Goal: Task Accomplishment & Management: Complete application form

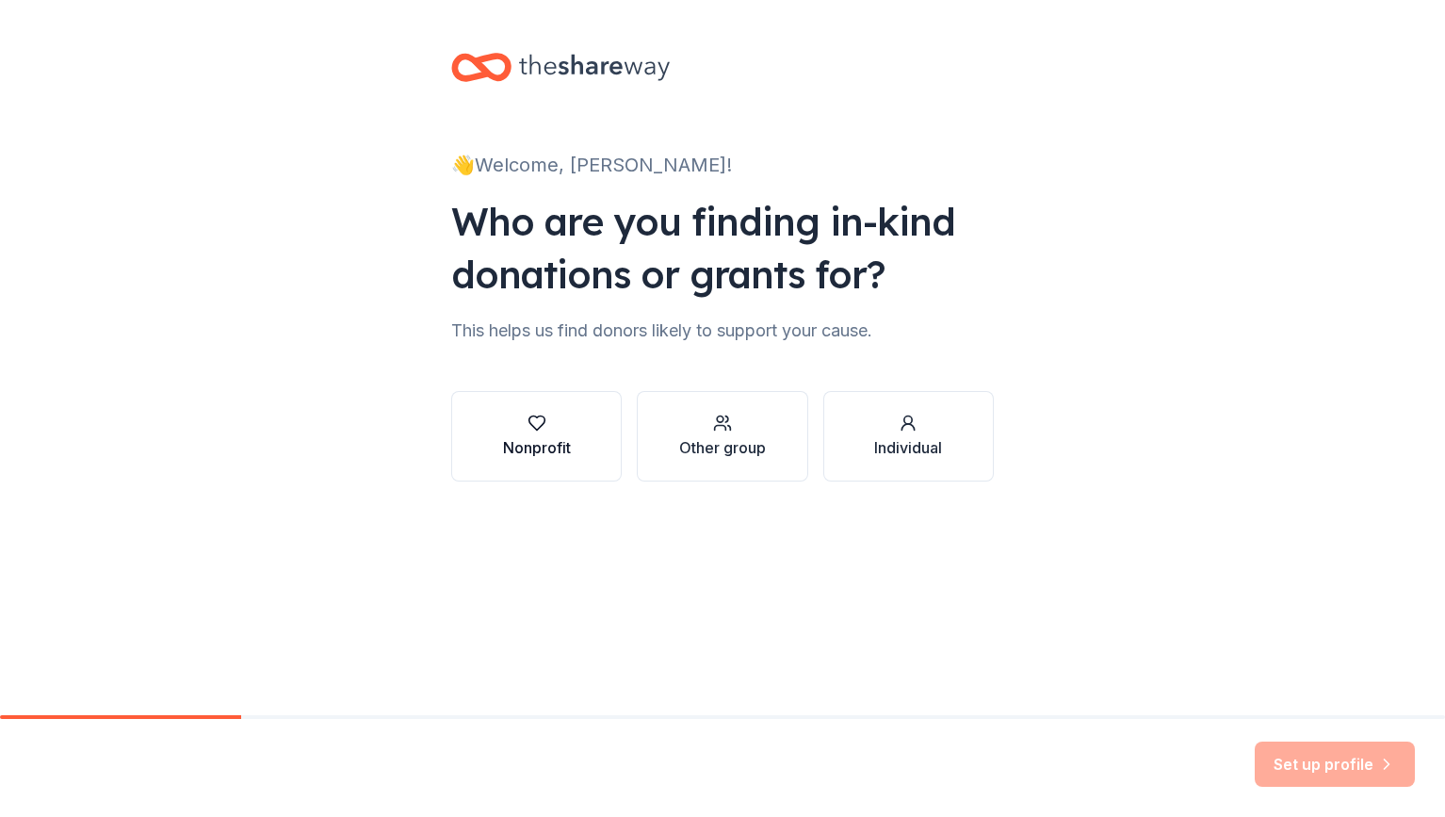
click at [517, 465] on button "Nonprofit" at bounding box center [536, 436] width 171 height 90
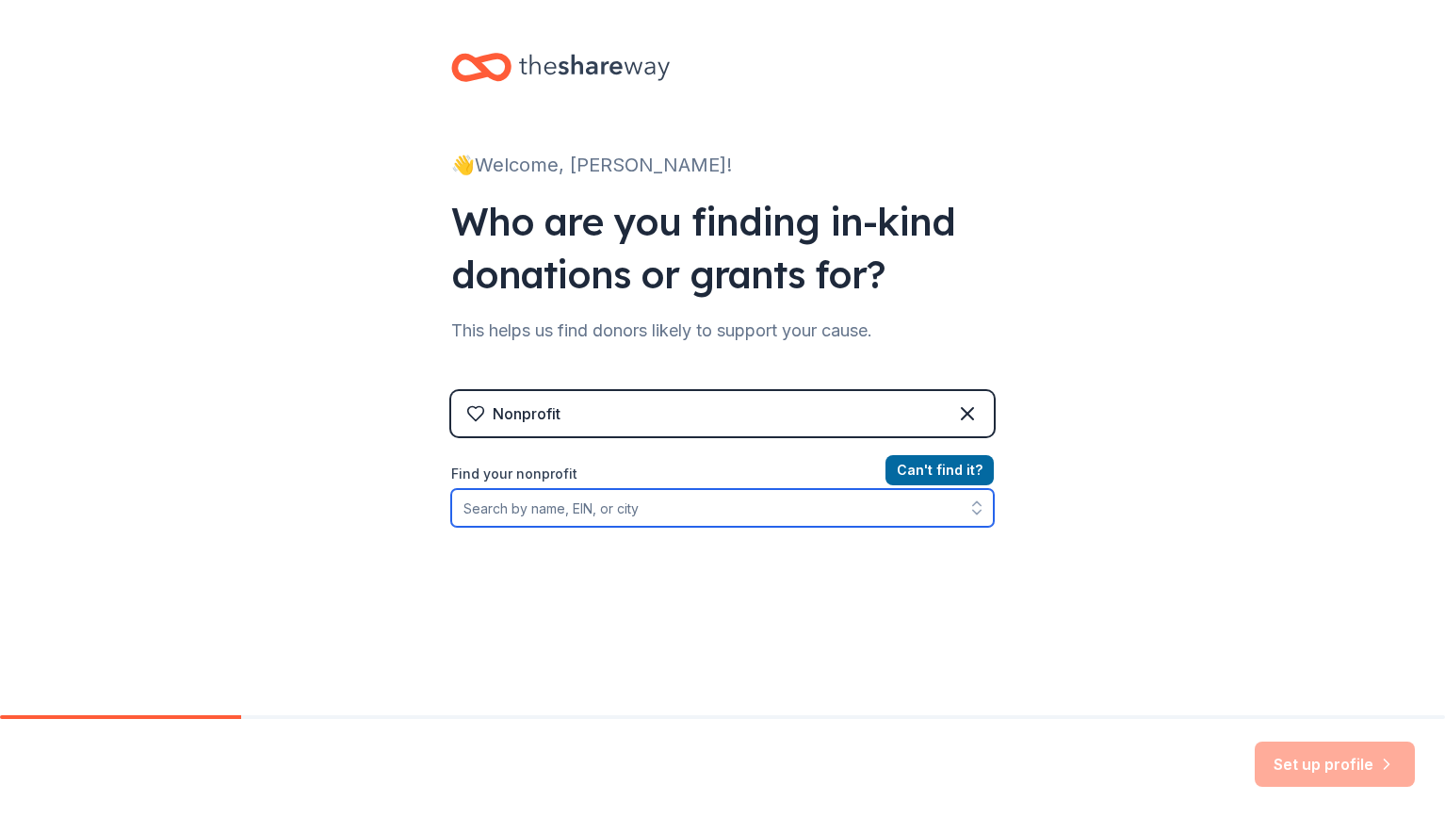
click at [541, 507] on input "Find your nonprofit" at bounding box center [722, 508] width 543 height 38
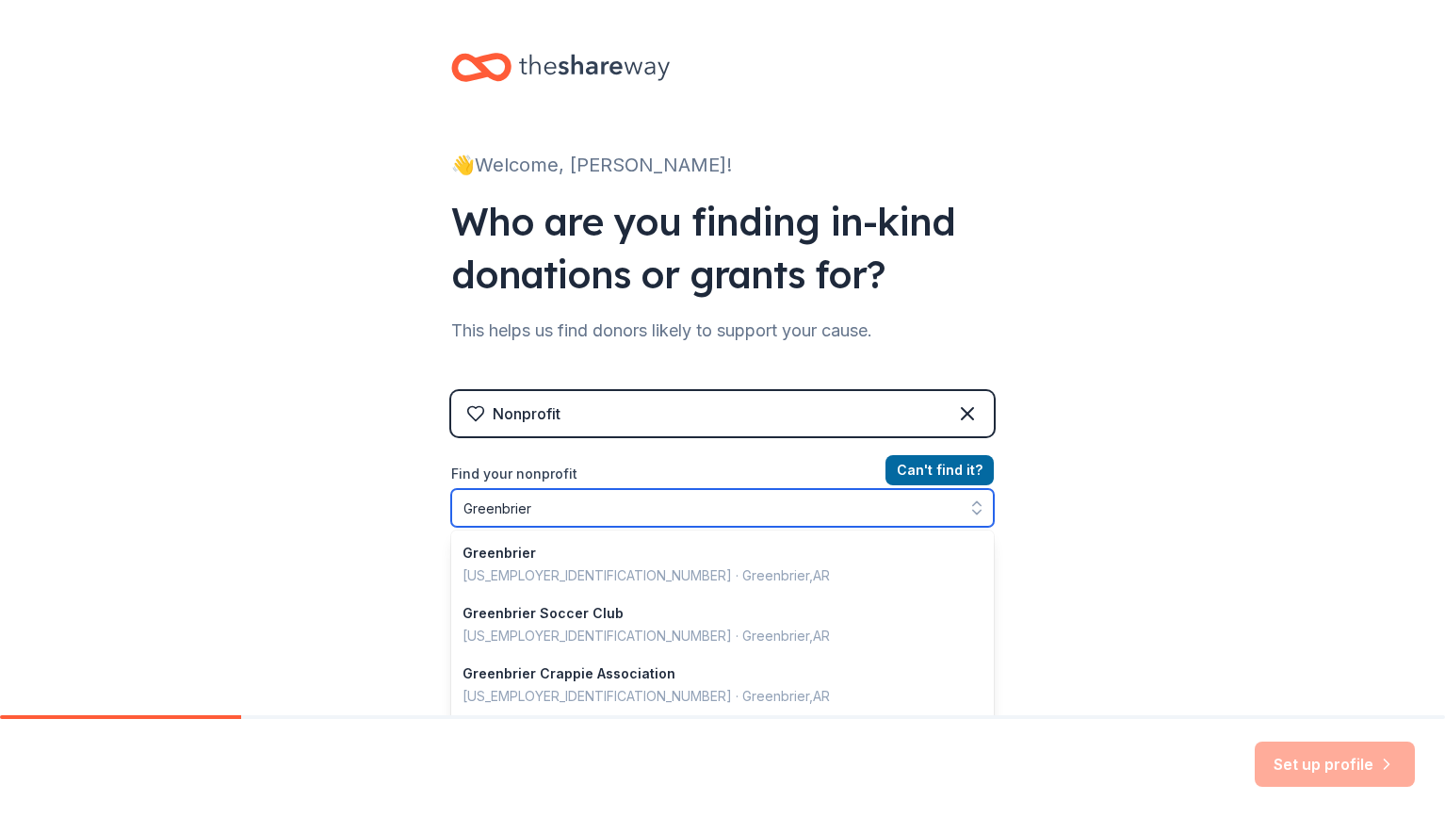
type input "Greenbrier C"
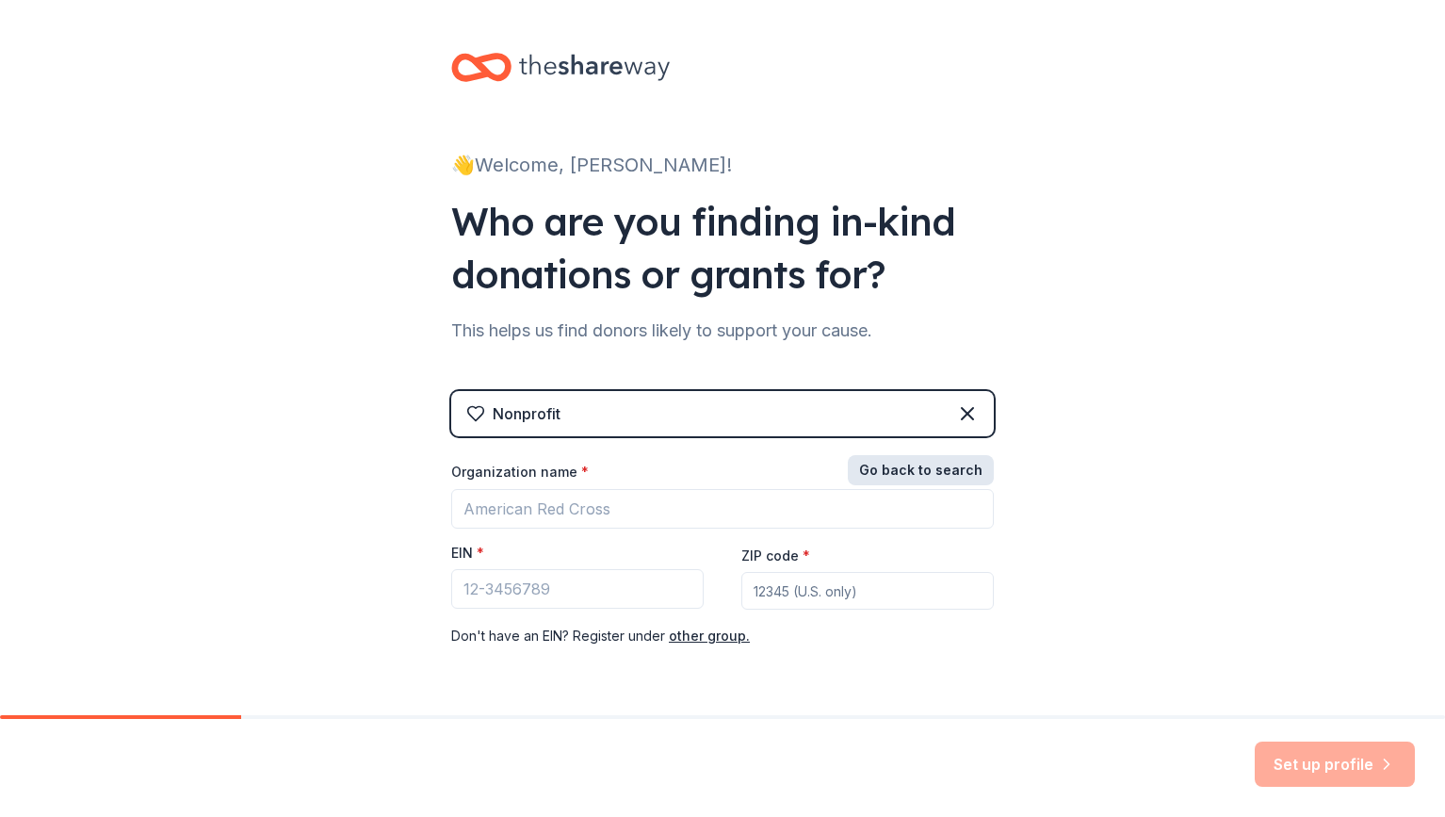
click at [934, 476] on button "Go back to search" at bounding box center [921, 470] width 146 height 30
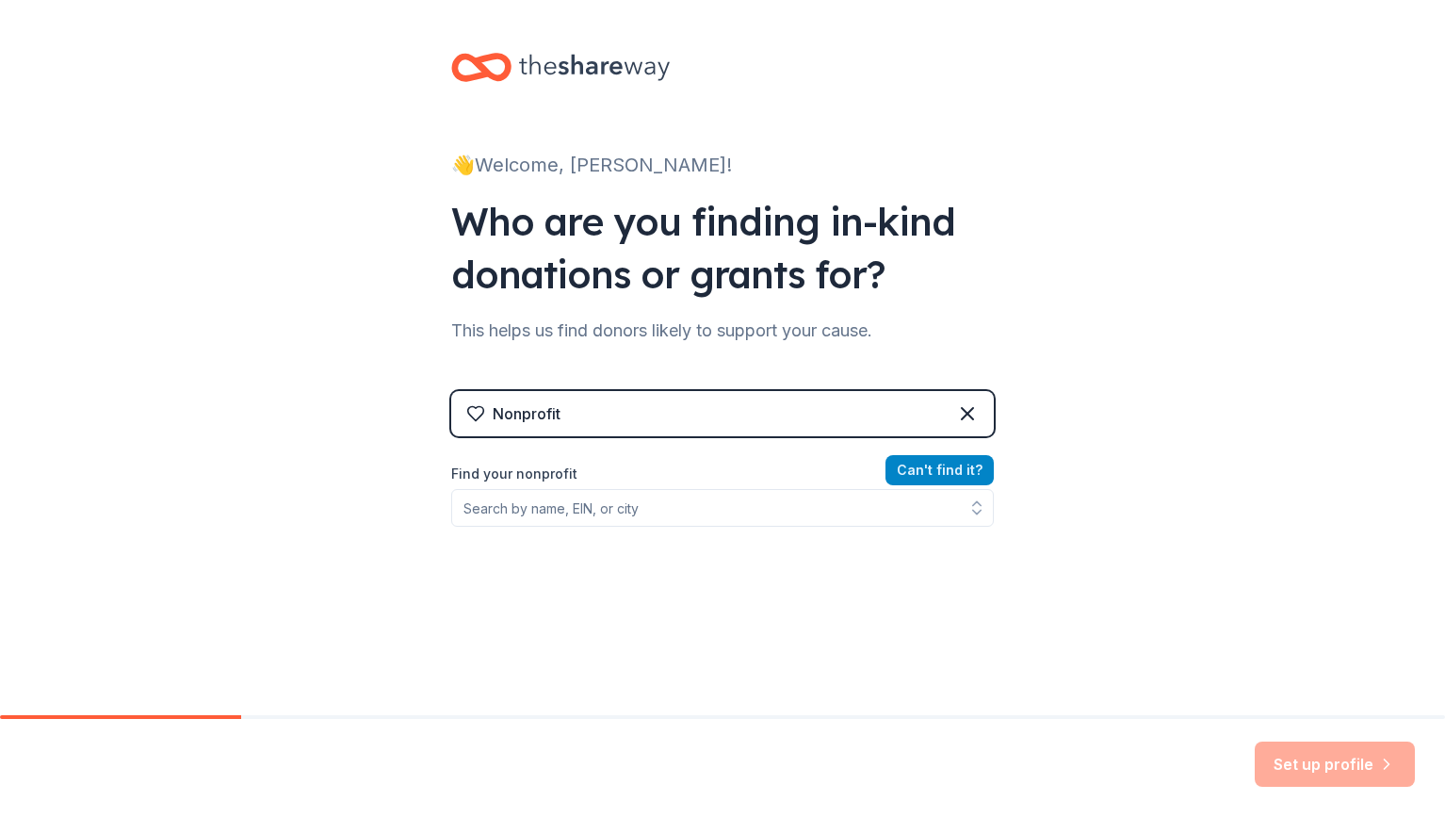
click at [934, 476] on button "Can ' t find it?" at bounding box center [940, 470] width 108 height 30
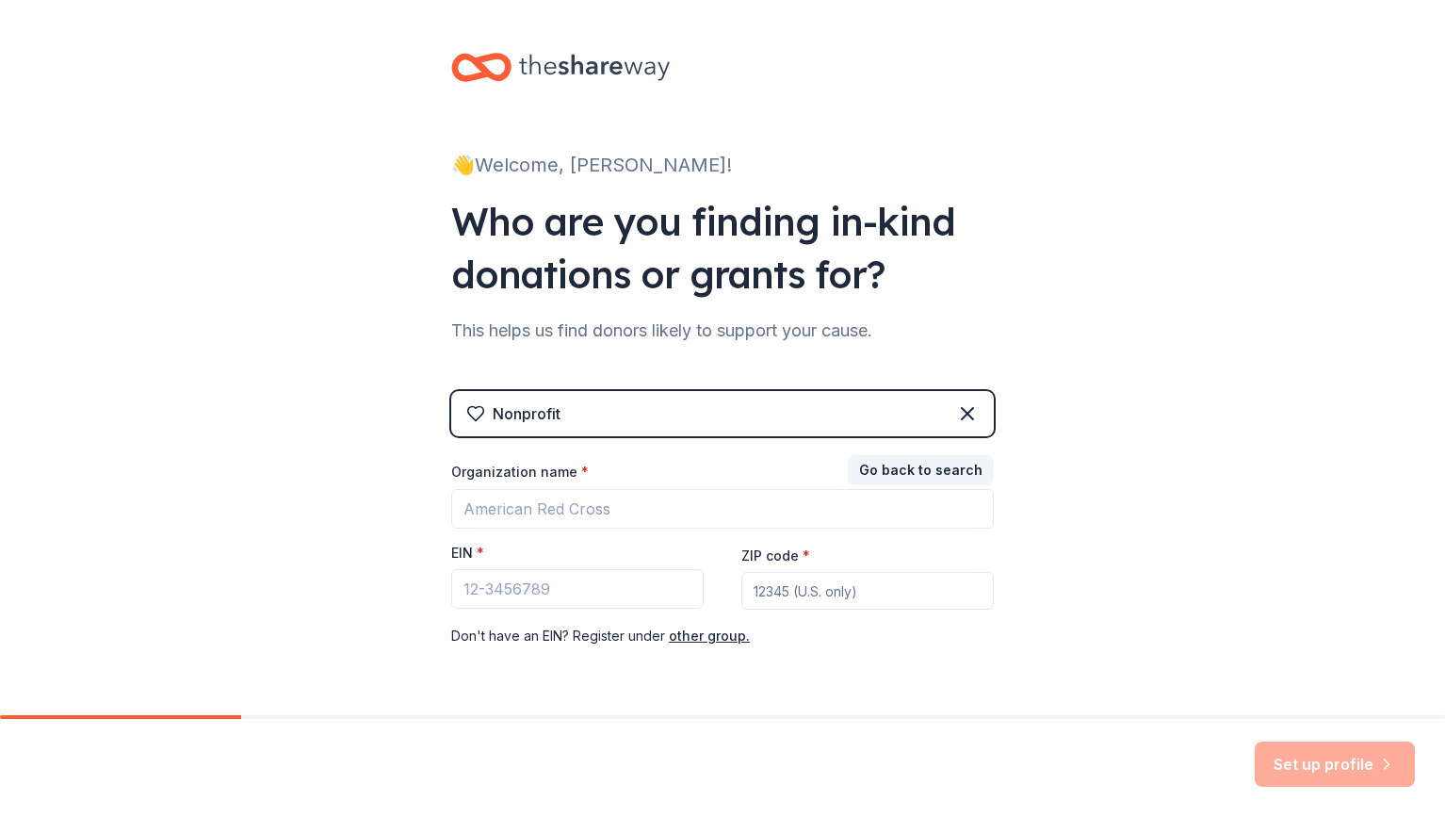
click at [914, 529] on div "Organization name * EIN * ZIP code * Don ' t have an EIN? Register under other …" at bounding box center [722, 555] width 543 height 185
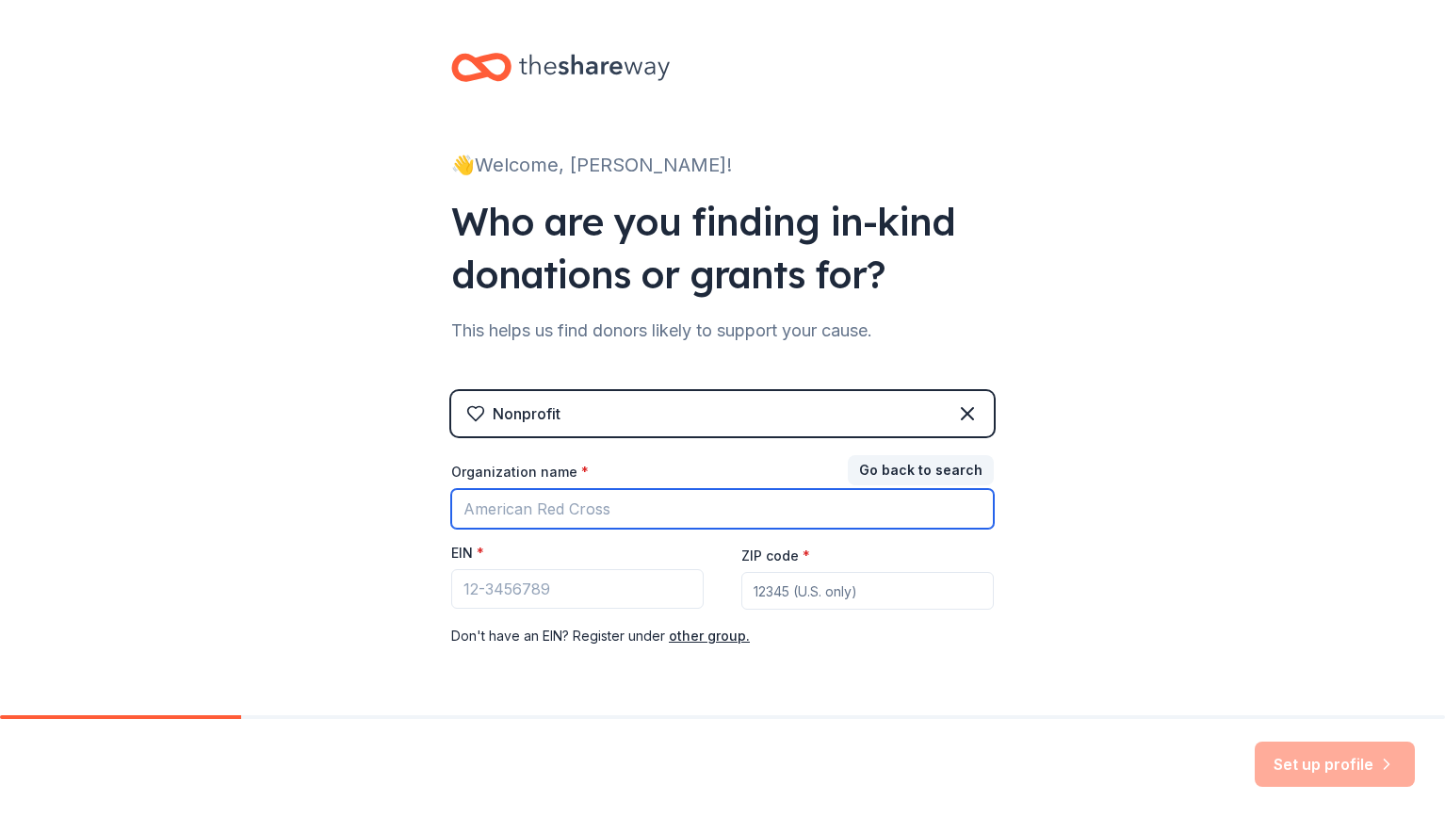
click at [918, 519] on input "Organization name *" at bounding box center [722, 509] width 543 height 40
type input "Arkansas"
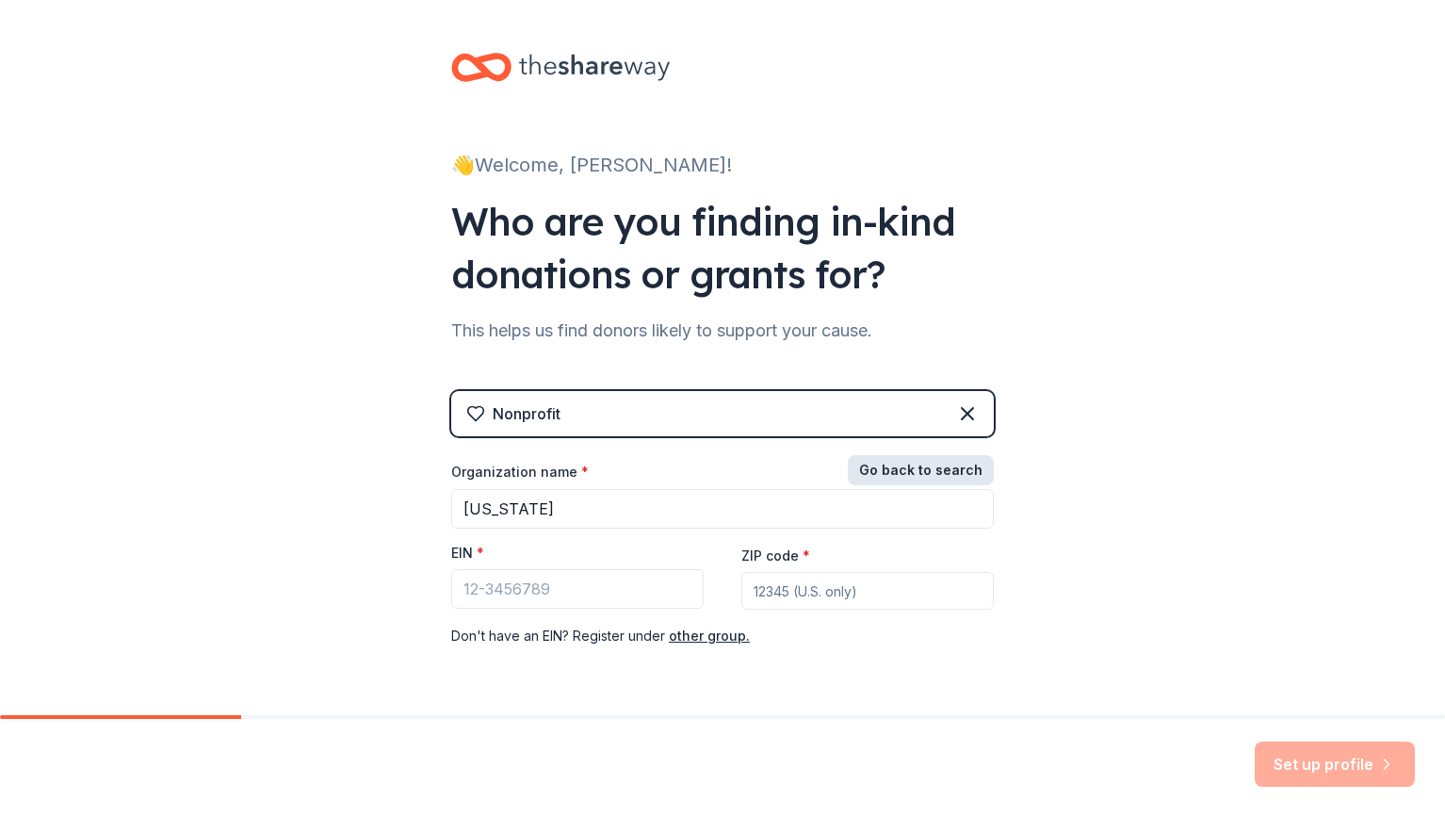
click at [955, 462] on button "Go back to search" at bounding box center [921, 470] width 146 height 30
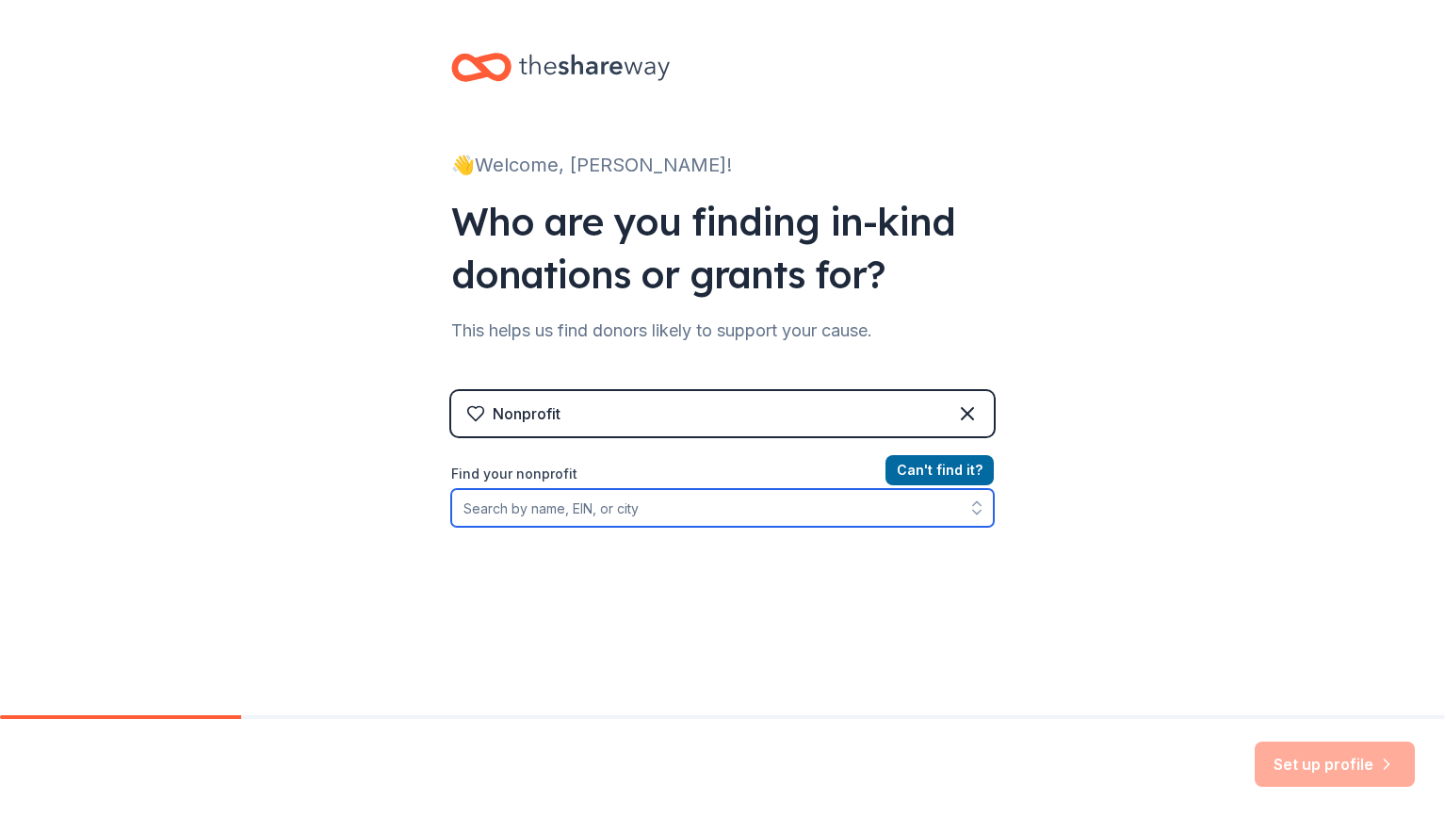
click at [687, 523] on input "Find your nonprofit" at bounding box center [722, 508] width 543 height 38
type input "Arkansas State Fai"
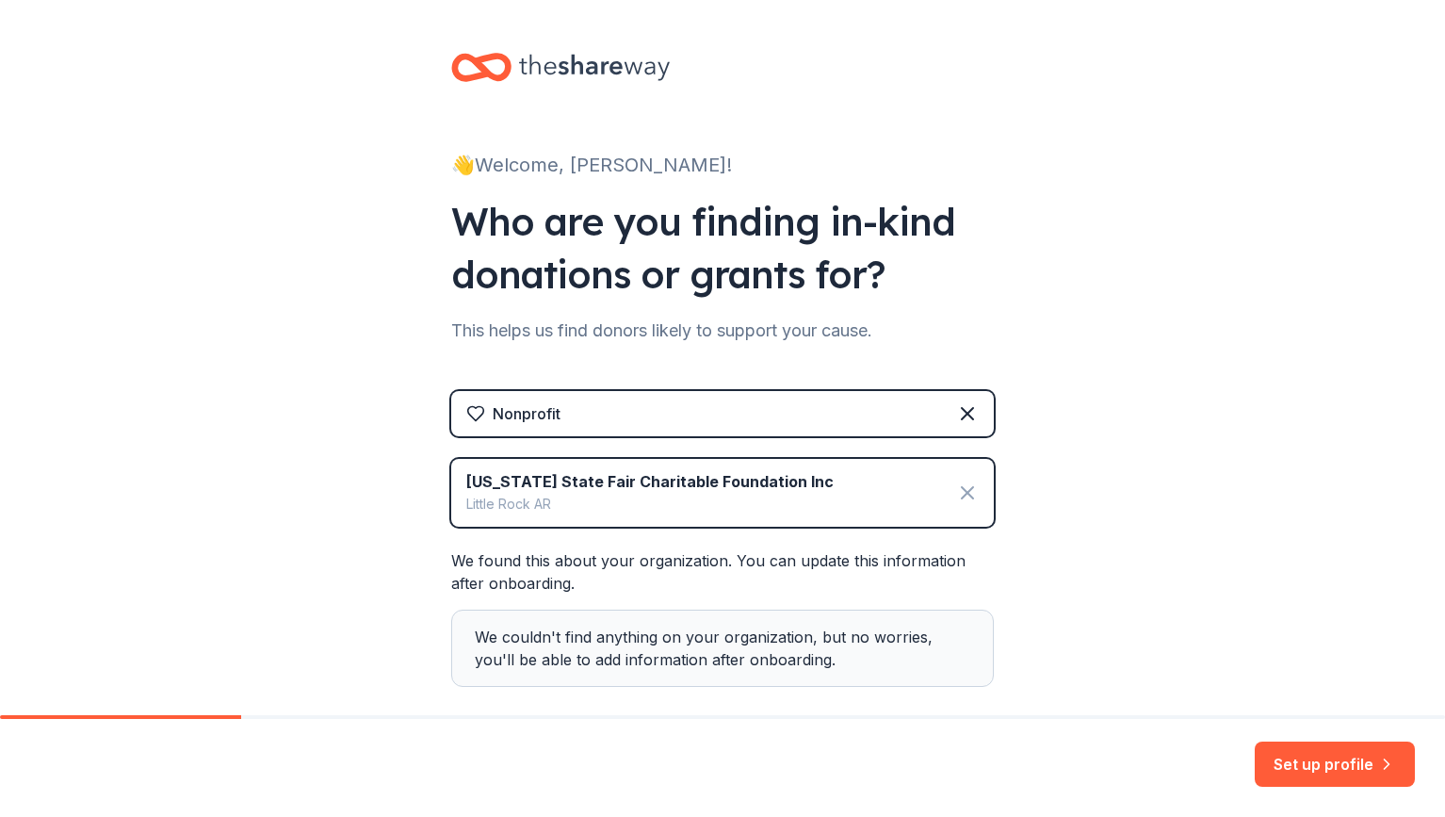
click at [970, 489] on icon at bounding box center [967, 492] width 23 height 23
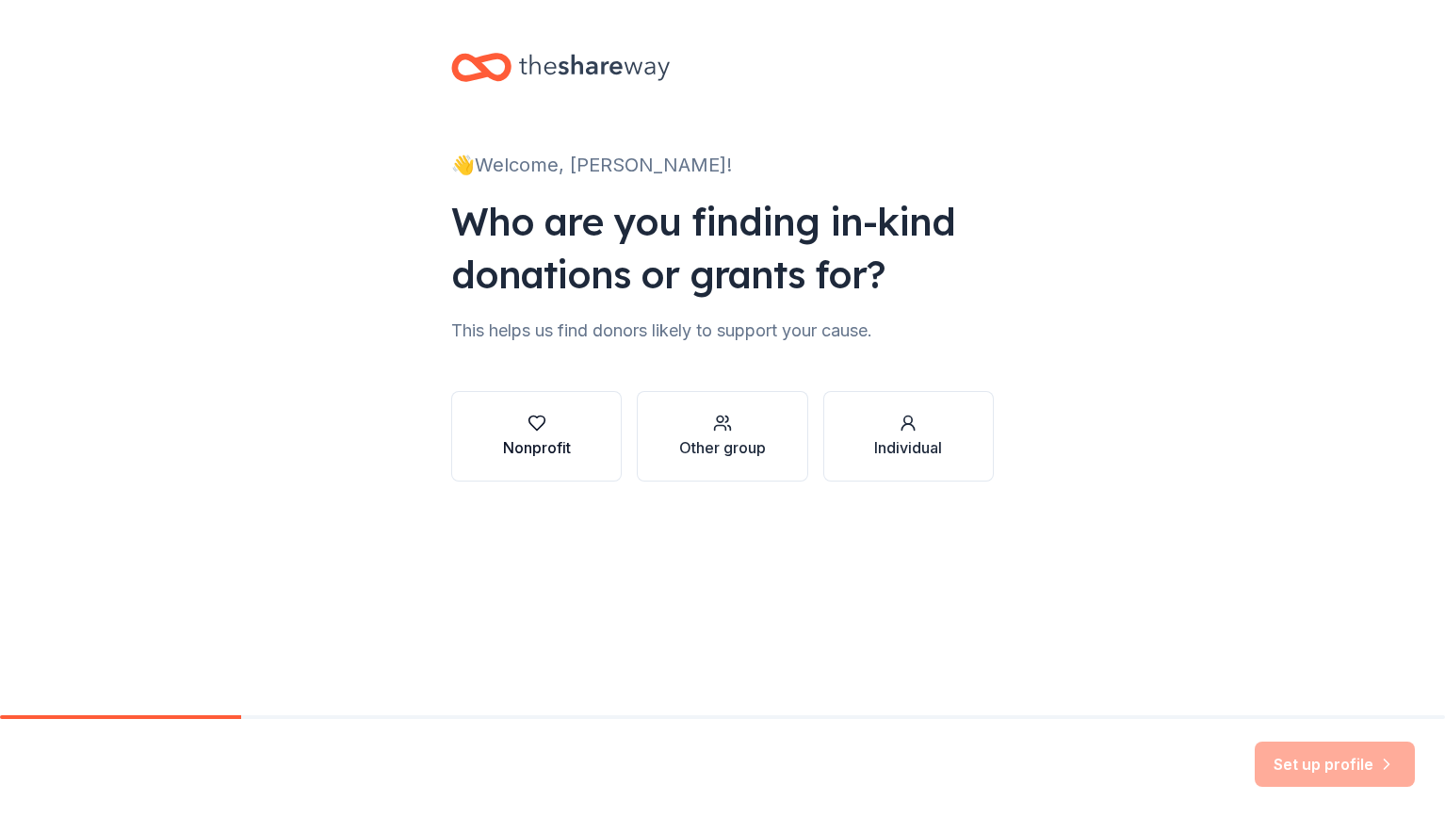
click at [605, 433] on button "Nonprofit" at bounding box center [536, 436] width 171 height 90
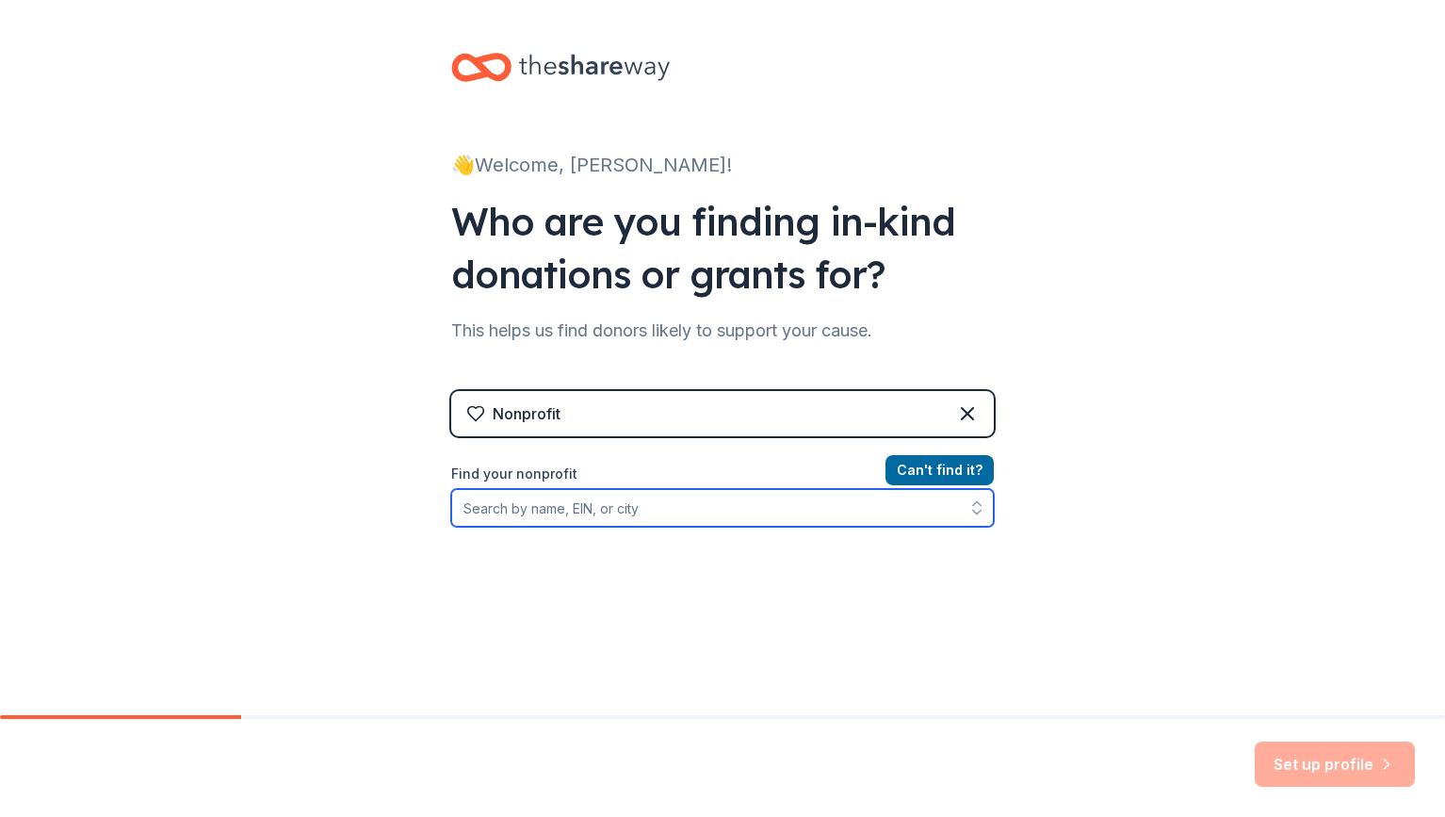
click at [562, 504] on input "Find your nonprofit" at bounding box center [722, 508] width 543 height 38
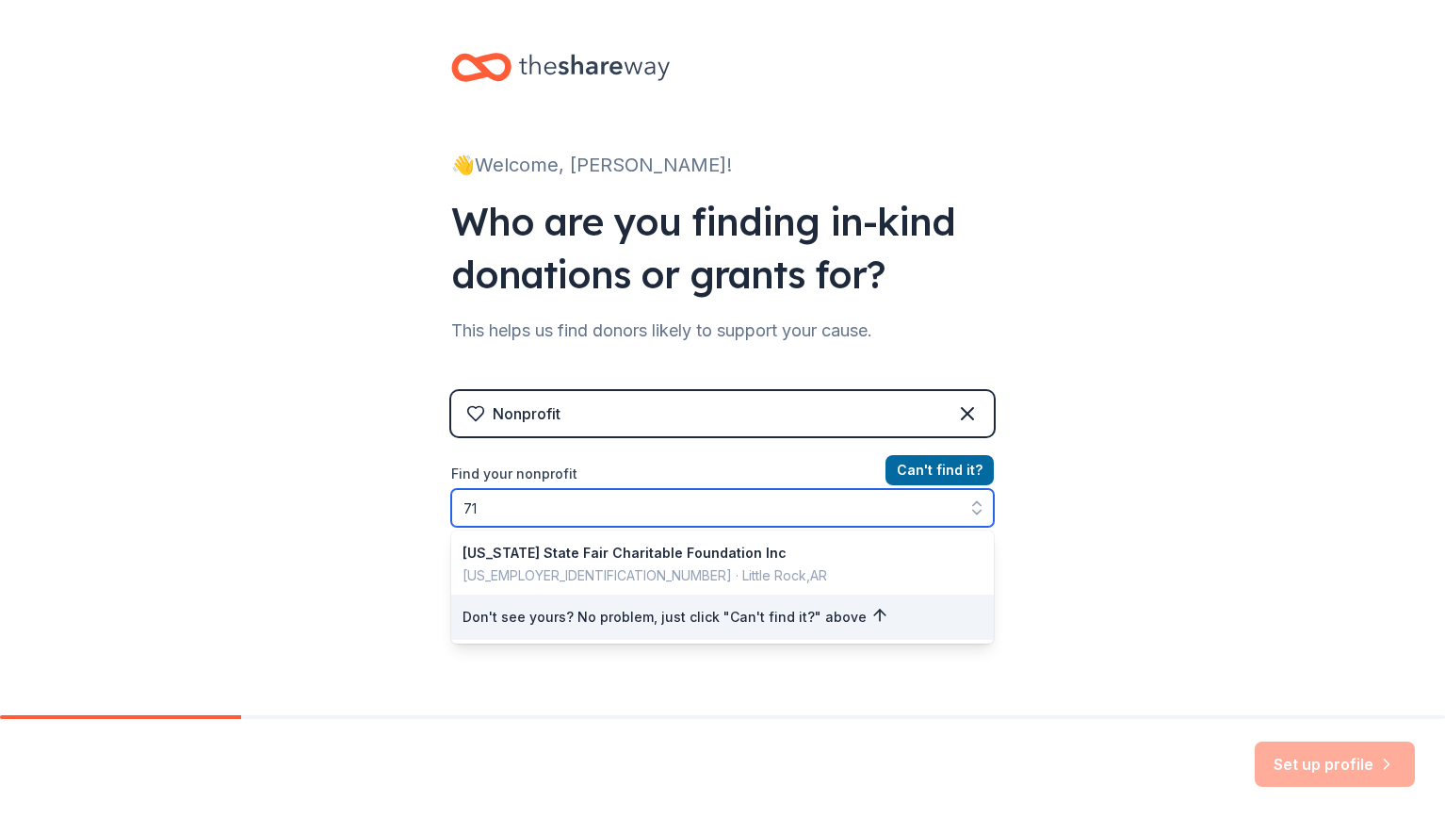
type input "71-"
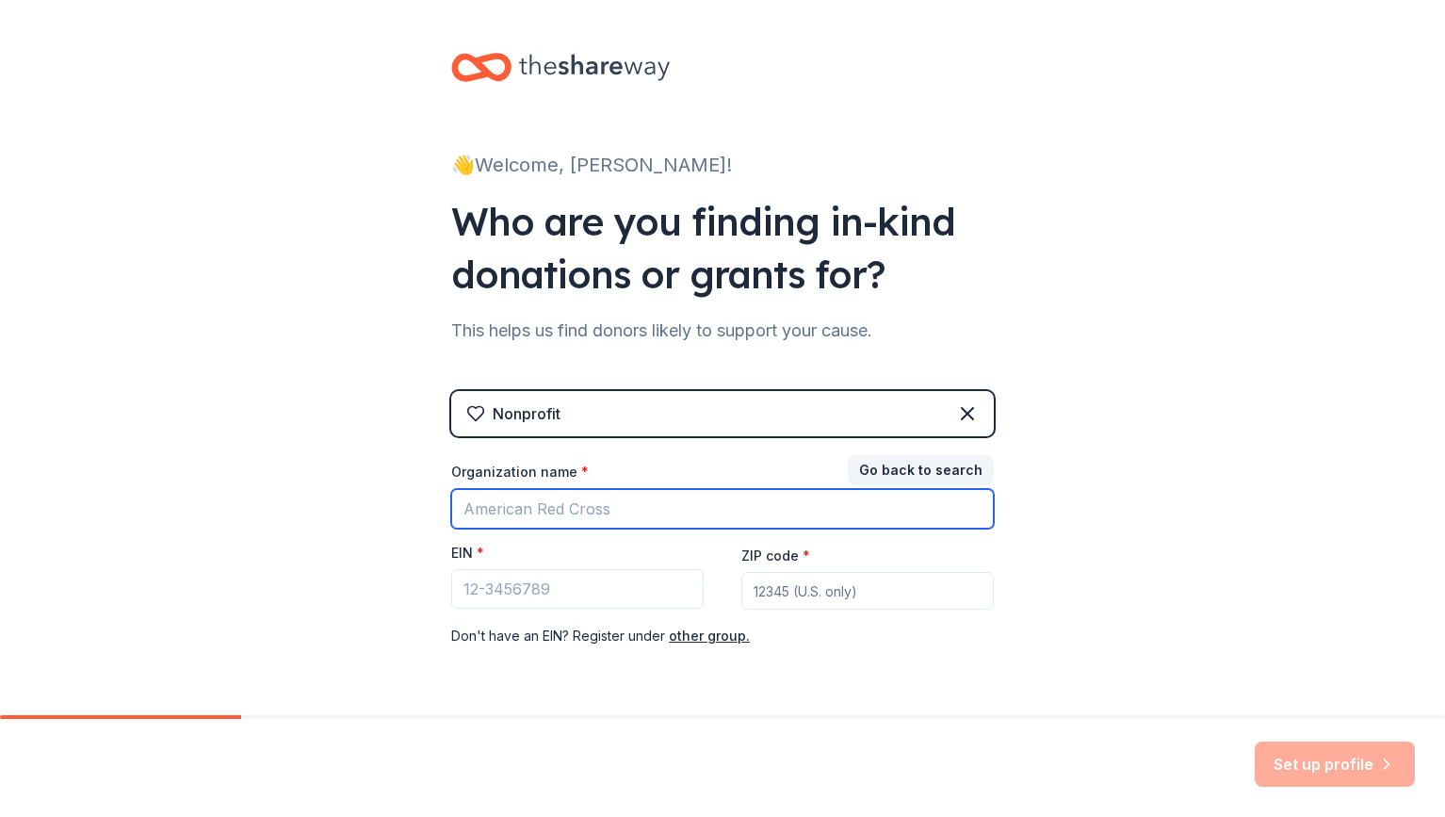
click at [552, 513] on input "Organization name *" at bounding box center [722, 509] width 543 height 40
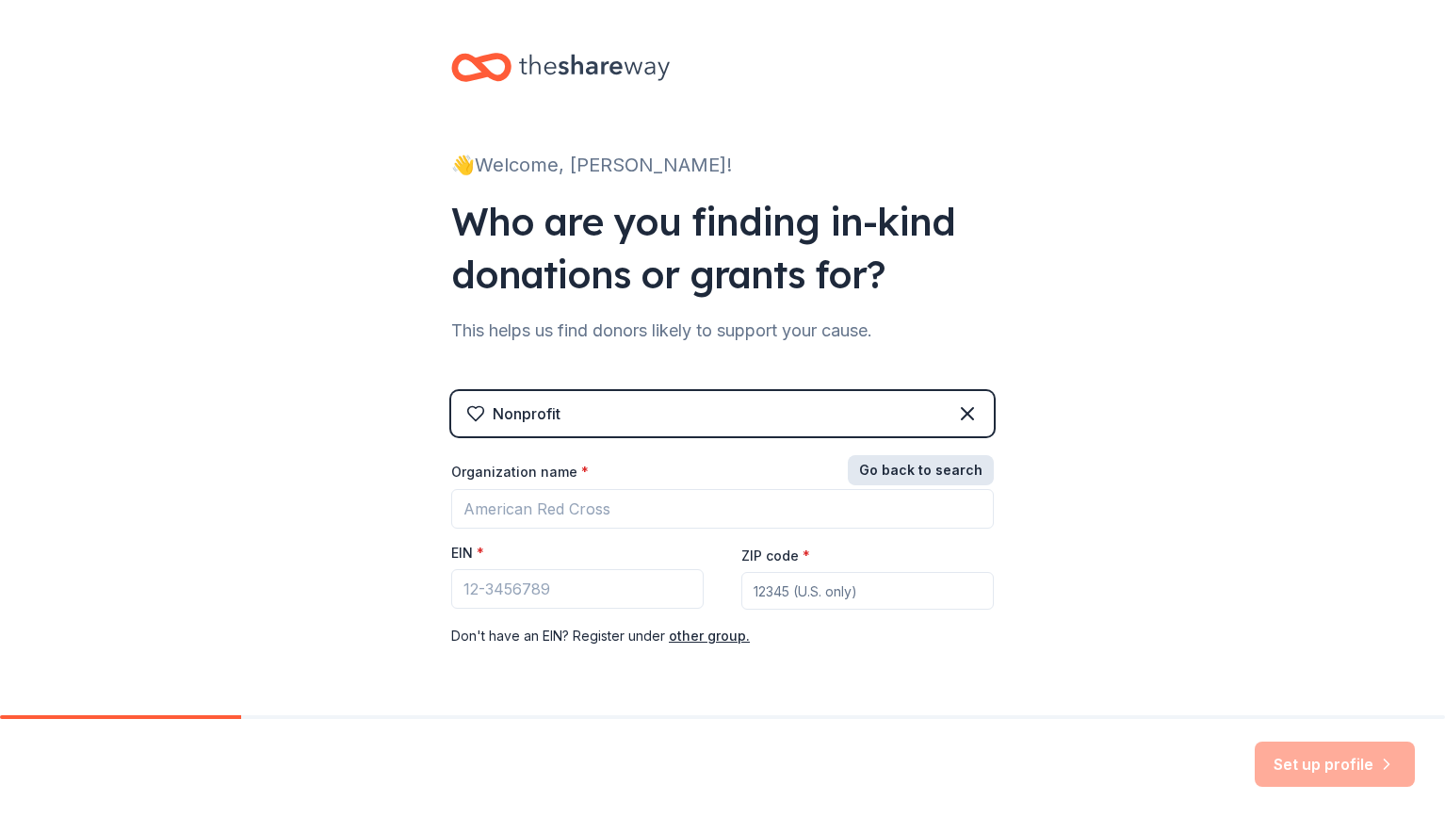
click at [865, 467] on button "Go back to search" at bounding box center [921, 470] width 146 height 30
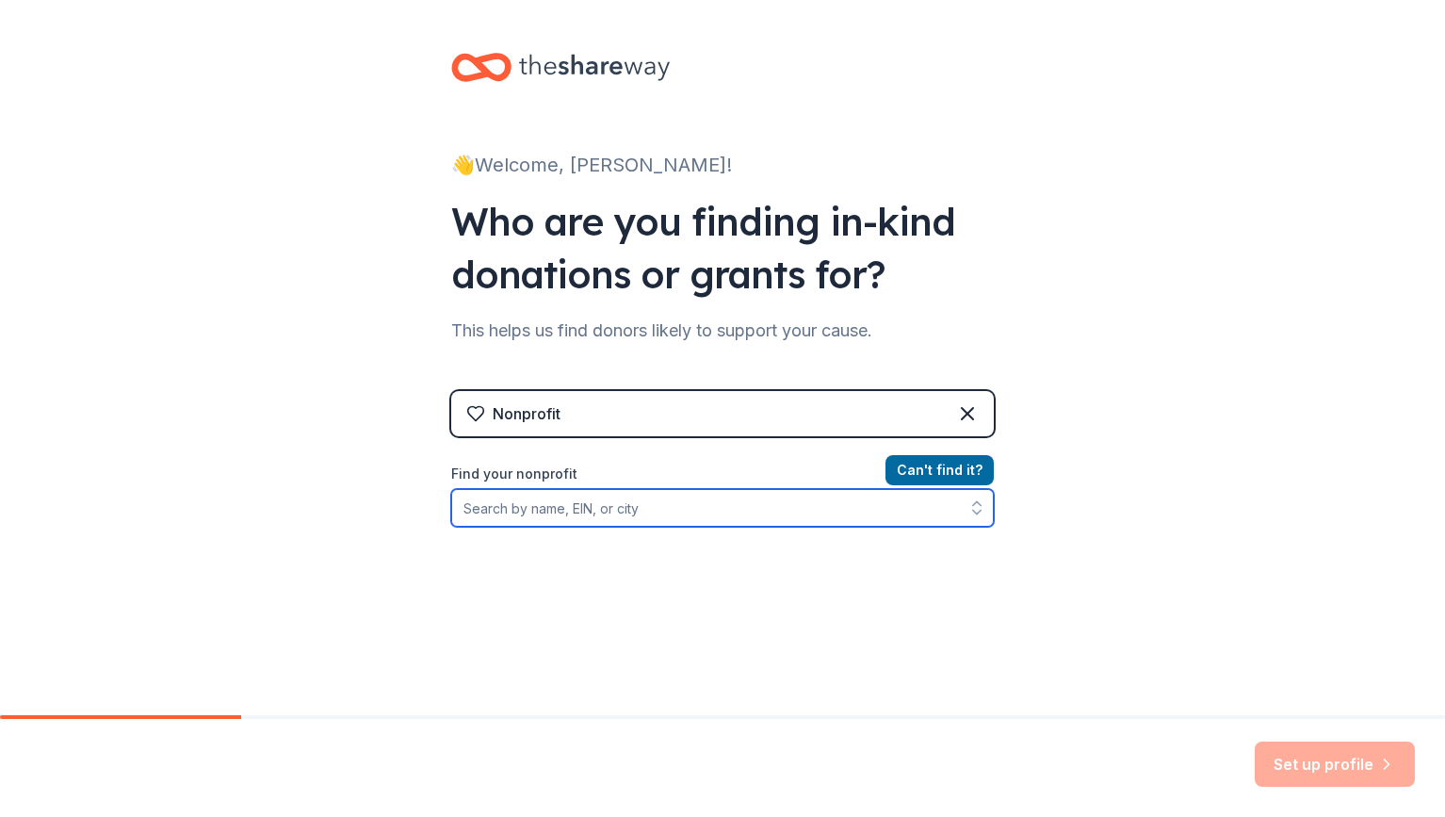
click at [737, 518] on input "Find your nonprofit" at bounding box center [722, 508] width 543 height 38
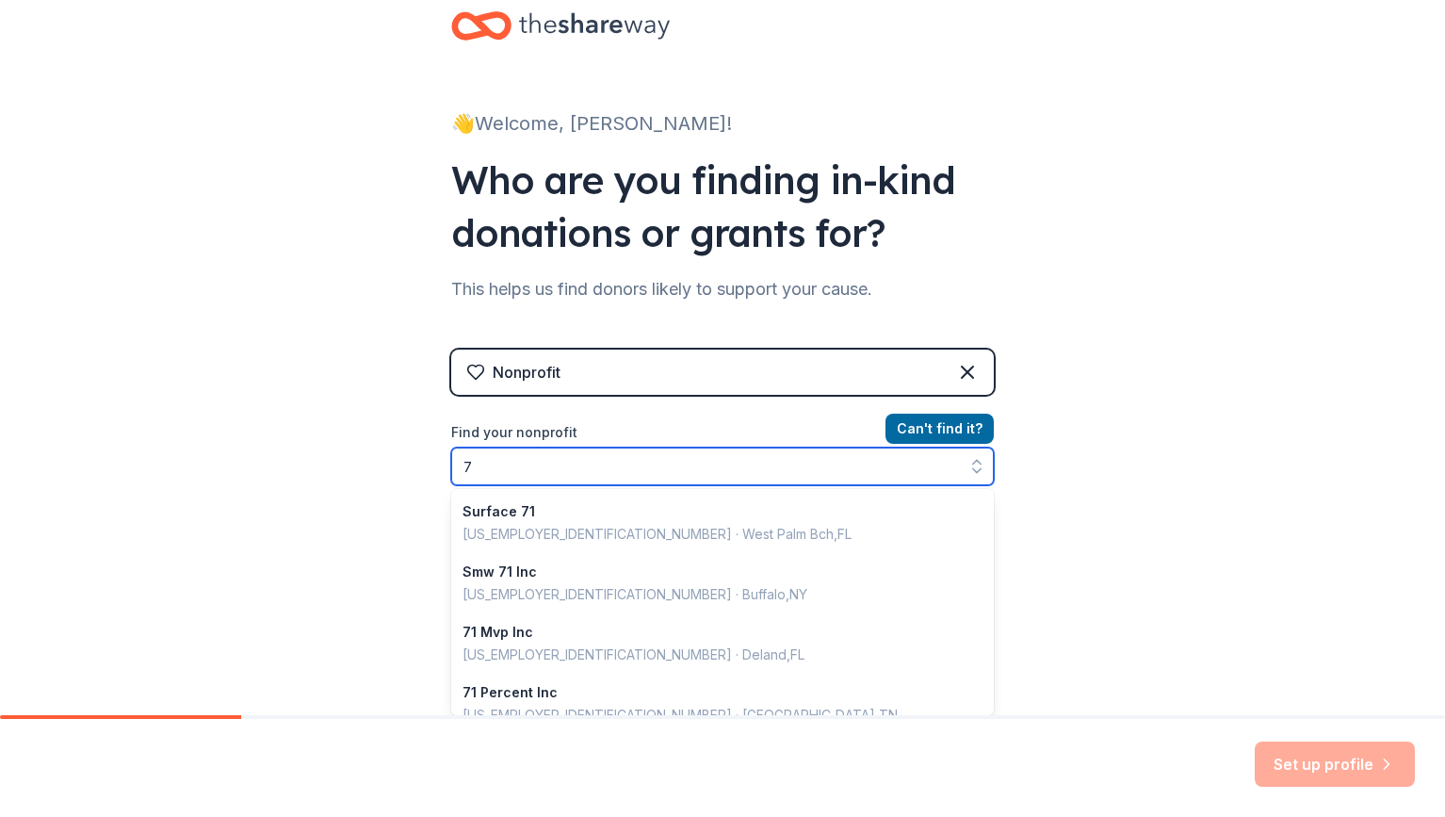
scroll to position [1330, 0]
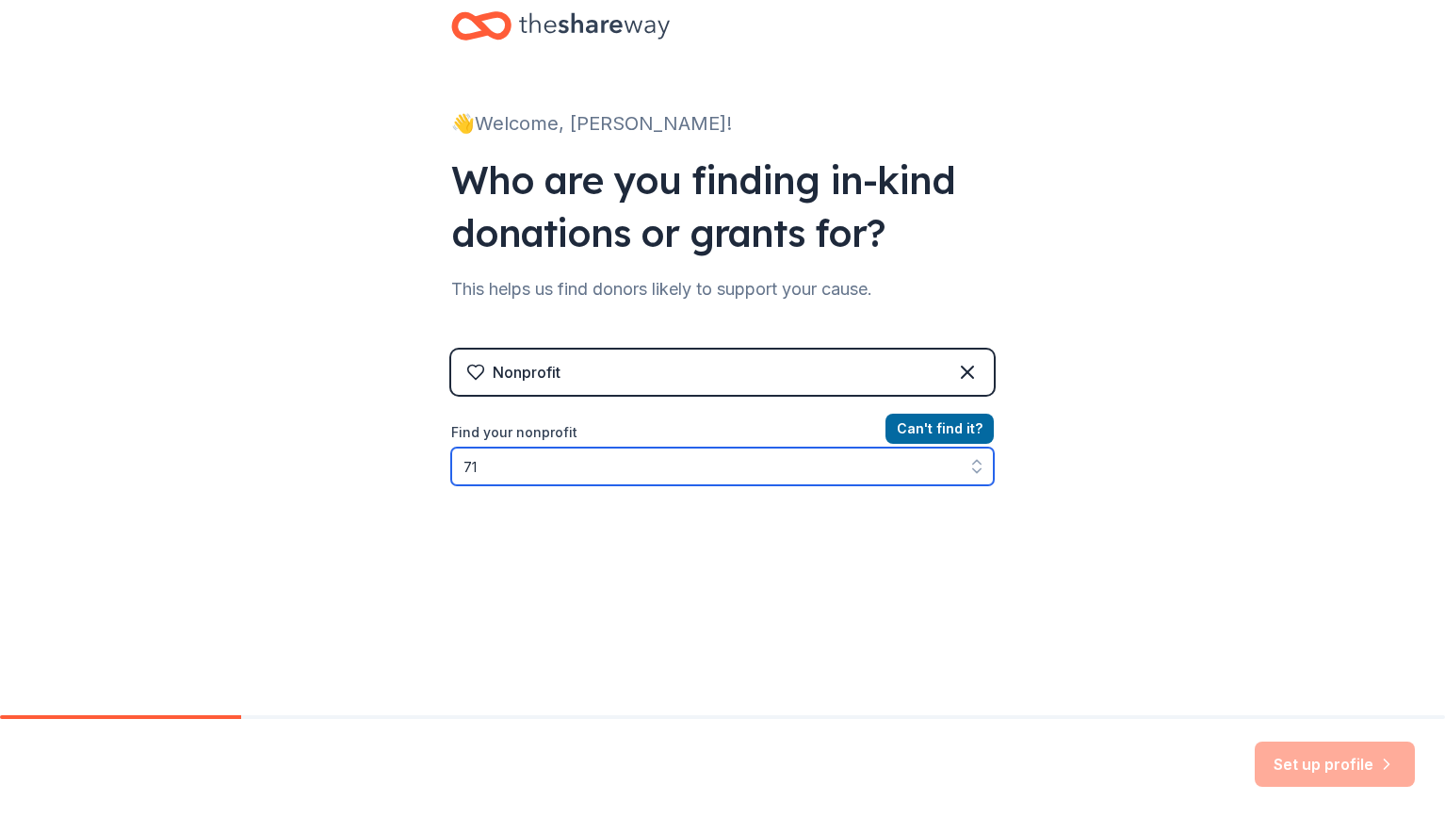
type input "71-"
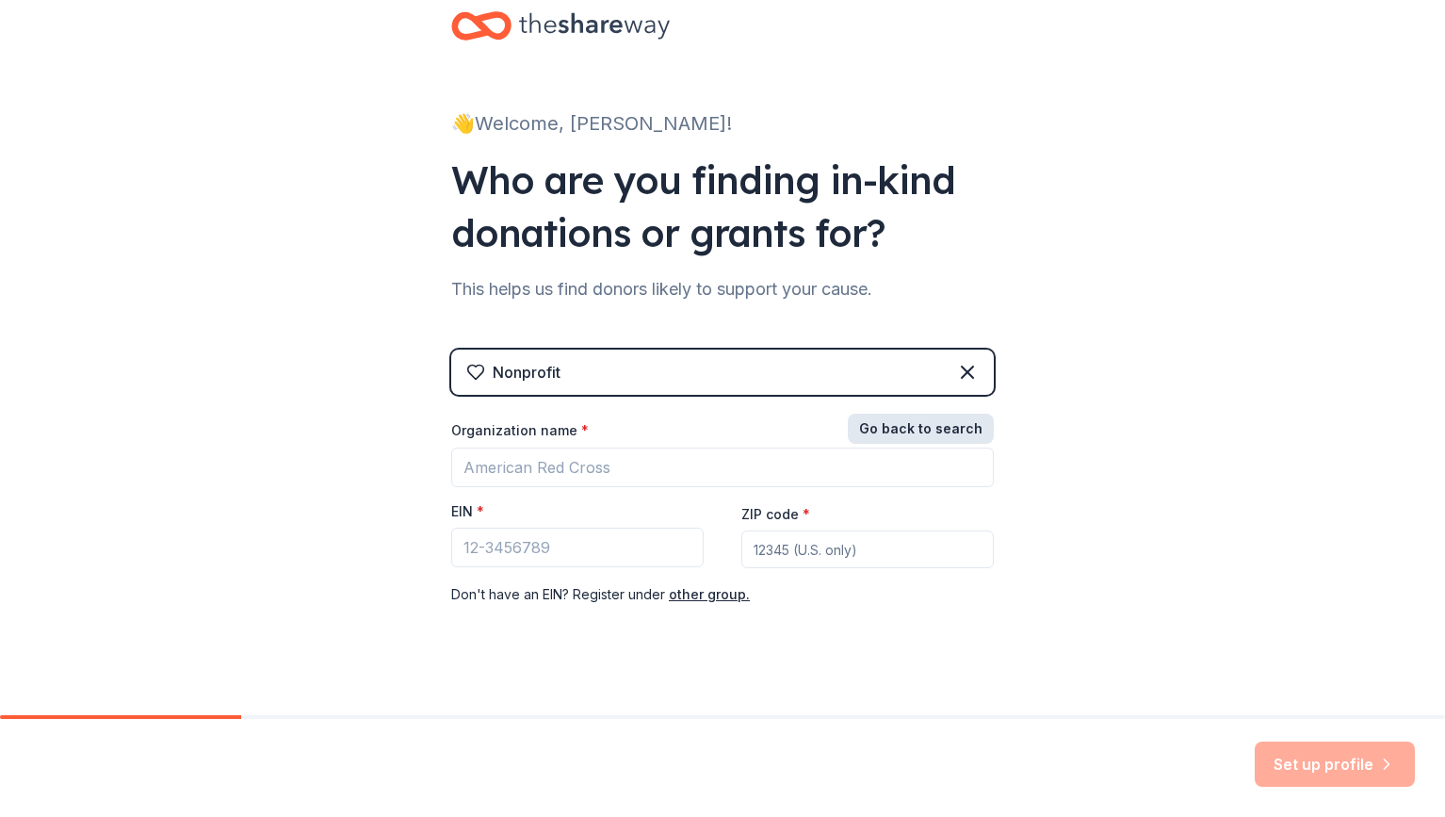
click at [890, 420] on button "Go back to search" at bounding box center [921, 429] width 146 height 30
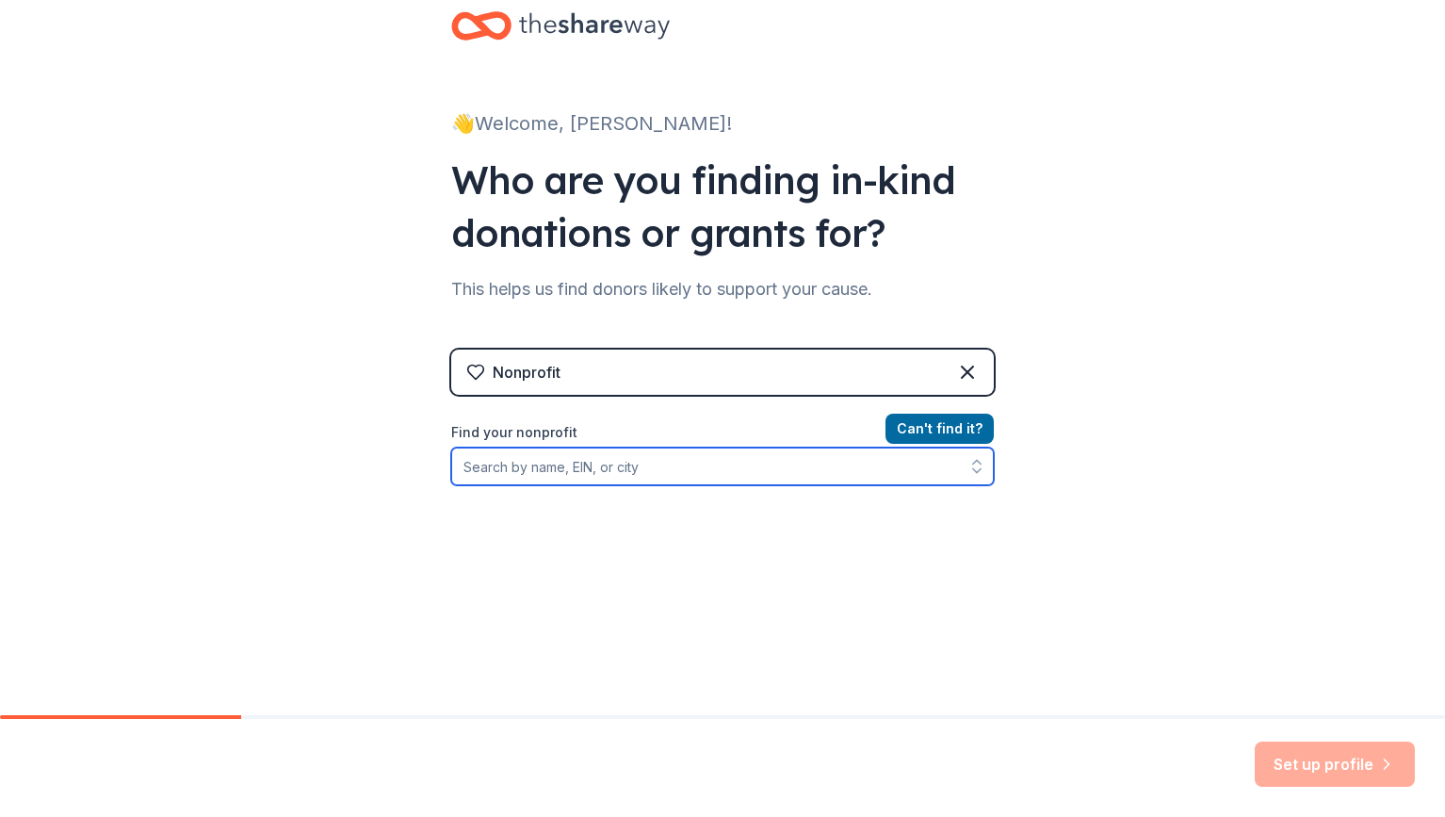
click at [692, 474] on input "Find your nonprofit" at bounding box center [722, 467] width 543 height 38
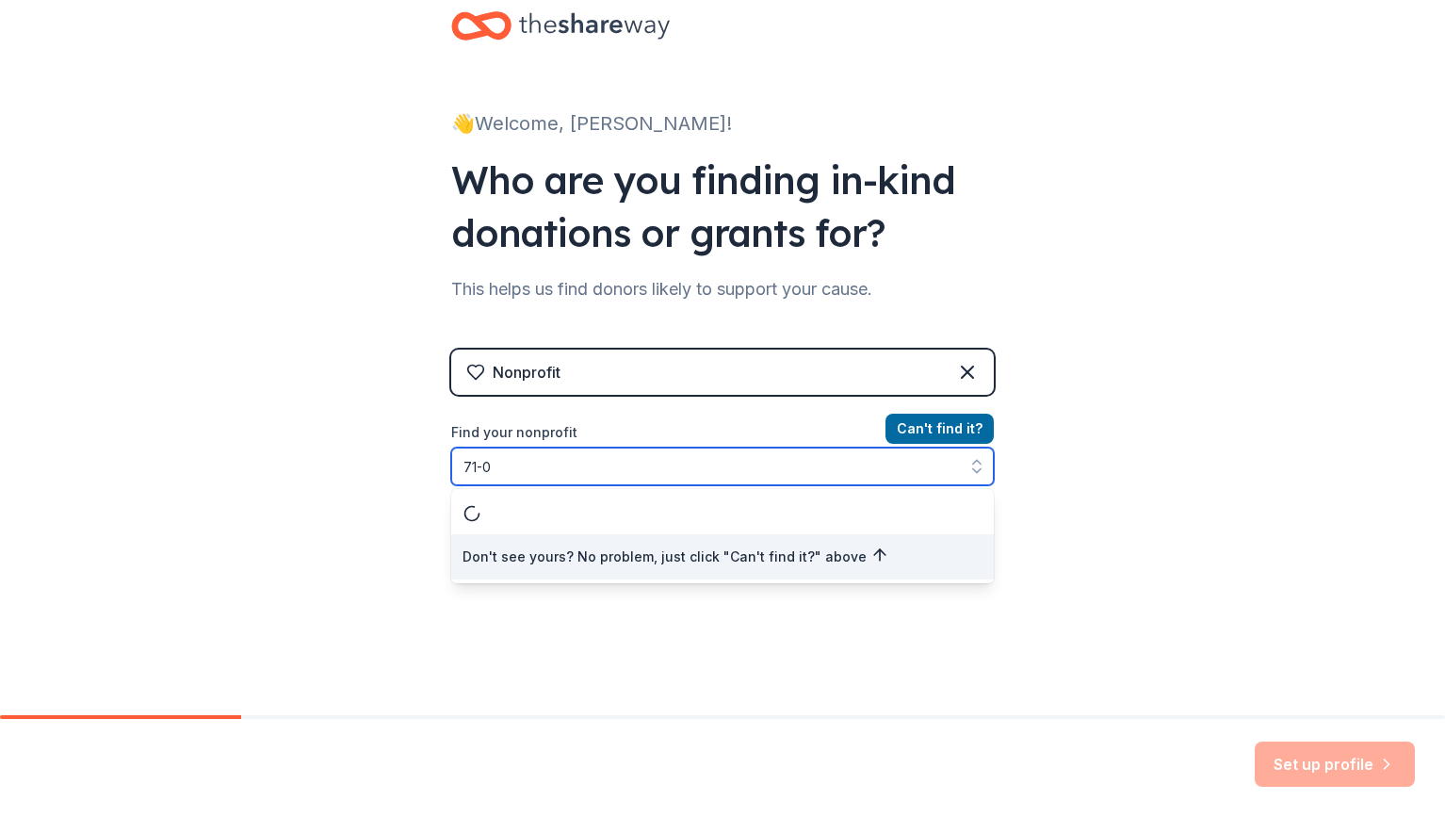
scroll to position [0, 0]
type input "71-0326"
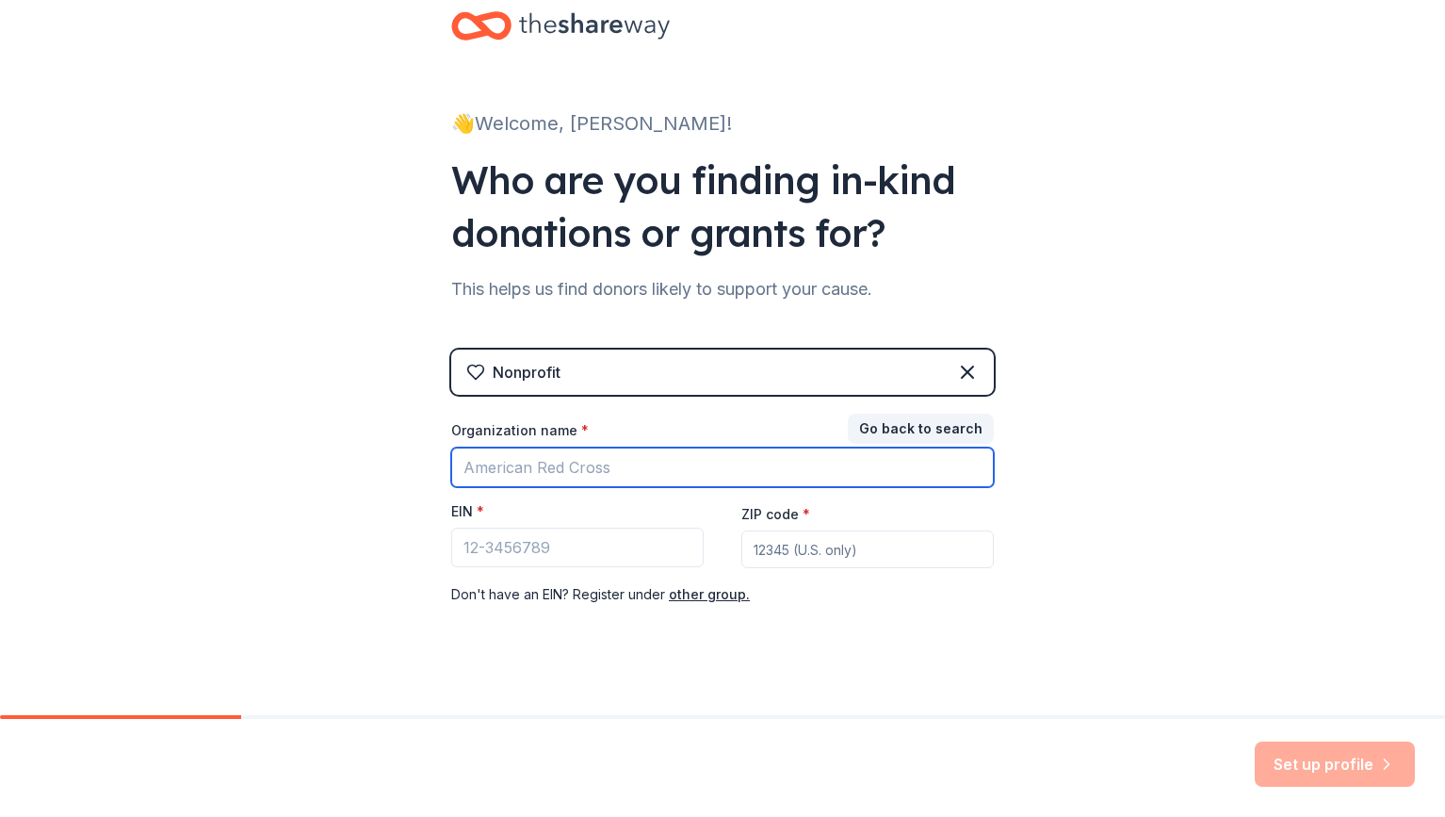
click at [697, 467] on input "Organization name *" at bounding box center [722, 468] width 543 height 40
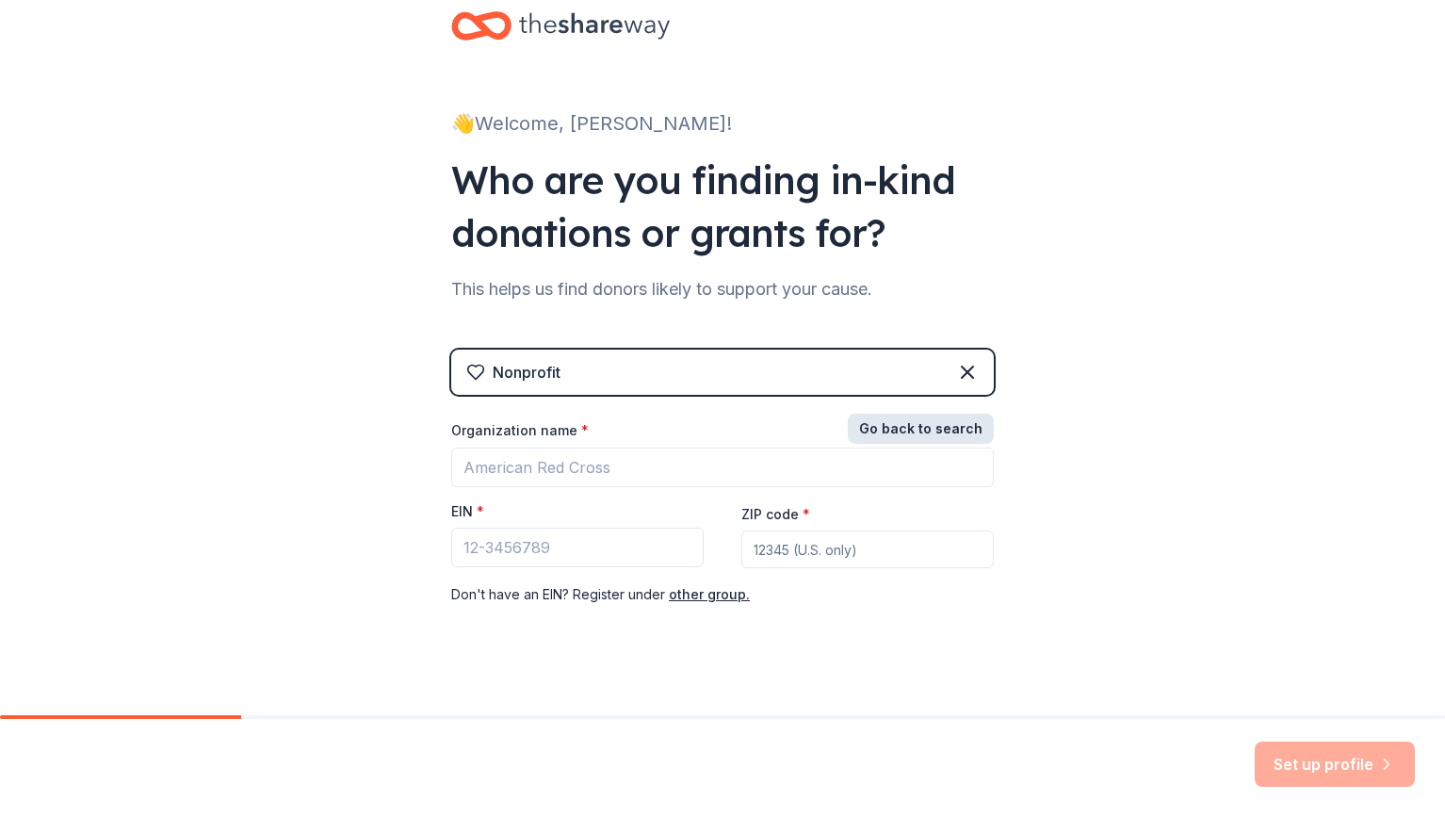
click at [873, 421] on button "Go back to search" at bounding box center [921, 429] width 146 height 30
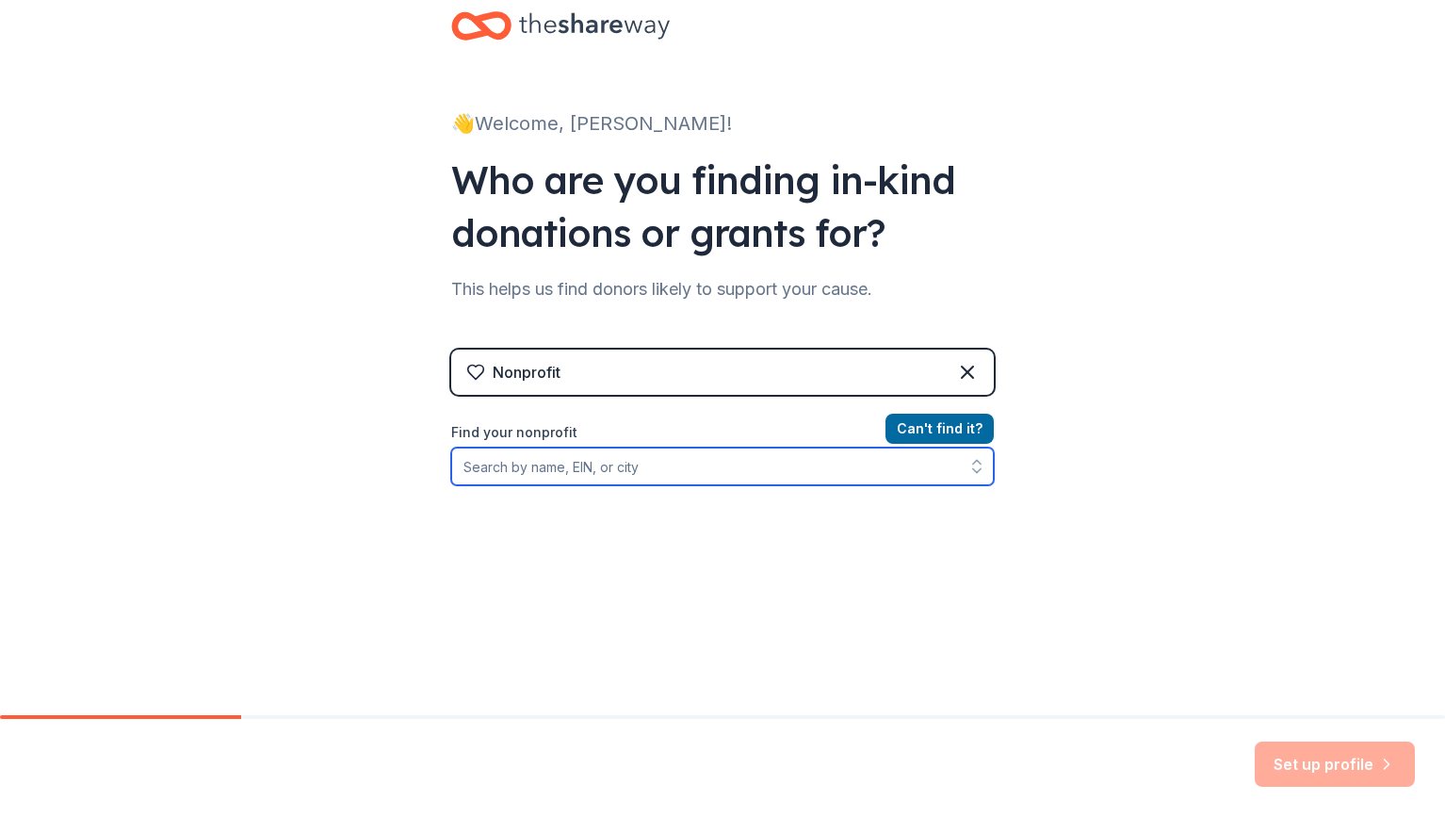
click at [761, 449] on input "Find your nonprofit" at bounding box center [722, 467] width 543 height 38
type input "L"
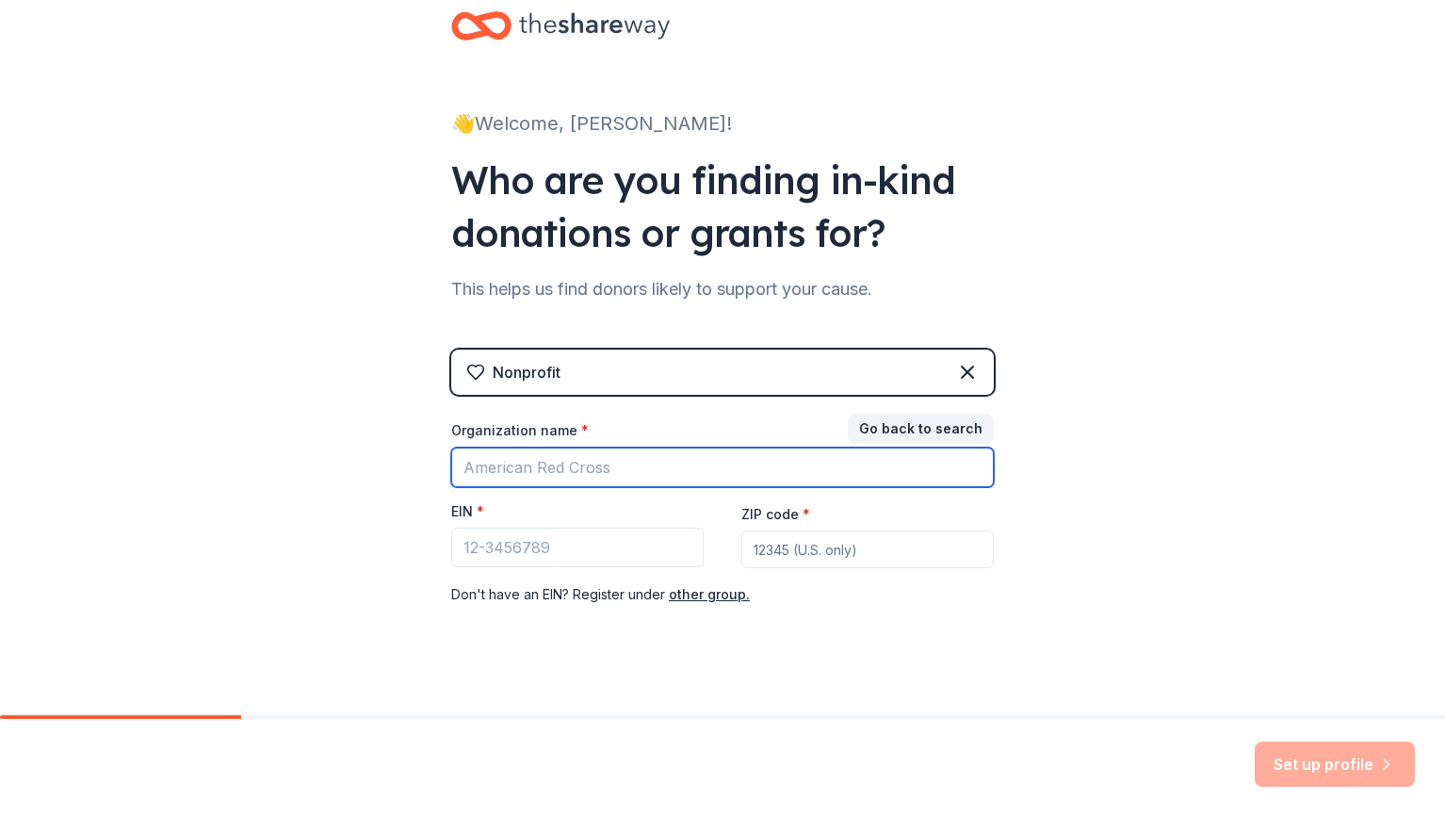
click at [725, 469] on input "Organization name *" at bounding box center [722, 468] width 543 height 40
type input "Arkansas Livestock"
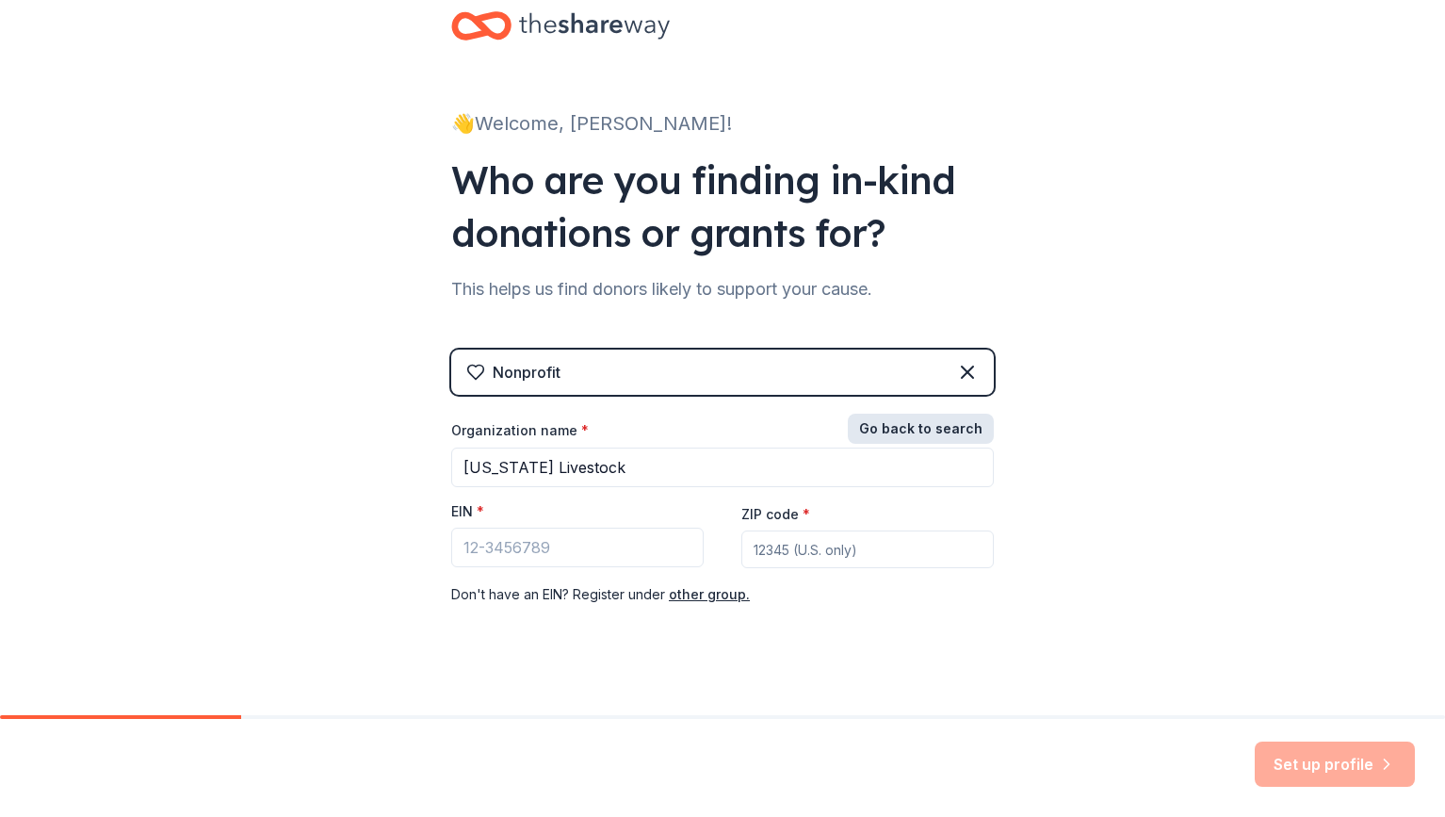
click at [951, 438] on button "Go back to search" at bounding box center [921, 429] width 146 height 30
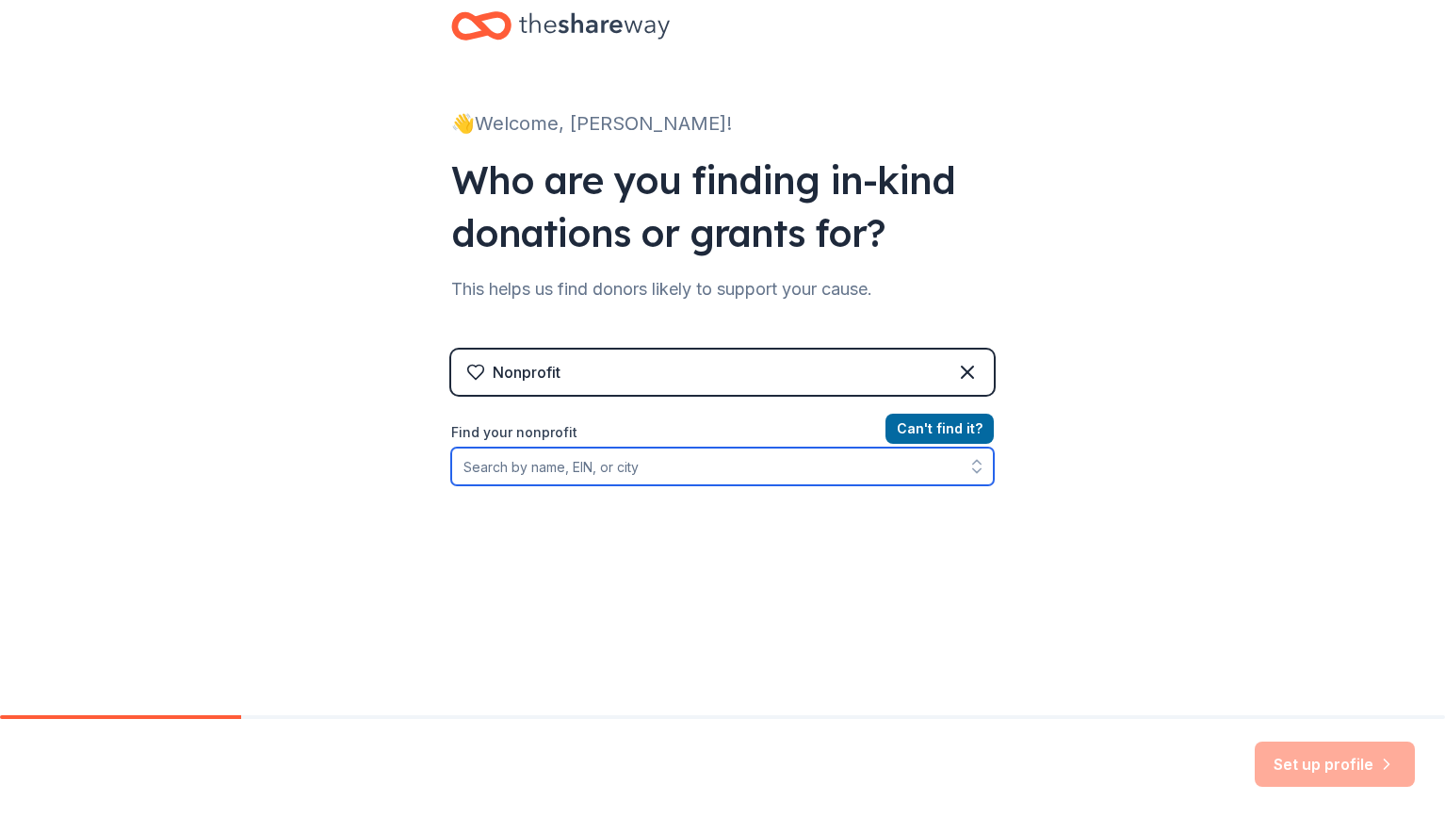
click at [905, 469] on input "Find your nonprofit" at bounding box center [722, 467] width 543 height 38
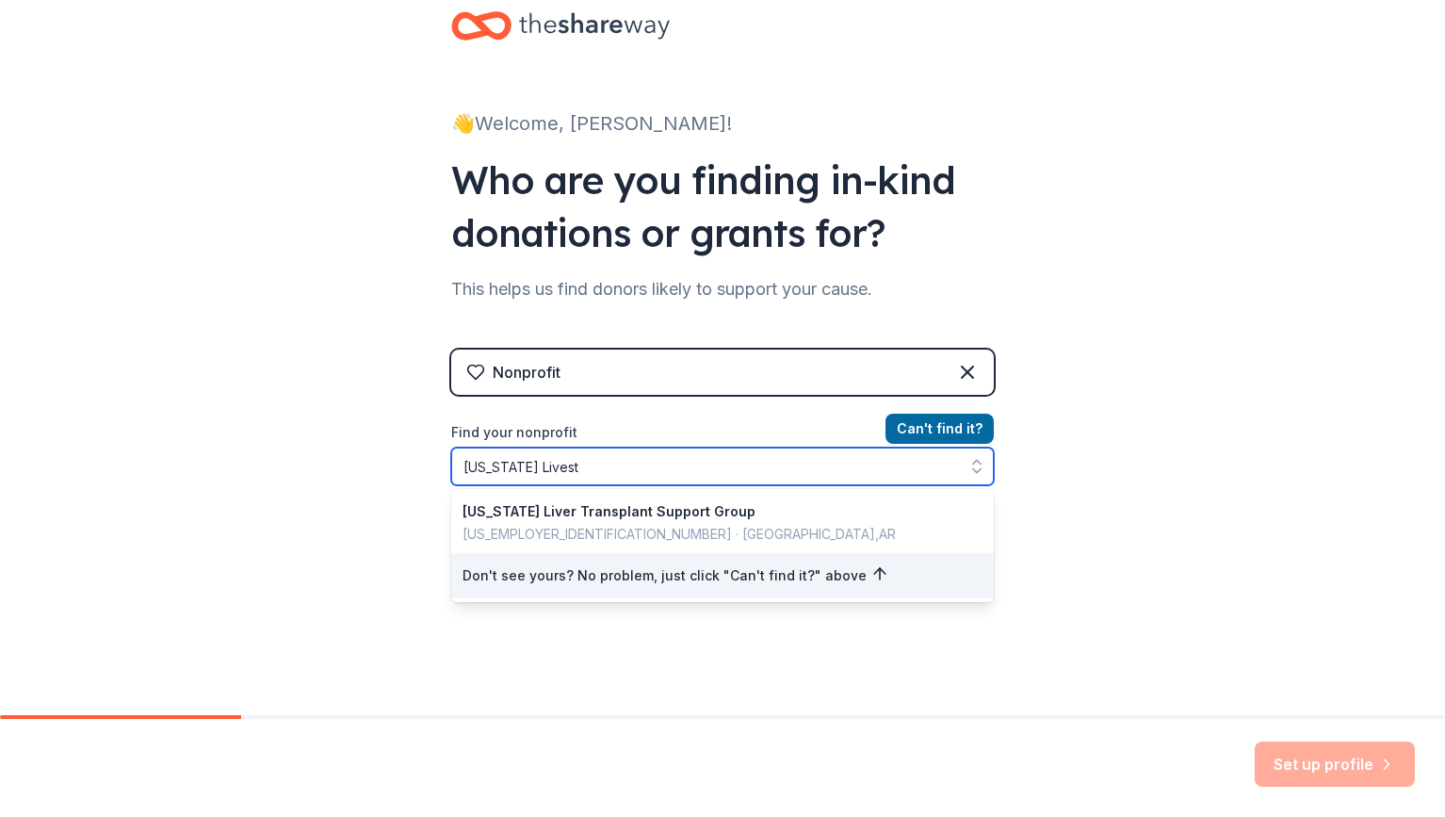
type input "Arkansas Livesto"
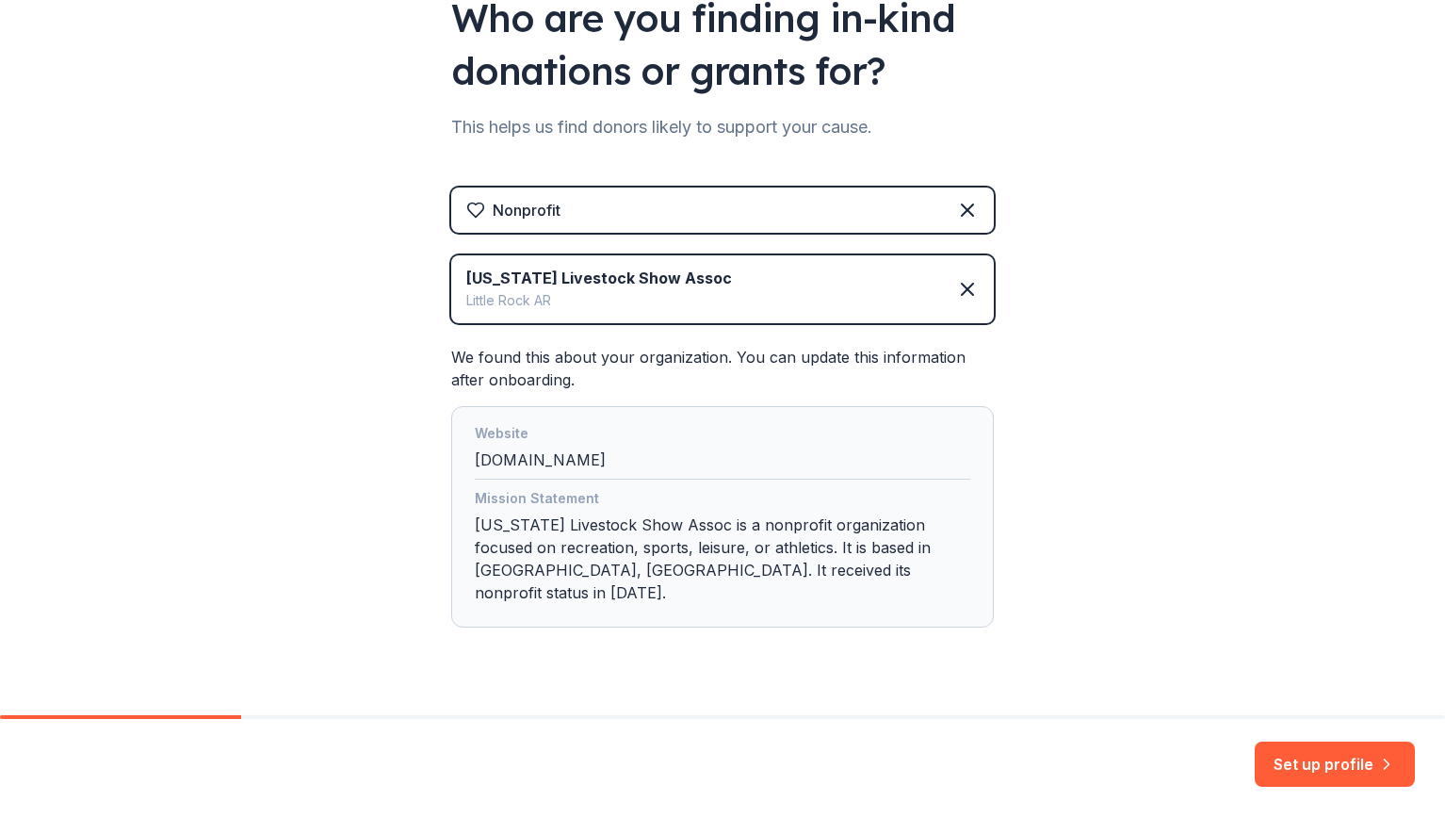
scroll to position [221, 0]
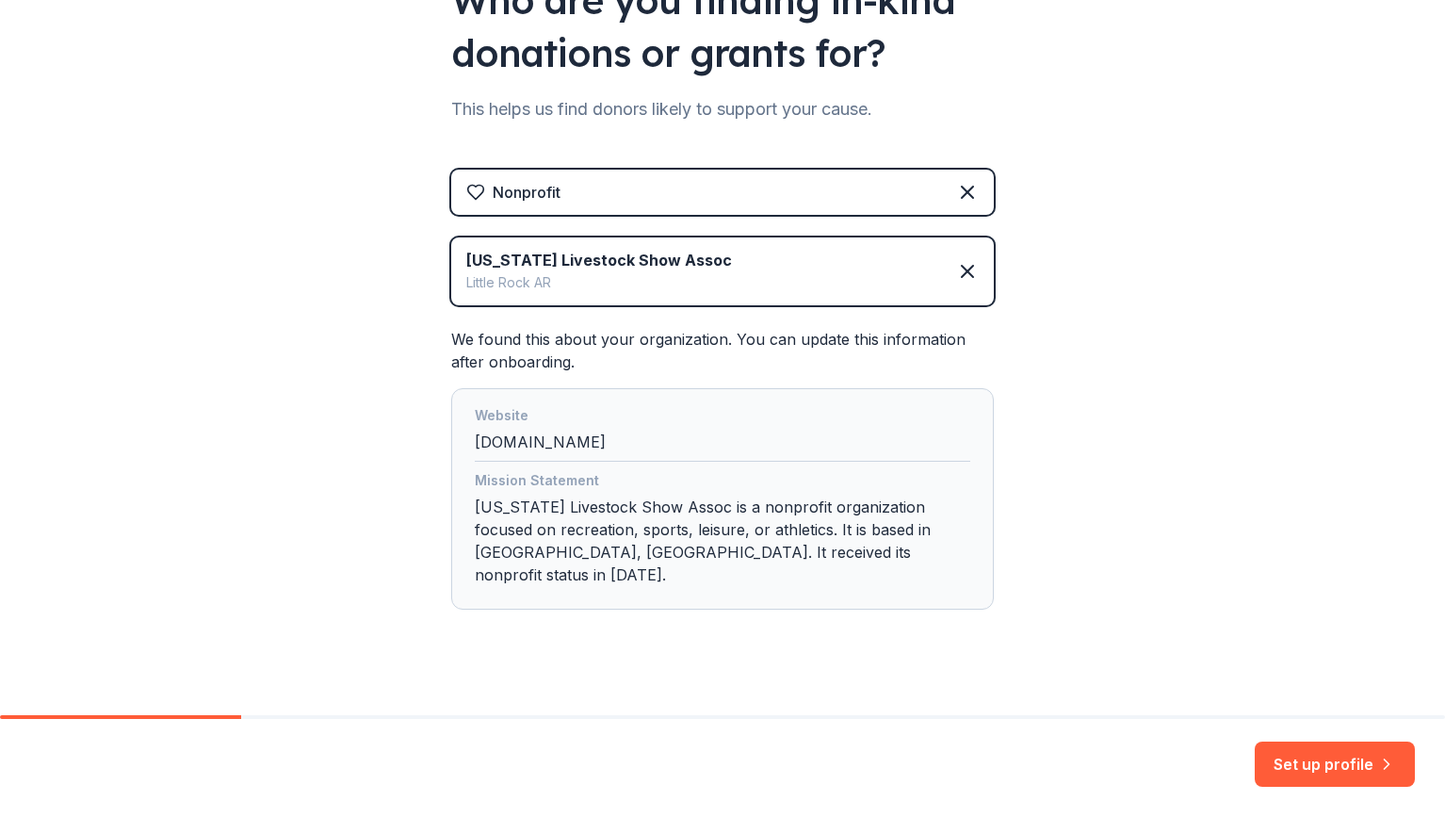
click at [872, 506] on div "Mission Statement Arkansas Livestock Show Assoc is a nonprofit organization foc…" at bounding box center [723, 531] width 496 height 124
click at [863, 528] on div "Mission Statement Arkansas Livestock Show Assoc is a nonprofit organization foc…" at bounding box center [723, 531] width 496 height 124
click at [863, 529] on div "Mission Statement Arkansas Livestock Show Assoc is a nonprofit organization foc…" at bounding box center [723, 531] width 496 height 124
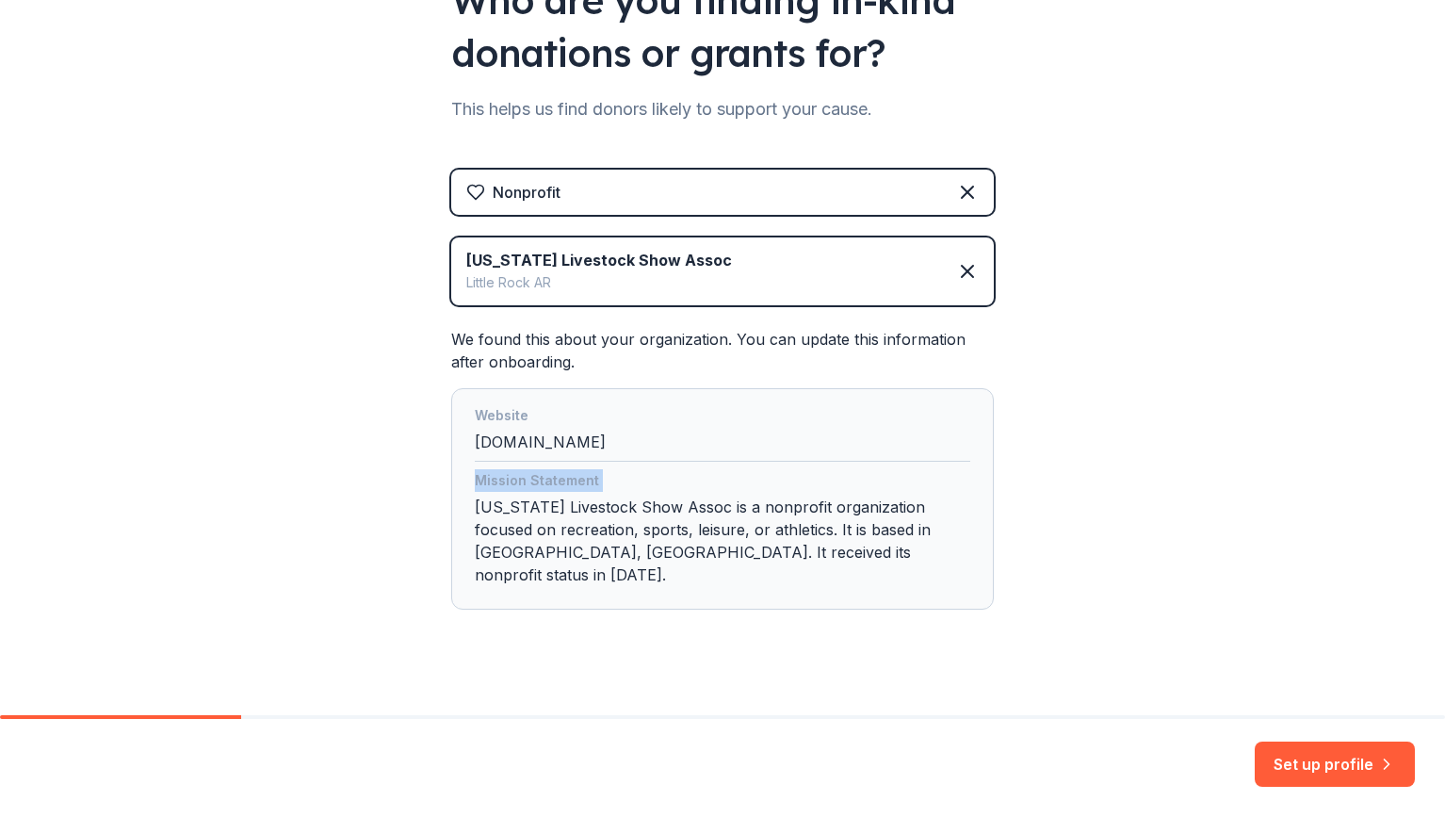
click at [868, 558] on div "Mission Statement Arkansas Livestock Show Assoc is a nonprofit organization foc…" at bounding box center [723, 531] width 496 height 124
click at [1376, 749] on button "Set up profile" at bounding box center [1335, 763] width 160 height 45
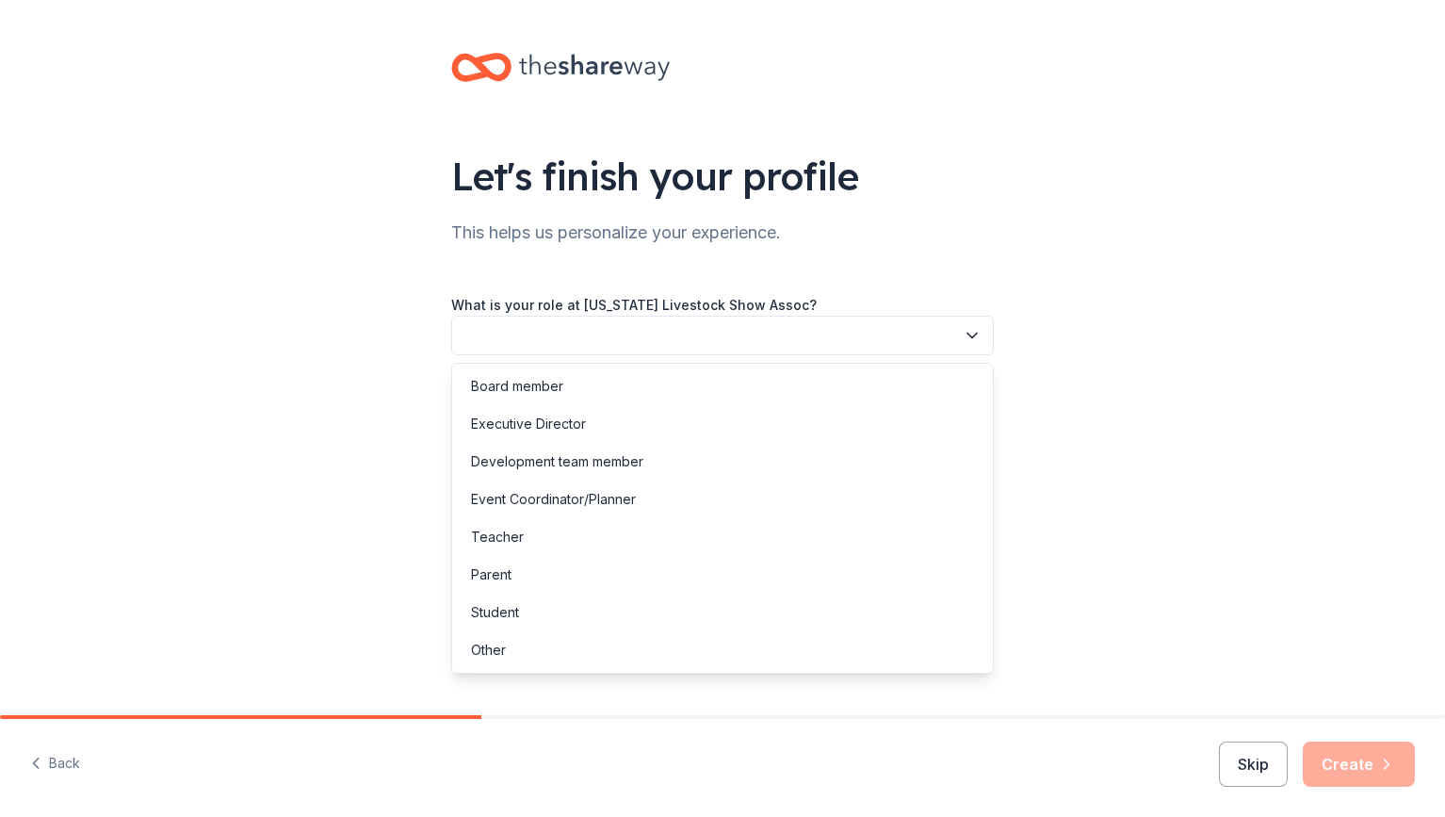
click at [881, 328] on button "button" at bounding box center [722, 336] width 543 height 40
click at [653, 428] on div "Executive Director" at bounding box center [722, 424] width 533 height 38
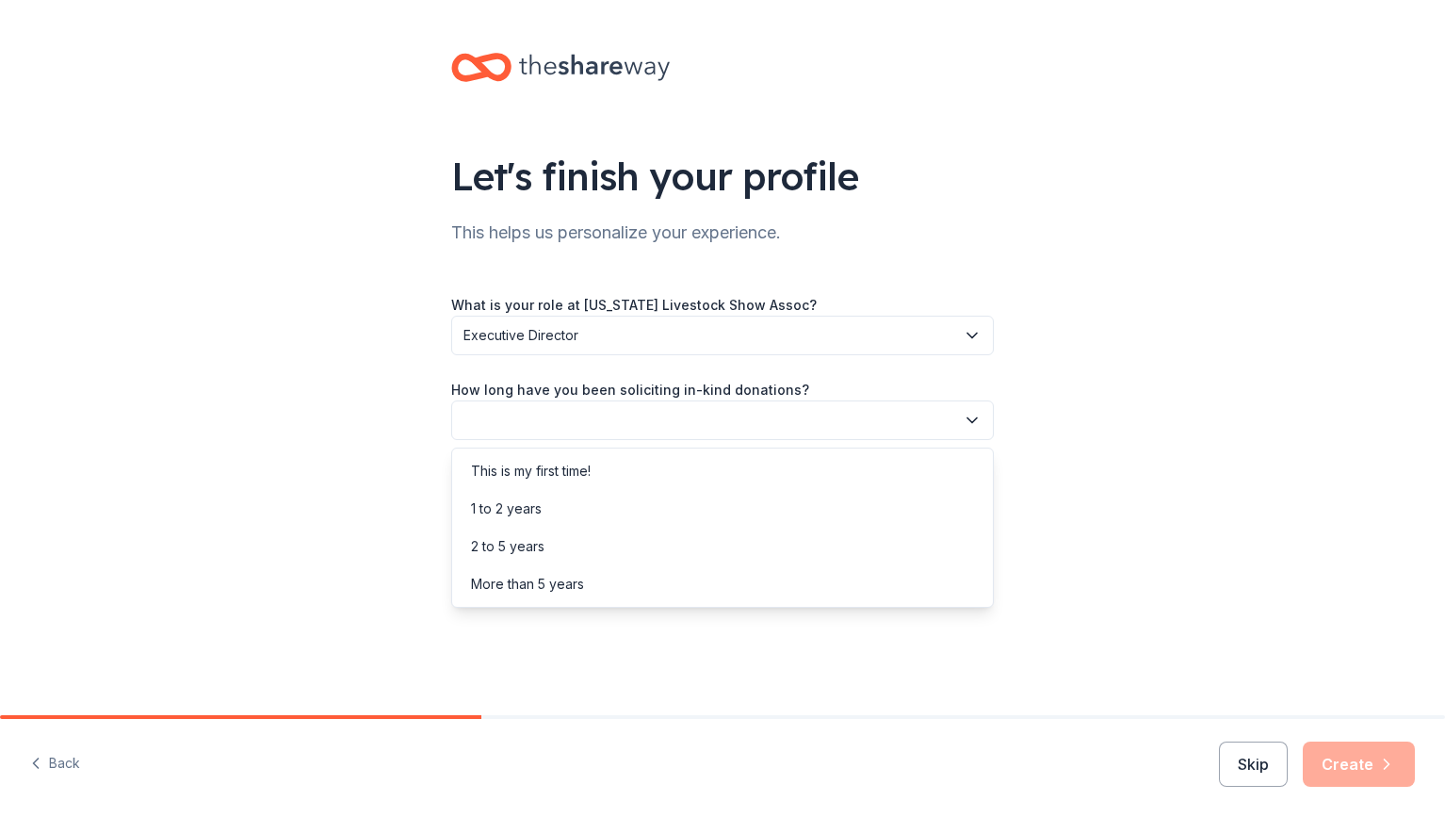
click at [680, 421] on button "button" at bounding box center [722, 420] width 543 height 40
click at [560, 504] on div "1 to 2 years" at bounding box center [722, 509] width 533 height 38
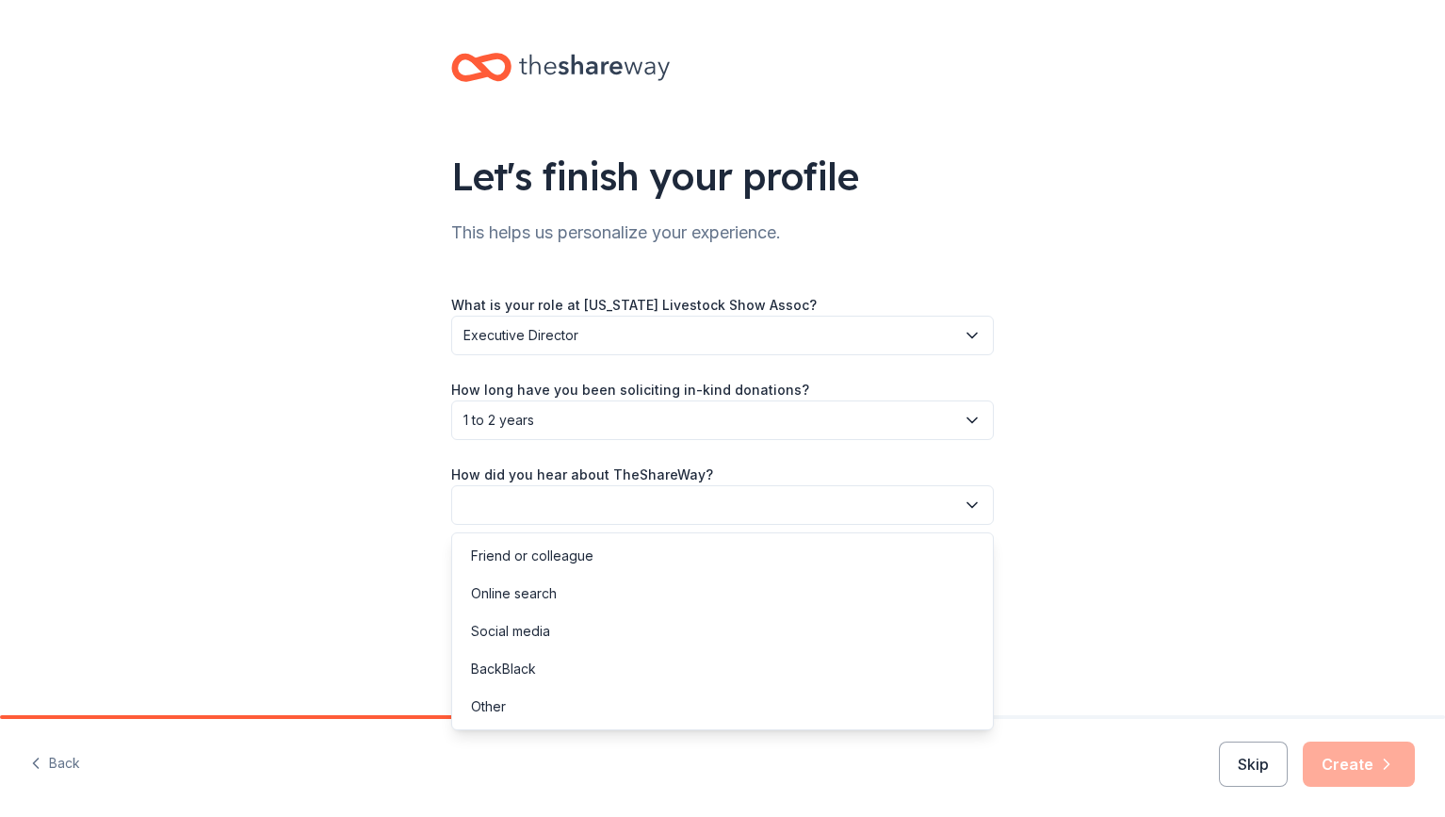
click at [560, 504] on button "button" at bounding box center [722, 505] width 543 height 40
click at [547, 556] on div "Friend or colleague" at bounding box center [532, 556] width 122 height 23
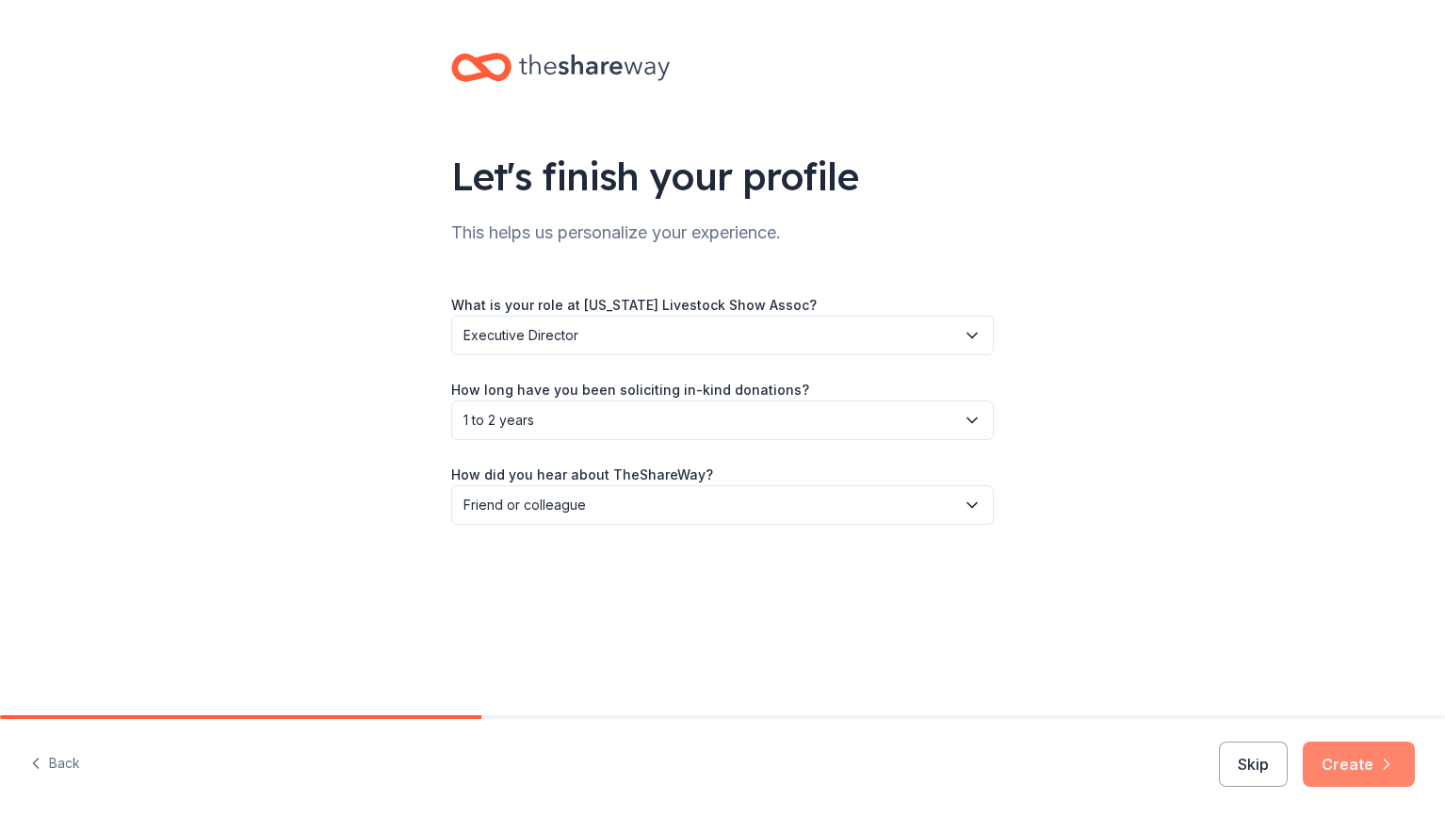
click at [1375, 764] on button "Create" at bounding box center [1359, 763] width 112 height 45
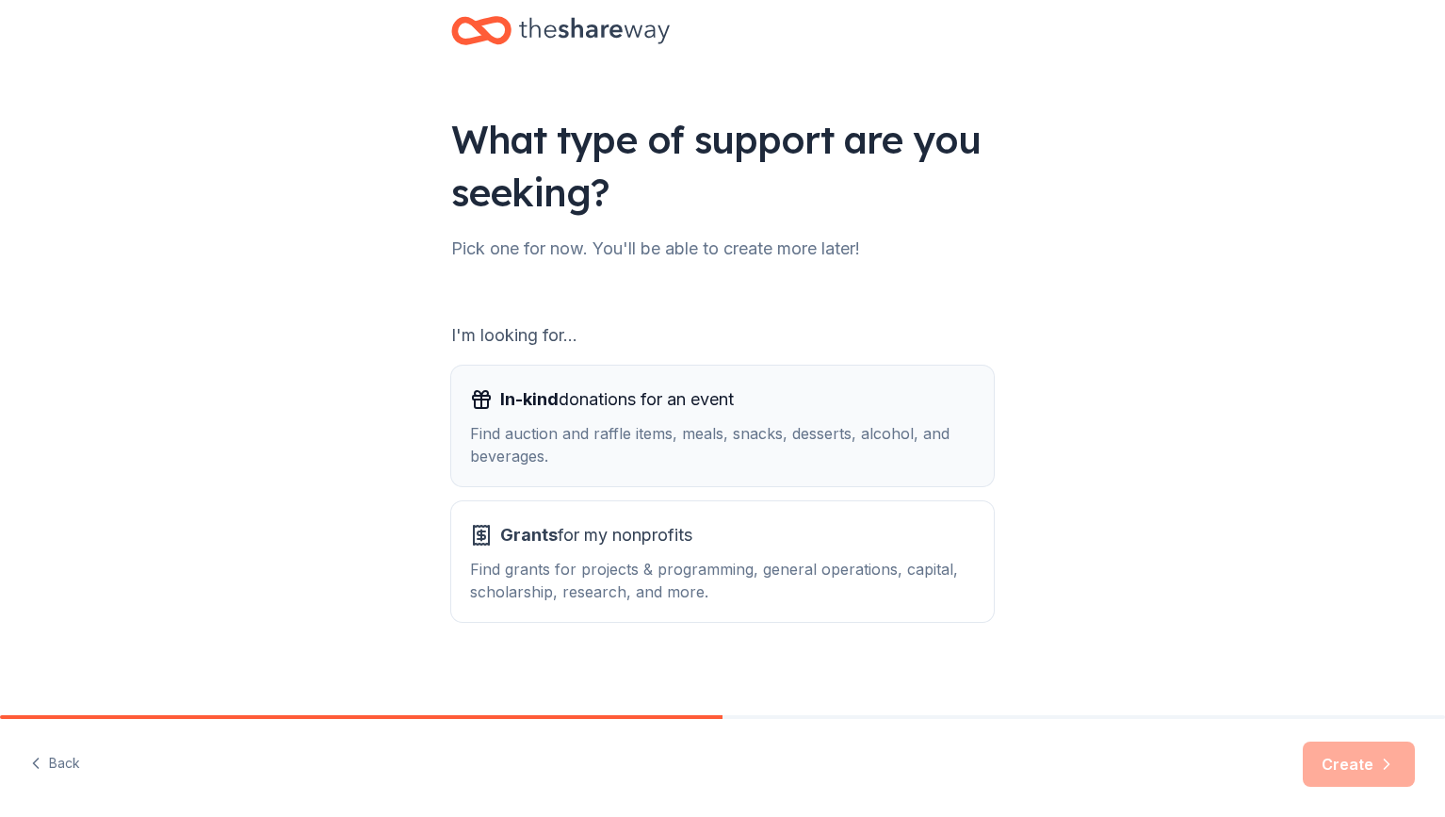
scroll to position [45, 0]
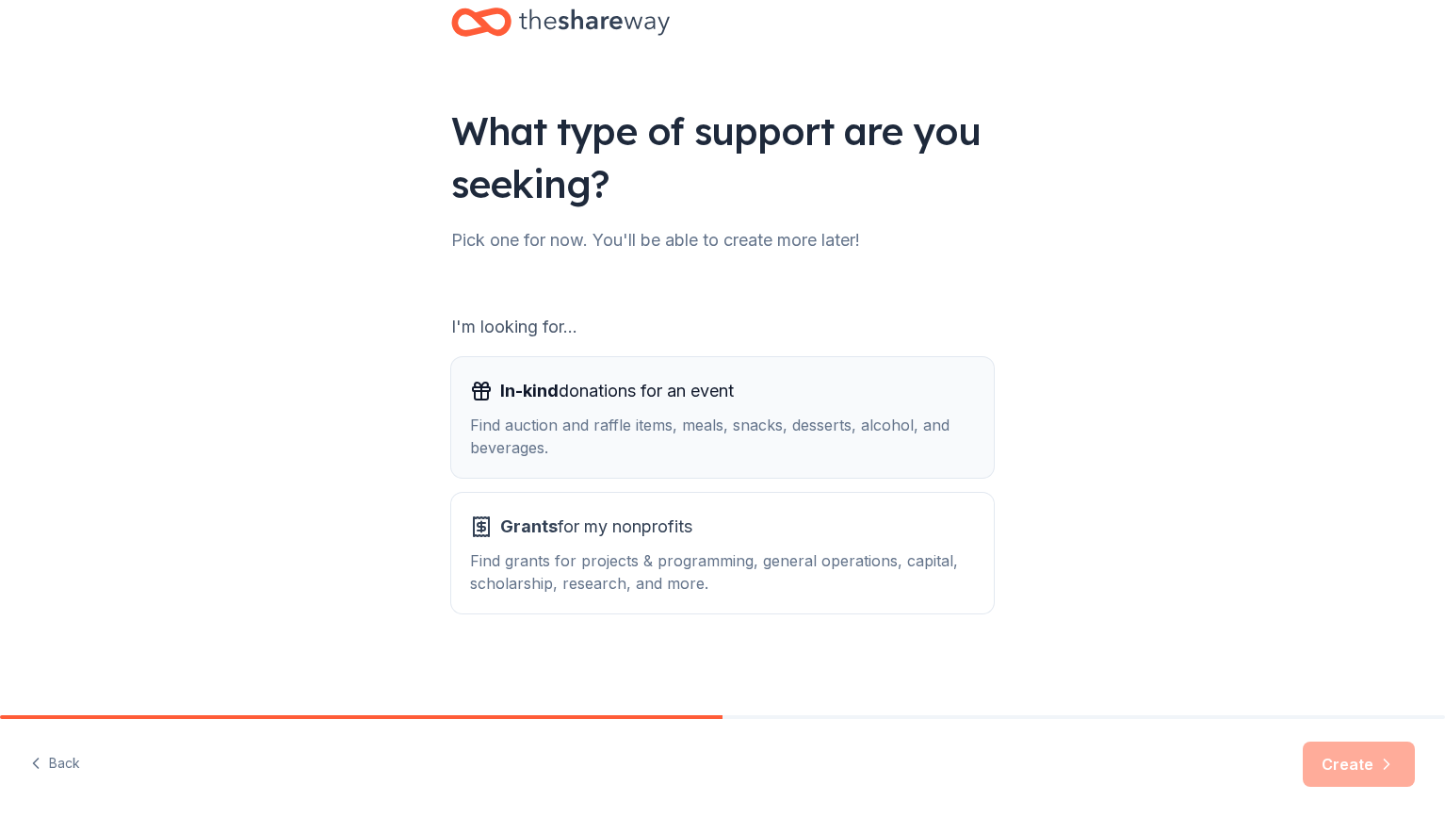
click at [792, 429] on div "Find auction and raffle items, meals, snacks, desserts, alcohol, and beverages." at bounding box center [722, 436] width 505 height 45
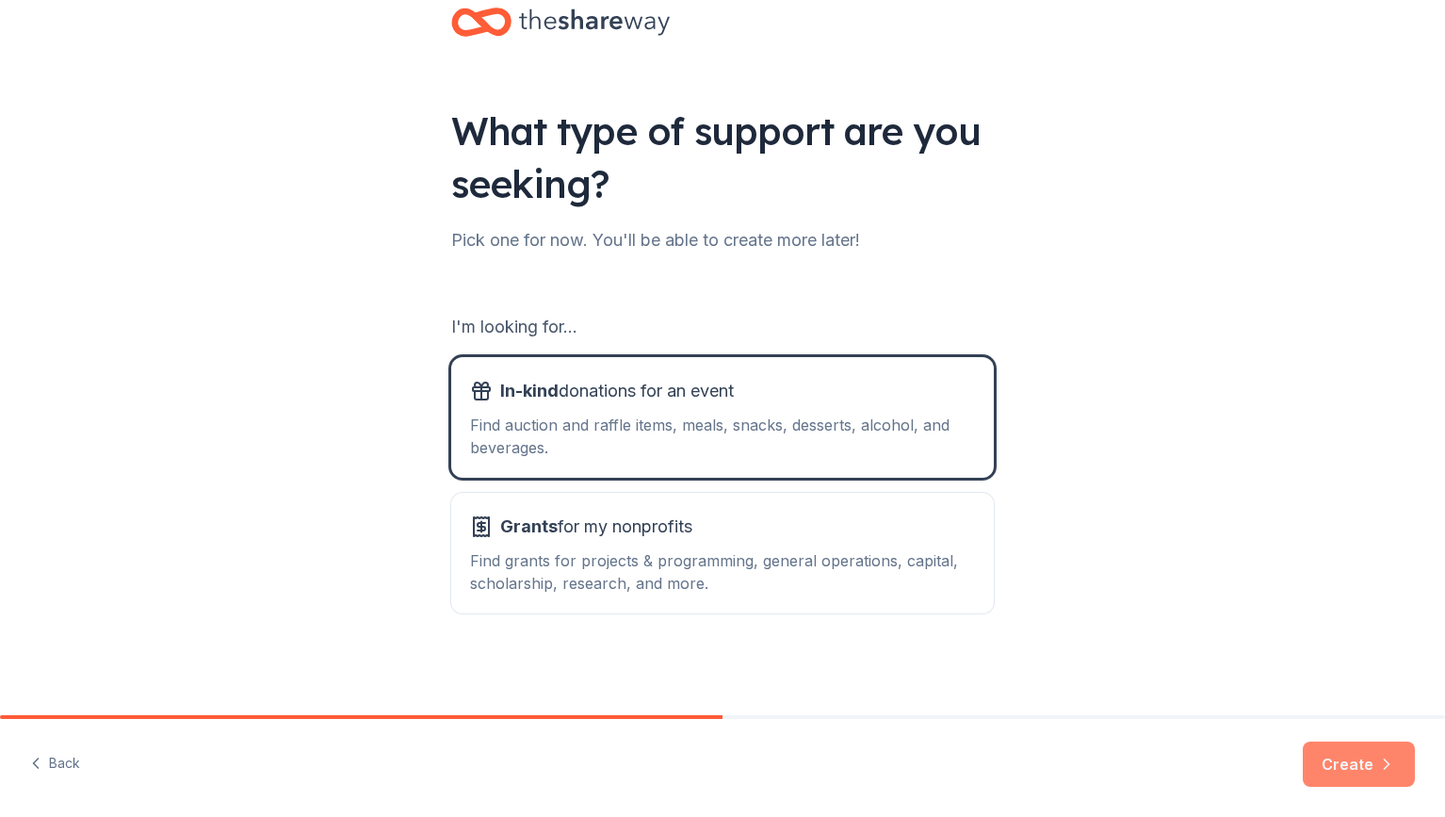
click at [1372, 782] on button "Create" at bounding box center [1359, 763] width 112 height 45
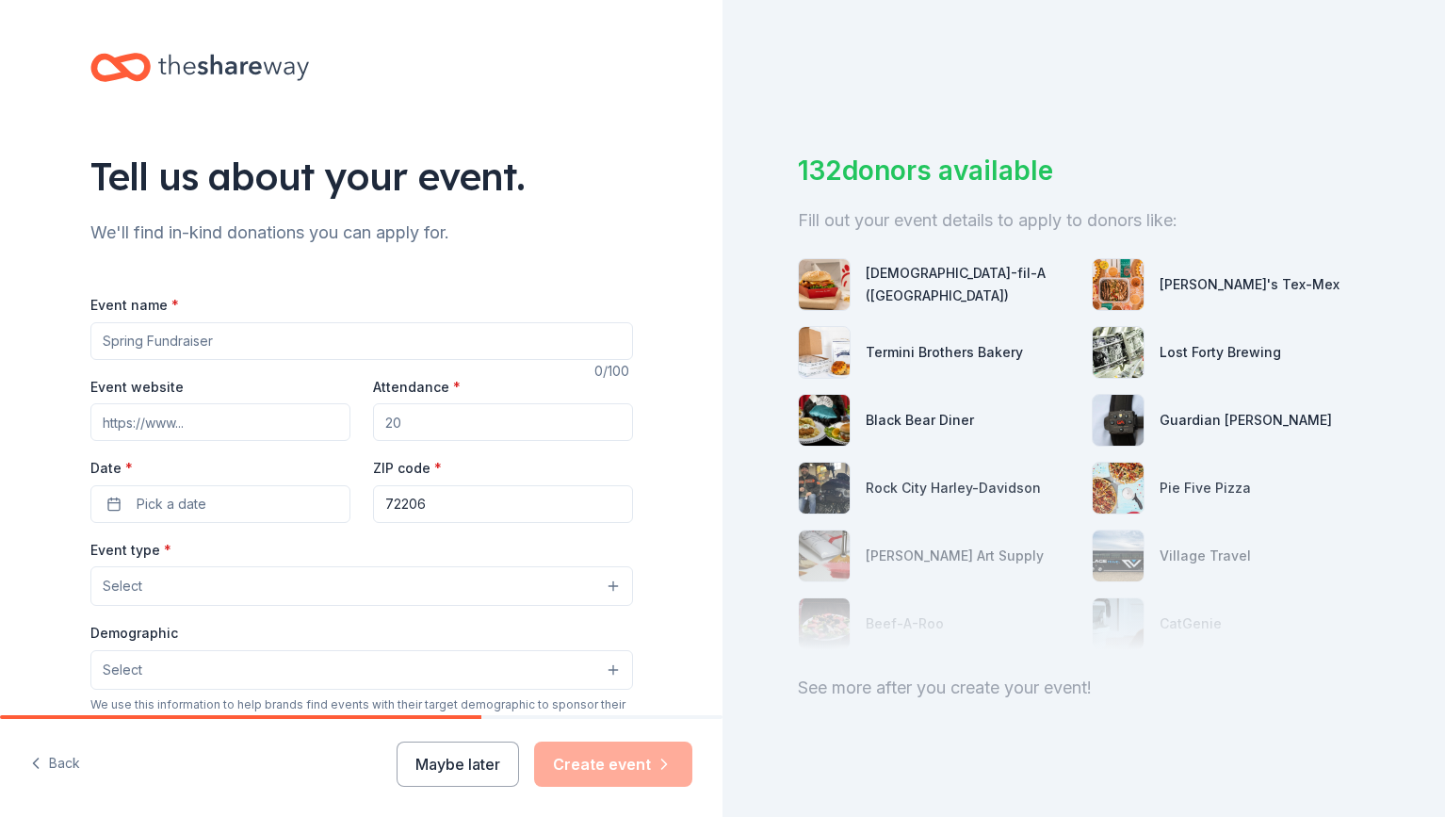
drag, startPoint x: 481, startPoint y: 426, endPoint x: 447, endPoint y: 424, distance: 34.9
click at [447, 424] on input "Attendance *" at bounding box center [503, 422] width 260 height 38
type input "300"
click at [253, 425] on input "Event website" at bounding box center [220, 422] width 260 height 38
type input "arkansasstatefair.com/pageants"
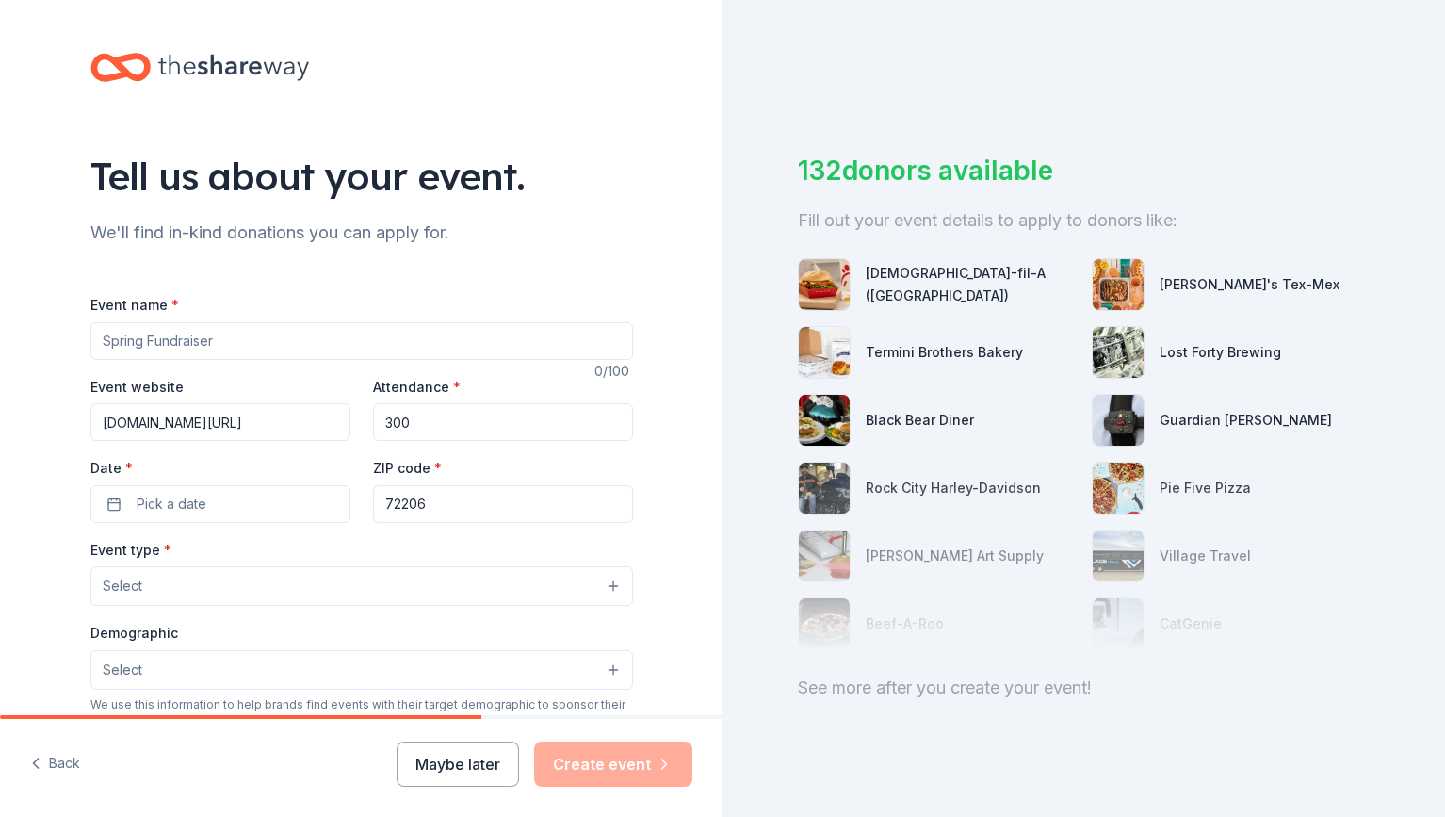
click at [195, 339] on input "Event name *" at bounding box center [361, 341] width 543 height 38
type input "Miss [US_STATE] State Fair"
click at [161, 512] on span "Pick a date" at bounding box center [172, 504] width 70 height 23
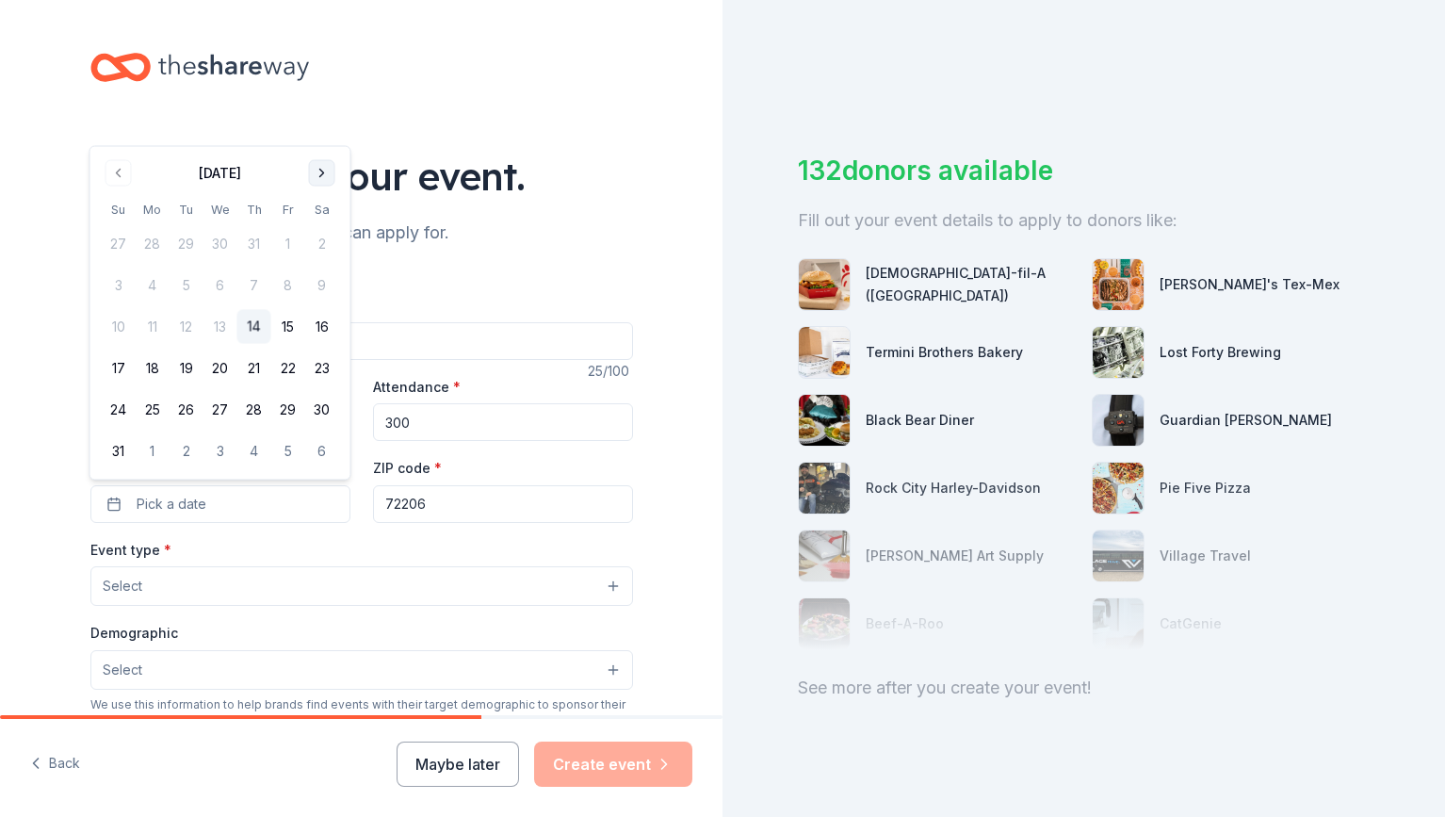
click at [330, 175] on button "Go to next month" at bounding box center [322, 173] width 26 height 26
click at [330, 175] on div "Tell us about your event." at bounding box center [361, 176] width 543 height 53
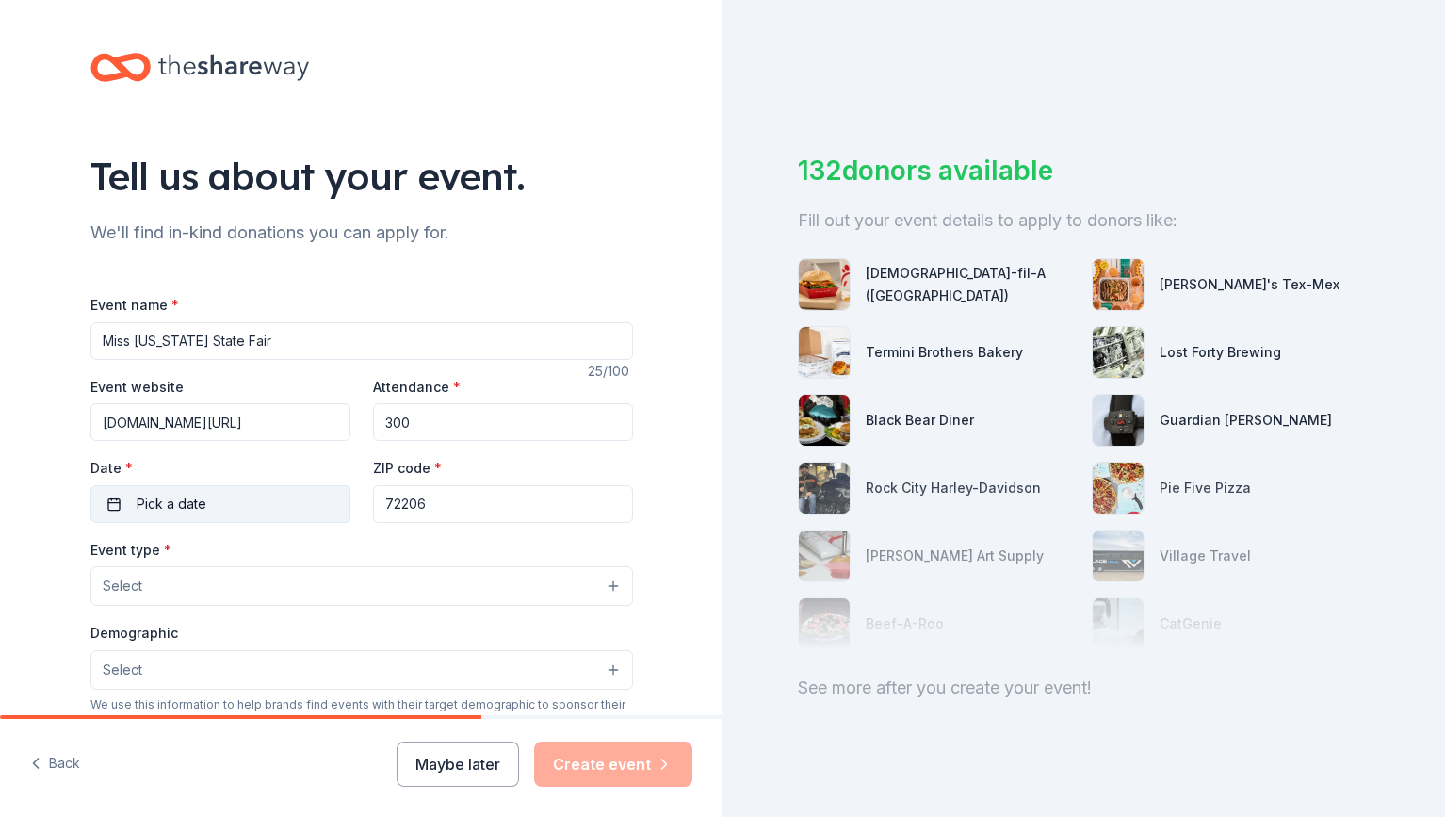
click at [263, 509] on button "Pick a date" at bounding box center [220, 504] width 260 height 38
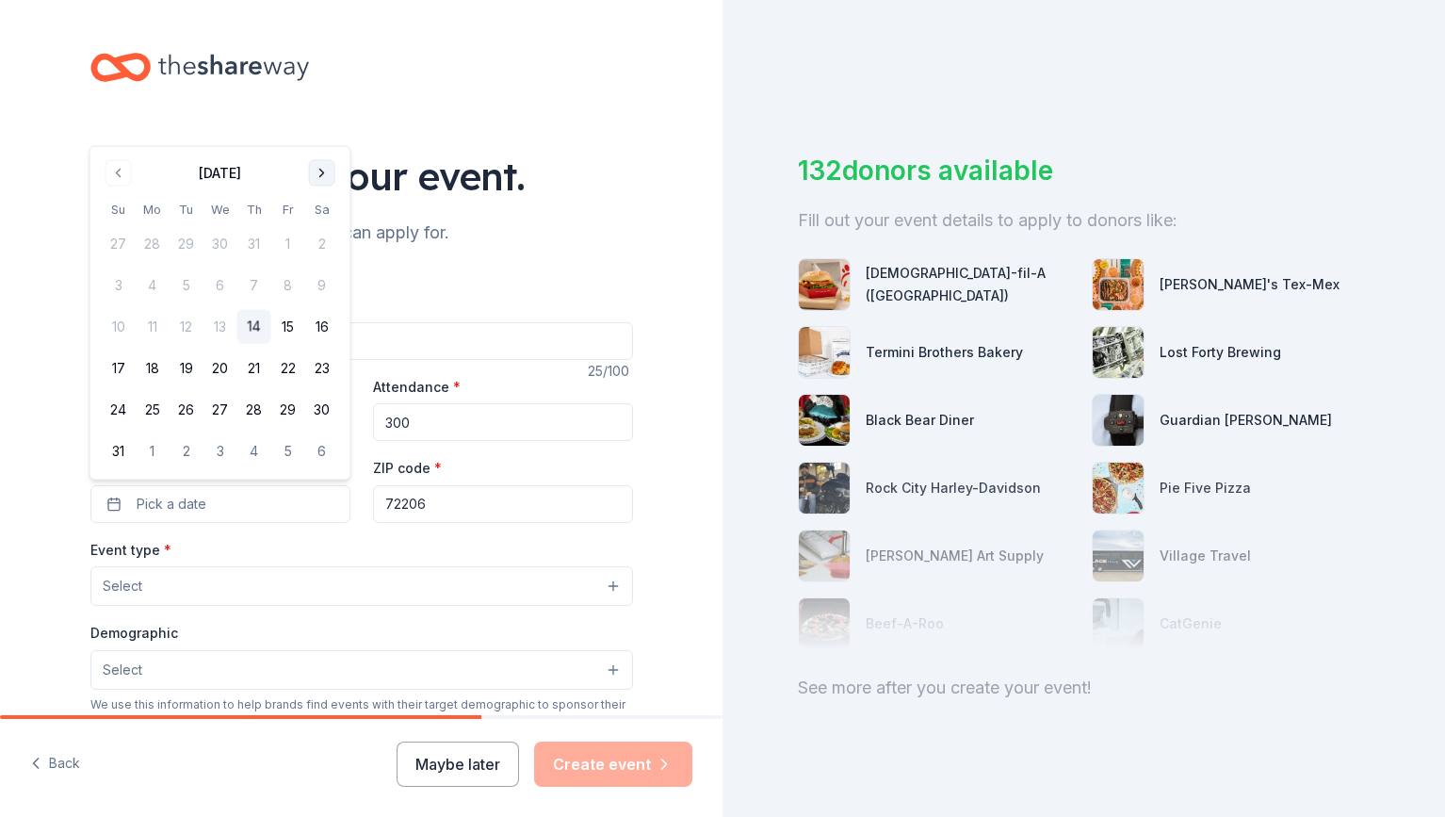
click at [322, 180] on button "Go to next month" at bounding box center [322, 173] width 26 height 26
click at [321, 217] on button "Go to next month" at bounding box center [322, 215] width 26 height 26
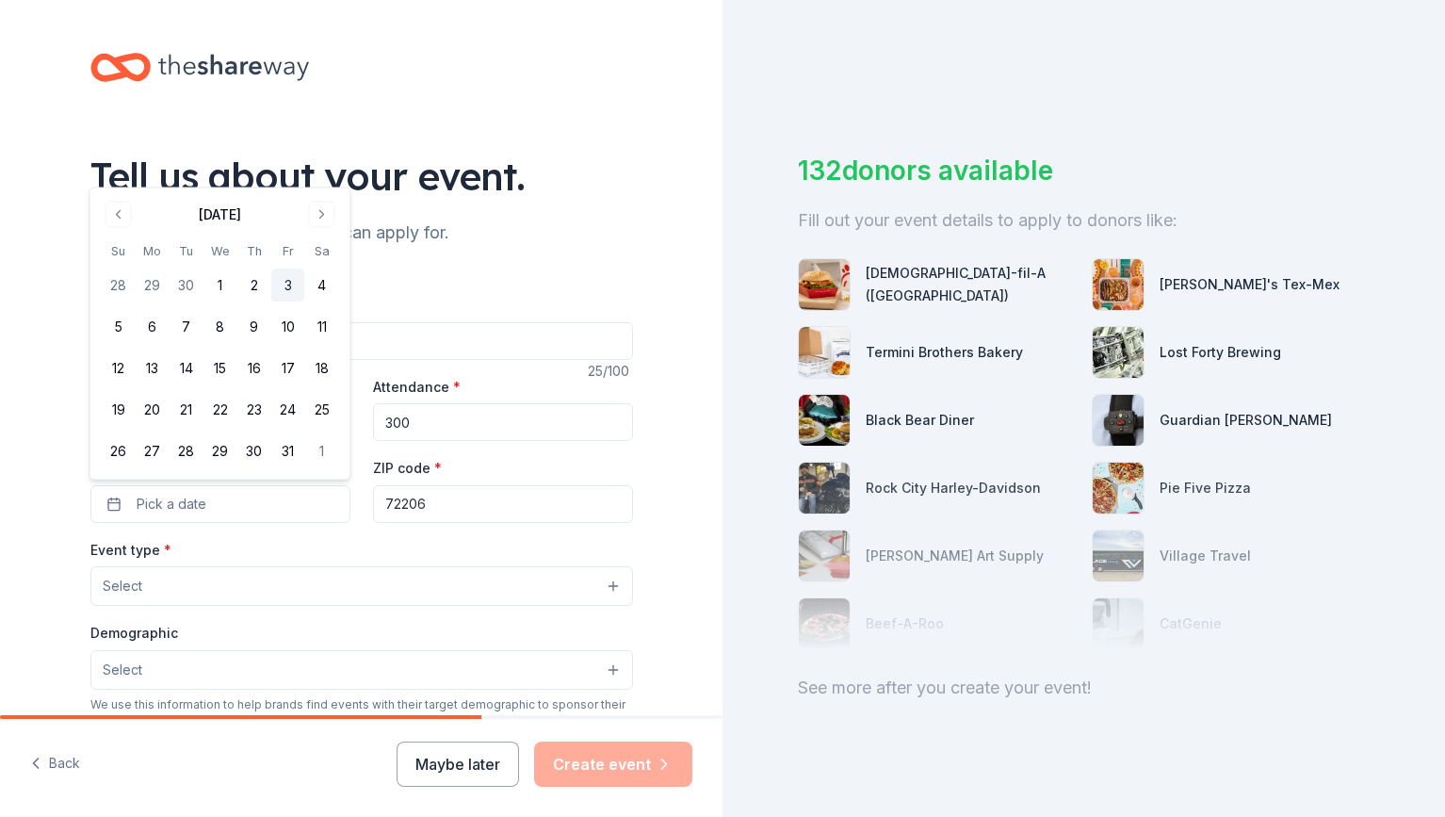
click at [298, 286] on button "3" at bounding box center [288, 286] width 34 height 34
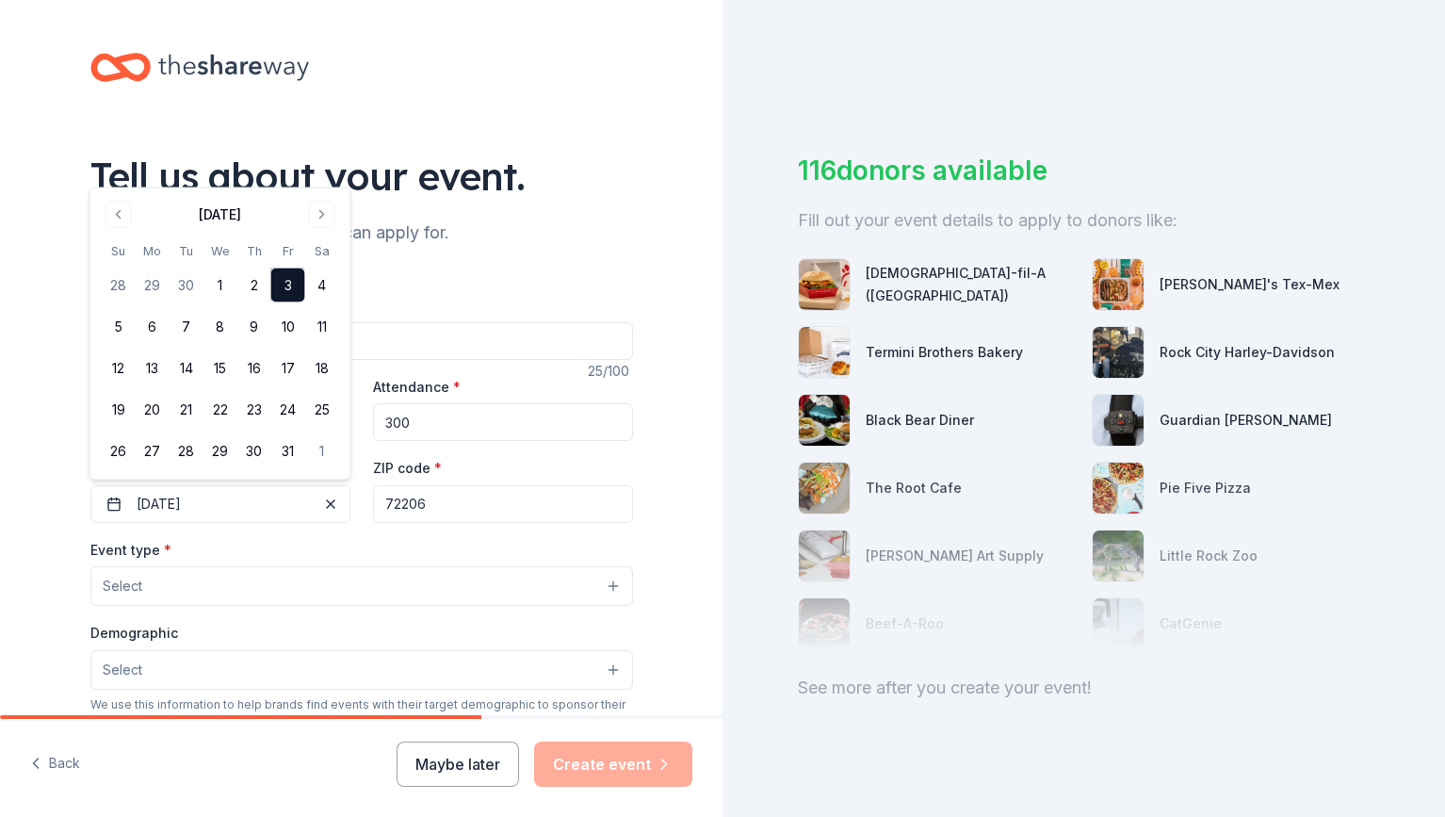
click at [213, 533] on div "Event name * Miss Arkansas State Fair 25 /100 Event website arkansasstatefair.c…" at bounding box center [361, 728] width 543 height 871
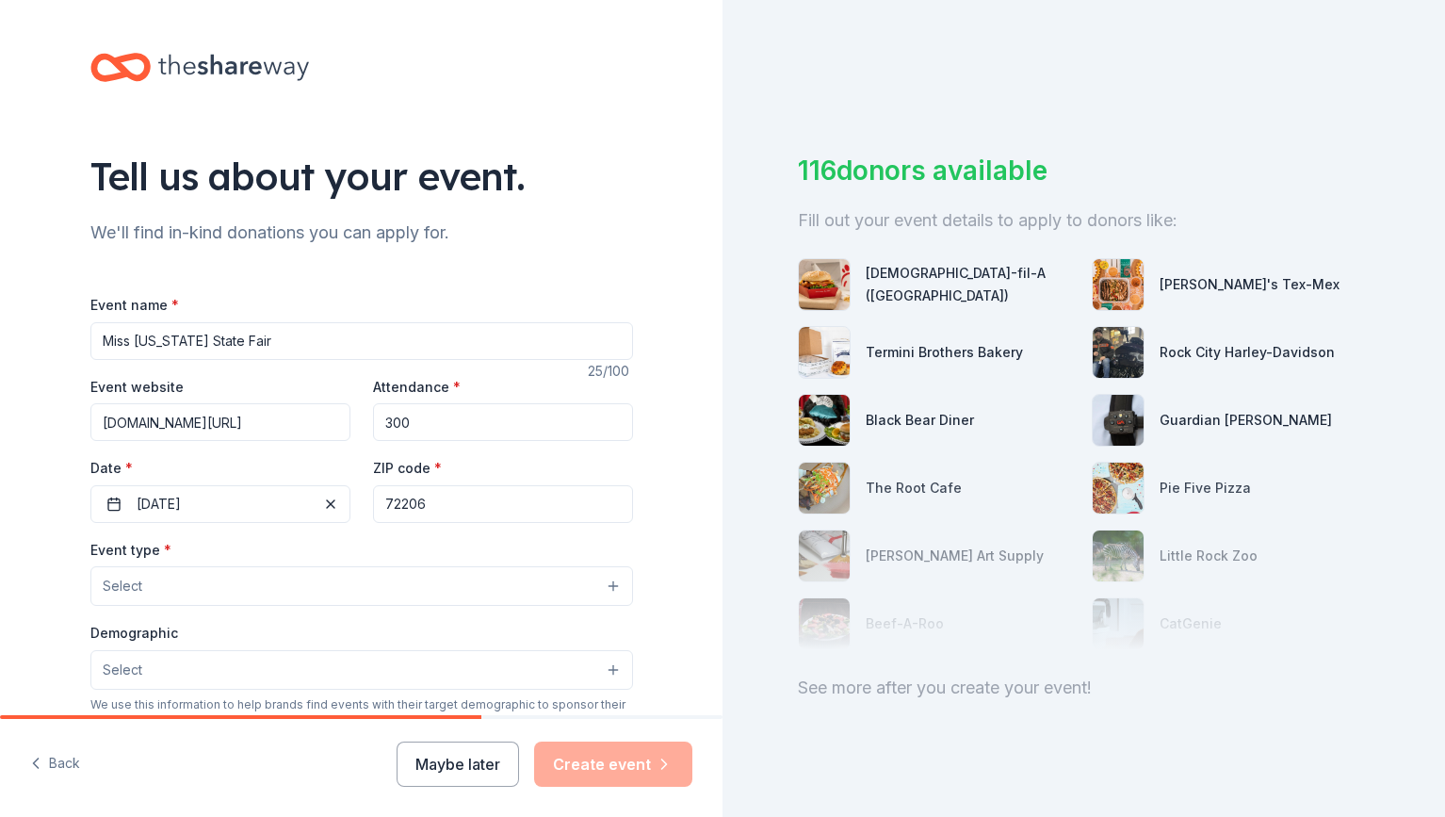
click at [203, 591] on button "Select" at bounding box center [361, 586] width 543 height 40
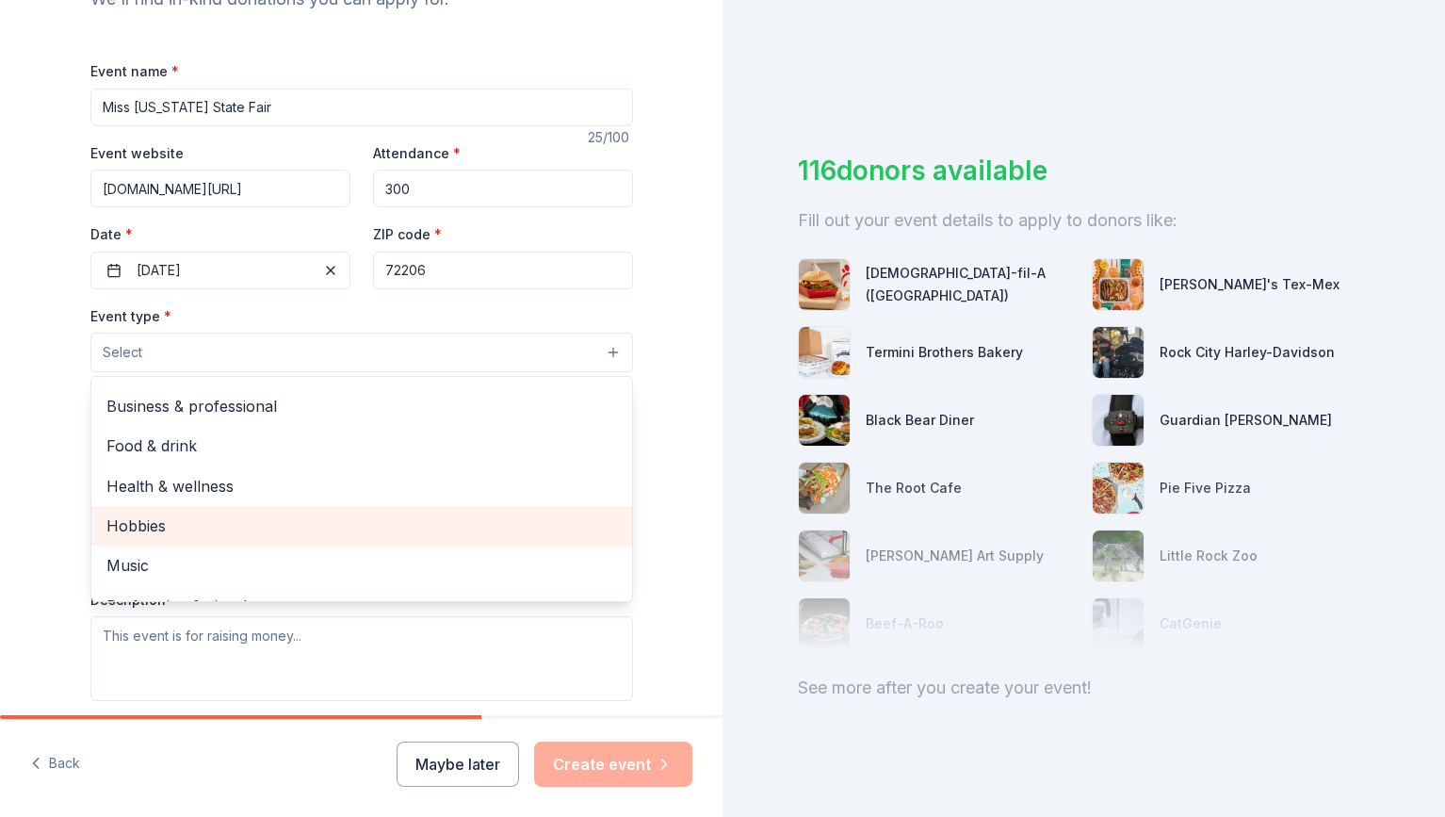
scroll to position [63, 0]
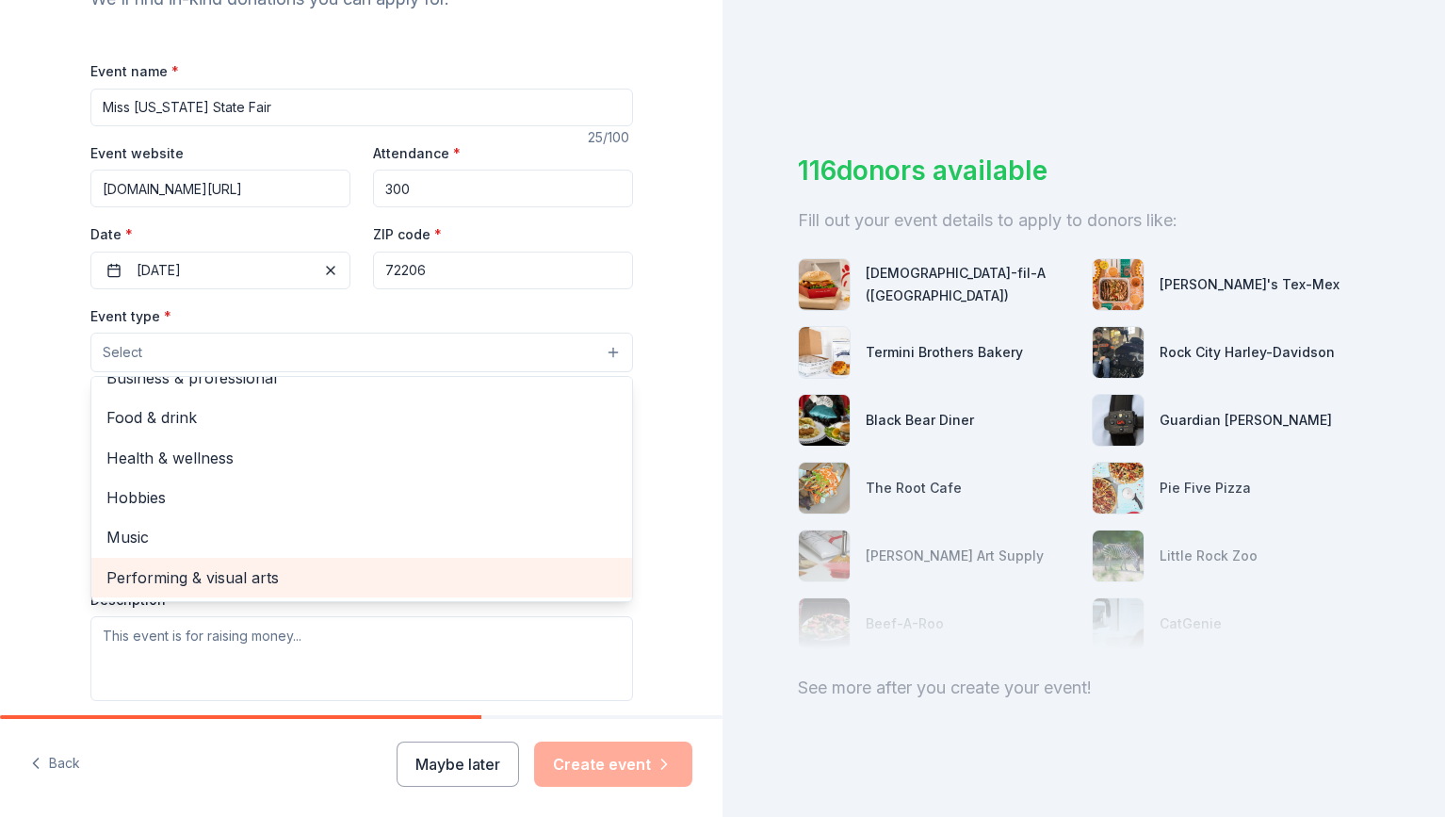
click at [203, 573] on span "Performing & visual arts" at bounding box center [361, 577] width 511 height 24
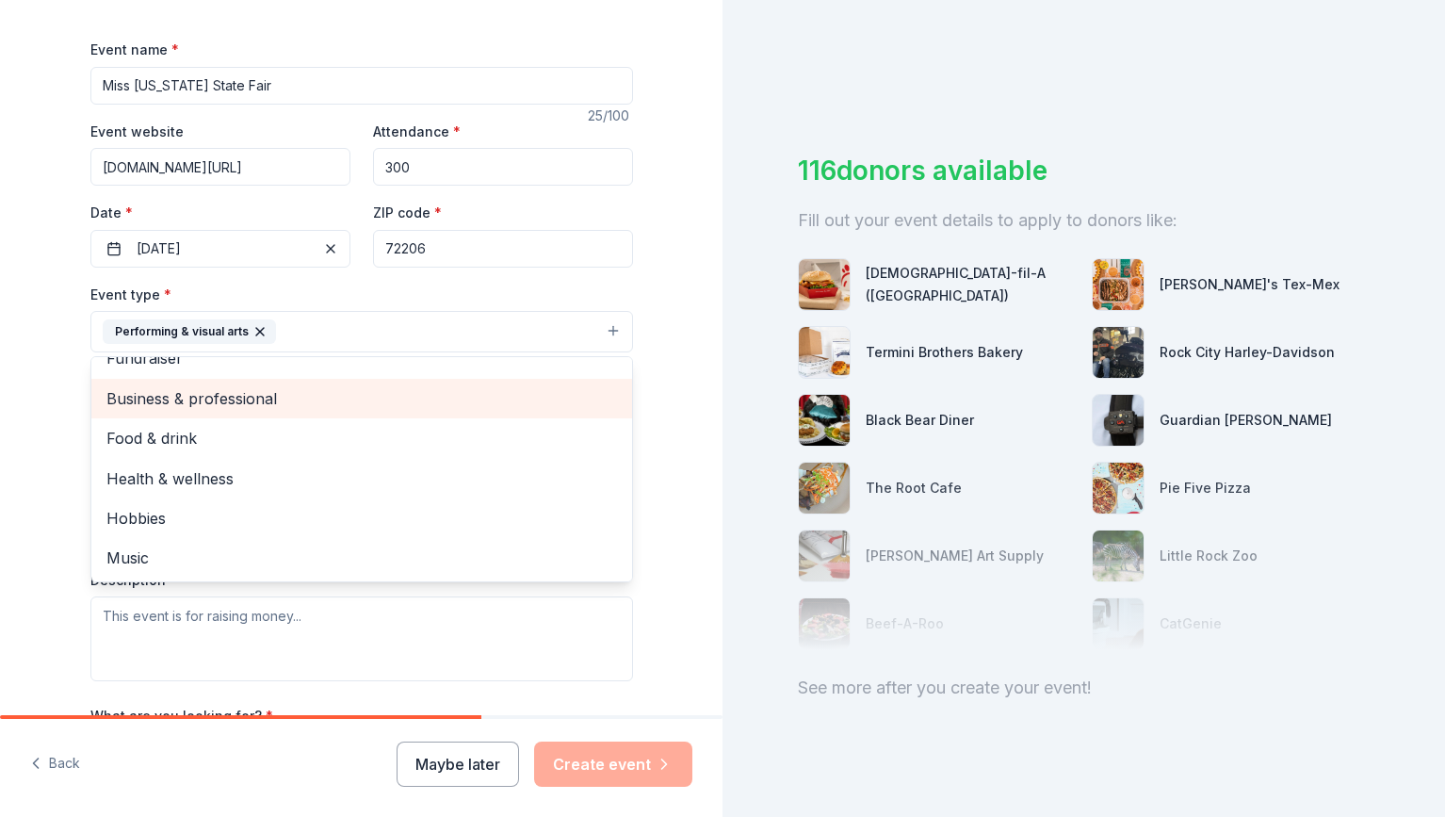
scroll to position [0, 0]
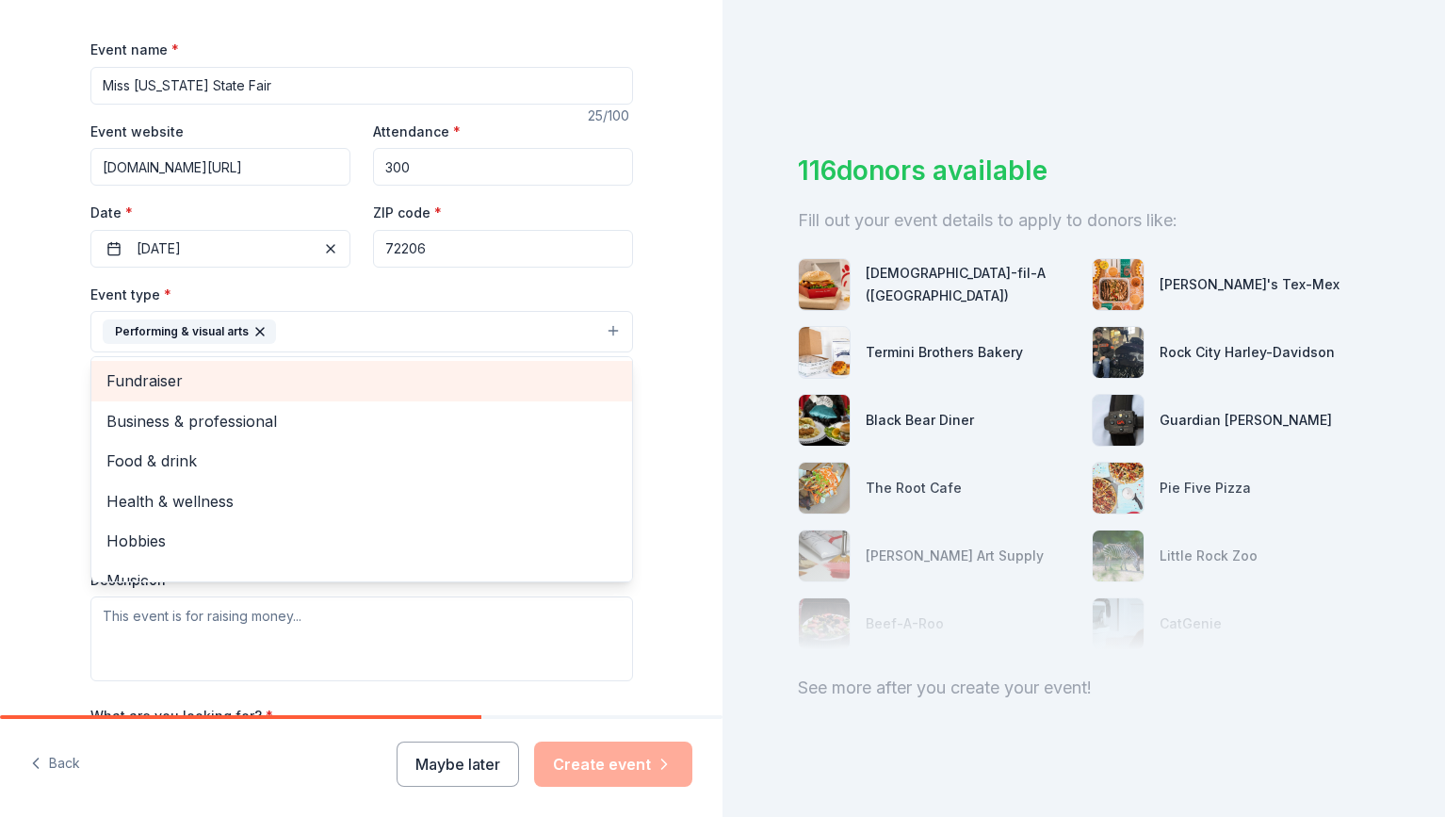
click at [197, 385] on span "Fundraiser" at bounding box center [361, 380] width 511 height 24
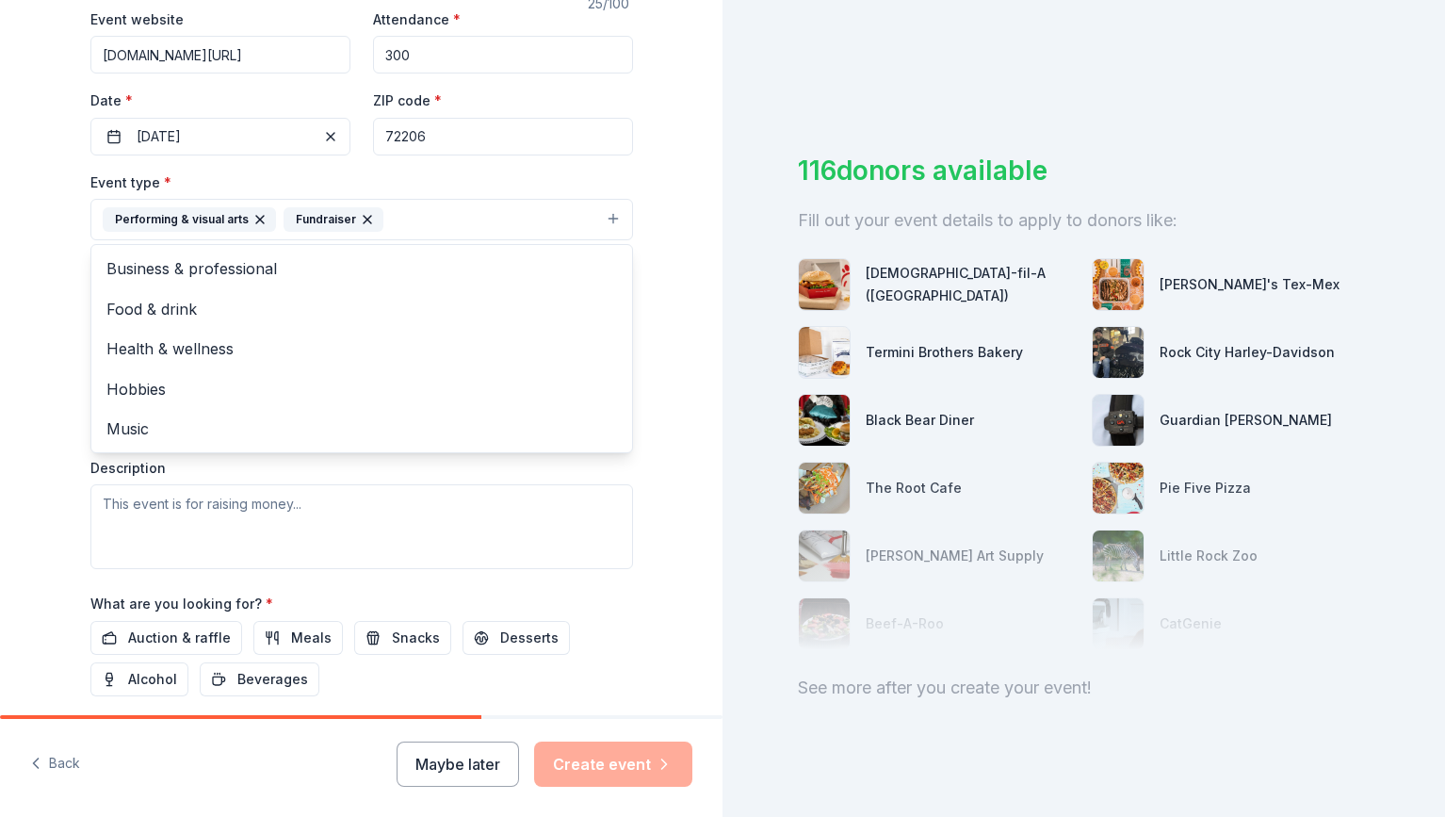
scroll to position [372, 0]
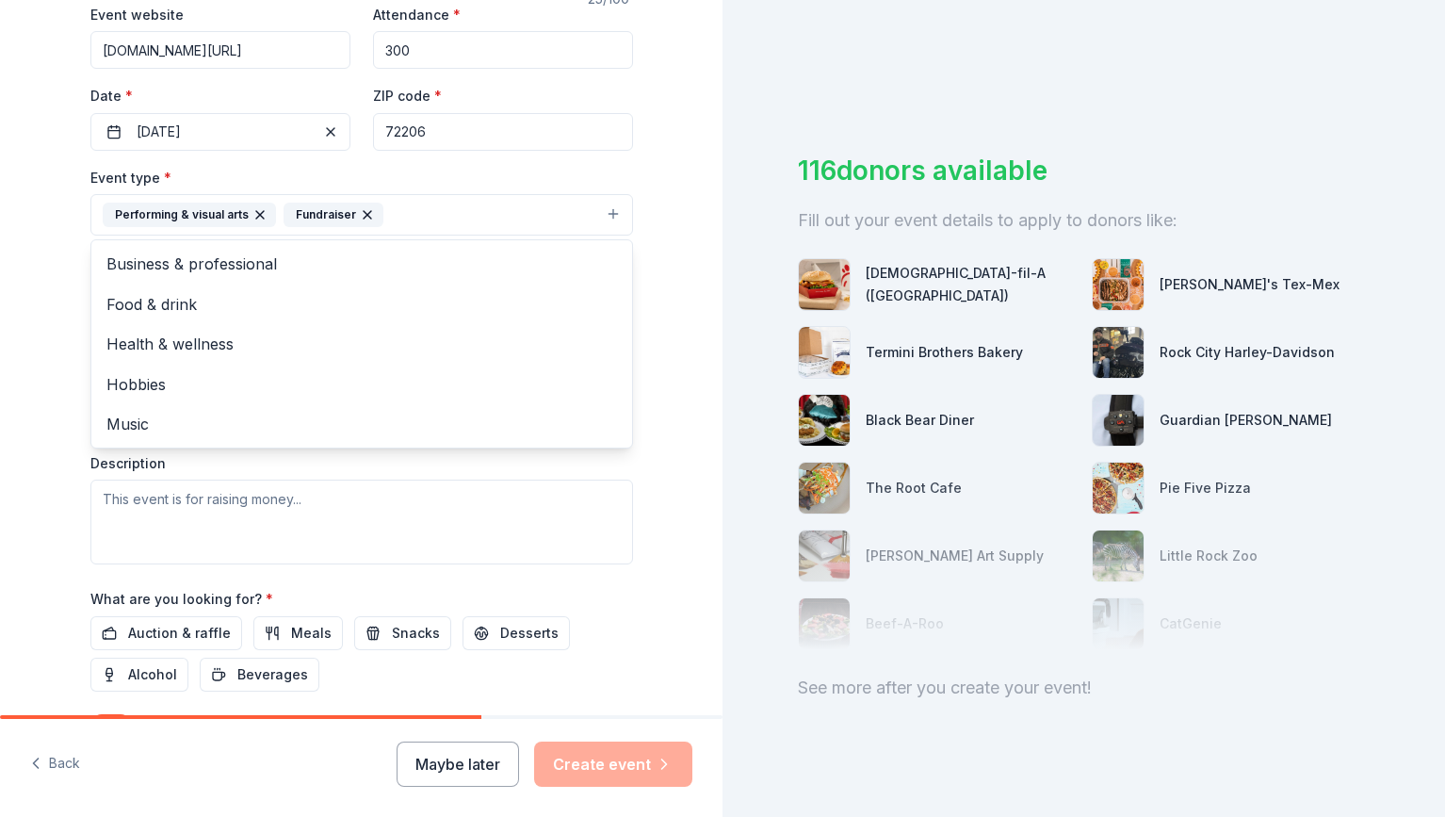
click at [66, 456] on div "Tell us about your event. We'll find in-kind donations you can apply for. Event…" at bounding box center [361, 256] width 603 height 1256
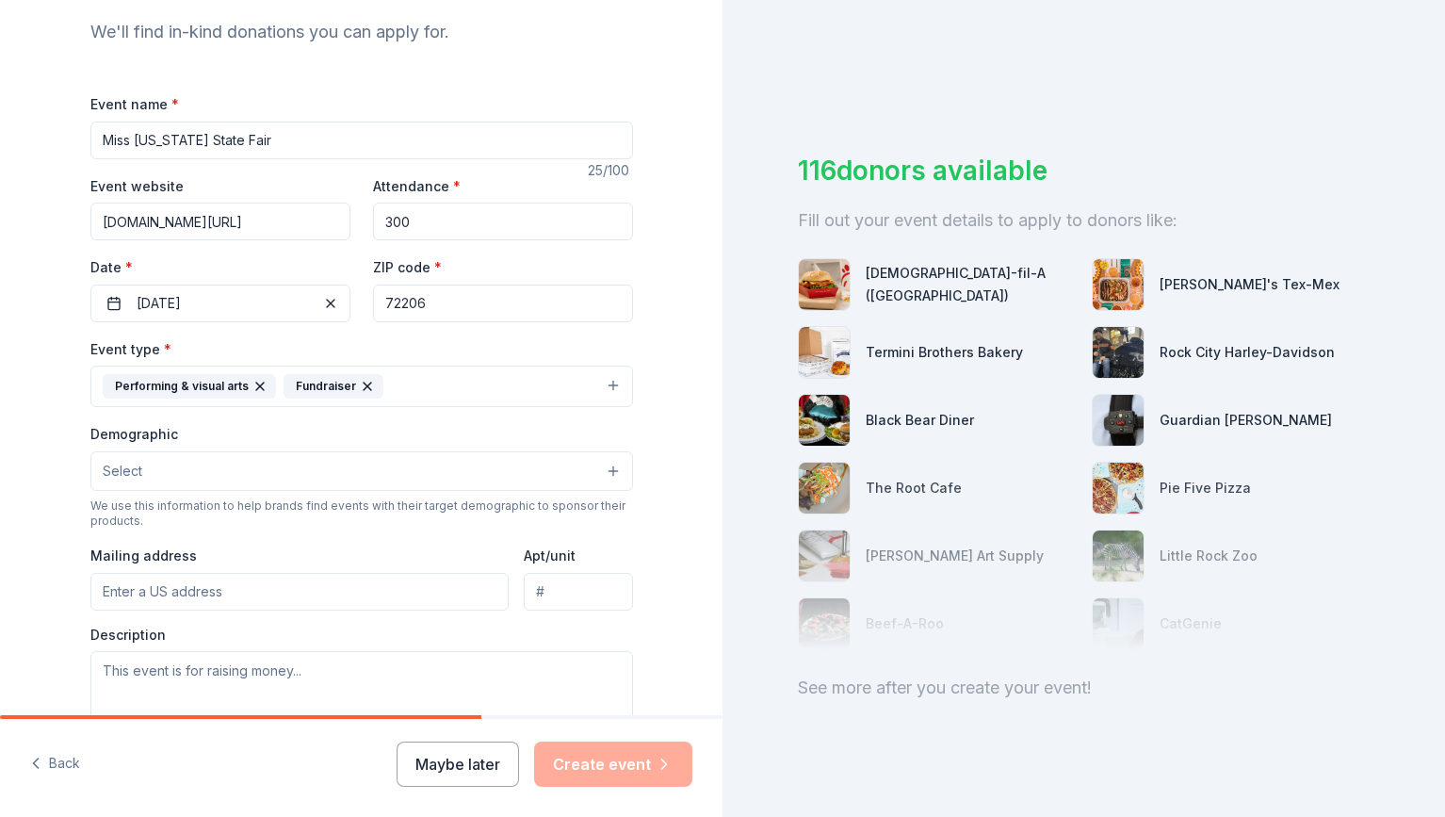
scroll to position [203, 0]
click at [131, 457] on span "Select" at bounding box center [123, 468] width 40 height 23
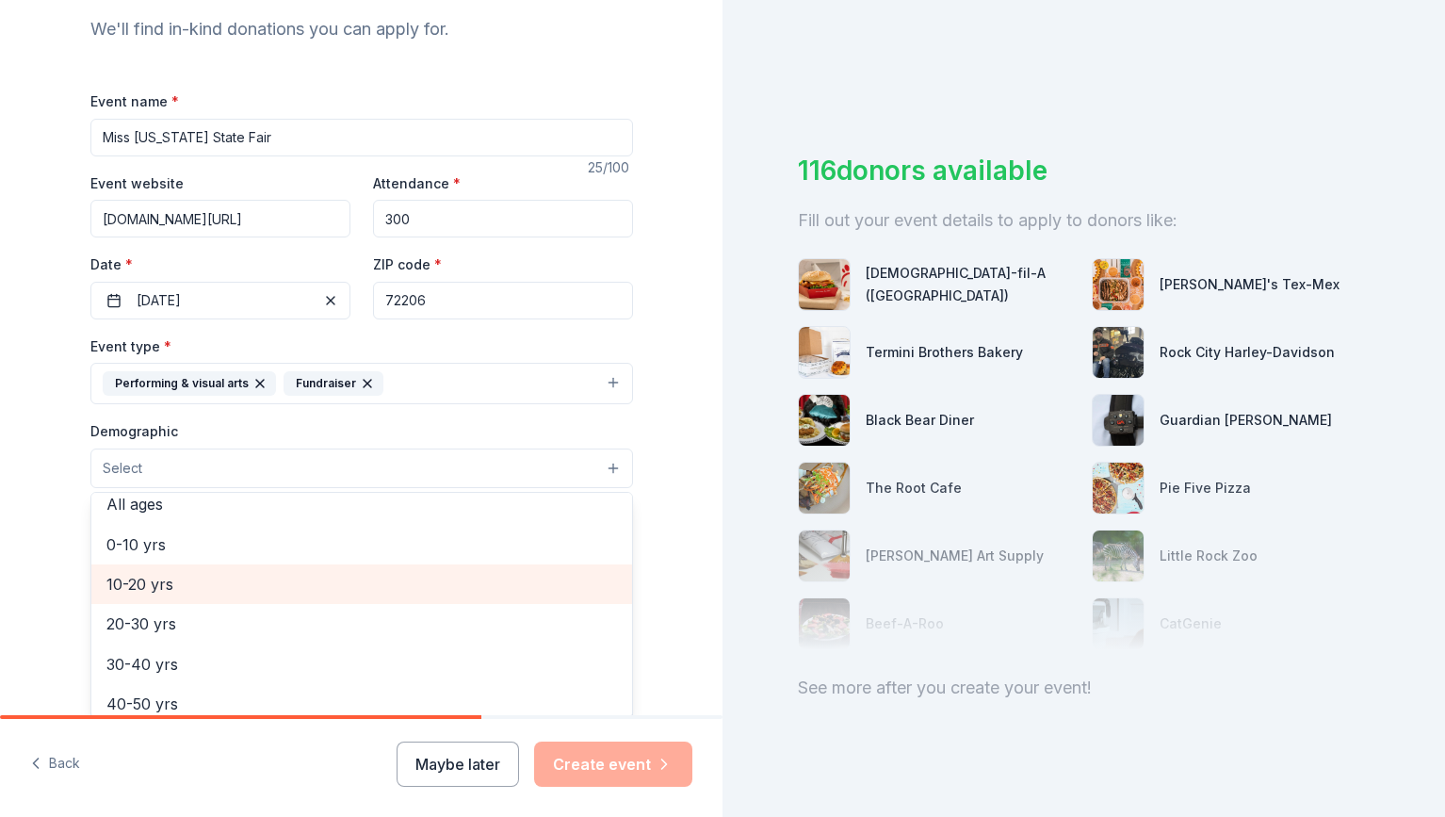
scroll to position [76, 0]
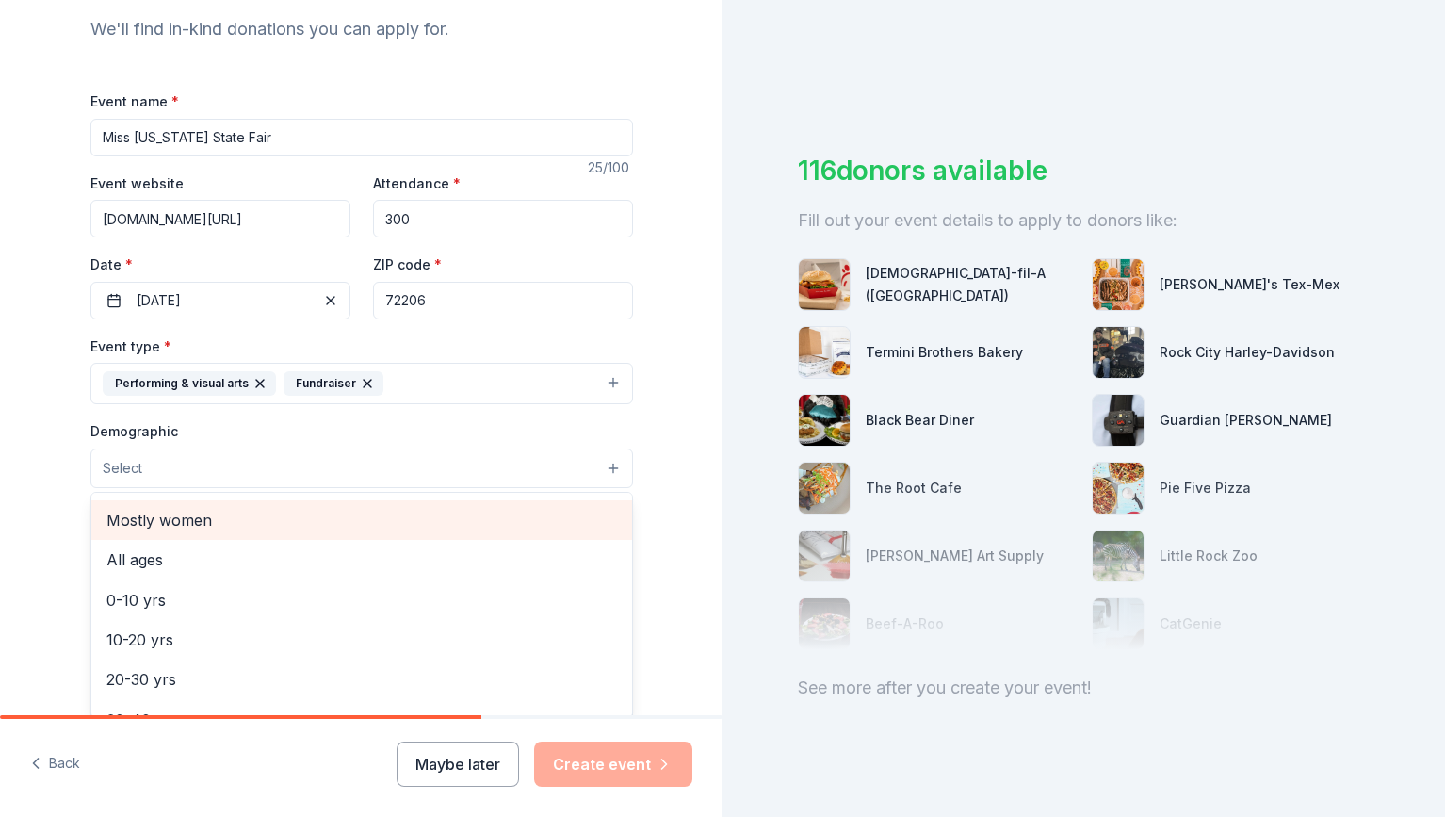
click at [145, 523] on span "Mostly women" at bounding box center [361, 520] width 511 height 24
click at [143, 522] on span "All ages" at bounding box center [361, 522] width 511 height 24
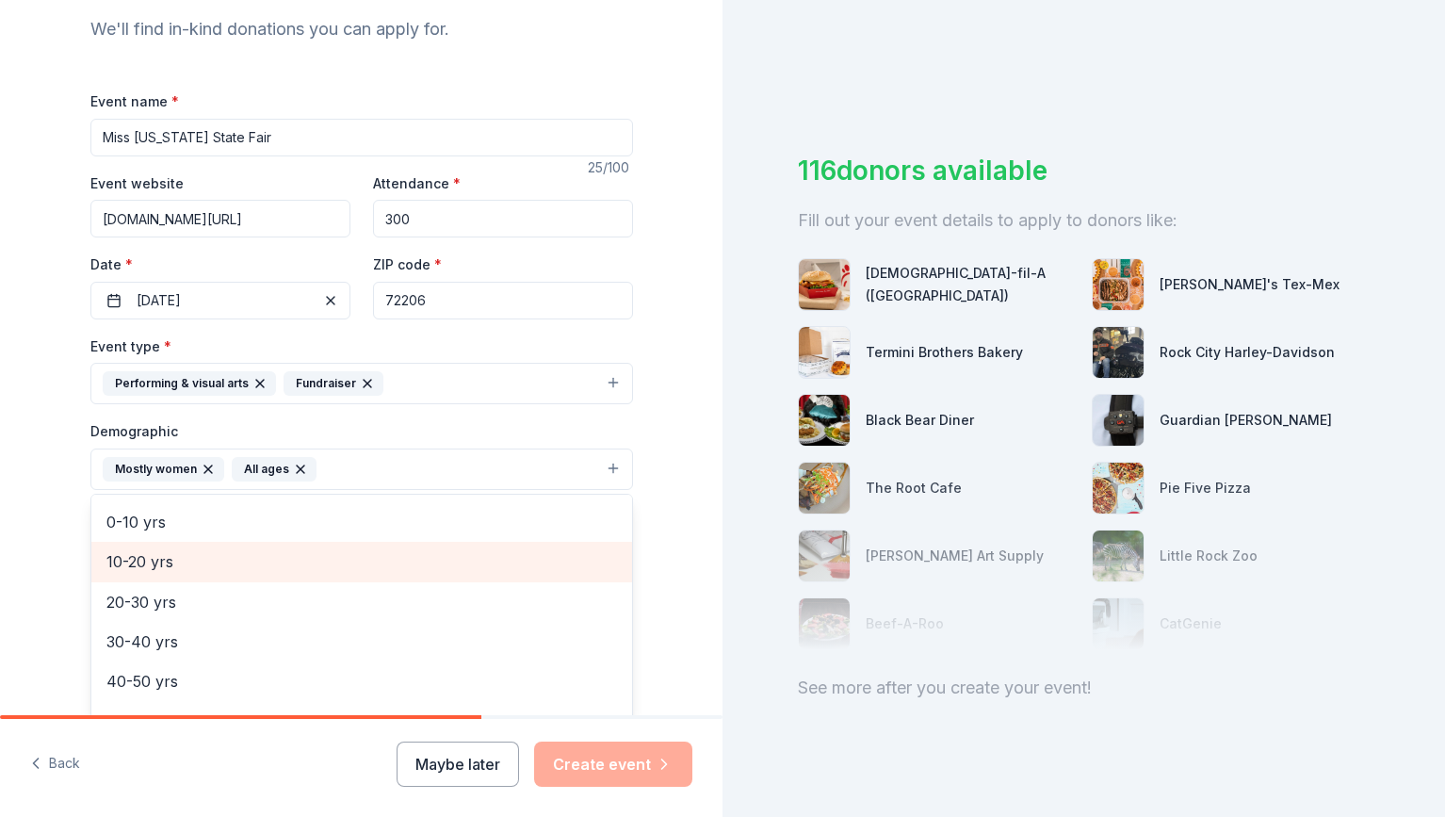
click at [150, 568] on span "10-20 yrs" at bounding box center [361, 561] width 511 height 24
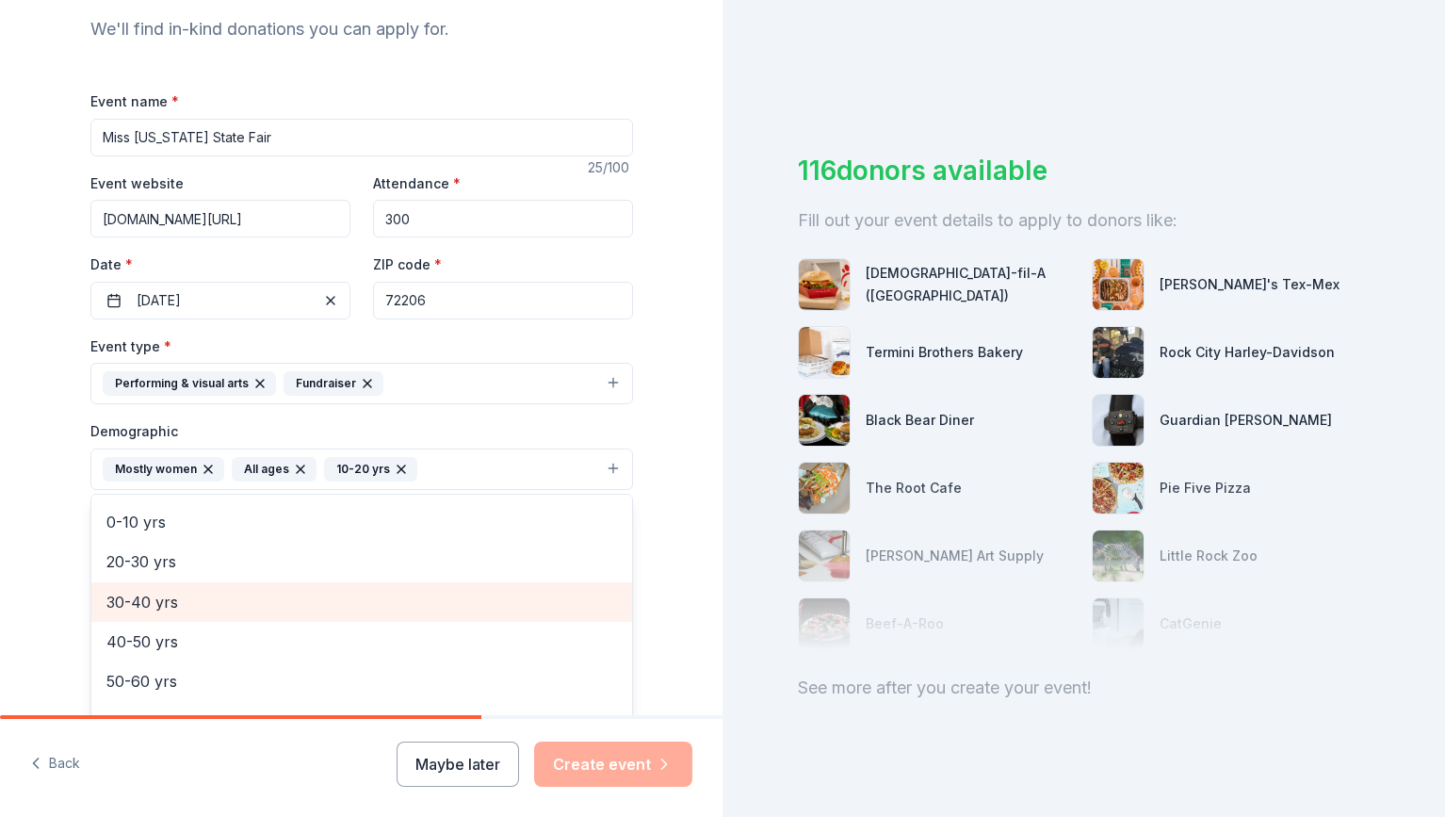
click at [152, 597] on span "30-40 yrs" at bounding box center [361, 602] width 511 height 24
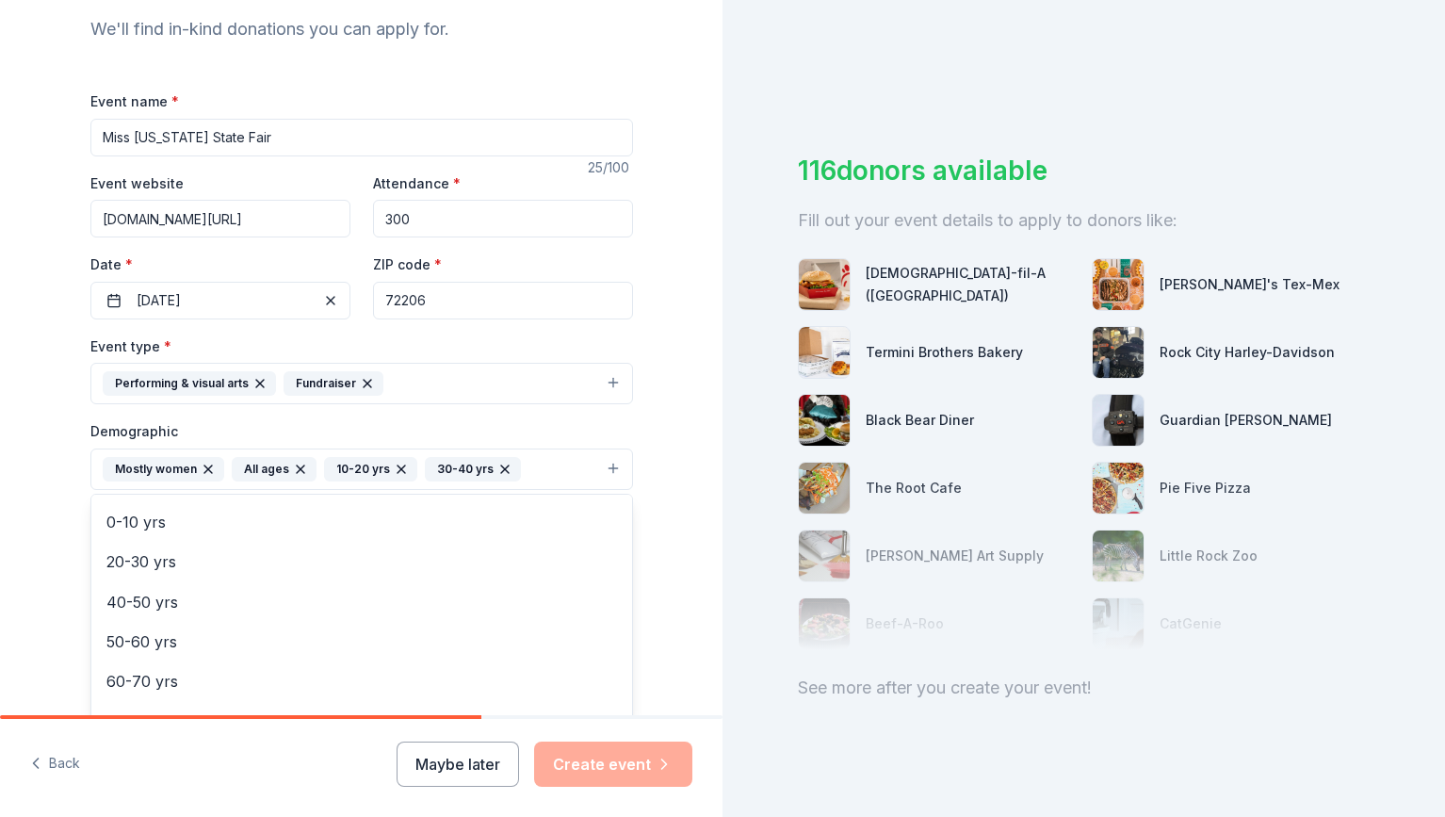
click at [64, 581] on div "Tell us about your event. We'll find in-kind donations you can apply for. Event…" at bounding box center [361, 426] width 603 height 1258
click at [543, 466] on button "Mostly women All ages 10-20 yrs 30-40 yrs" at bounding box center [361, 468] width 543 height 41
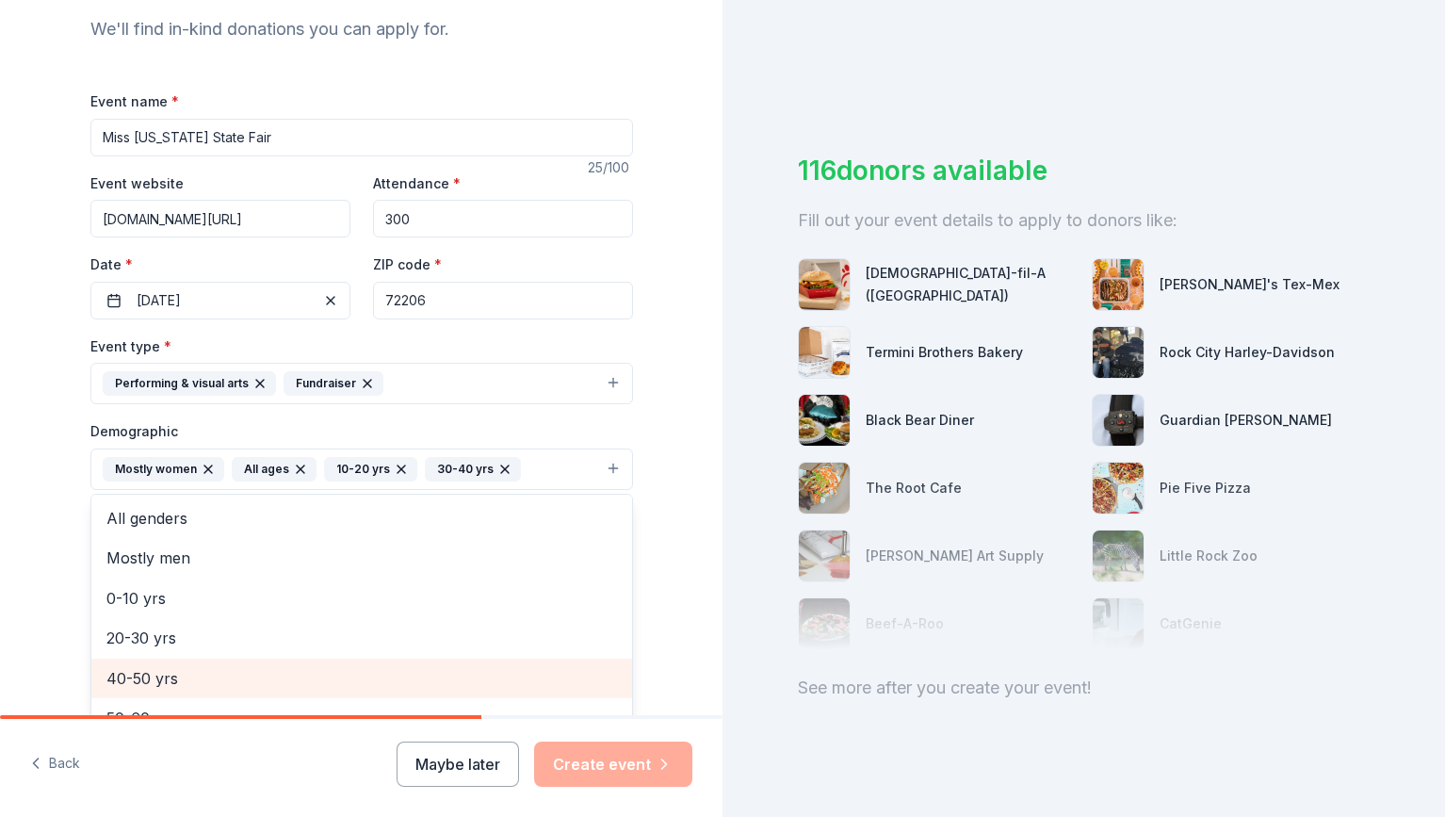
click at [164, 688] on span "40-50 yrs" at bounding box center [361, 678] width 511 height 24
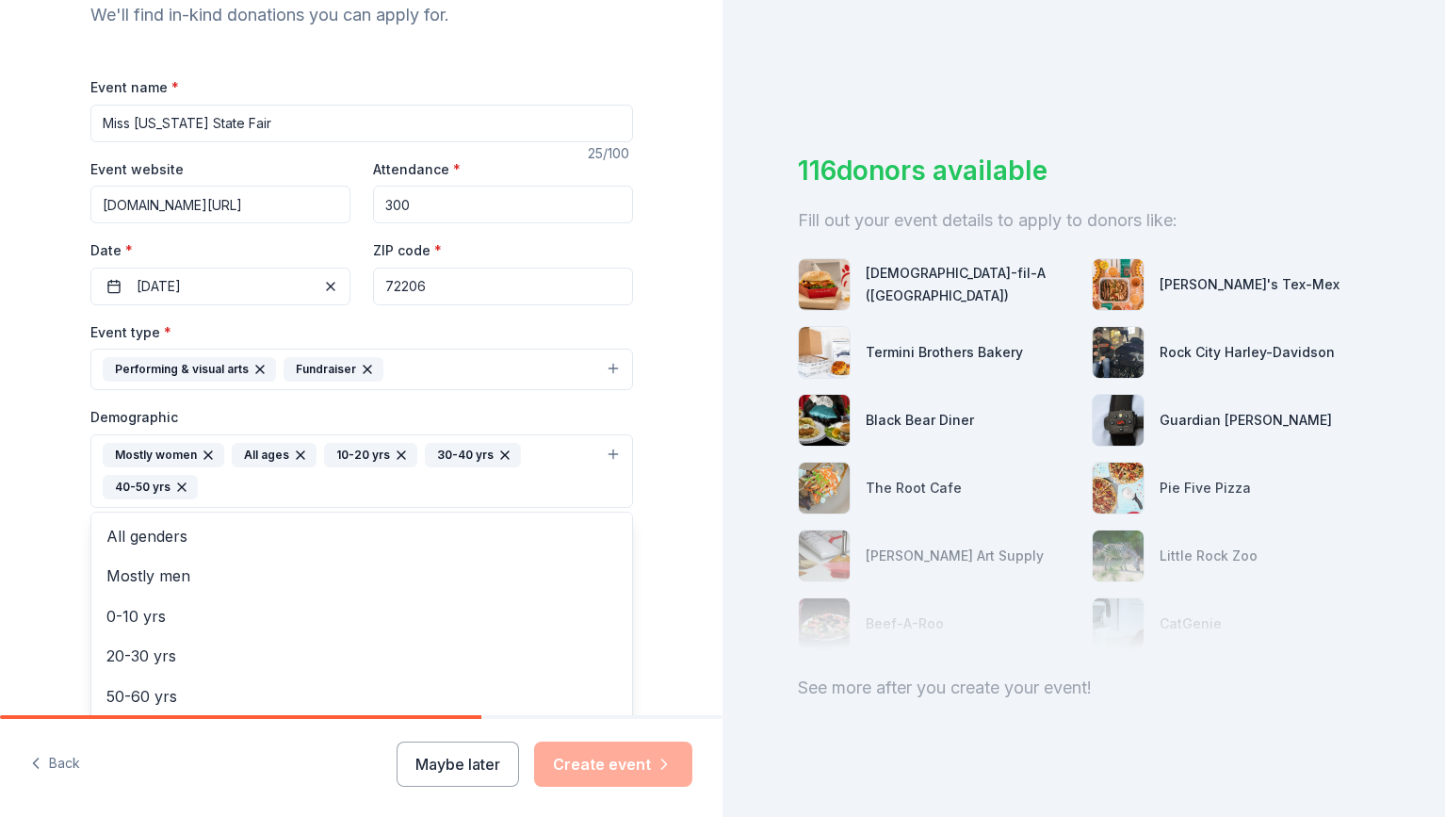
click at [64, 572] on div "Tell us about your event. We'll find in-kind donations you can apply for. Event…" at bounding box center [361, 427] width 603 height 1290
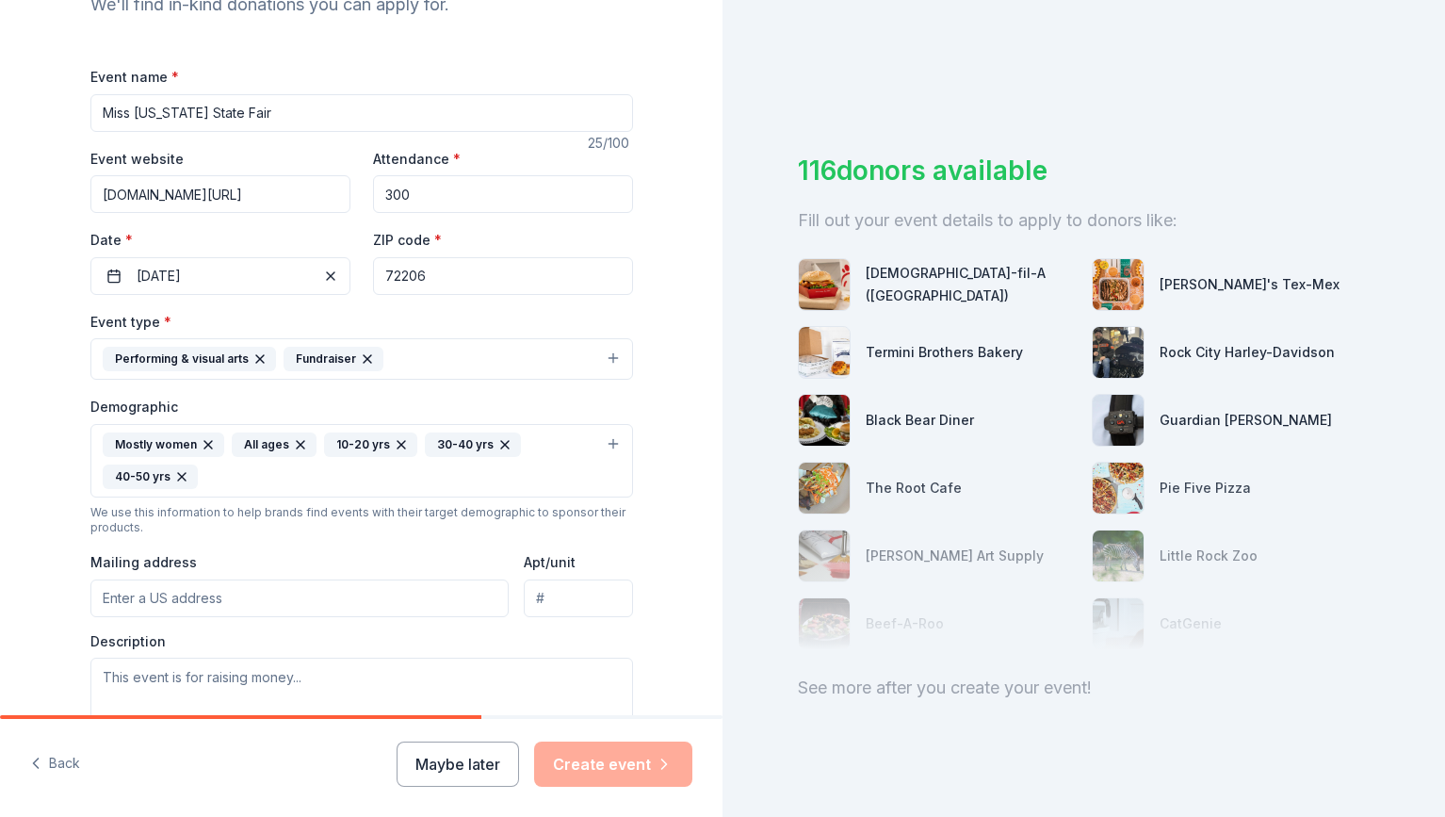
scroll to position [573, 0]
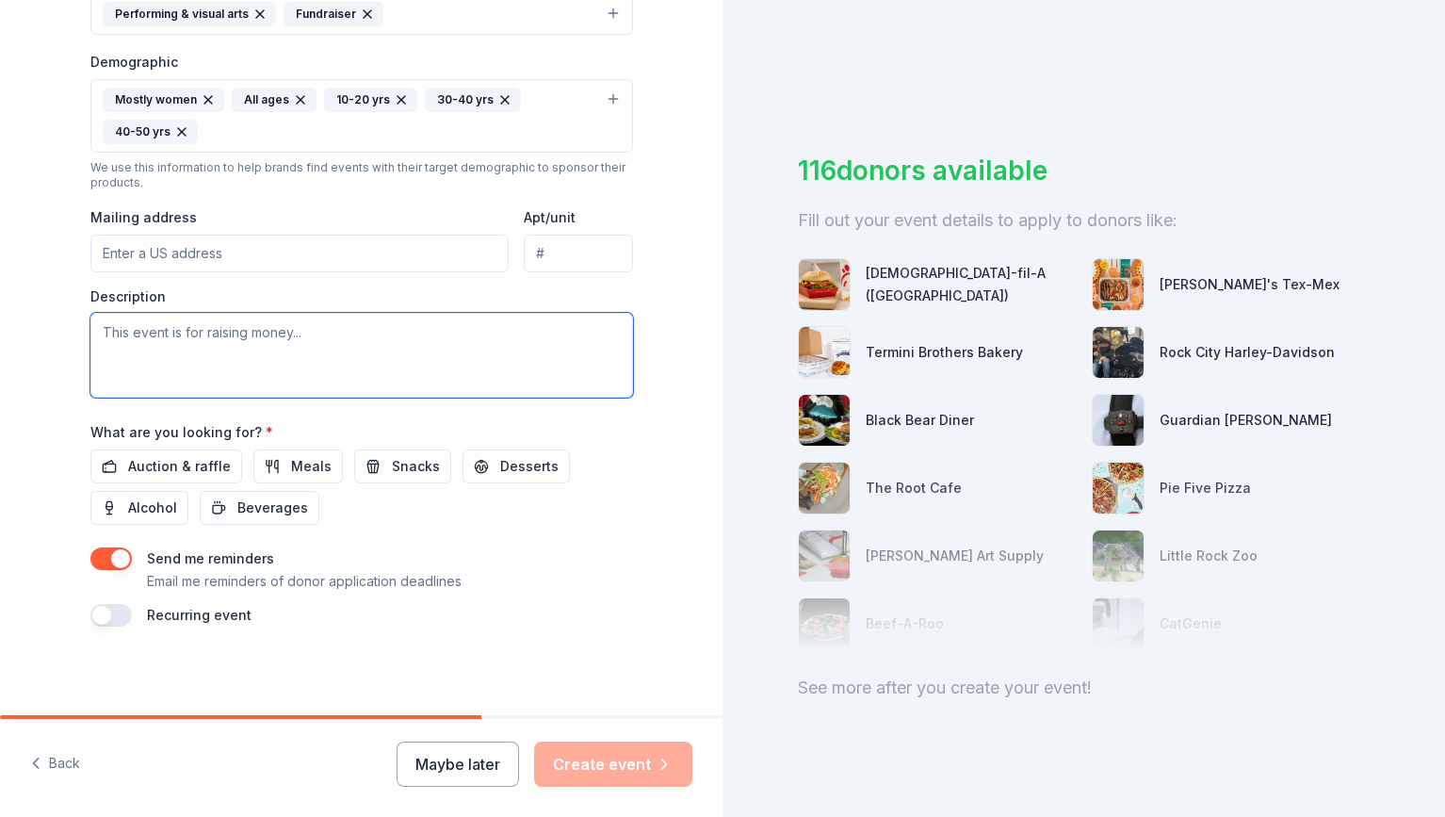
click at [123, 338] on textarea at bounding box center [361, 355] width 543 height 85
click at [235, 333] on textarea "This is a scholarship competition" at bounding box center [361, 355] width 543 height 85
click at [368, 338] on textarea "This is a scholarship pageant competition" at bounding box center [361, 355] width 543 height 85
click at [164, 334] on textarea "This is a scholarship pageant competition that has women from all across the st…" at bounding box center [361, 355] width 543 height 85
drag, startPoint x: 341, startPoint y: 332, endPoint x: 367, endPoint y: 334, distance: 26.5
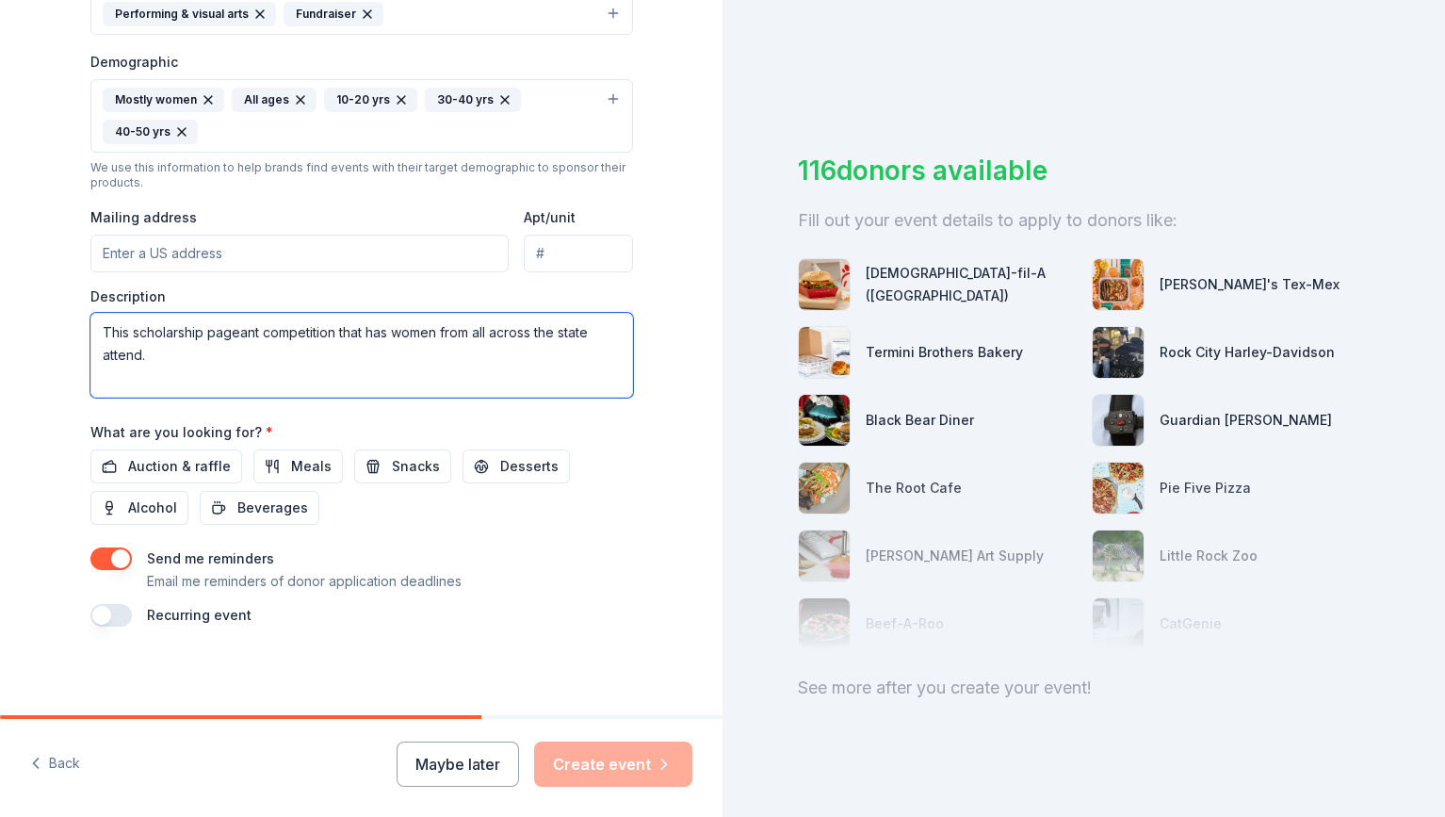
click at [367, 334] on textarea "This scholarship pageant competition that has women from all across the state a…" at bounding box center [361, 355] width 543 height 85
drag, startPoint x: 617, startPoint y: 333, endPoint x: 568, endPoint y: 330, distance: 49.1
click at [568, 330] on textarea "This scholarship pageant competition has women from all across the state attend." at bounding box center [361, 355] width 543 height 85
click at [568, 361] on textarea "This scholarship pageant competition has women from all across the state arrive…" at bounding box center [361, 355] width 543 height 85
paste textarea "As ambassadors for the state fair and county fairs across the state, our Arkans…"
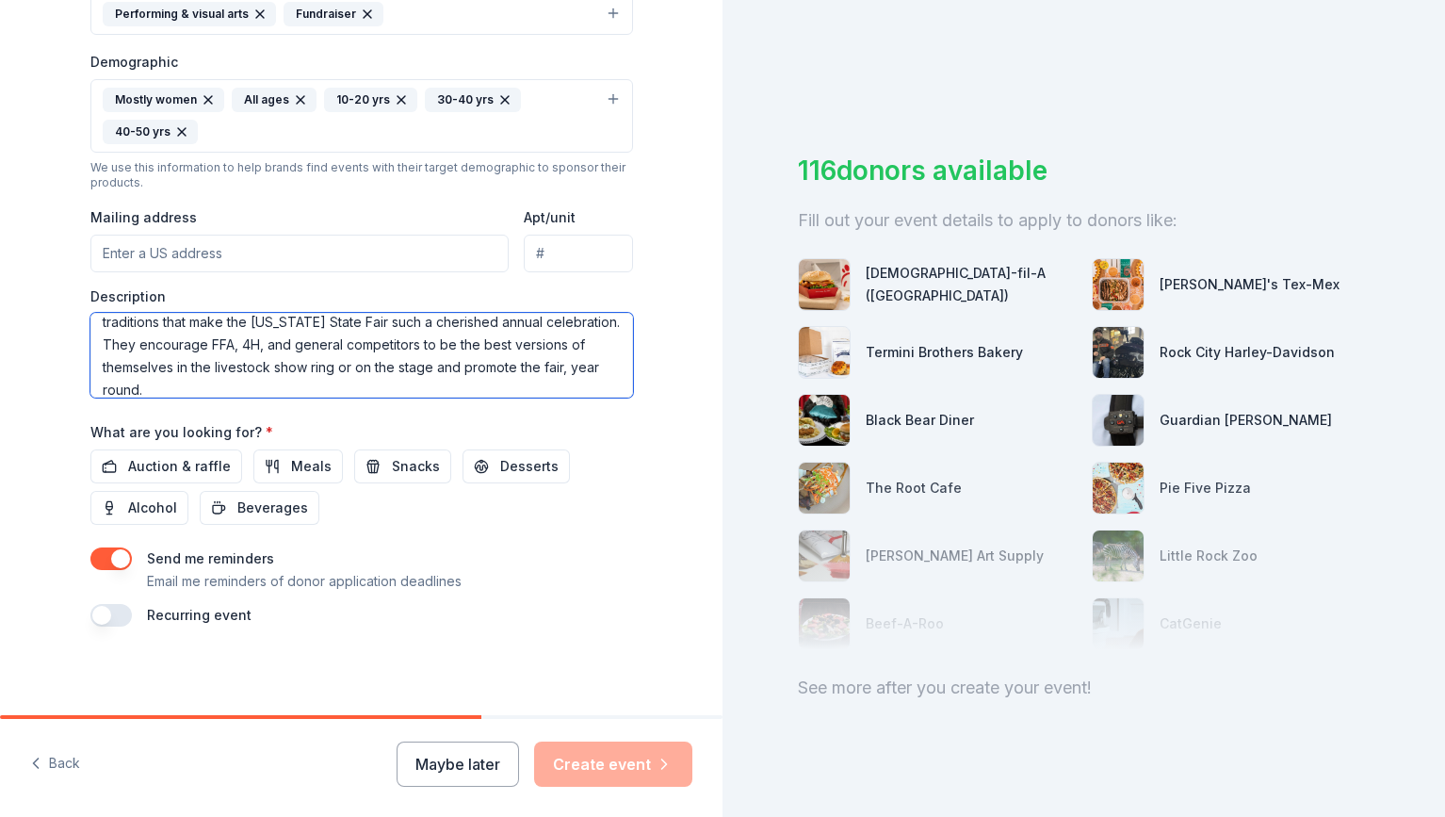
scroll to position [158, 0]
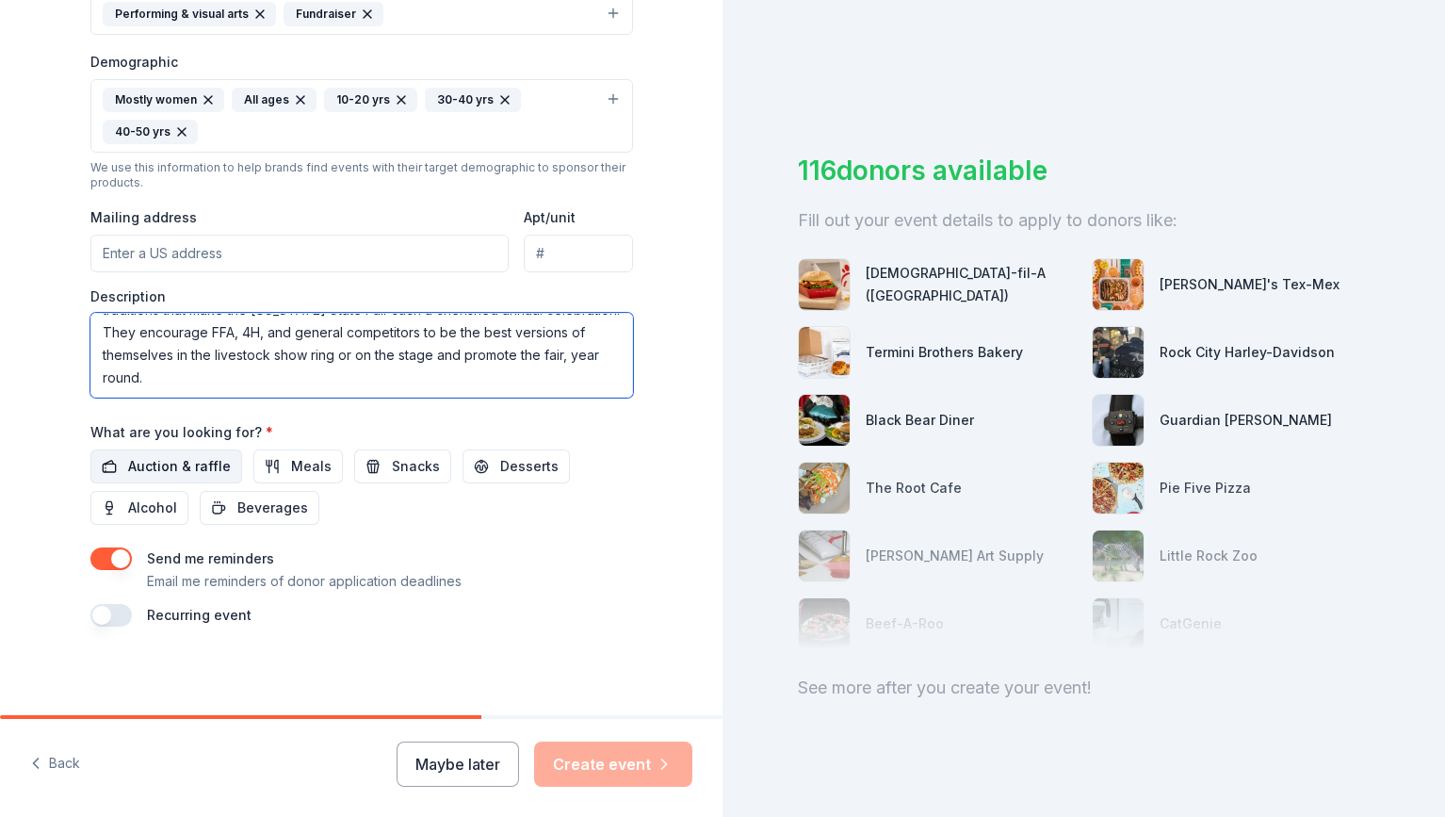
type textarea "This scholarship pageant competition has women from all across the state arrive…"
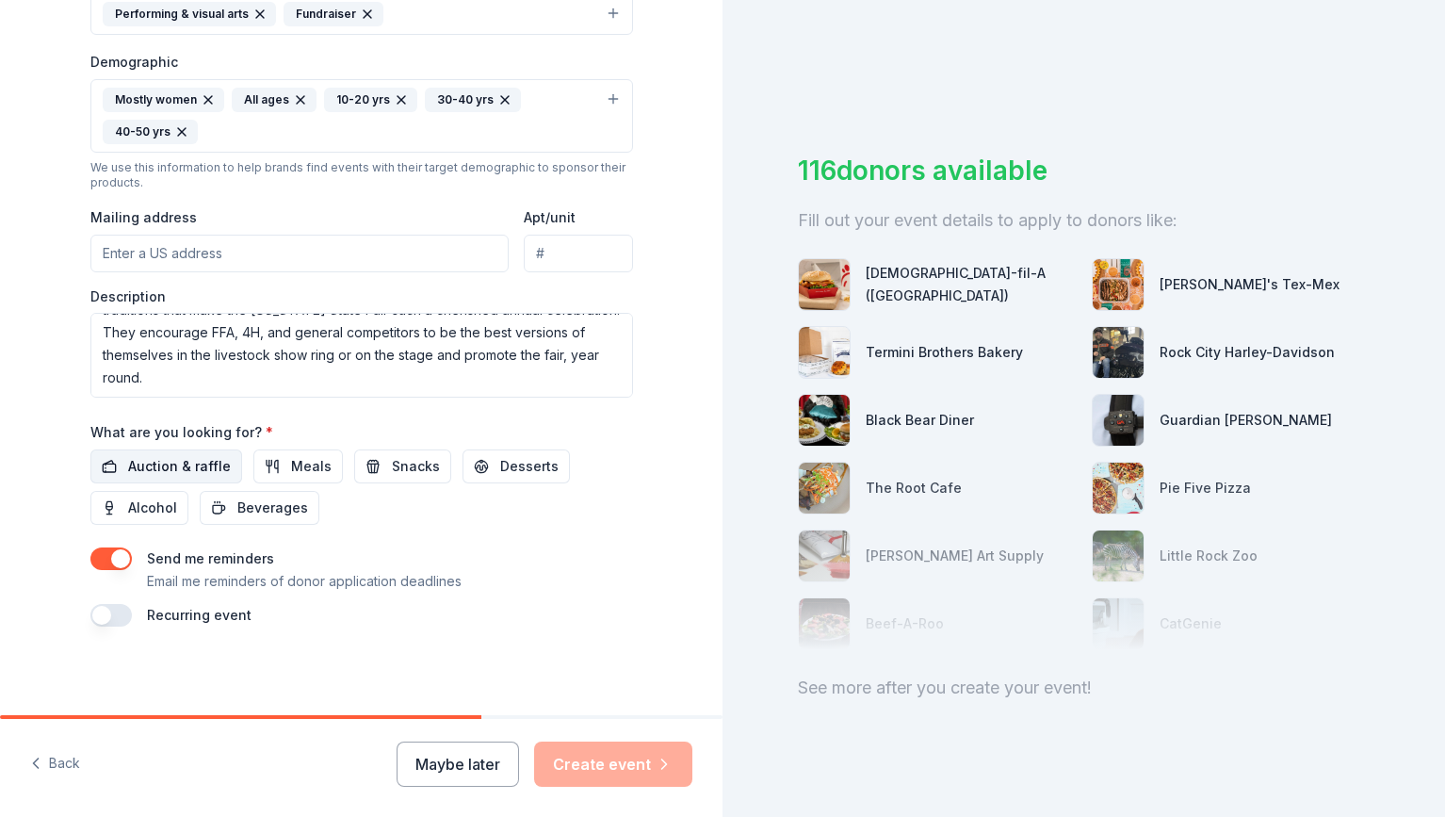
click at [224, 468] on span "Auction & raffle" at bounding box center [179, 466] width 103 height 23
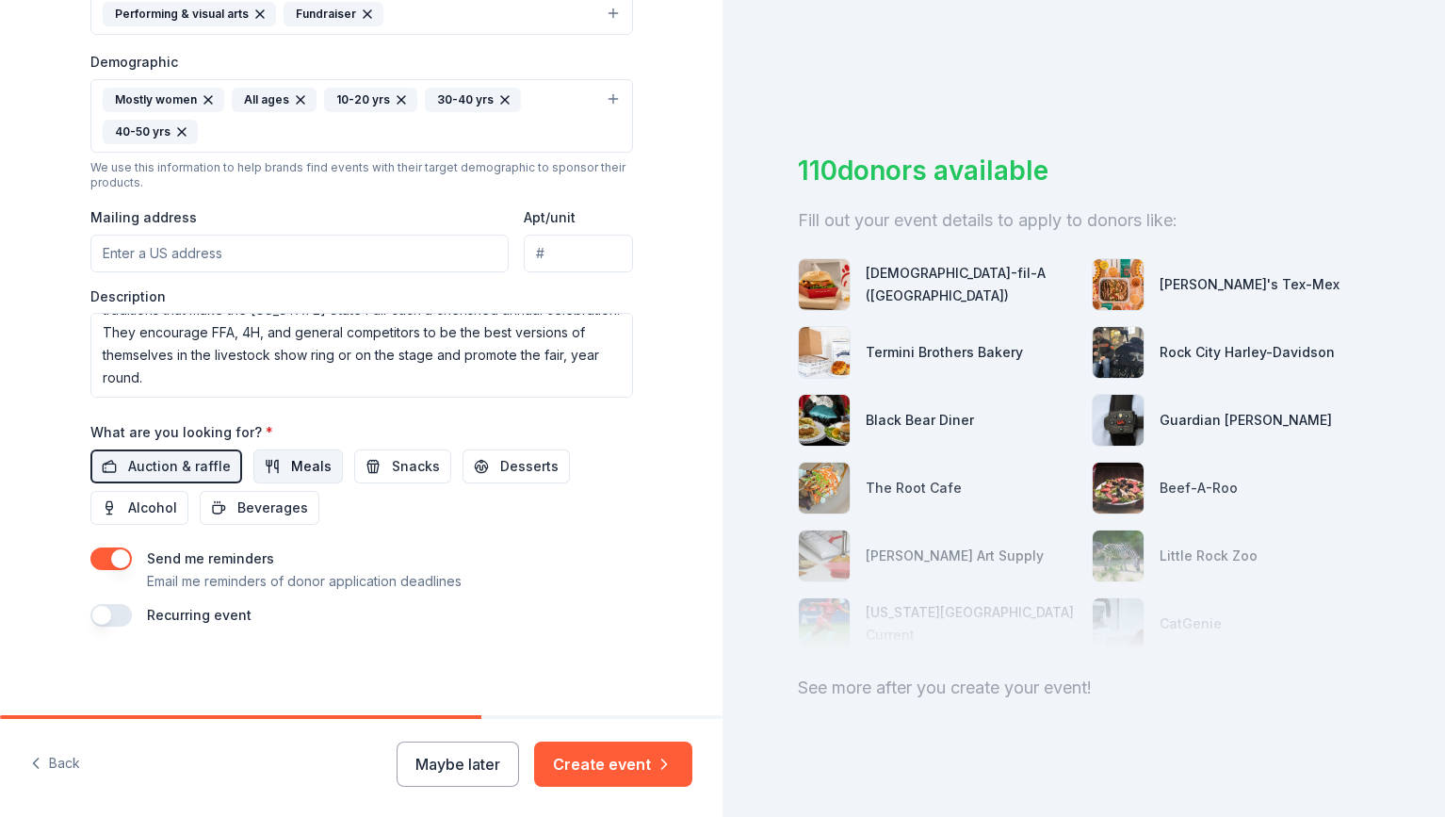
click at [302, 471] on span "Meals" at bounding box center [311, 466] width 41 height 23
click at [361, 469] on button "Snacks" at bounding box center [402, 466] width 97 height 34
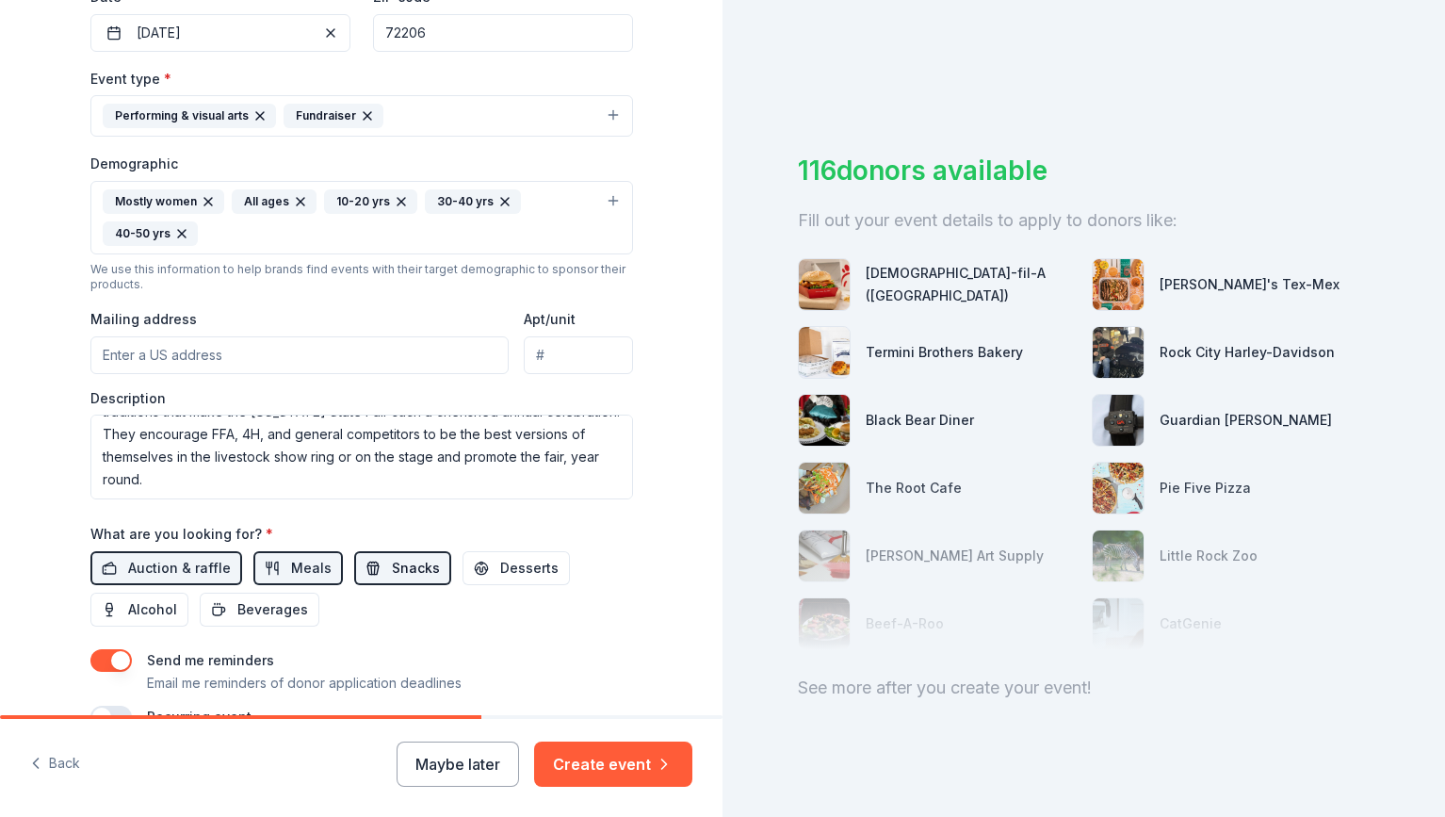
scroll to position [466, 0]
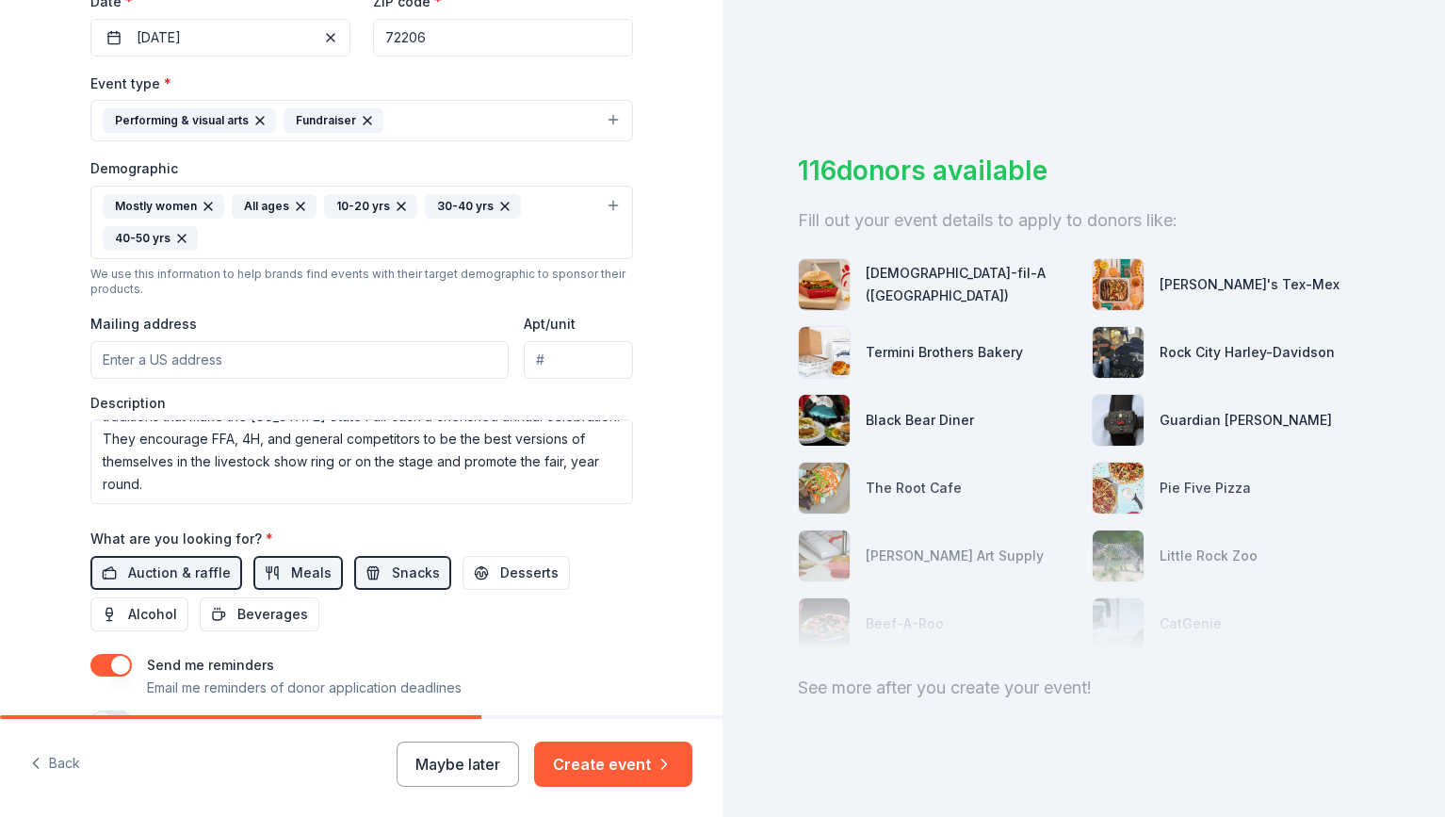
click at [275, 366] on input "Mailing address" at bounding box center [299, 360] width 419 height 38
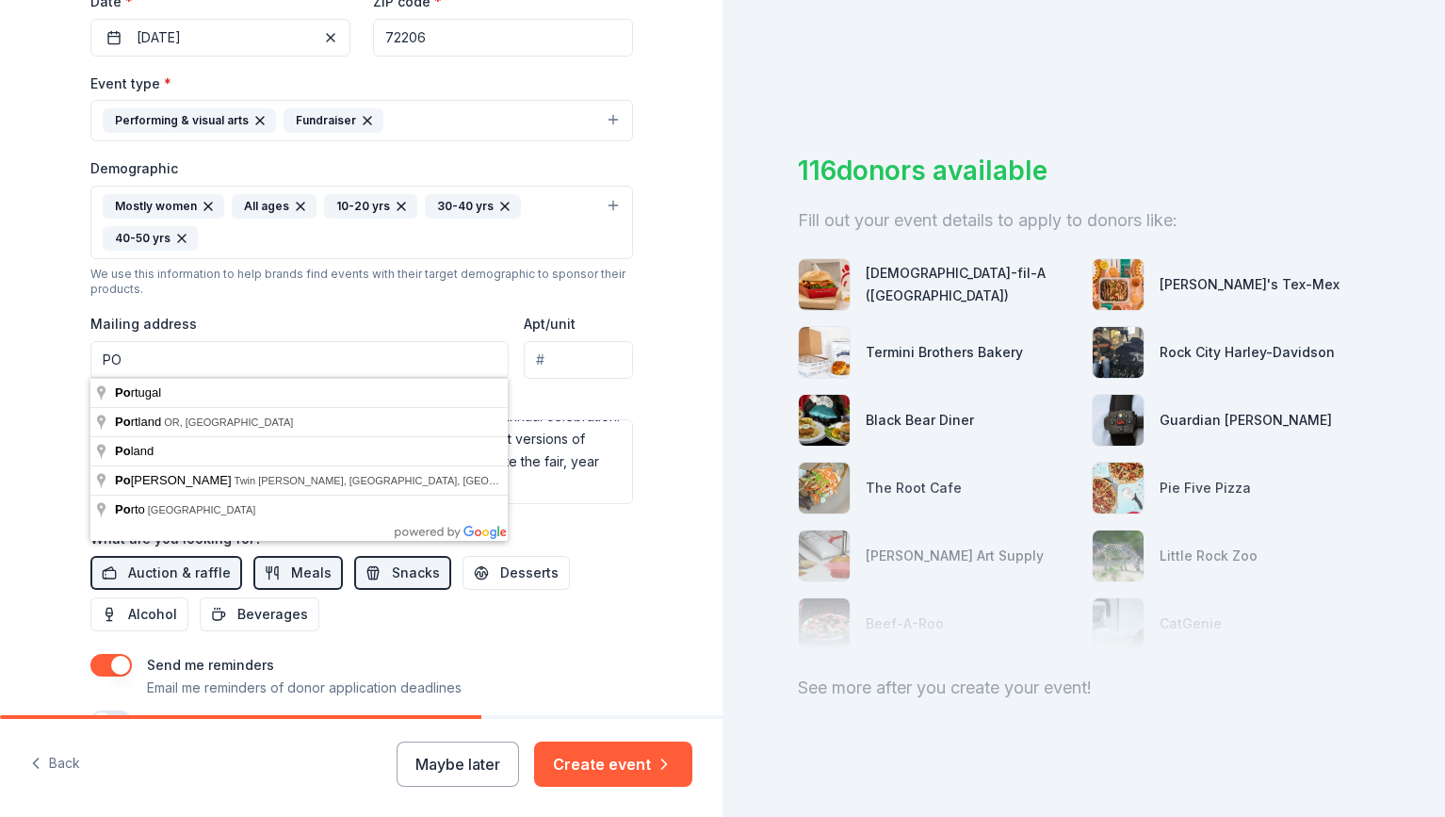
type input "PO"
type input "72058"
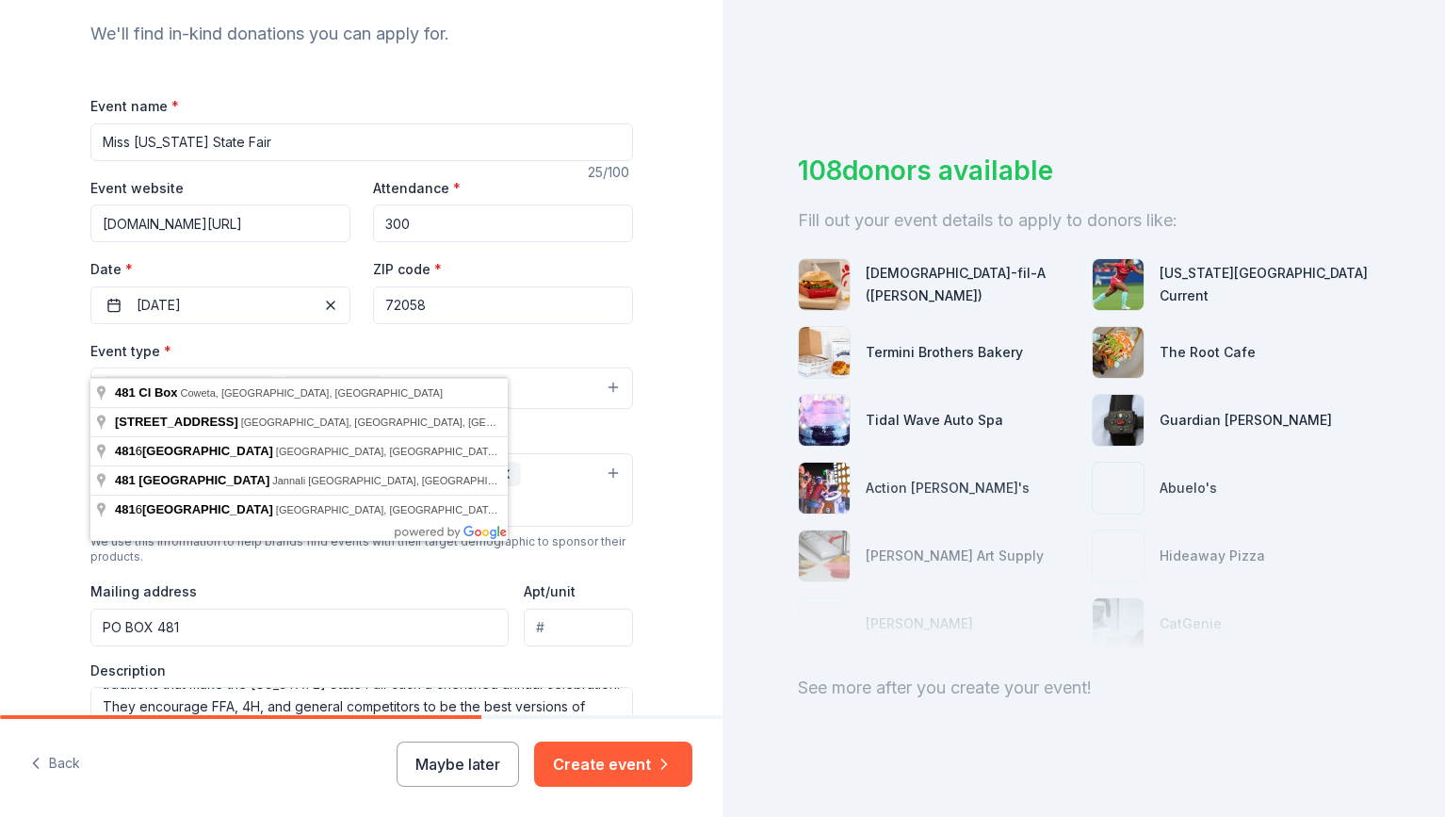
scroll to position [225, 0]
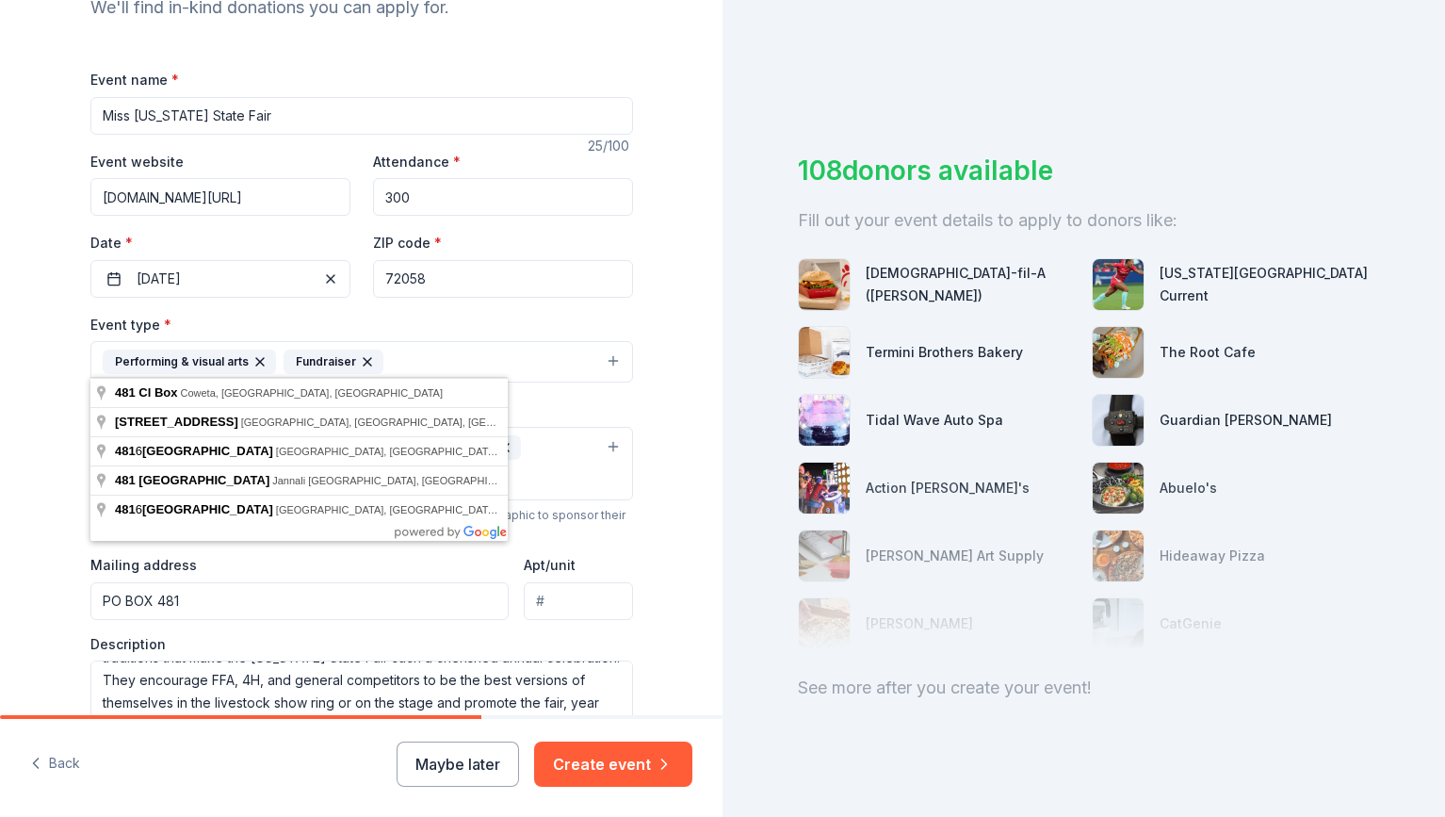
click at [56, 563] on div "Tell us about your event. We'll find in-kind donations you can apply for. Event…" at bounding box center [361, 420] width 723 height 1290
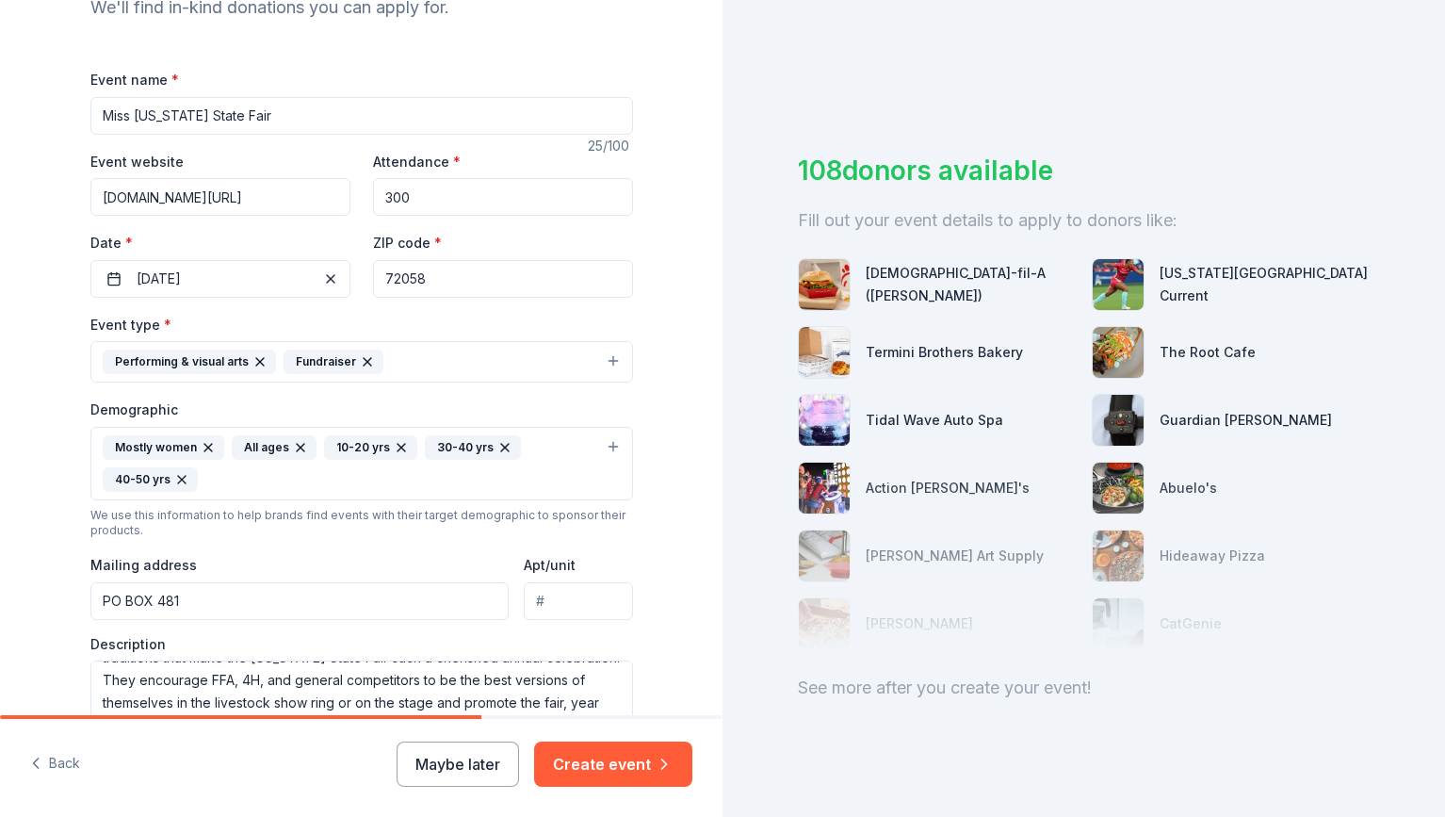
click at [185, 600] on input "PO BOX 481" at bounding box center [299, 601] width 419 height 38
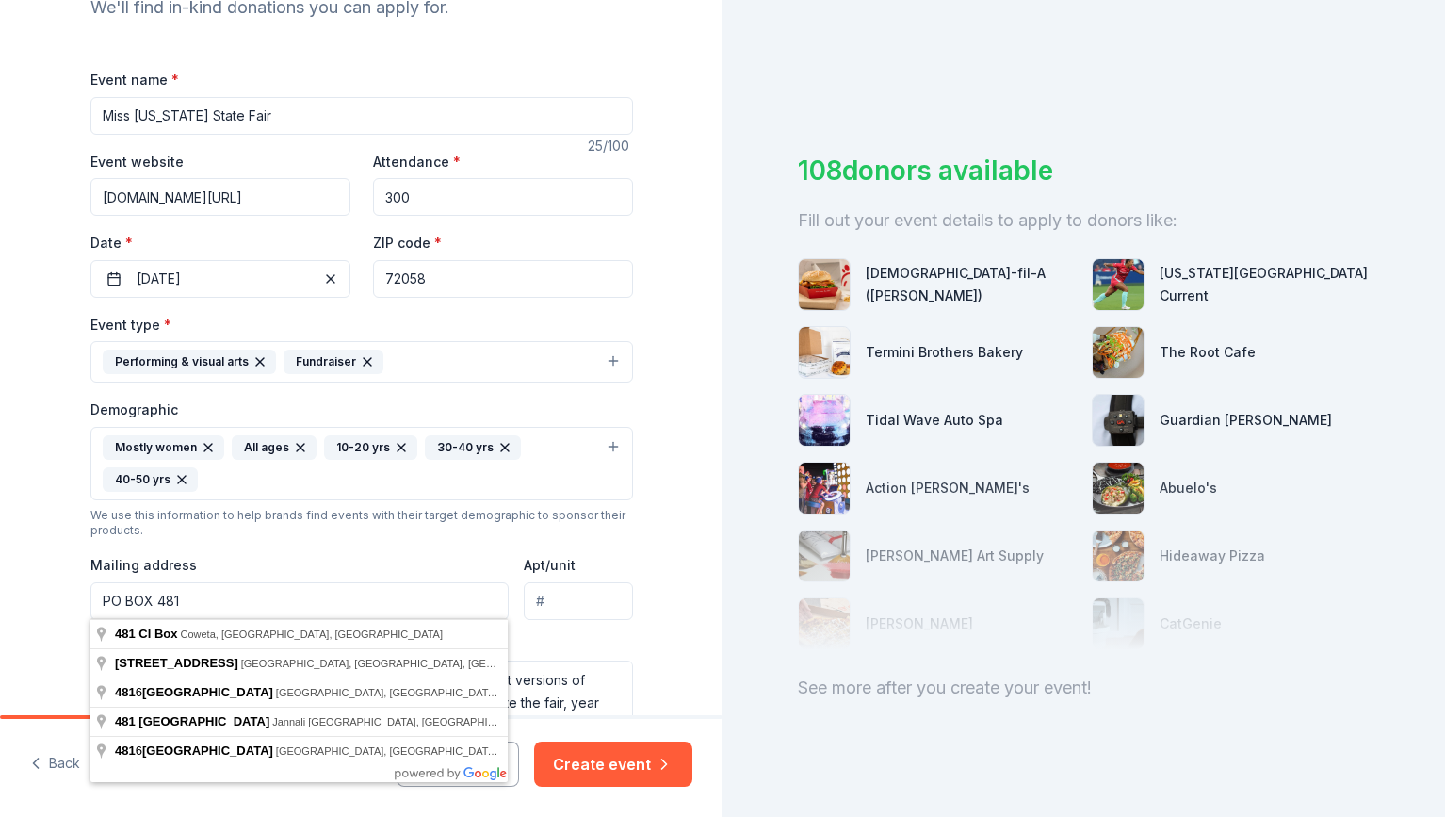
click at [54, 551] on div "Tell us about your event. We'll find in-kind donations you can apply for. Event…" at bounding box center [361, 420] width 723 height 1290
drag, startPoint x: 205, startPoint y: 597, endPoint x: 67, endPoint y: 594, distance: 138.5
click at [90, 594] on input "PO BOX 481" at bounding box center [299, 601] width 419 height 38
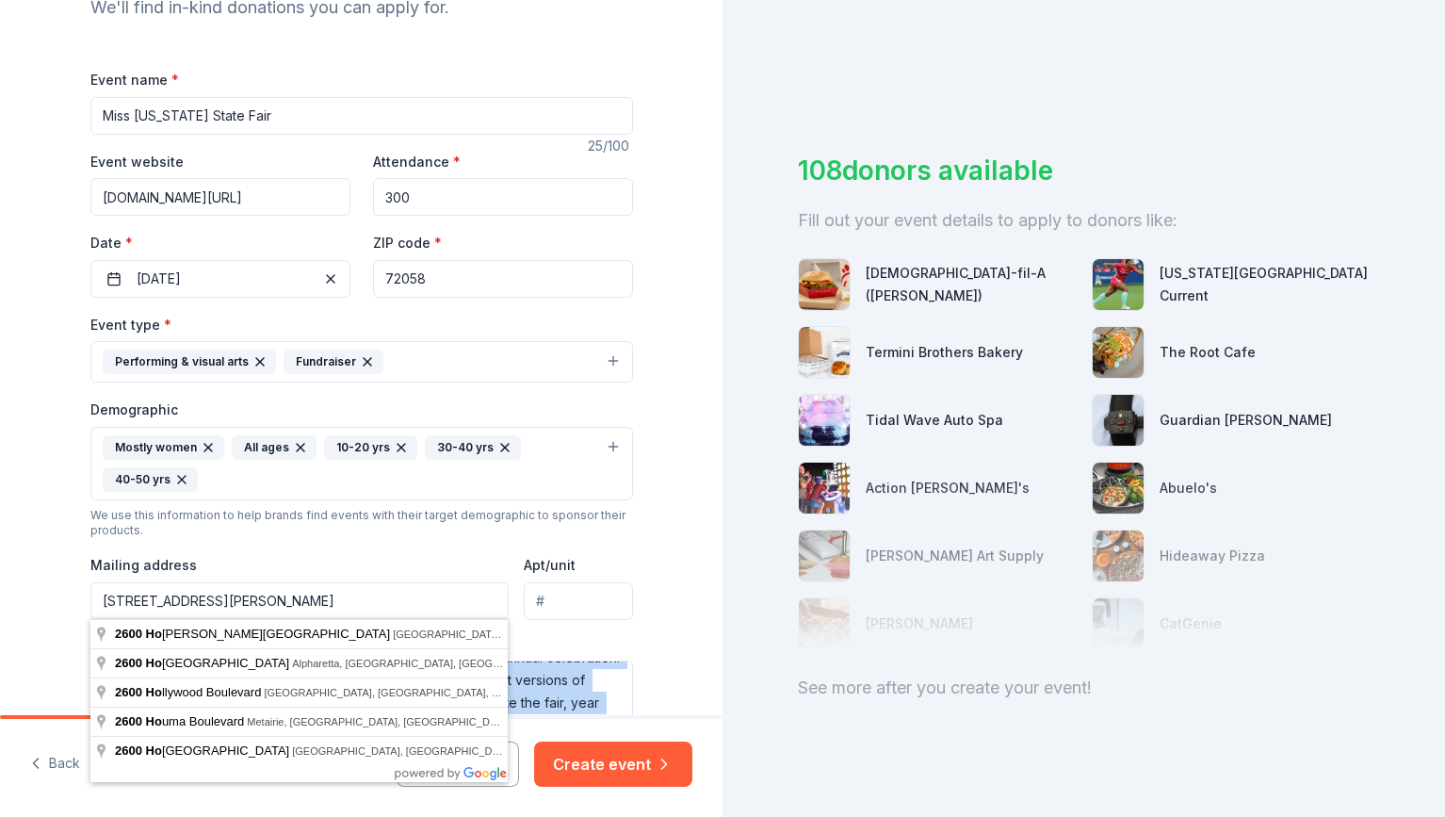
type input "2600 Howard Street, Little Rock, AR, 72206"
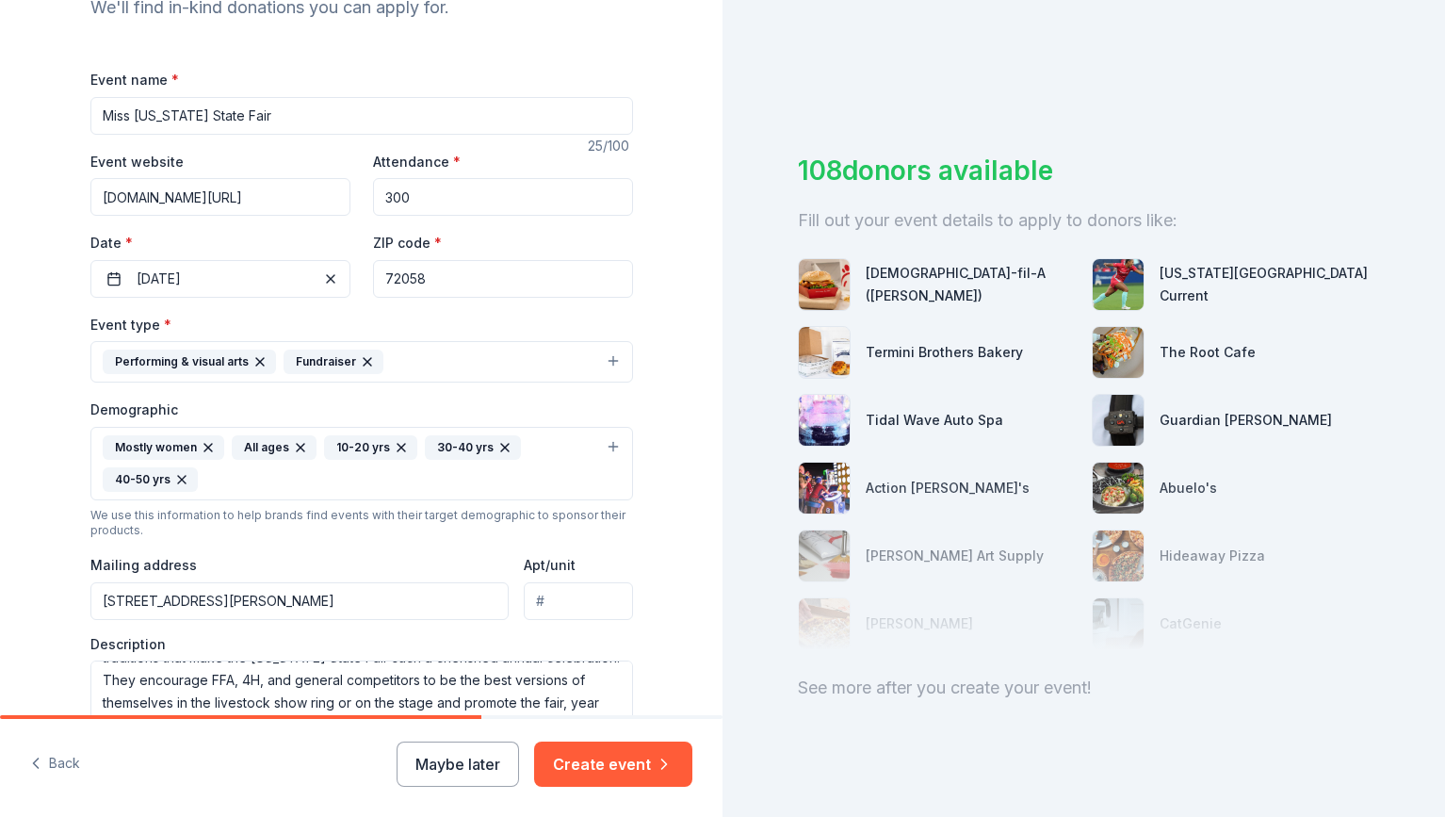
drag, startPoint x: 447, startPoint y: 285, endPoint x: 376, endPoint y: 278, distance: 71.1
click at [376, 278] on input "72058" at bounding box center [503, 279] width 260 height 38
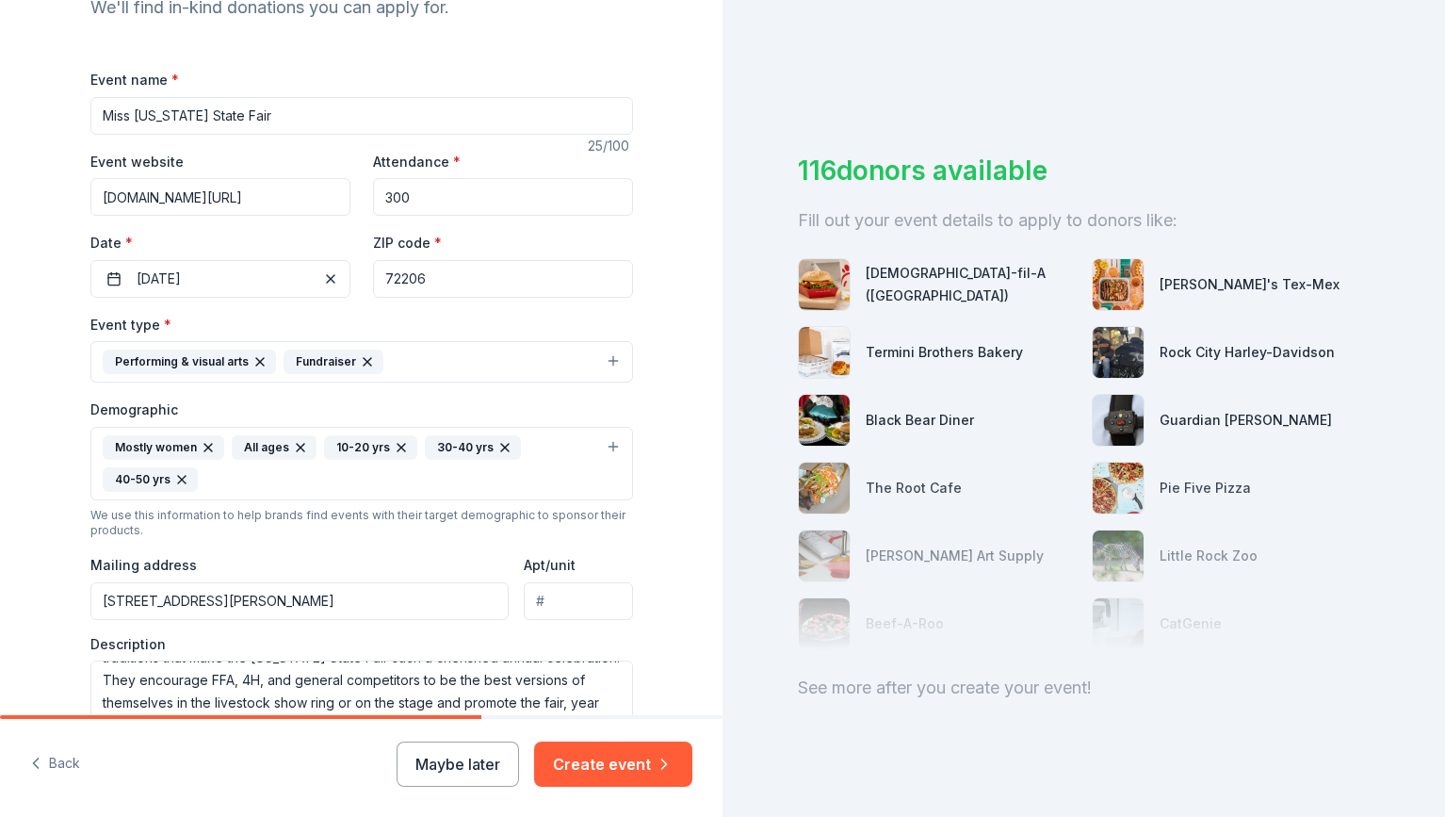
type input "72206"
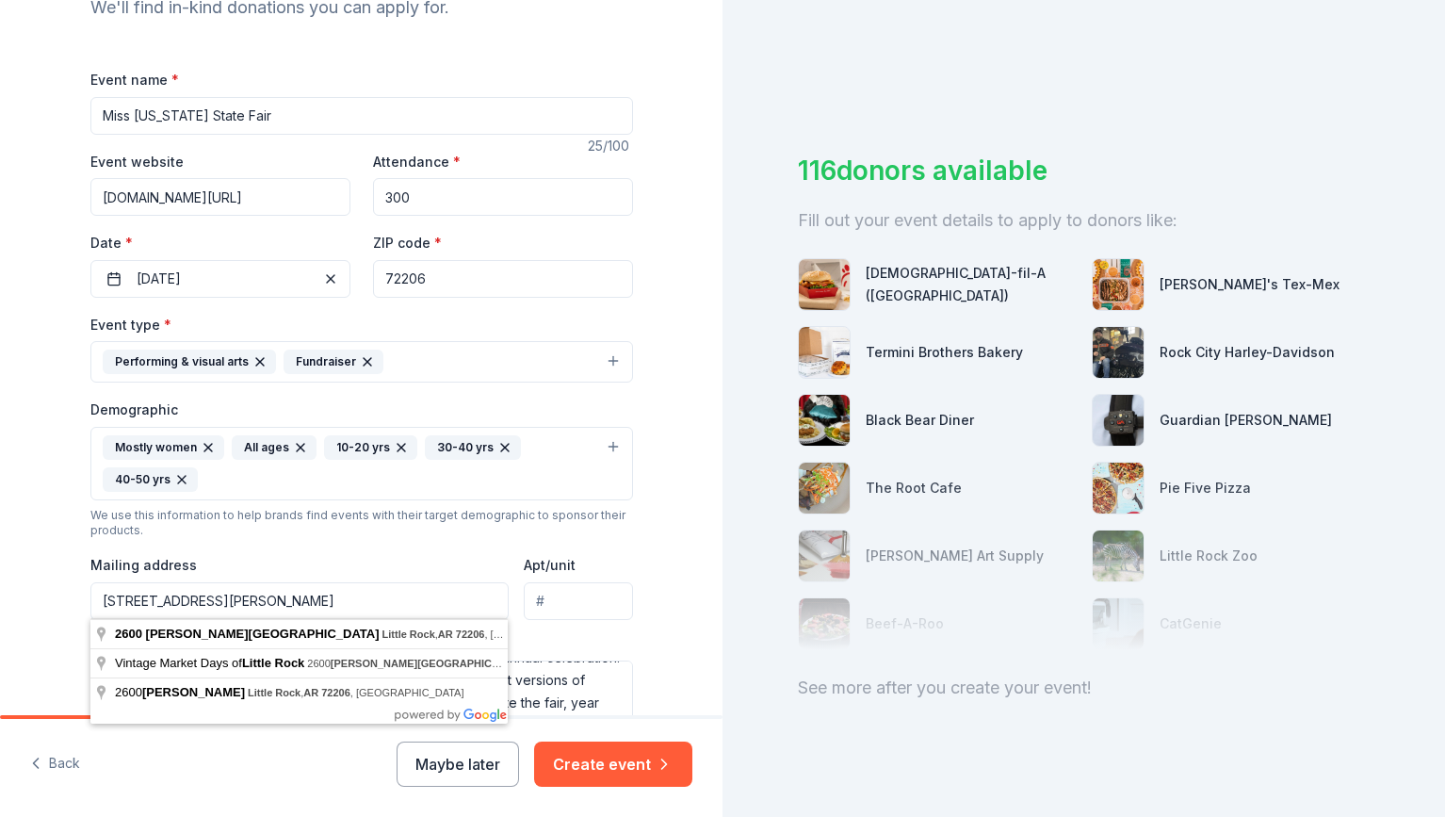
drag, startPoint x: 382, startPoint y: 606, endPoint x: 326, endPoint y: 594, distance: 56.9
click at [326, 594] on input "2600 Howard Street, Little Rock, AR, 72206" at bounding box center [299, 601] width 419 height 38
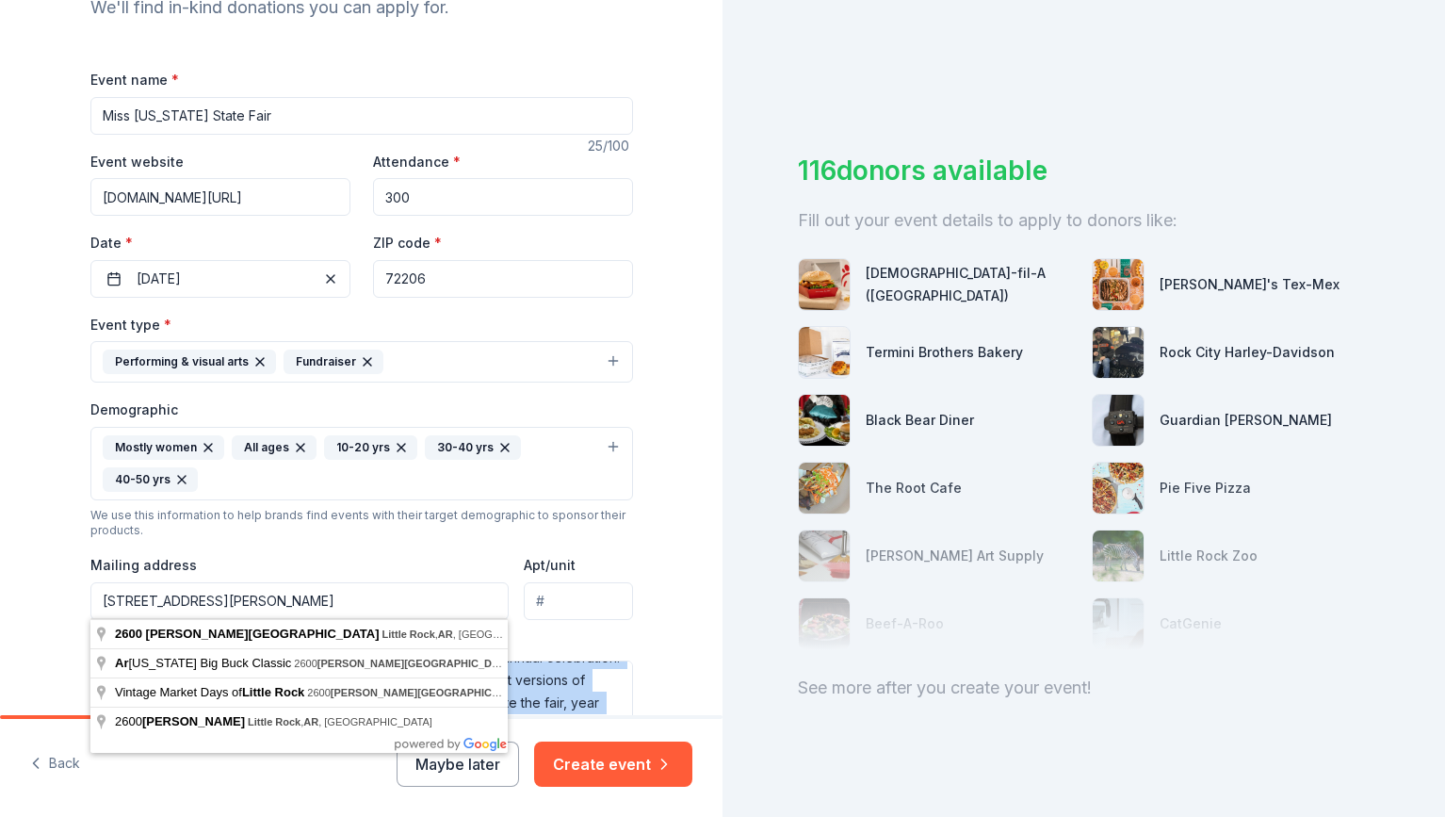
type input "2600 Howard Street, Little Rock, AR, 72206"
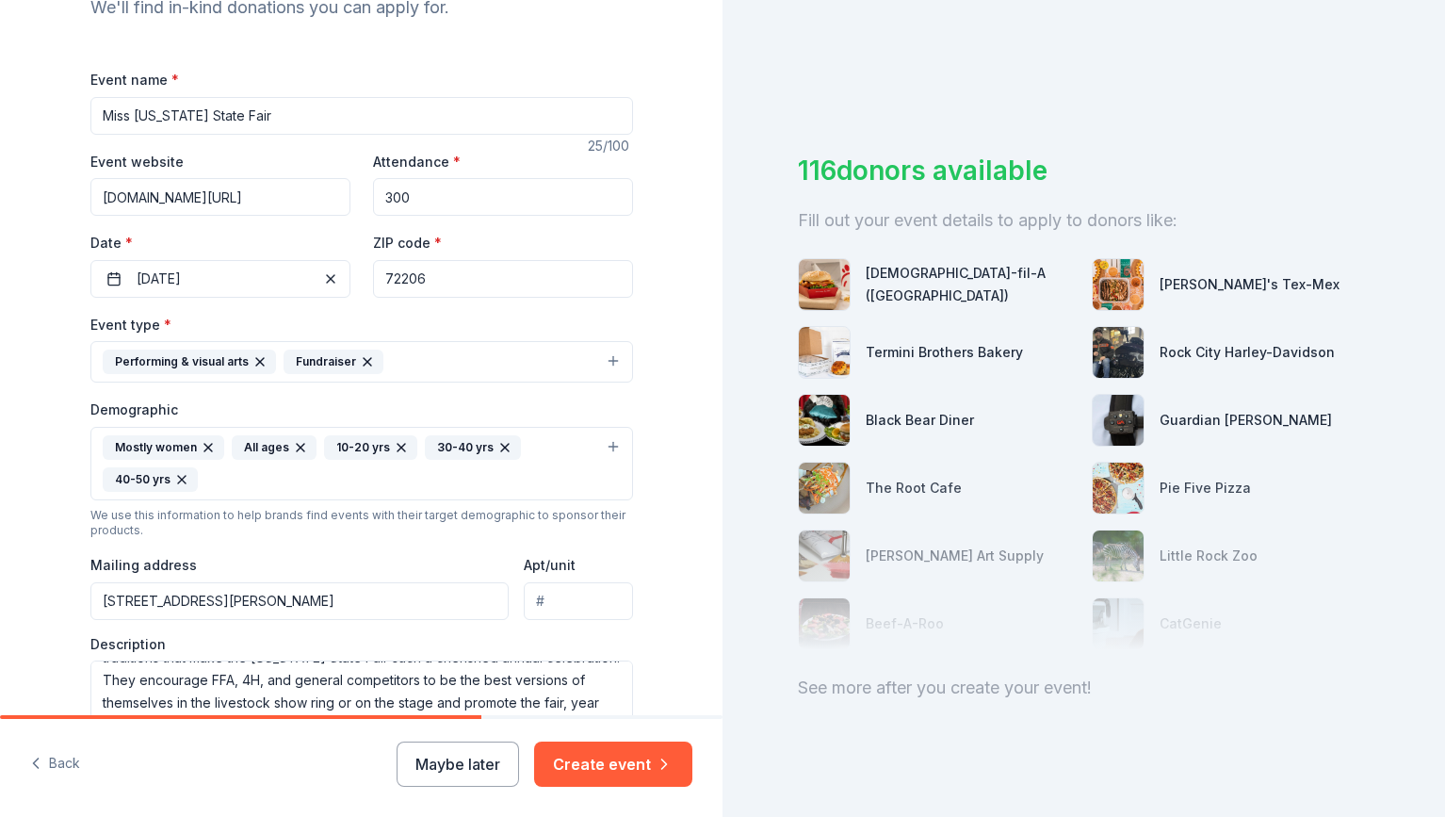
click at [66, 594] on div "Tell us about your event. We'll find in-kind donations you can apply for. Event…" at bounding box center [361, 420] width 603 height 1290
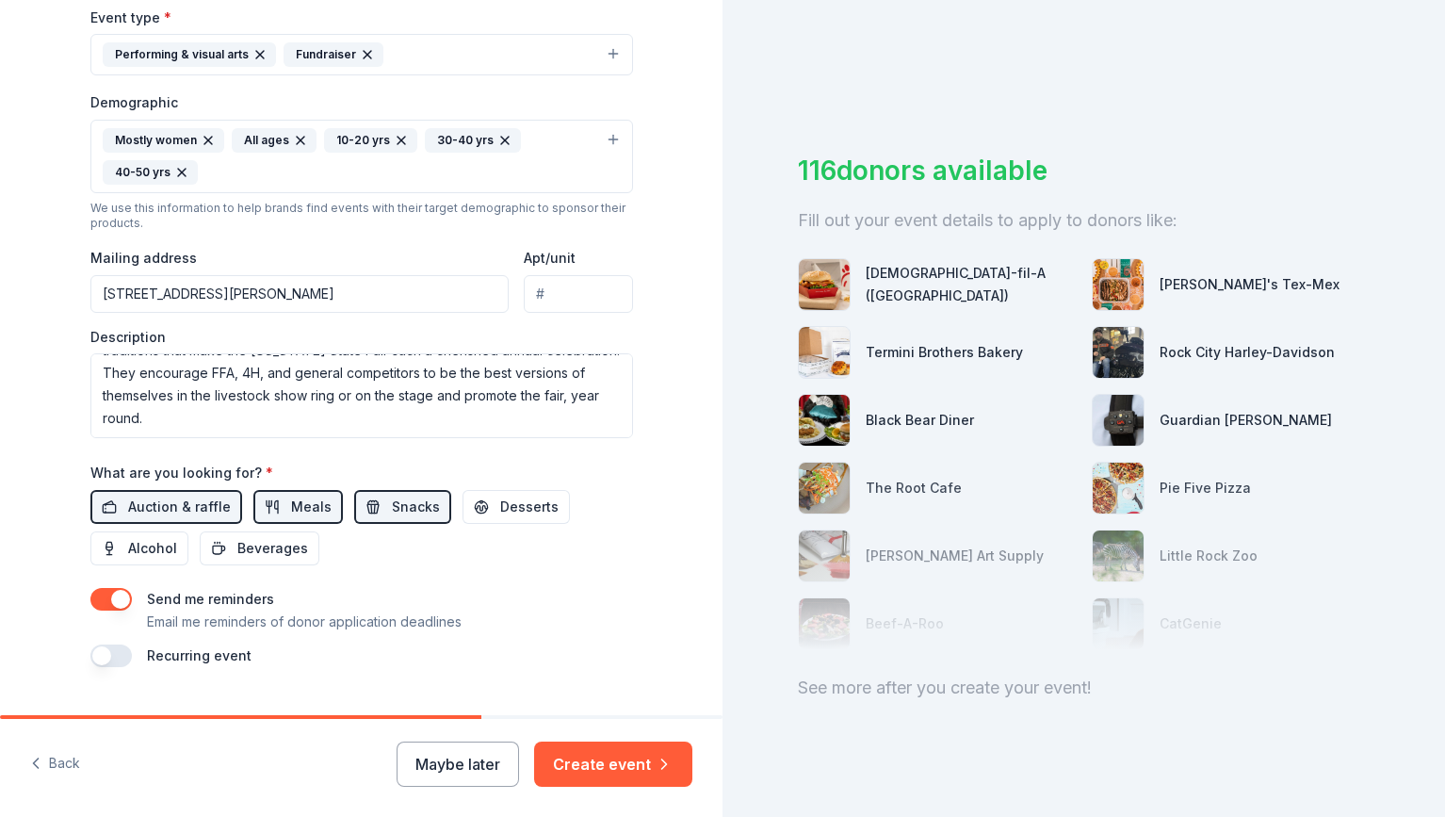
scroll to position [573, 0]
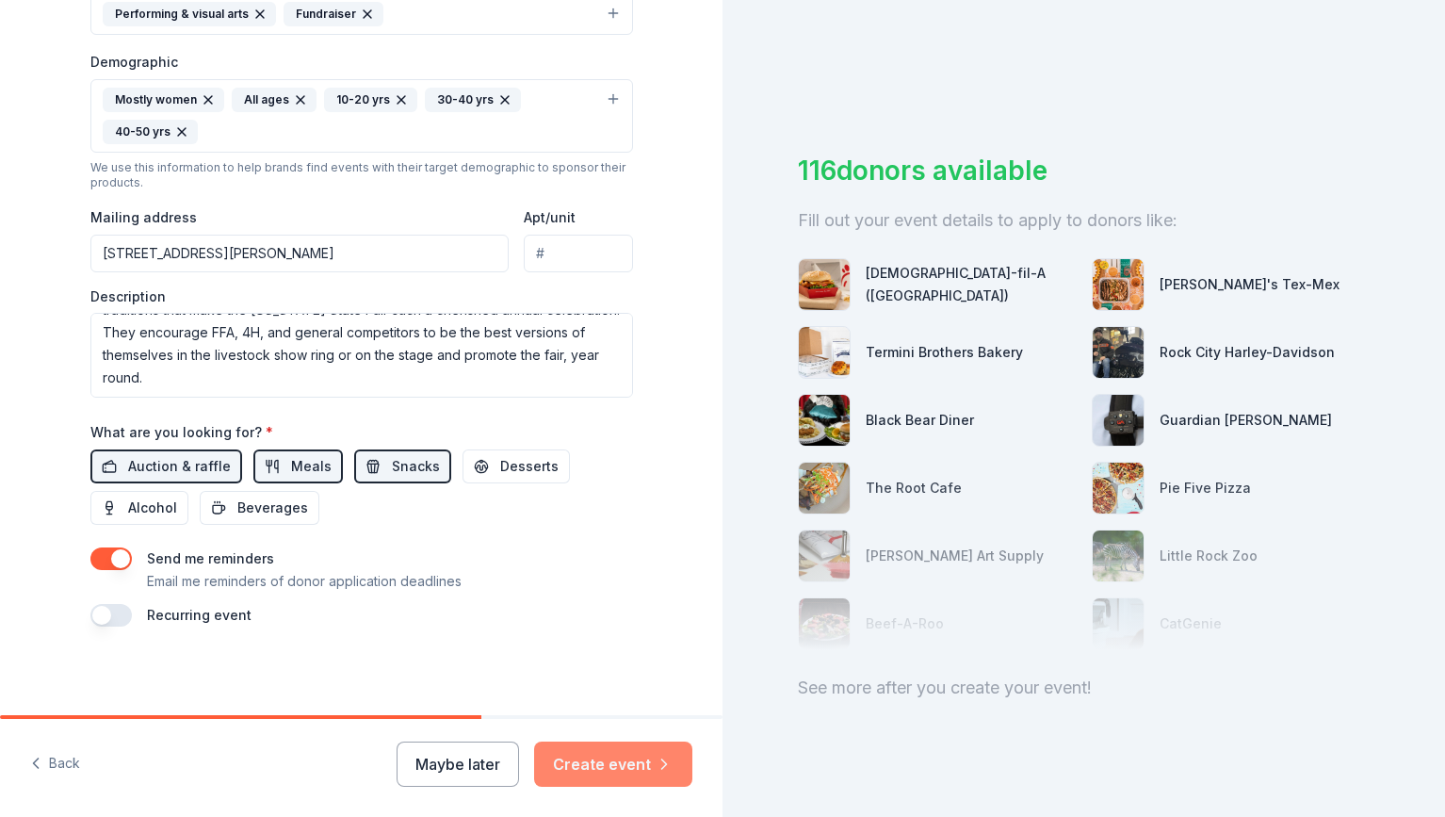
click at [657, 762] on icon "button" at bounding box center [664, 764] width 19 height 19
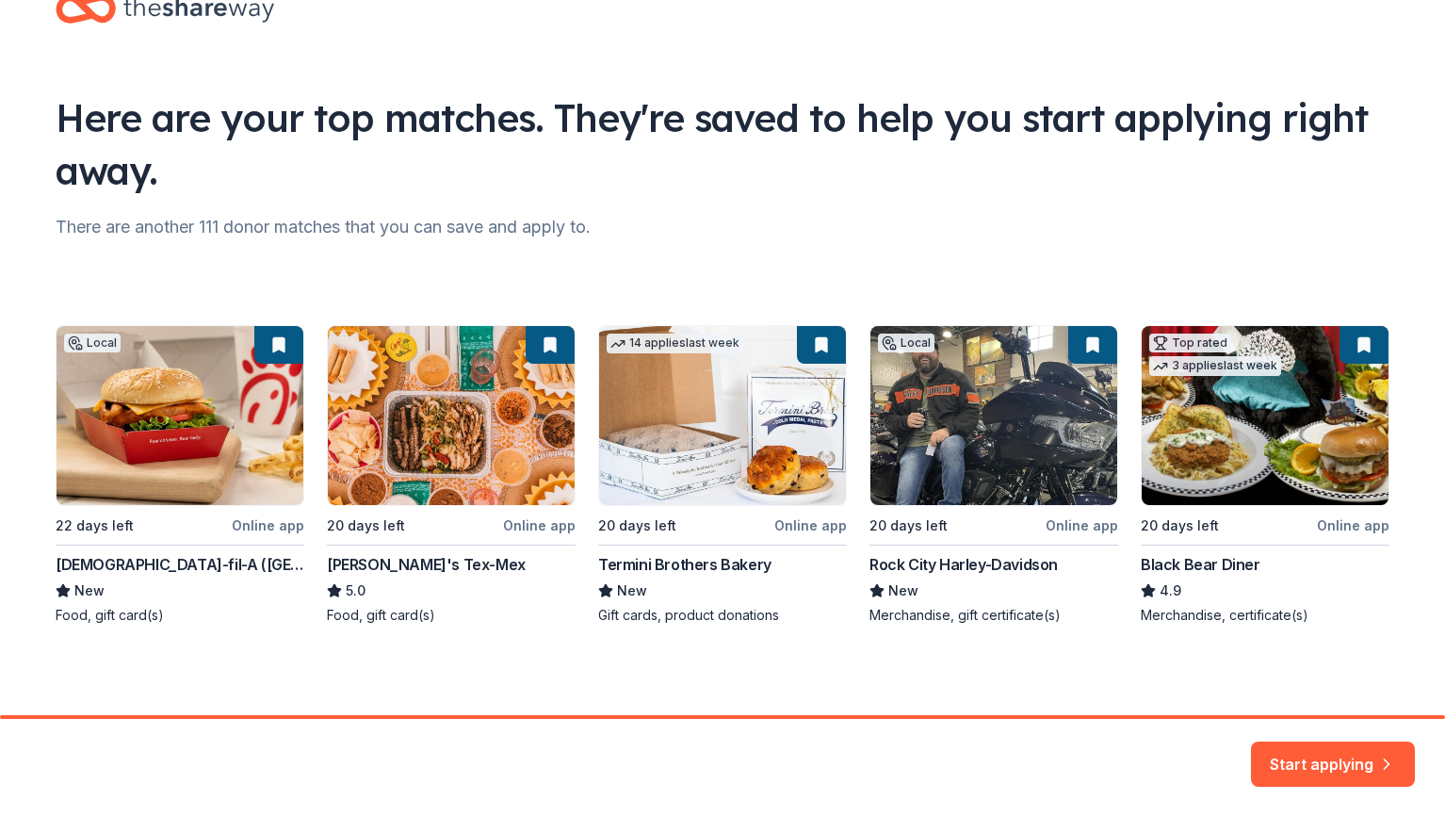
scroll to position [57, 0]
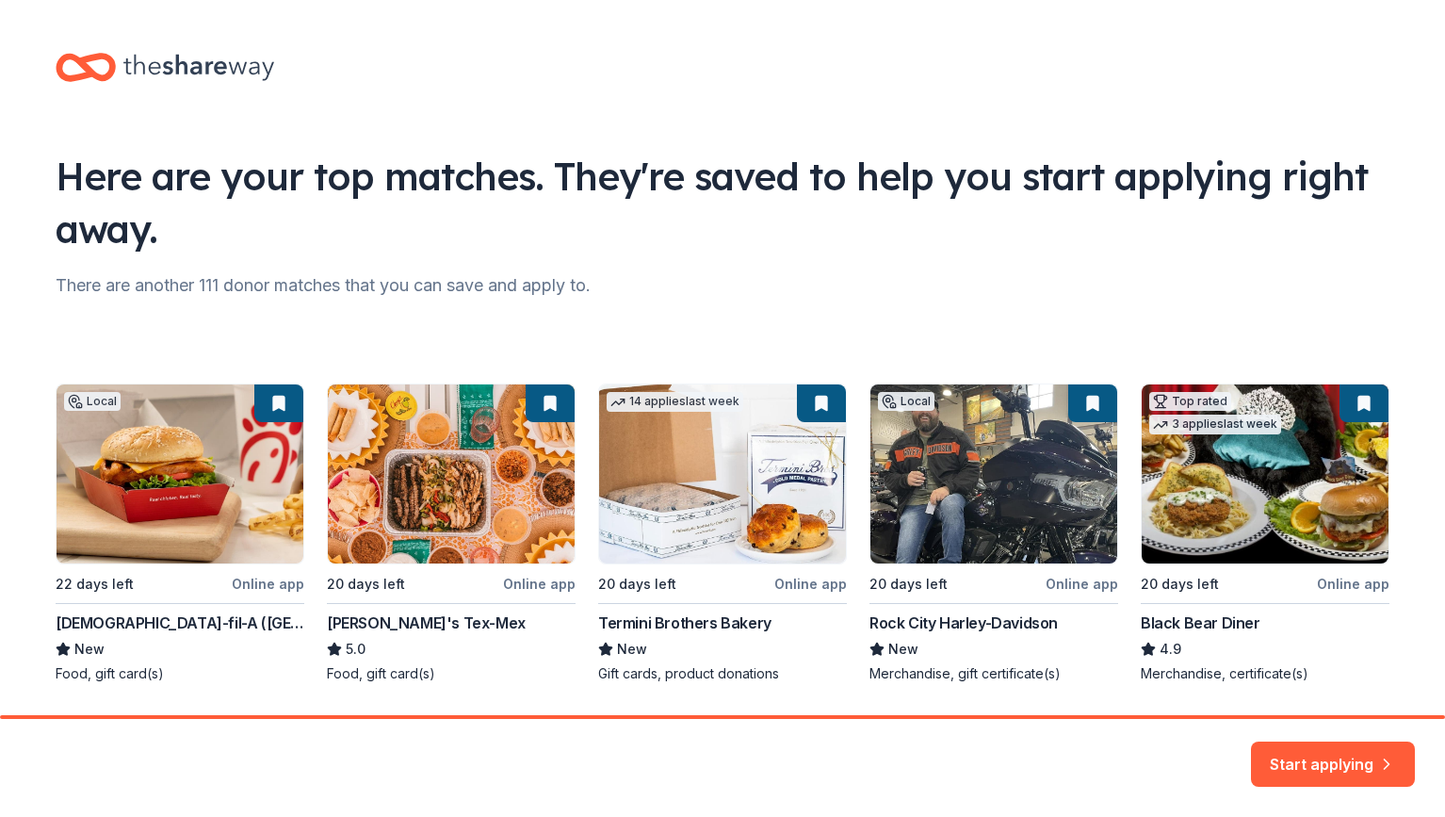
scroll to position [58, 0]
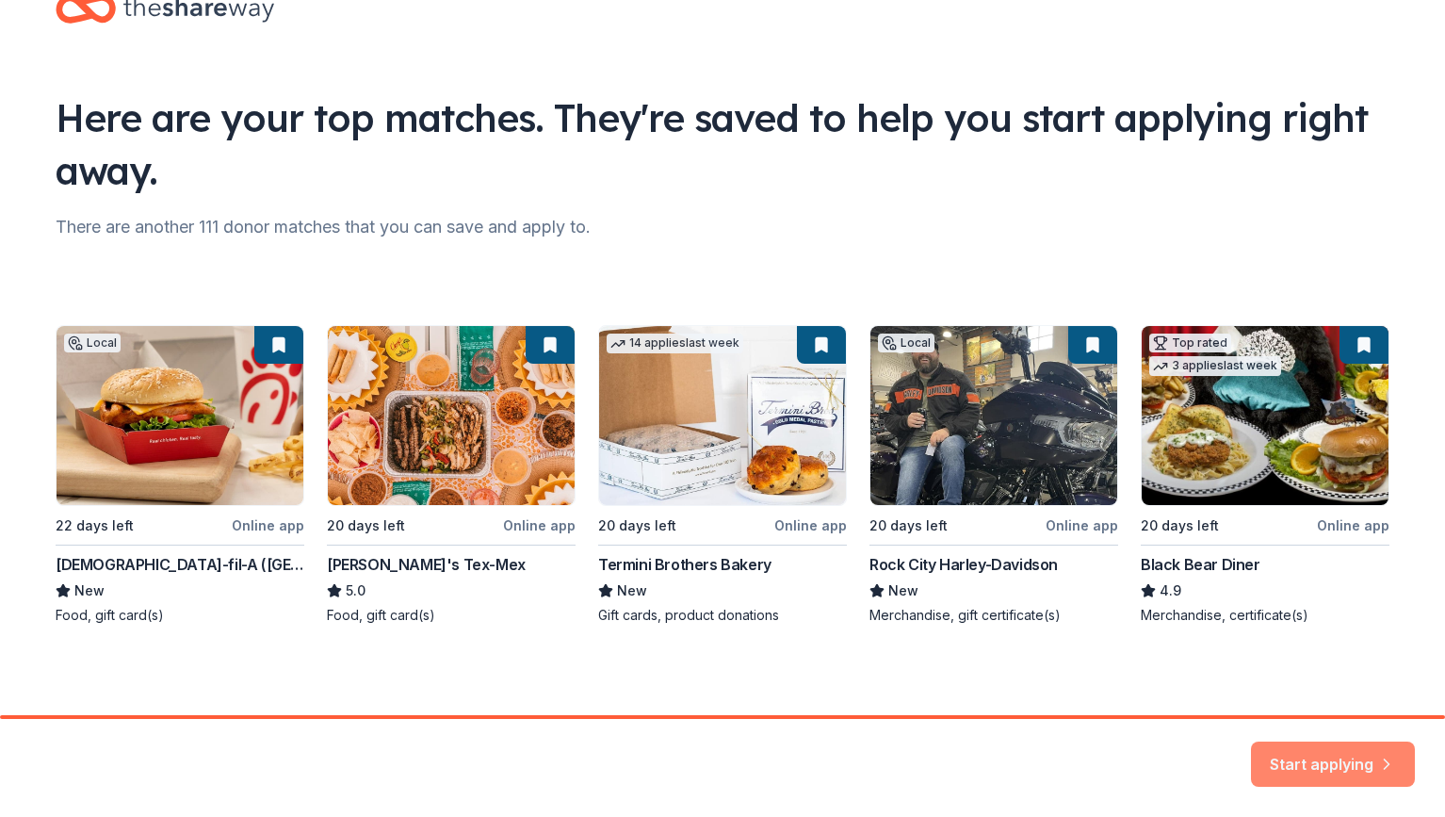
click at [1361, 755] on button "Start applying" at bounding box center [1333, 752] width 164 height 45
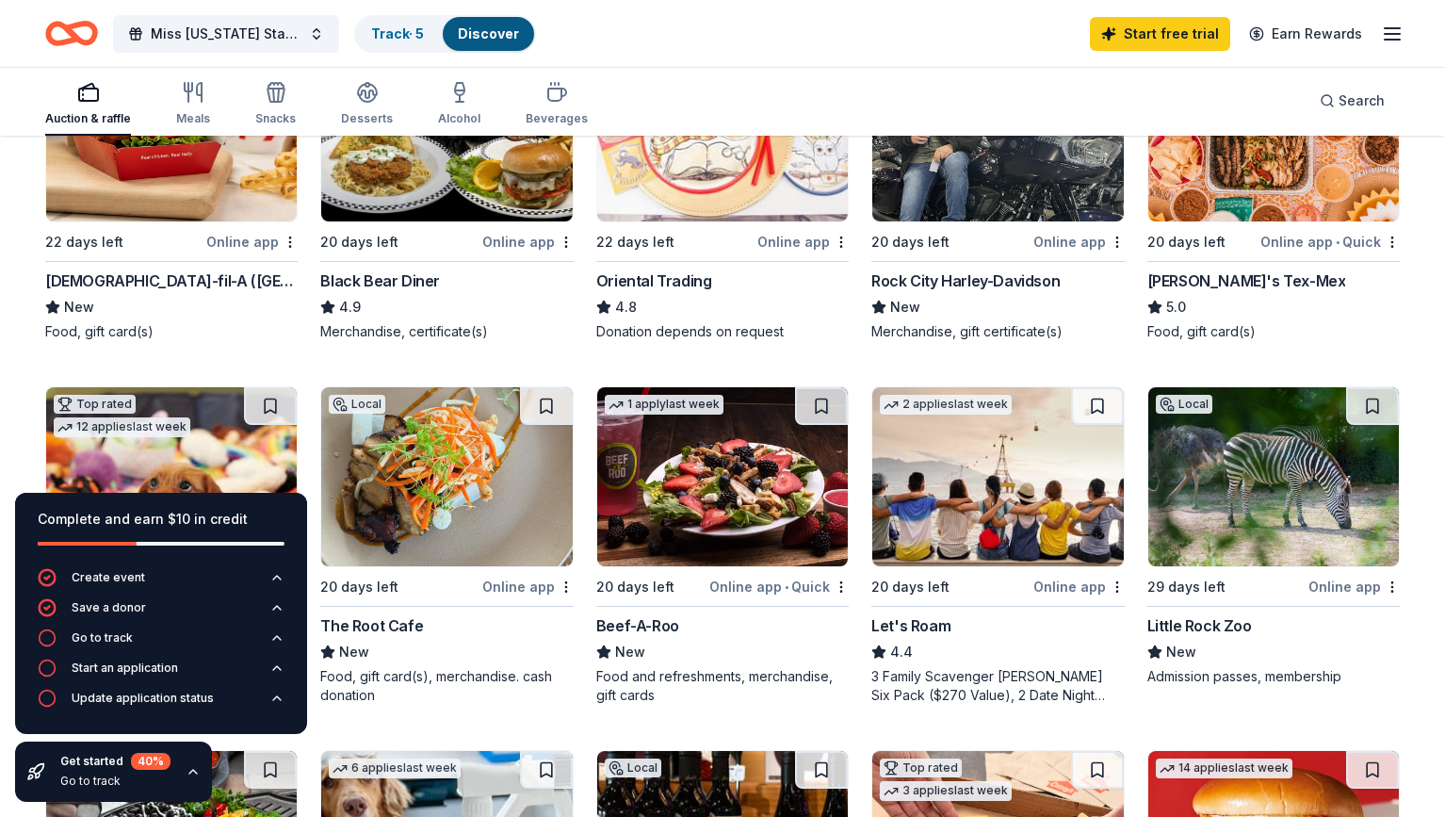
scroll to position [306, 0]
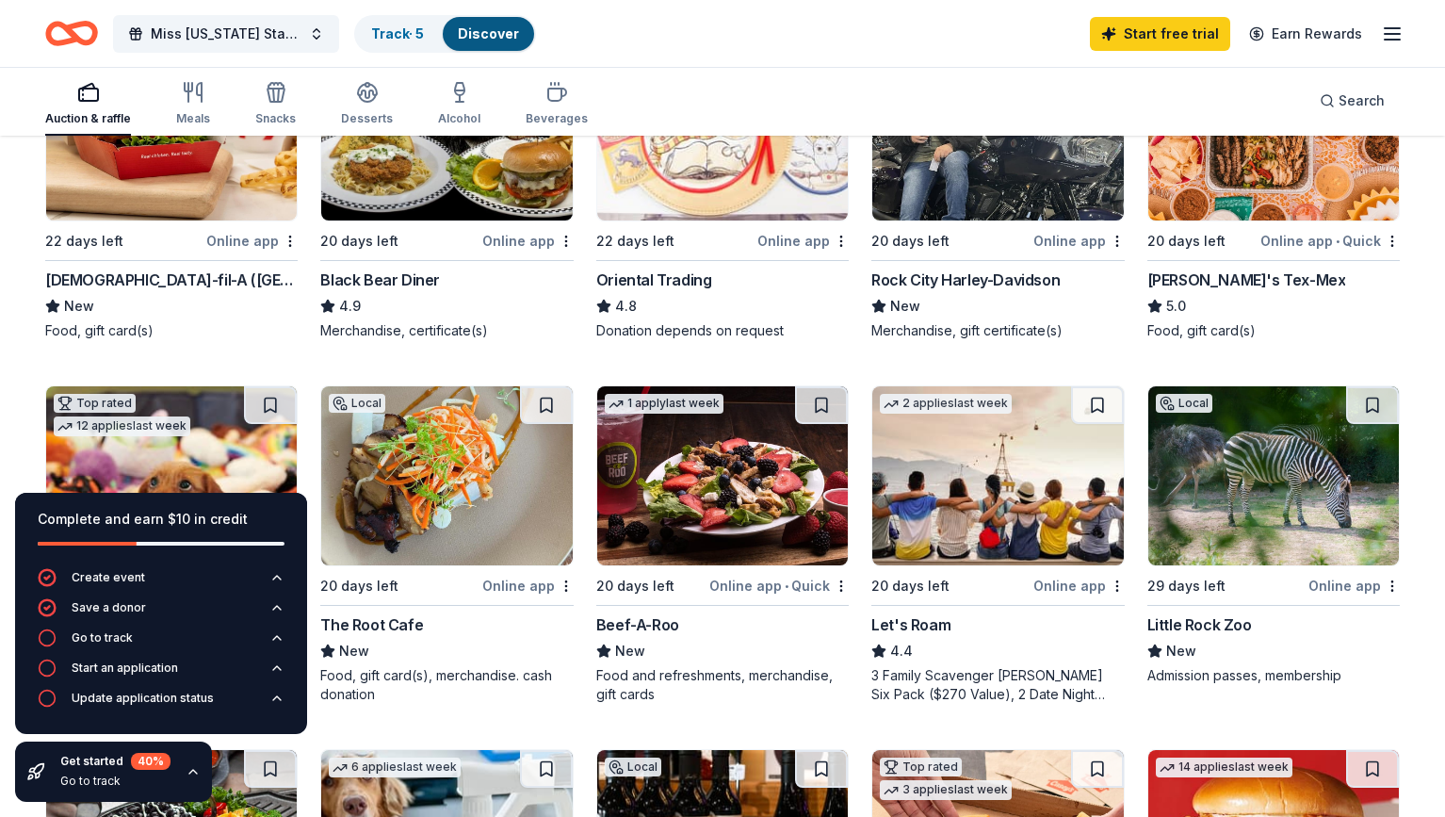
click at [1275, 473] on img at bounding box center [1273, 475] width 251 height 179
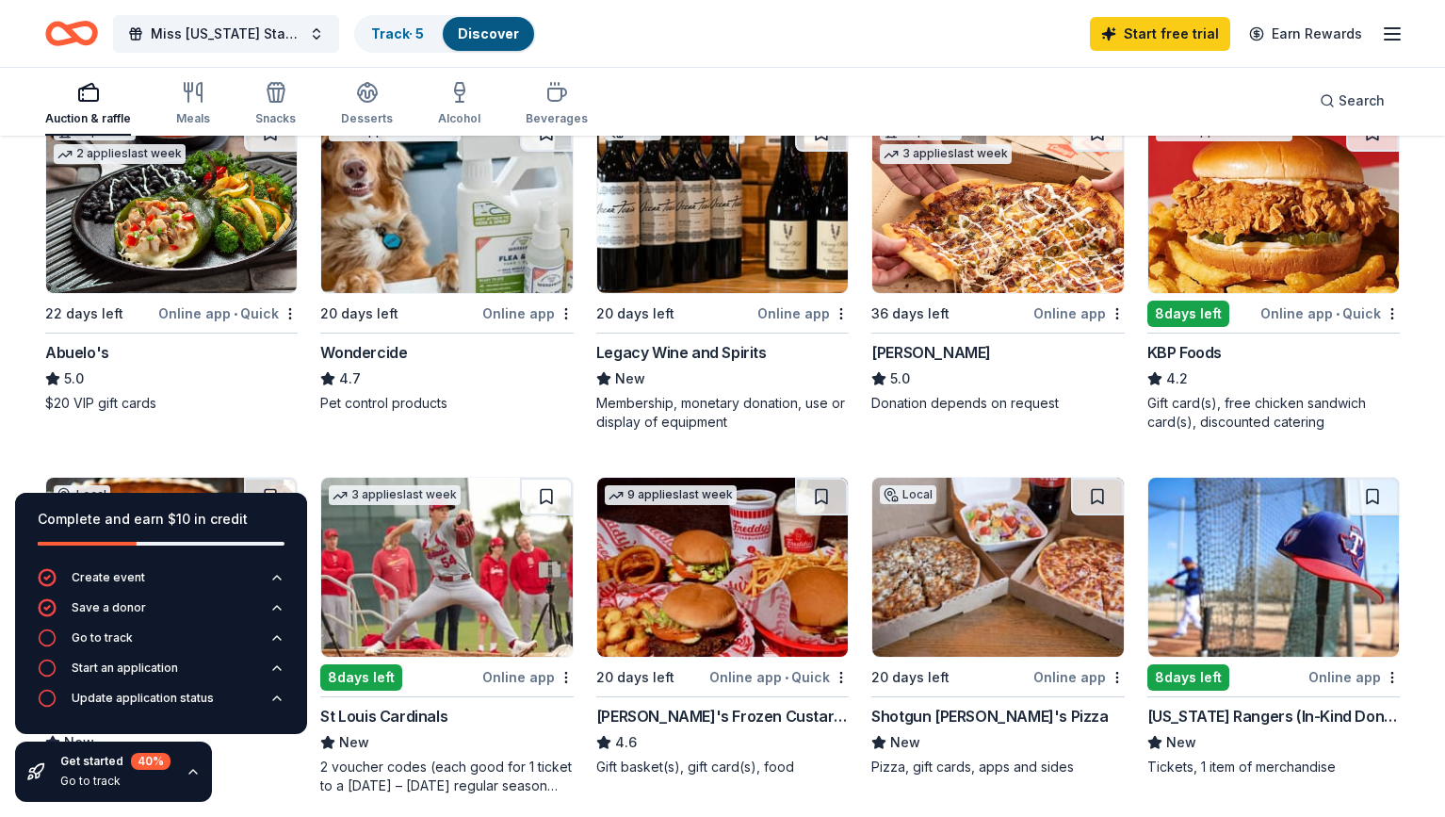
scroll to position [950, 0]
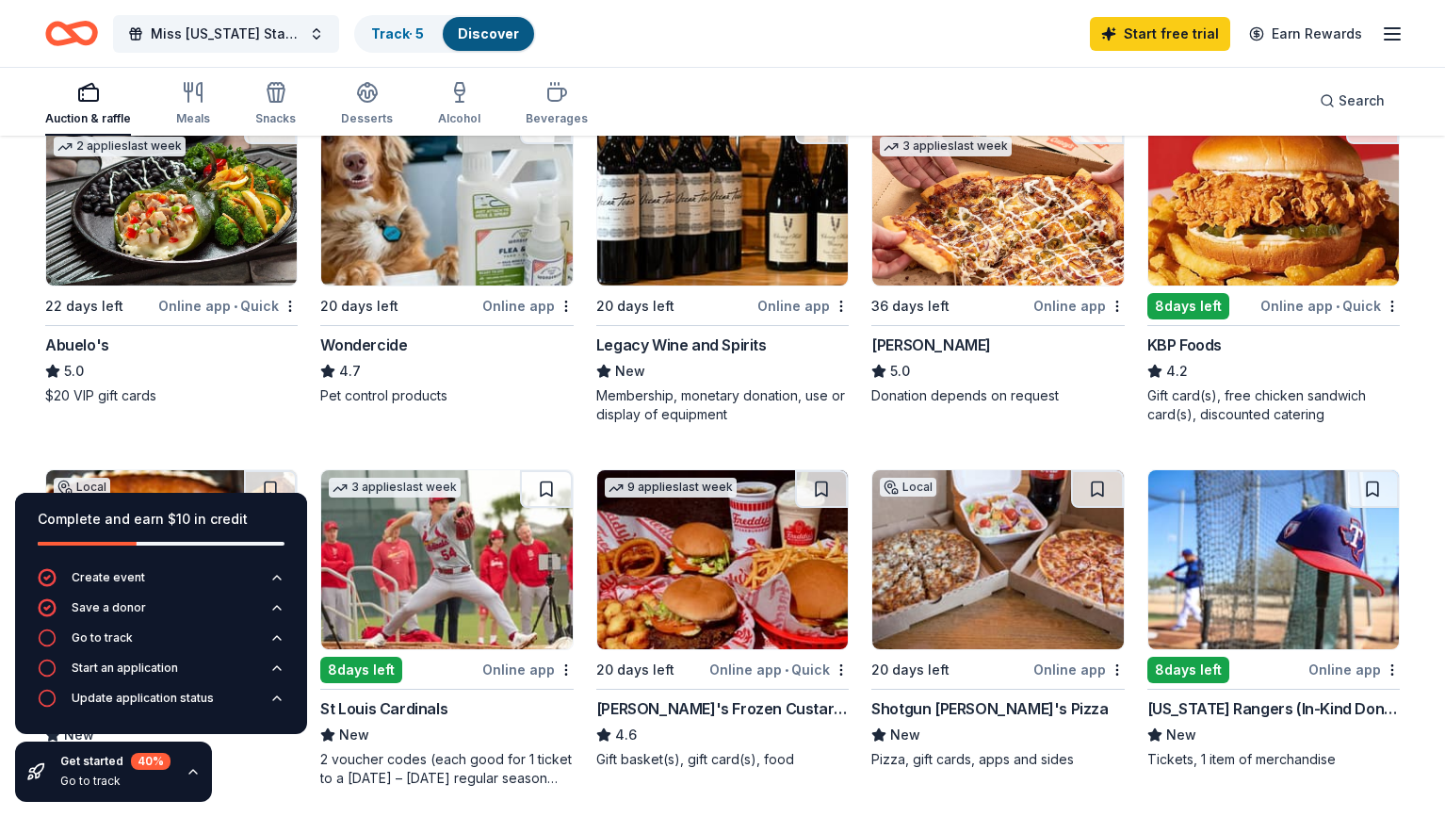
click at [716, 573] on img at bounding box center [722, 559] width 251 height 179
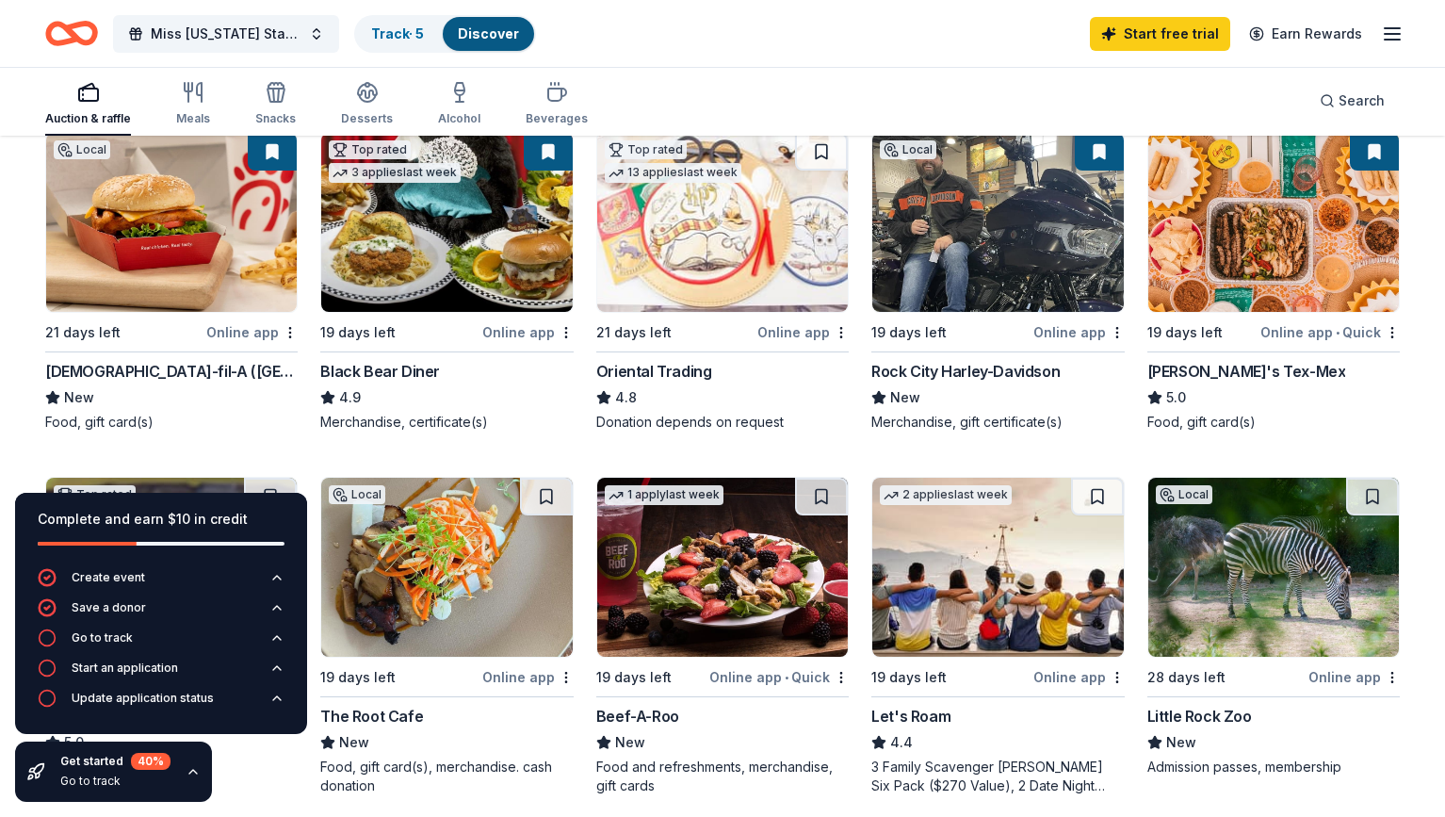
scroll to position [176, 0]
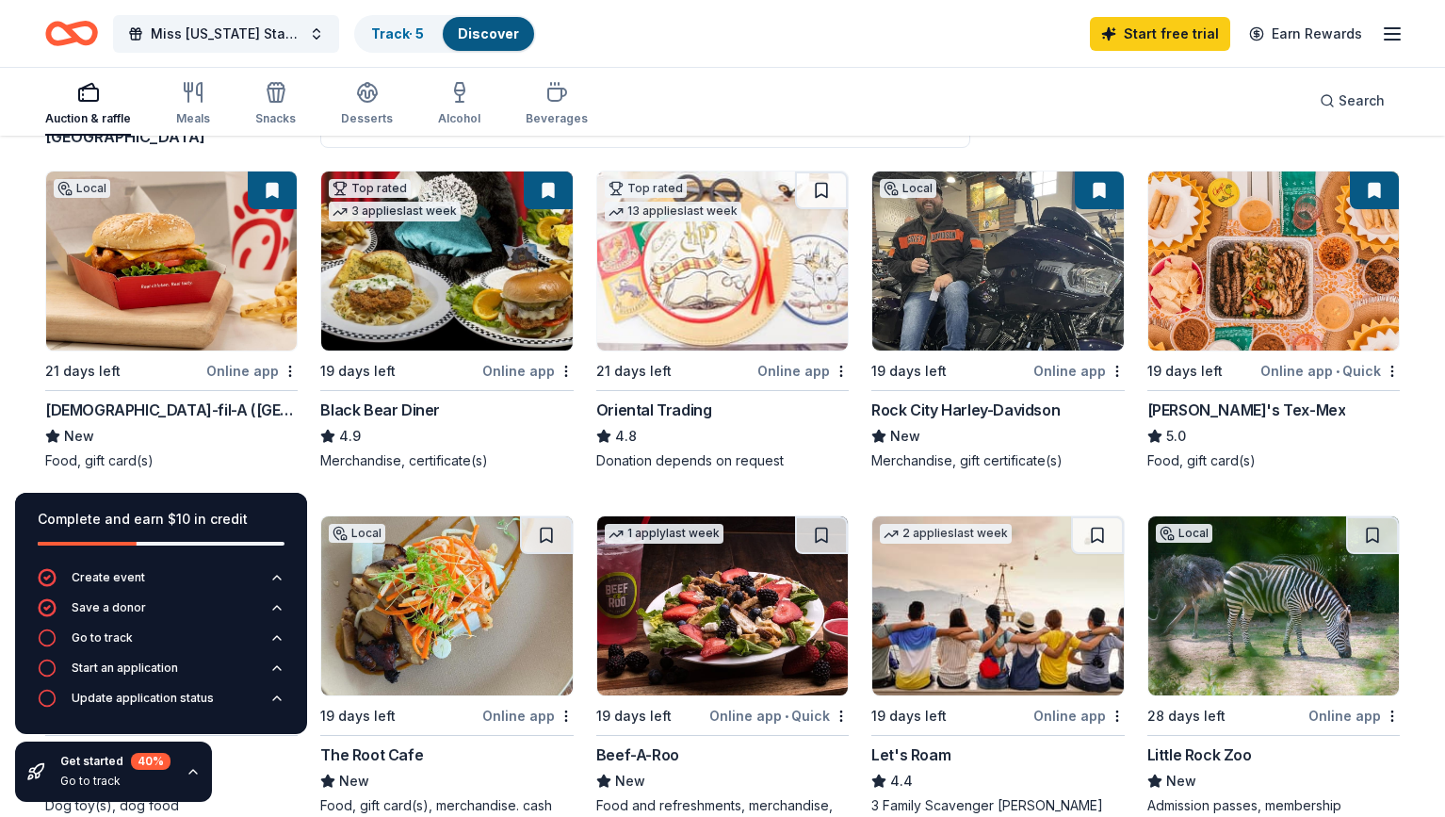
click at [175, 325] on img at bounding box center [171, 260] width 251 height 179
click at [708, 311] on img at bounding box center [722, 260] width 251 height 179
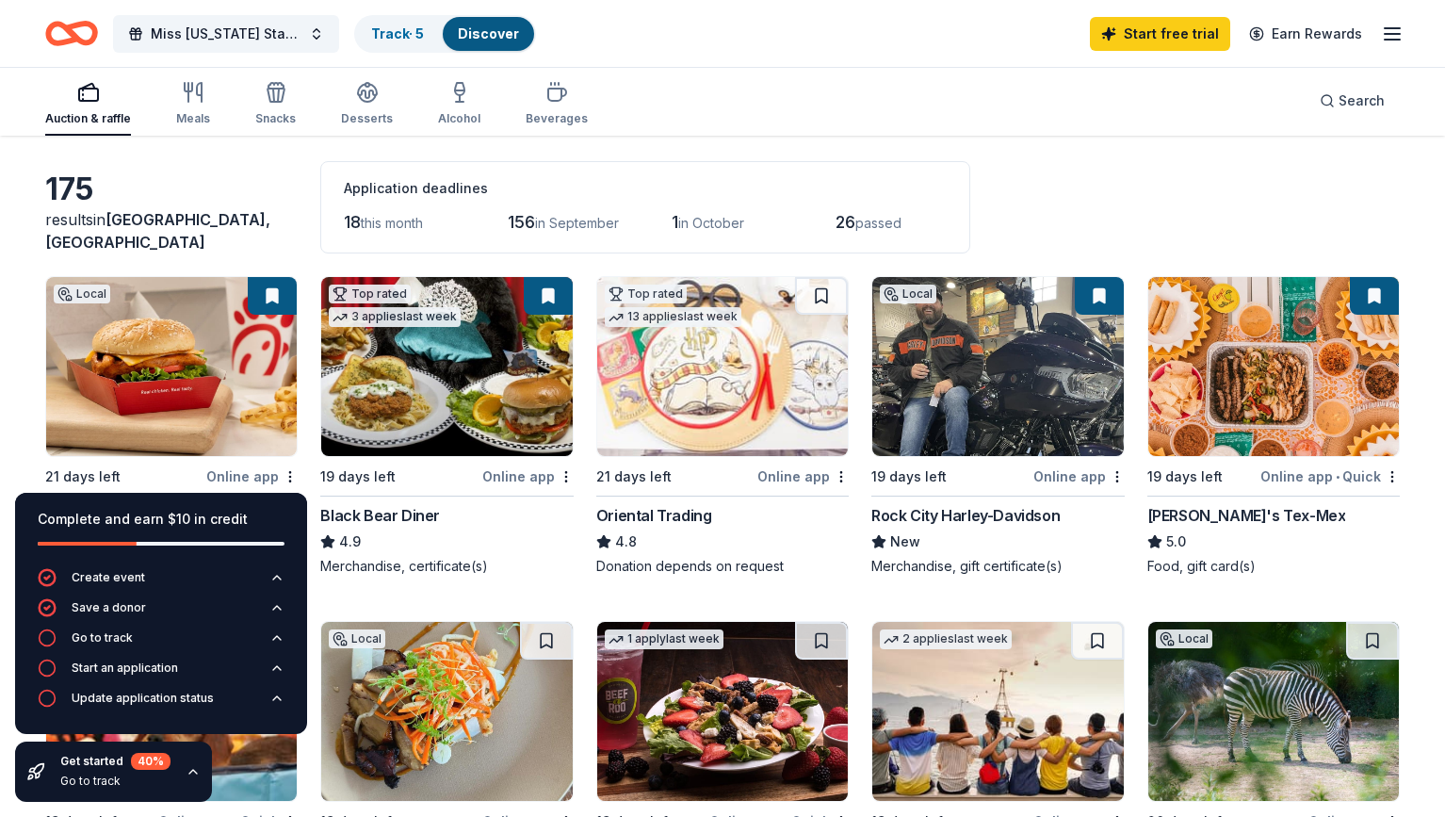
scroll to position [0, 0]
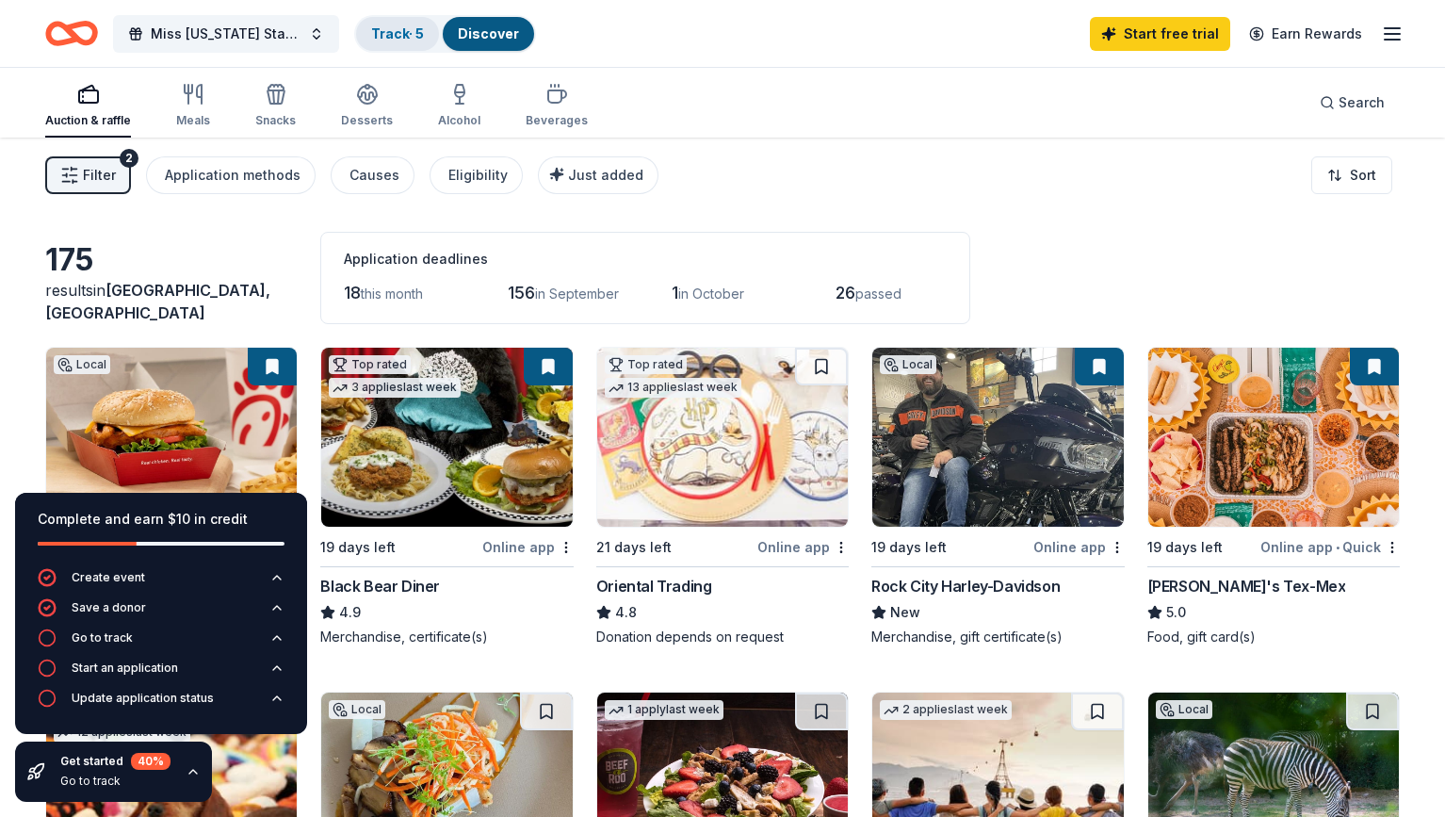
click at [423, 28] on link "Track · 5" at bounding box center [397, 33] width 53 height 16
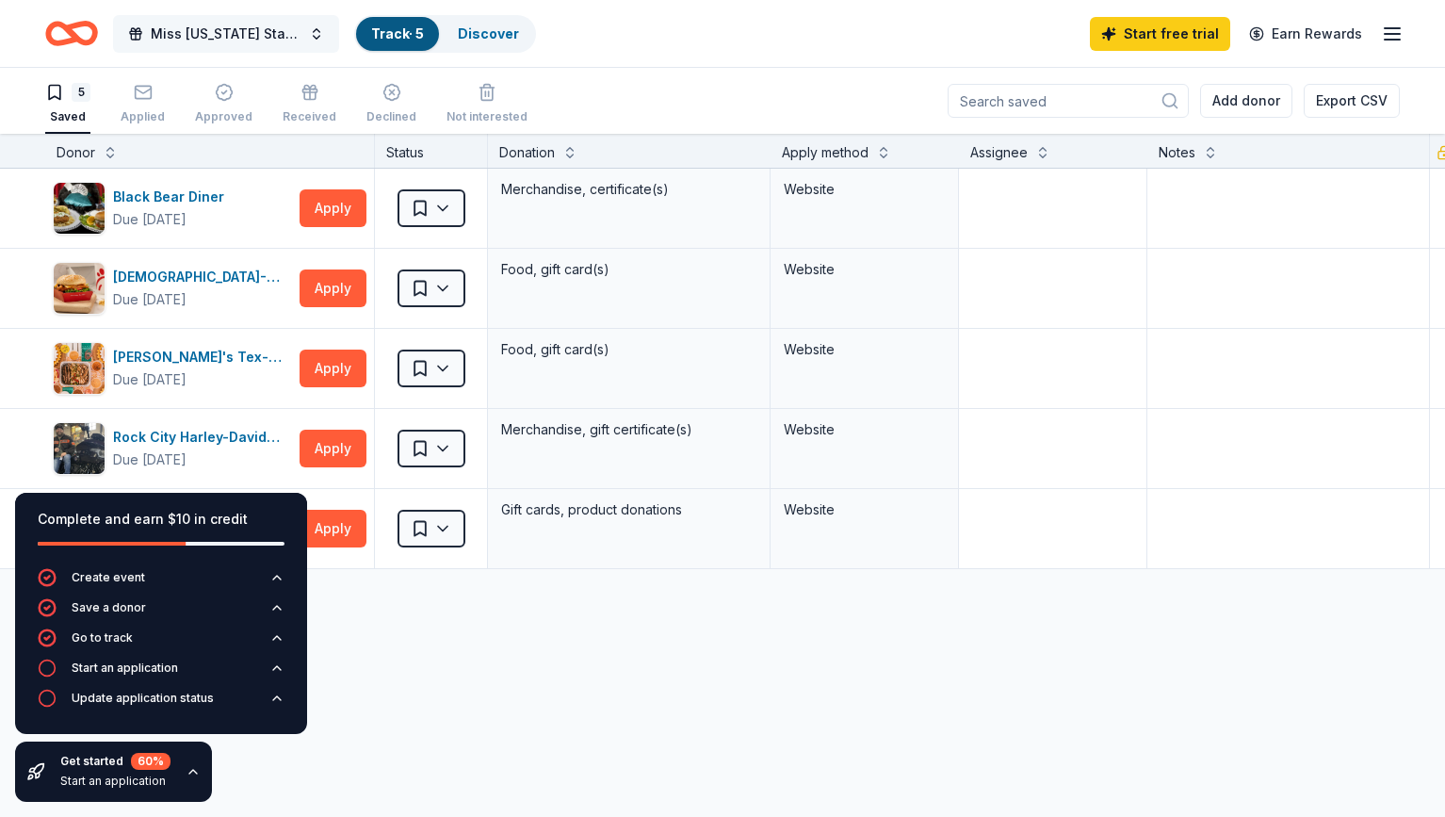
click at [321, 36] on button "Miss Arkansas State Fair" at bounding box center [226, 34] width 226 height 38
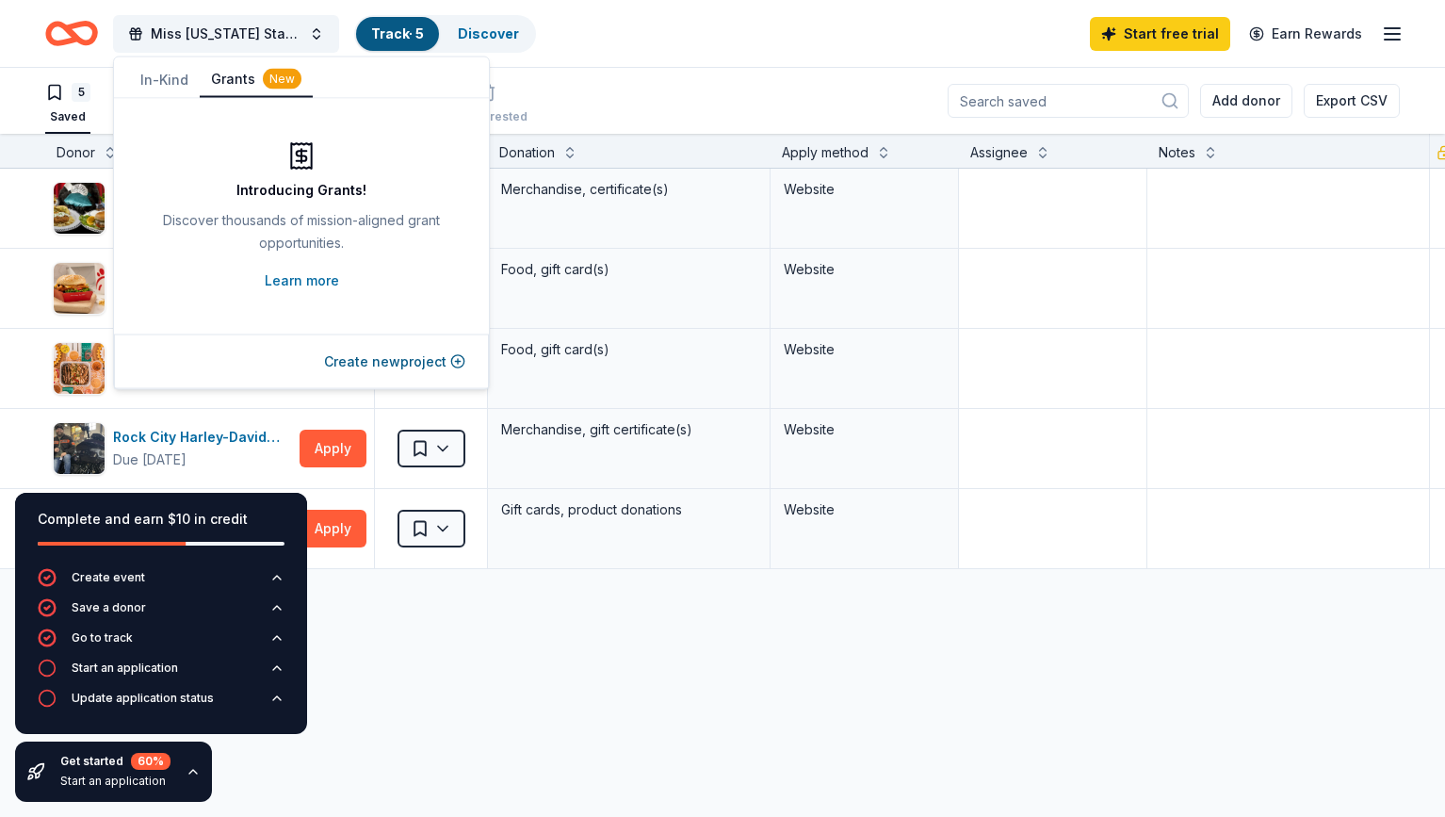
click at [218, 90] on button "Grants New" at bounding box center [256, 80] width 113 height 36
click at [292, 272] on link "Learn more" at bounding box center [302, 280] width 74 height 23
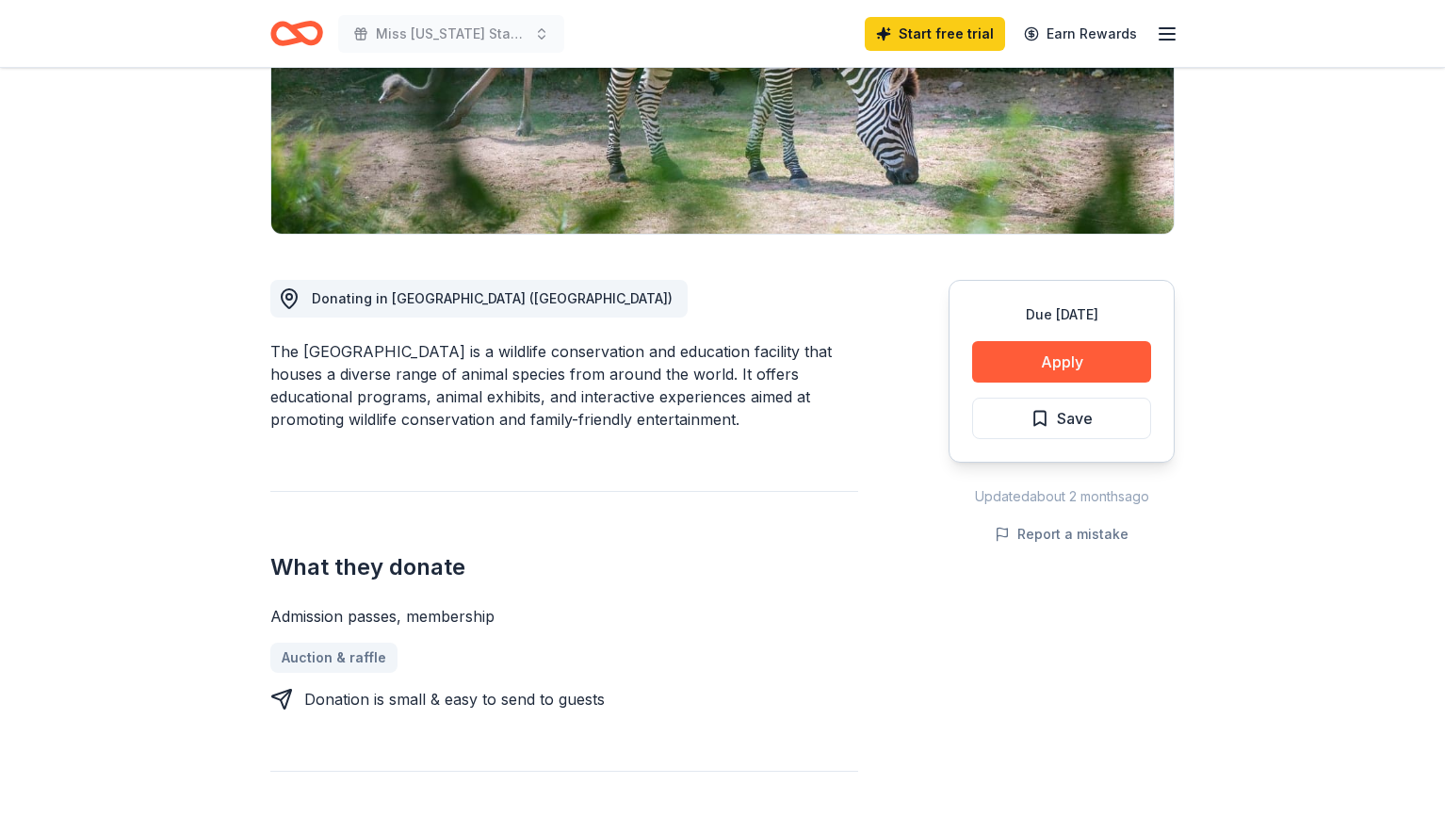
scroll to position [335, 0]
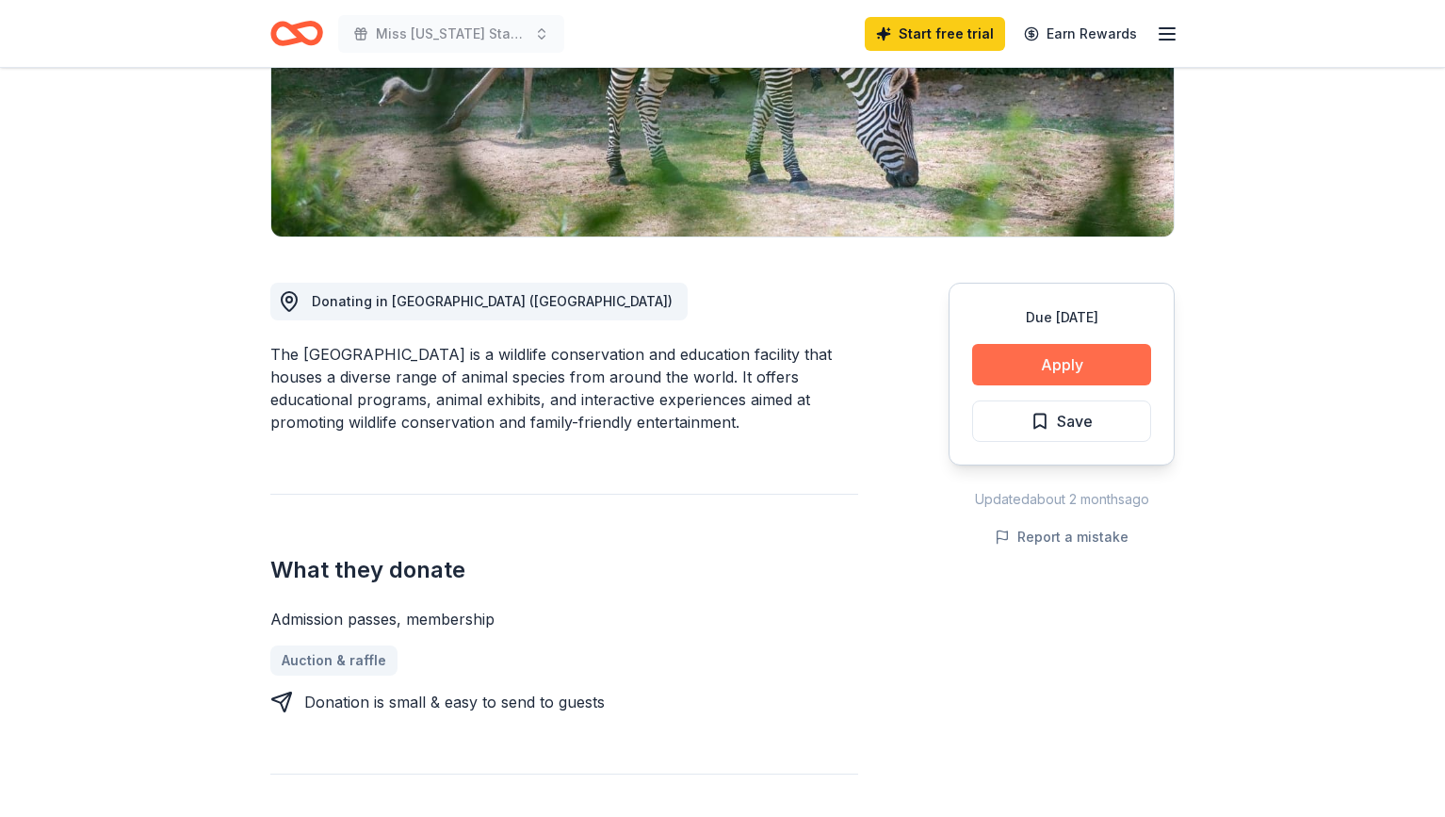
click at [1050, 358] on button "Apply" at bounding box center [1061, 364] width 179 height 41
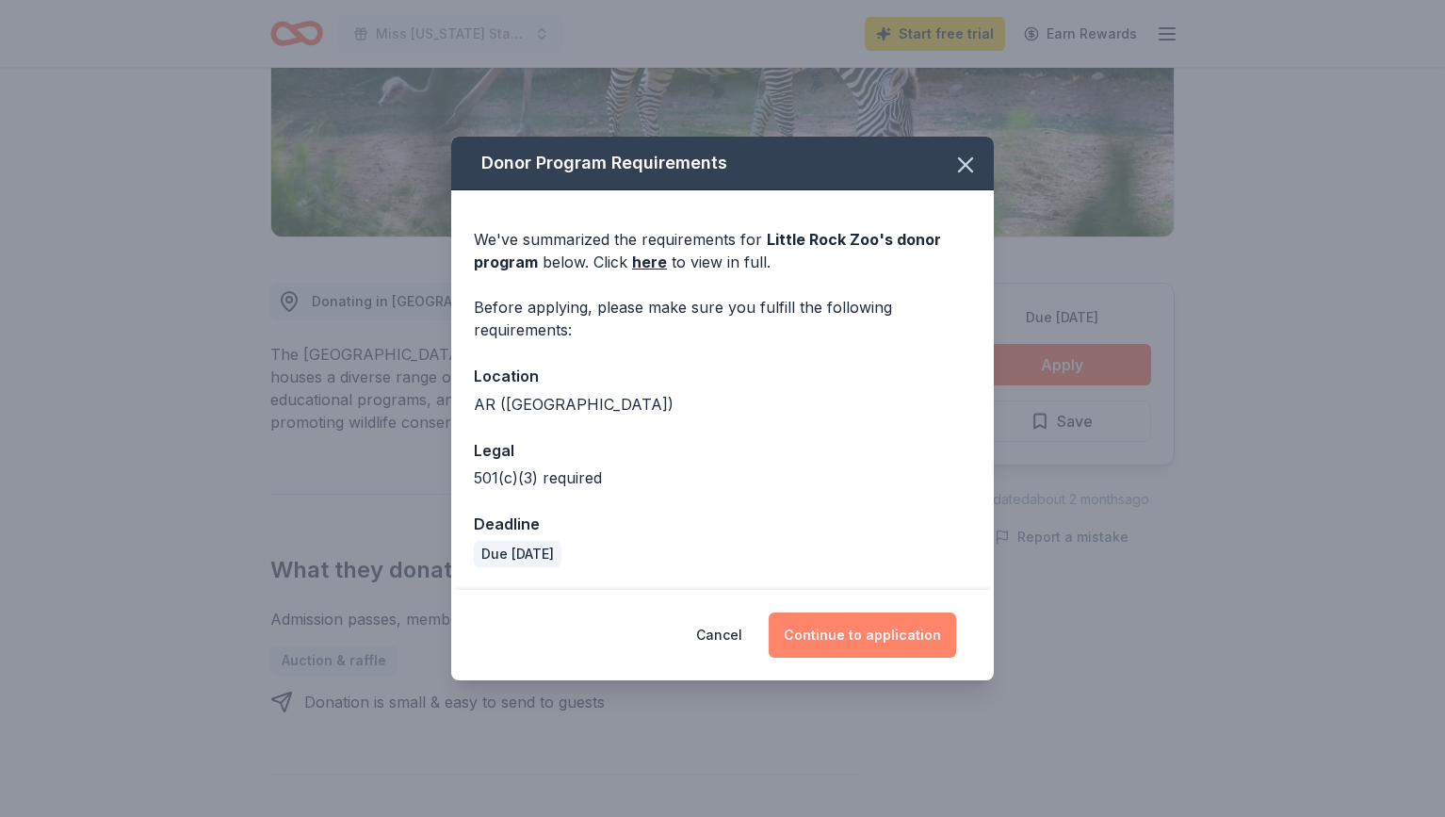
click at [825, 641] on button "Continue to application" at bounding box center [862, 634] width 187 height 45
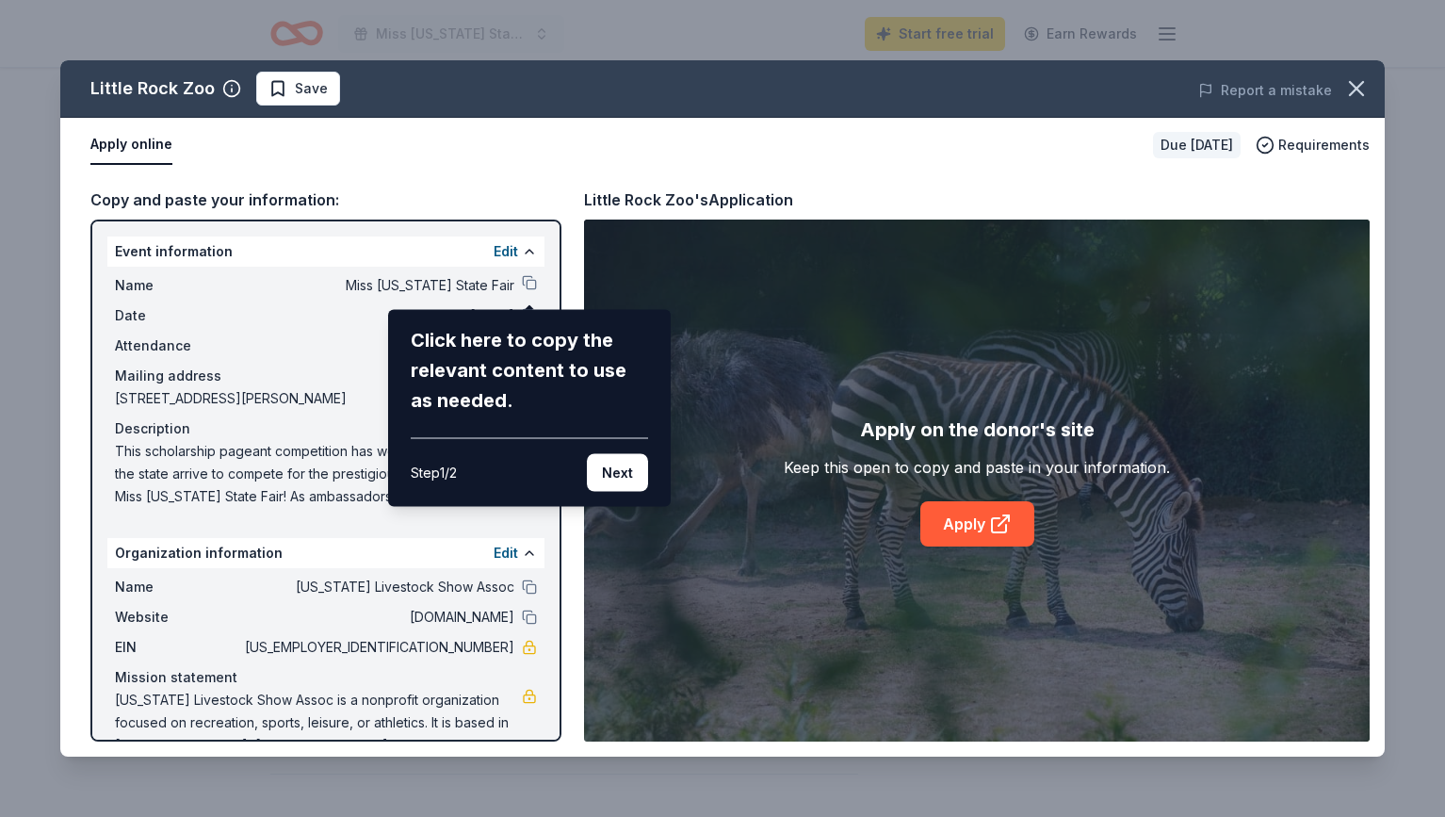
click at [524, 280] on div "Little Rock Zoo Save Report a mistake Apply online Due in 29 days Requirements …" at bounding box center [722, 408] width 1325 height 696
click at [530, 286] on div "Little Rock Zoo Save Report a mistake Apply online Due in 29 days Requirements …" at bounding box center [722, 408] width 1325 height 696
click at [612, 467] on button "Next" at bounding box center [617, 473] width 61 height 38
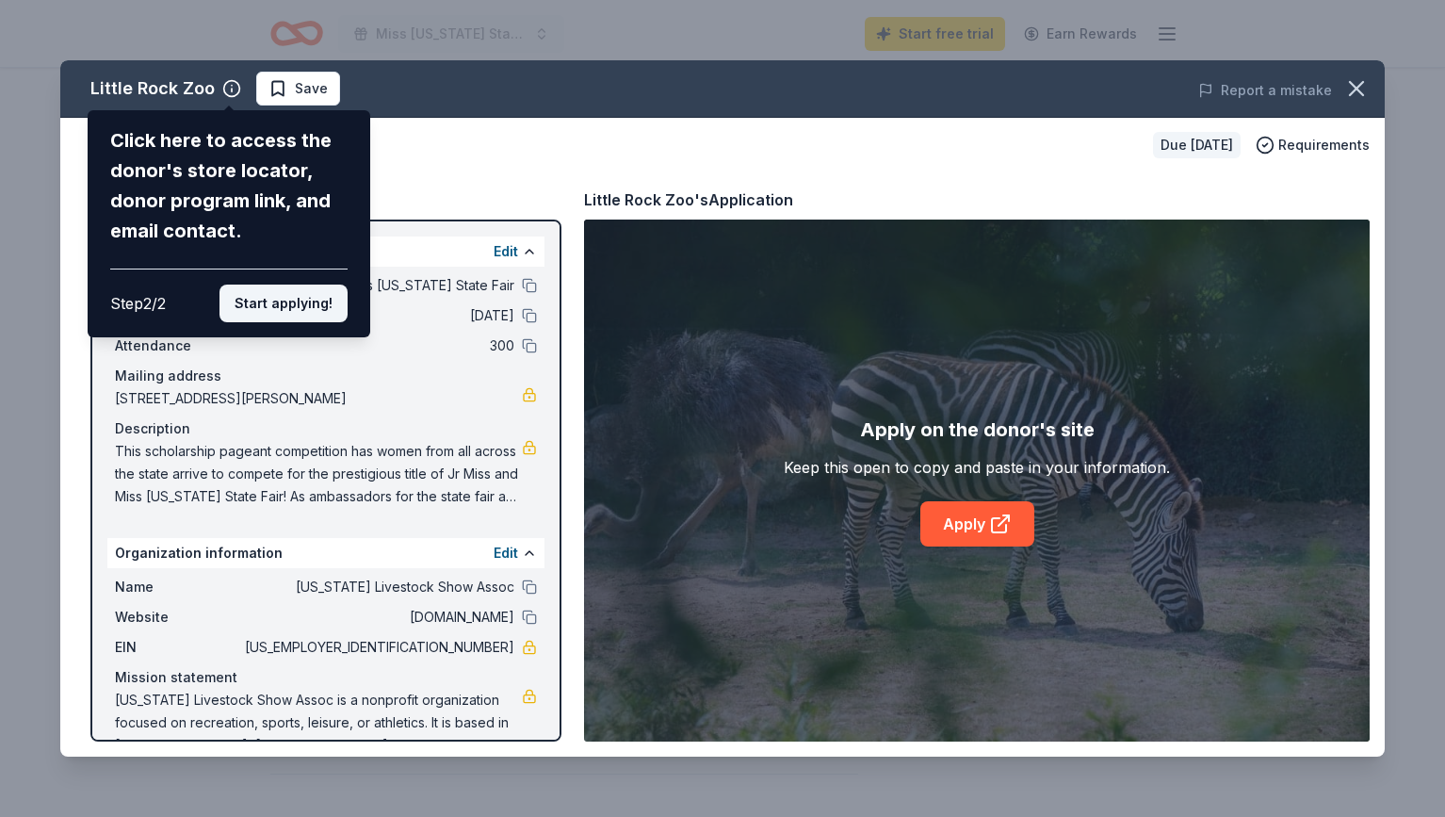
click at [319, 285] on button "Start applying!" at bounding box center [284, 304] width 128 height 38
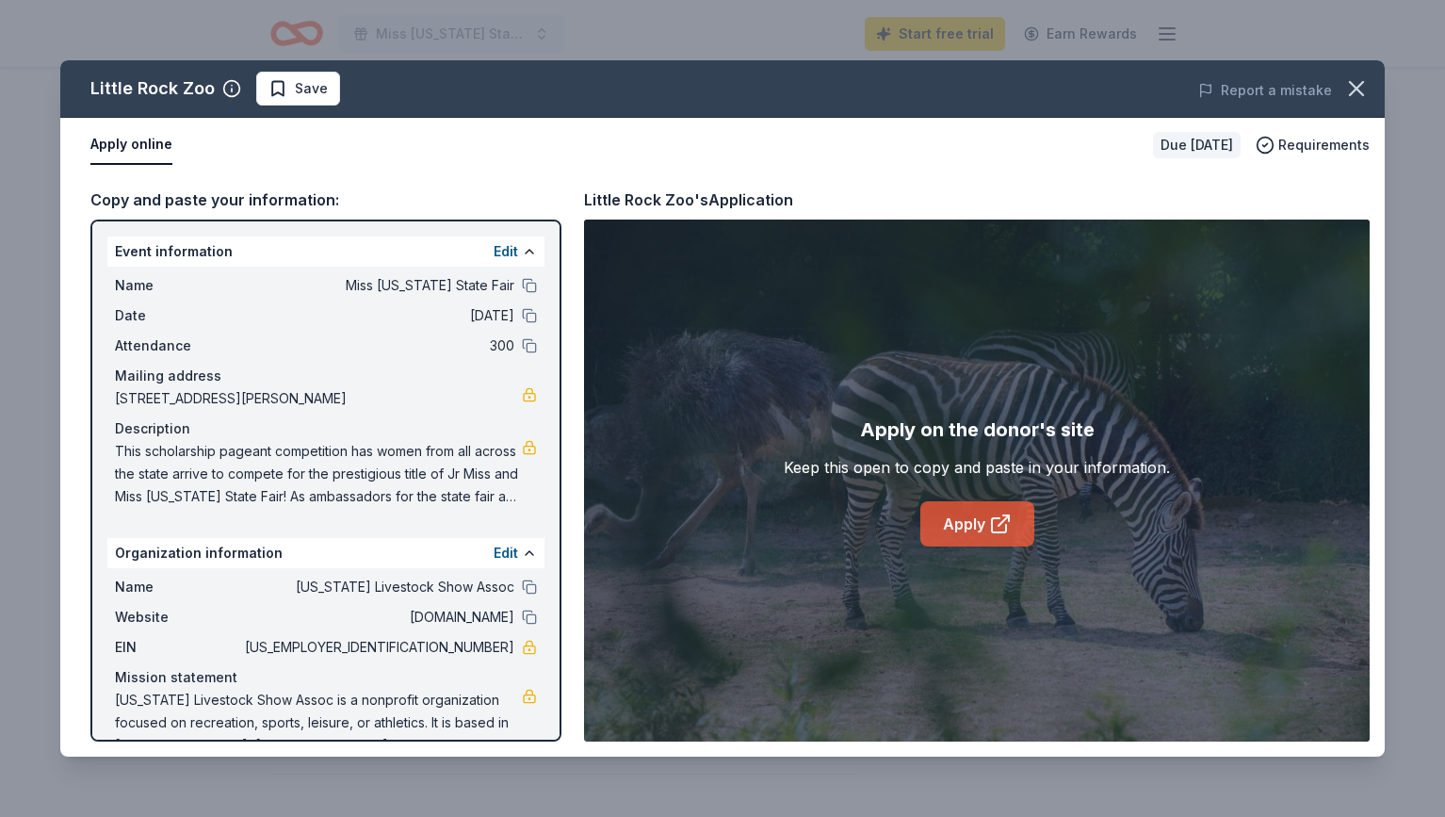
click at [995, 530] on icon at bounding box center [1000, 524] width 23 height 23
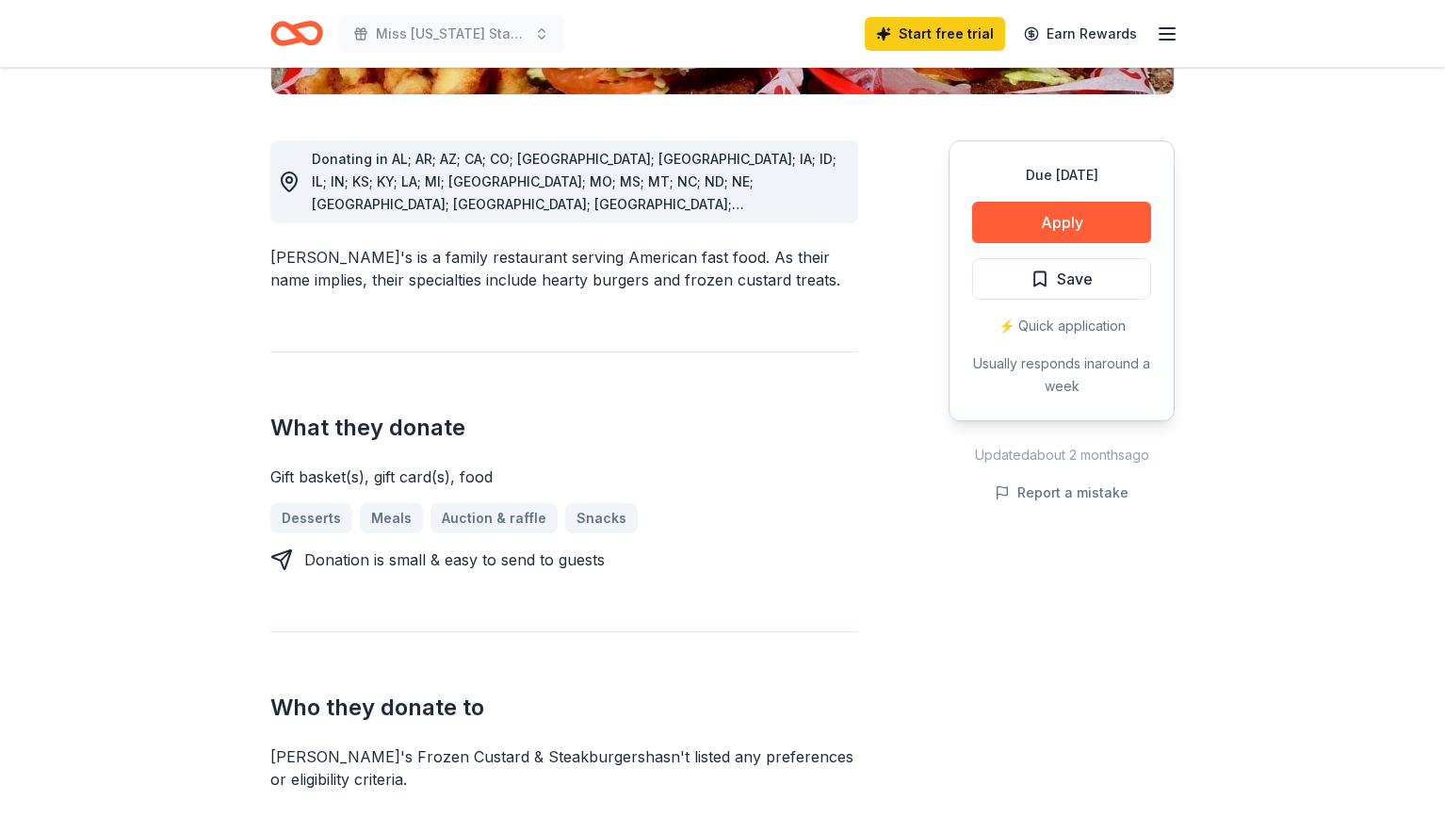
scroll to position [399, 0]
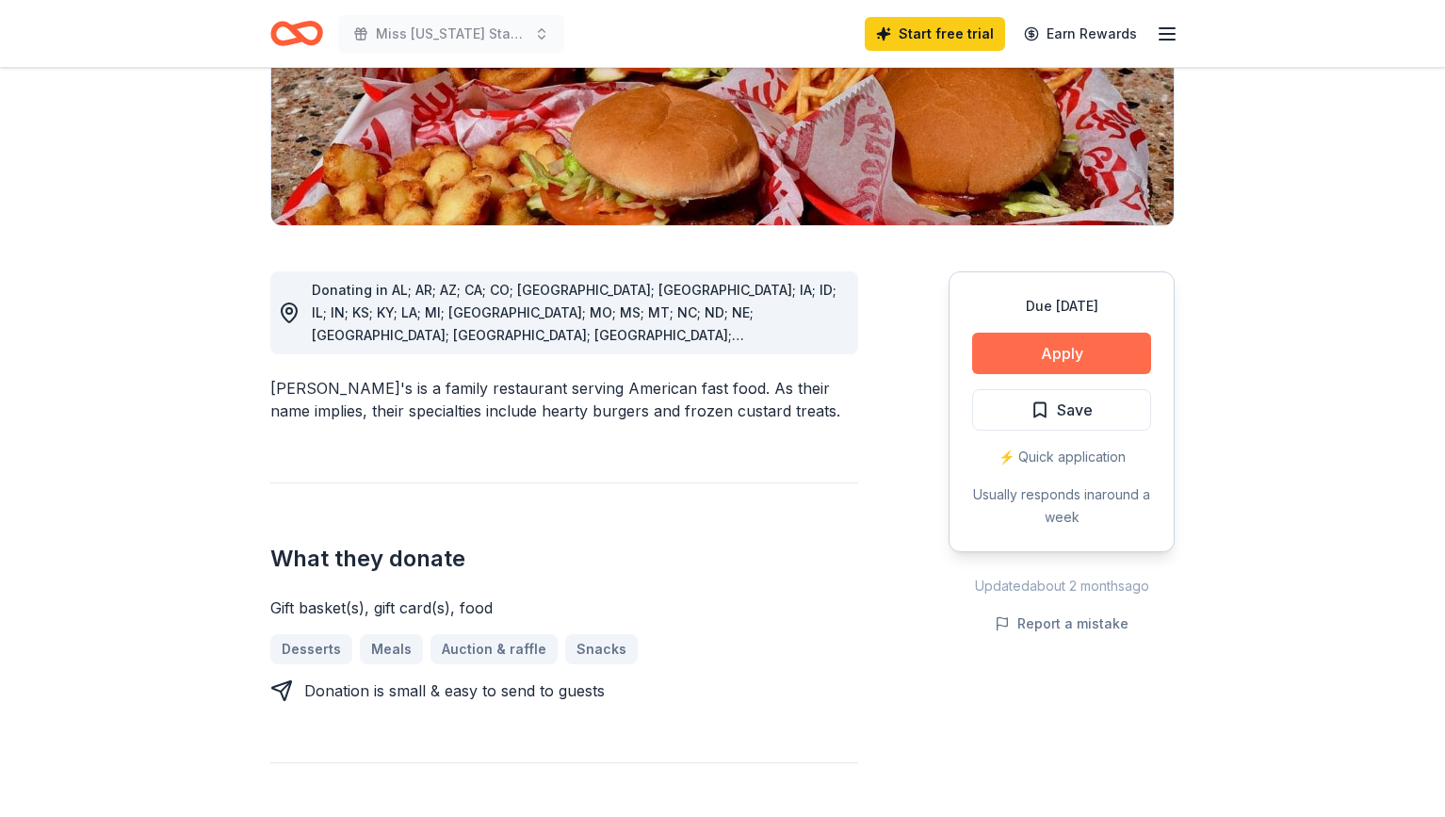
click at [1027, 333] on button "Apply" at bounding box center [1061, 353] width 179 height 41
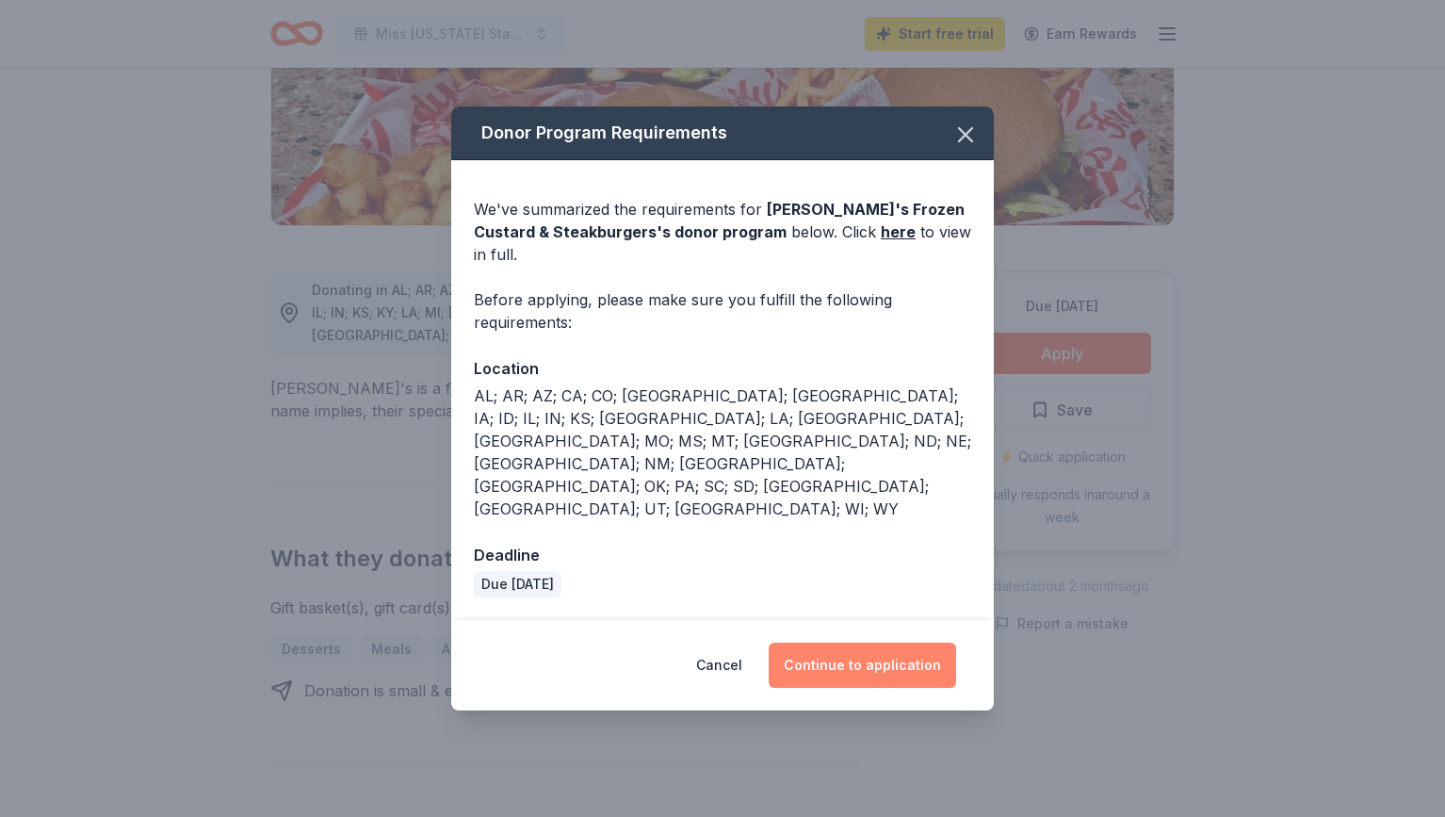
click at [903, 643] on button "Continue to application" at bounding box center [862, 665] width 187 height 45
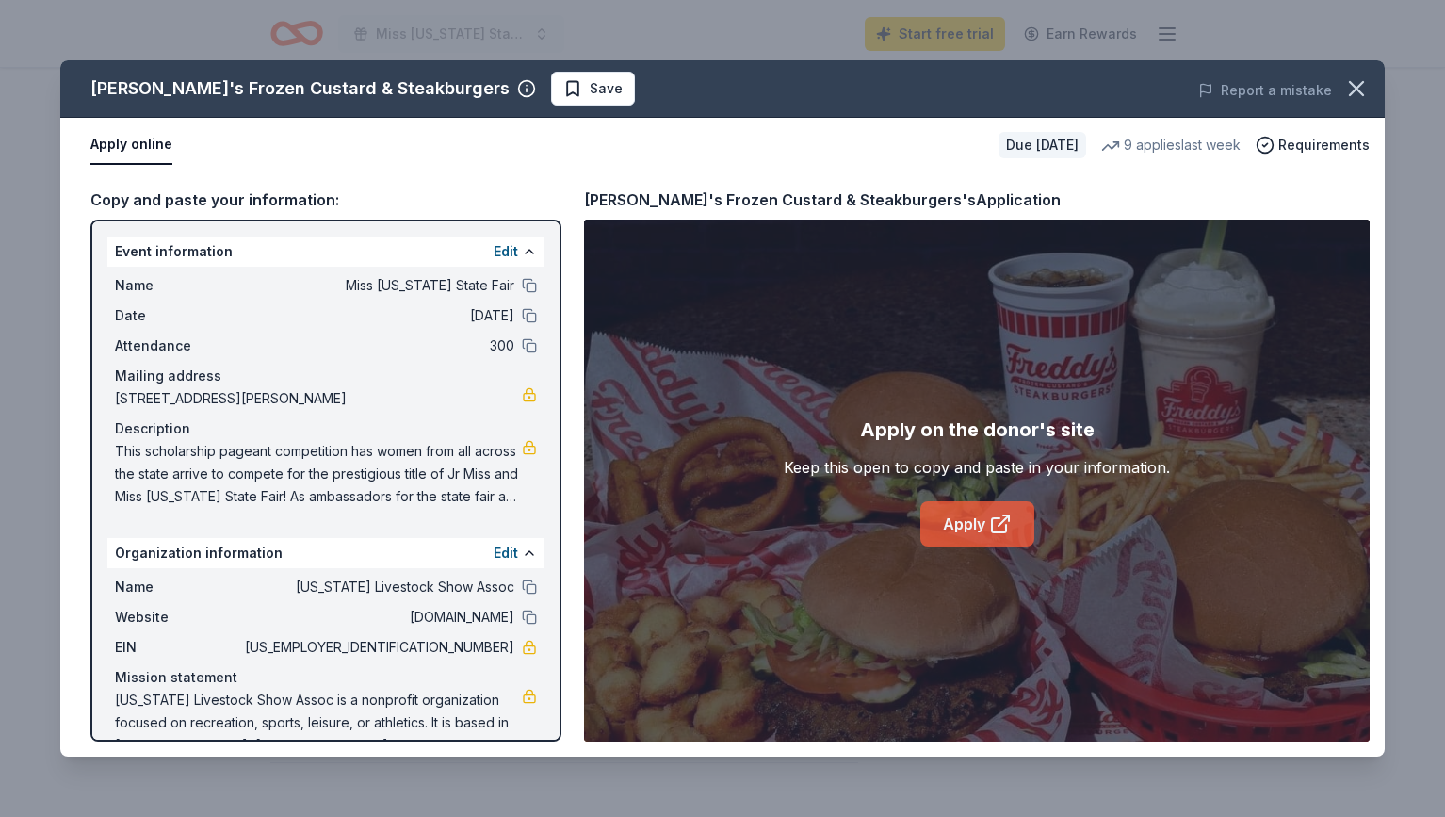
click at [971, 537] on link "Apply" at bounding box center [977, 523] width 114 height 45
click at [1356, 99] on icon "button" at bounding box center [1356, 88] width 26 height 26
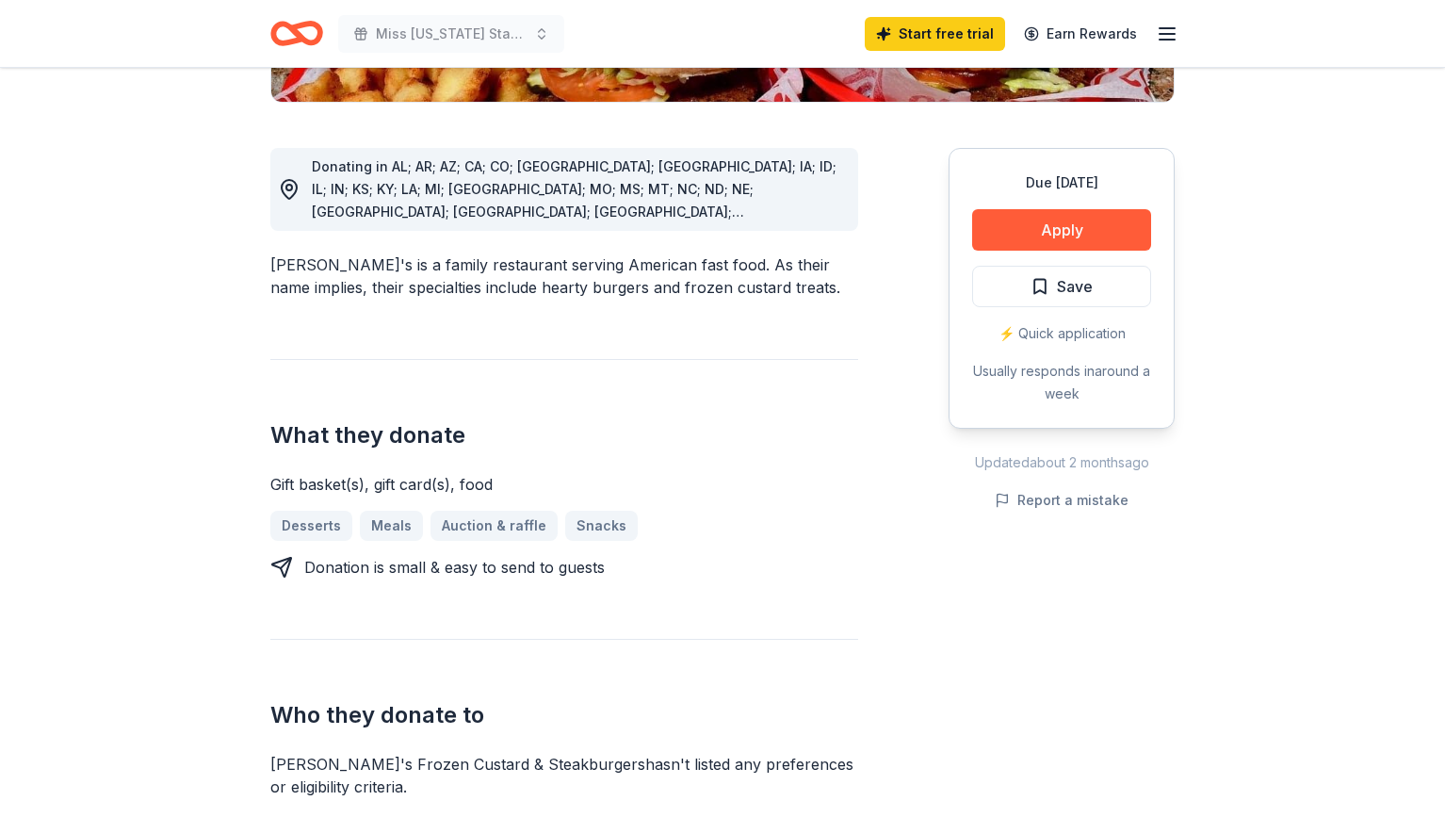
scroll to position [0, 0]
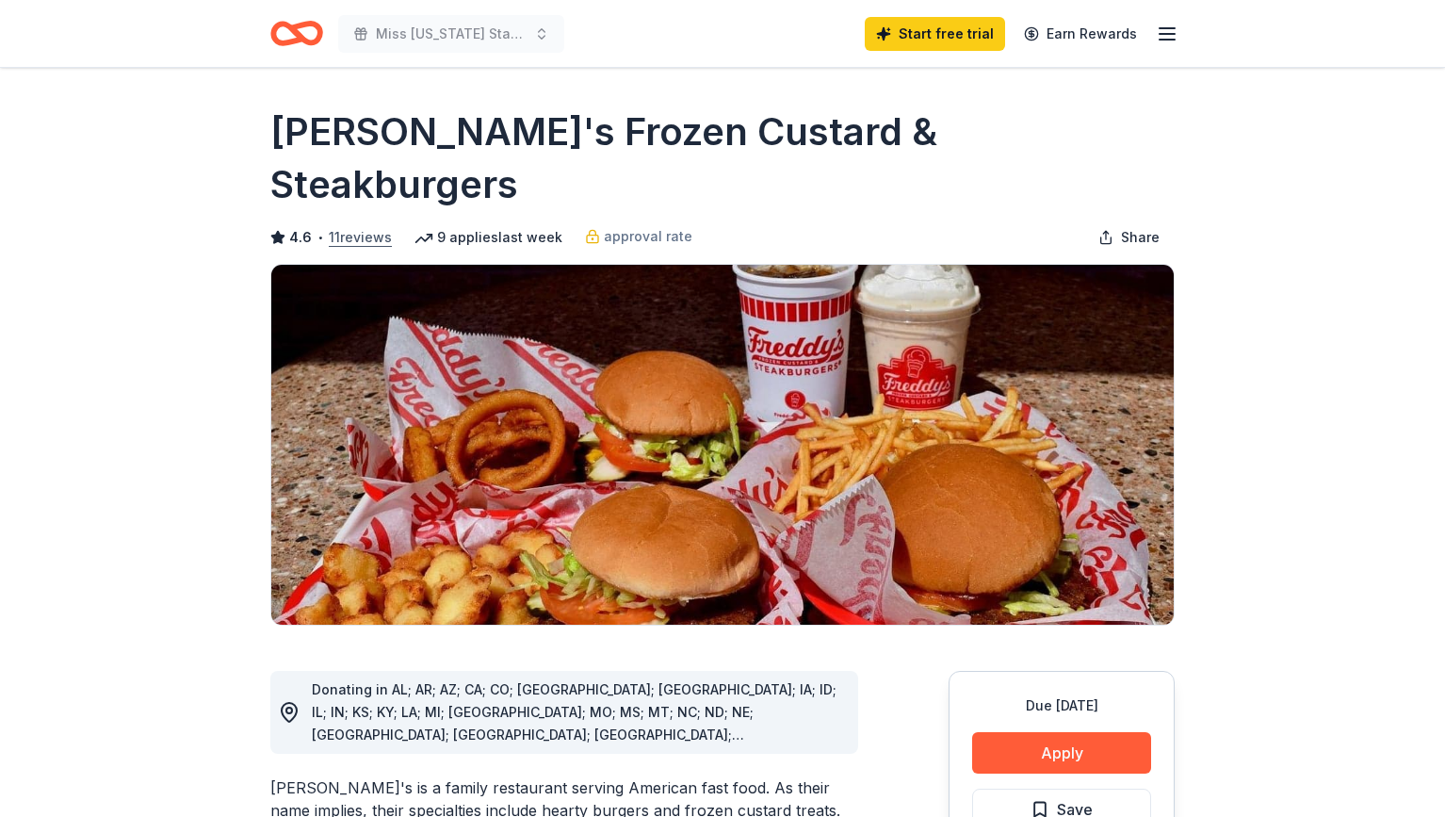
click at [350, 226] on button "11 reviews" at bounding box center [360, 237] width 63 height 23
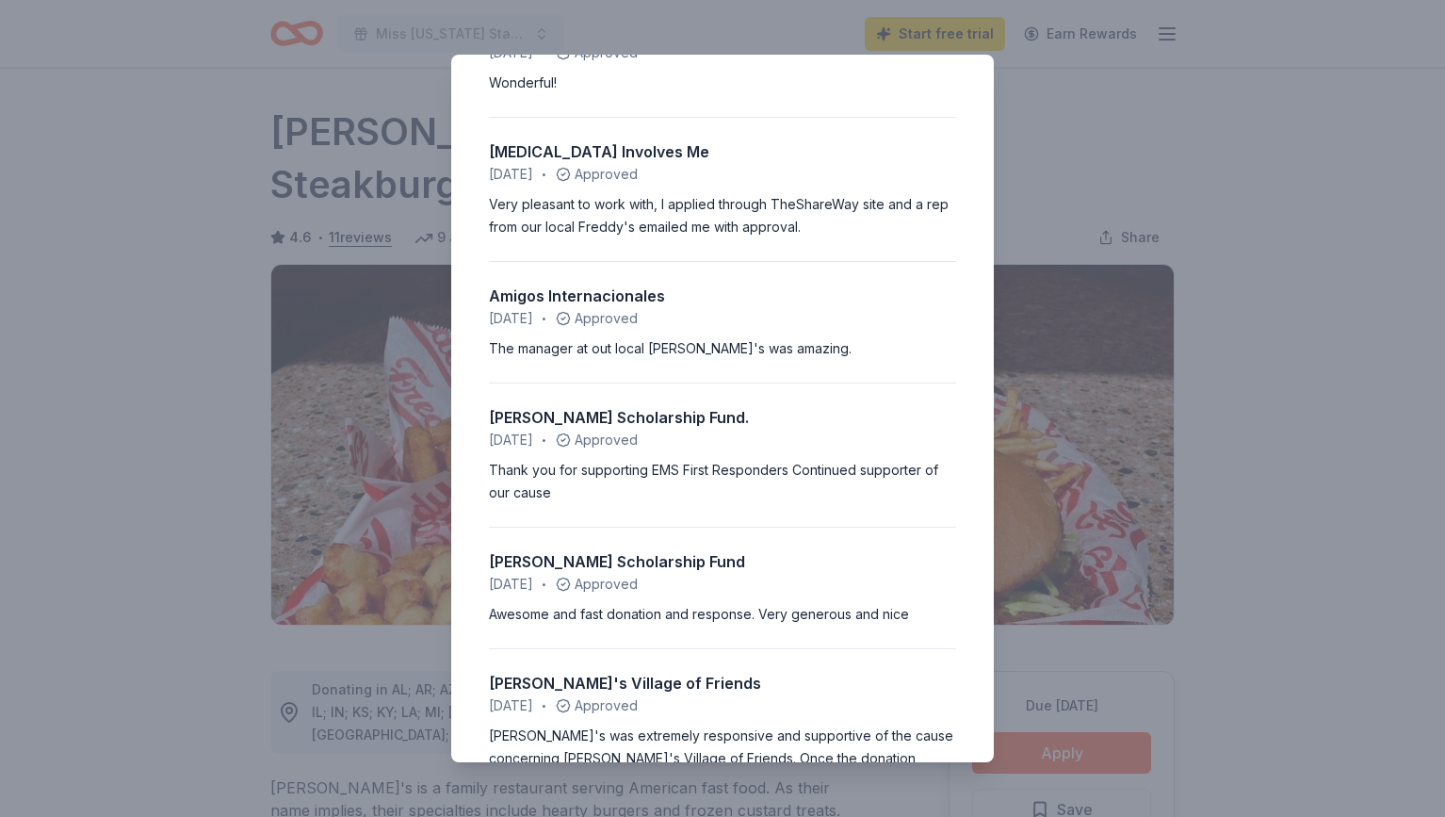
scroll to position [317, 0]
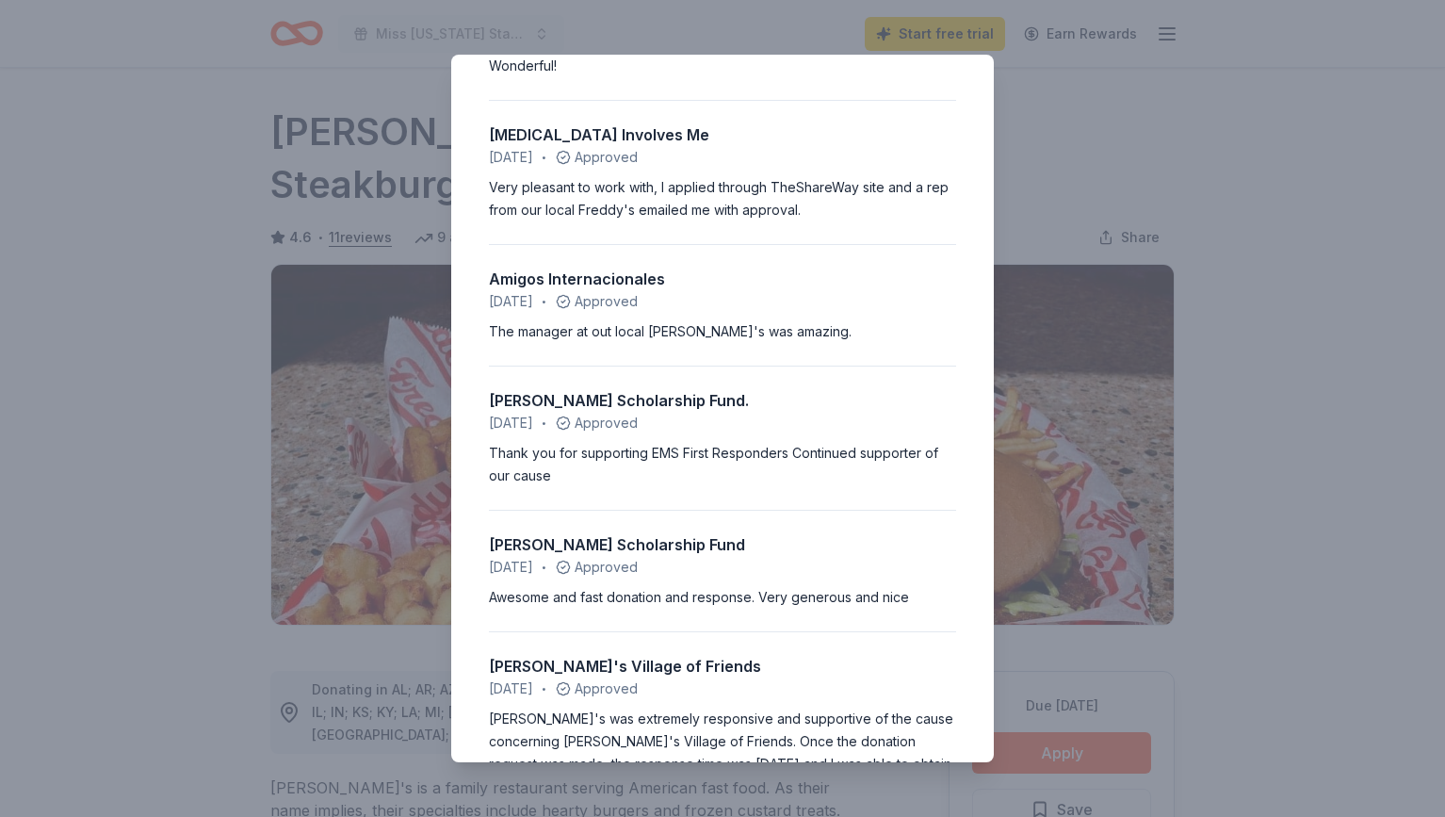
click at [1099, 118] on div "4.6 • 11 reviews Finneytown High School - Volley for the Good fundraiser Octobe…" at bounding box center [722, 408] width 1445 height 817
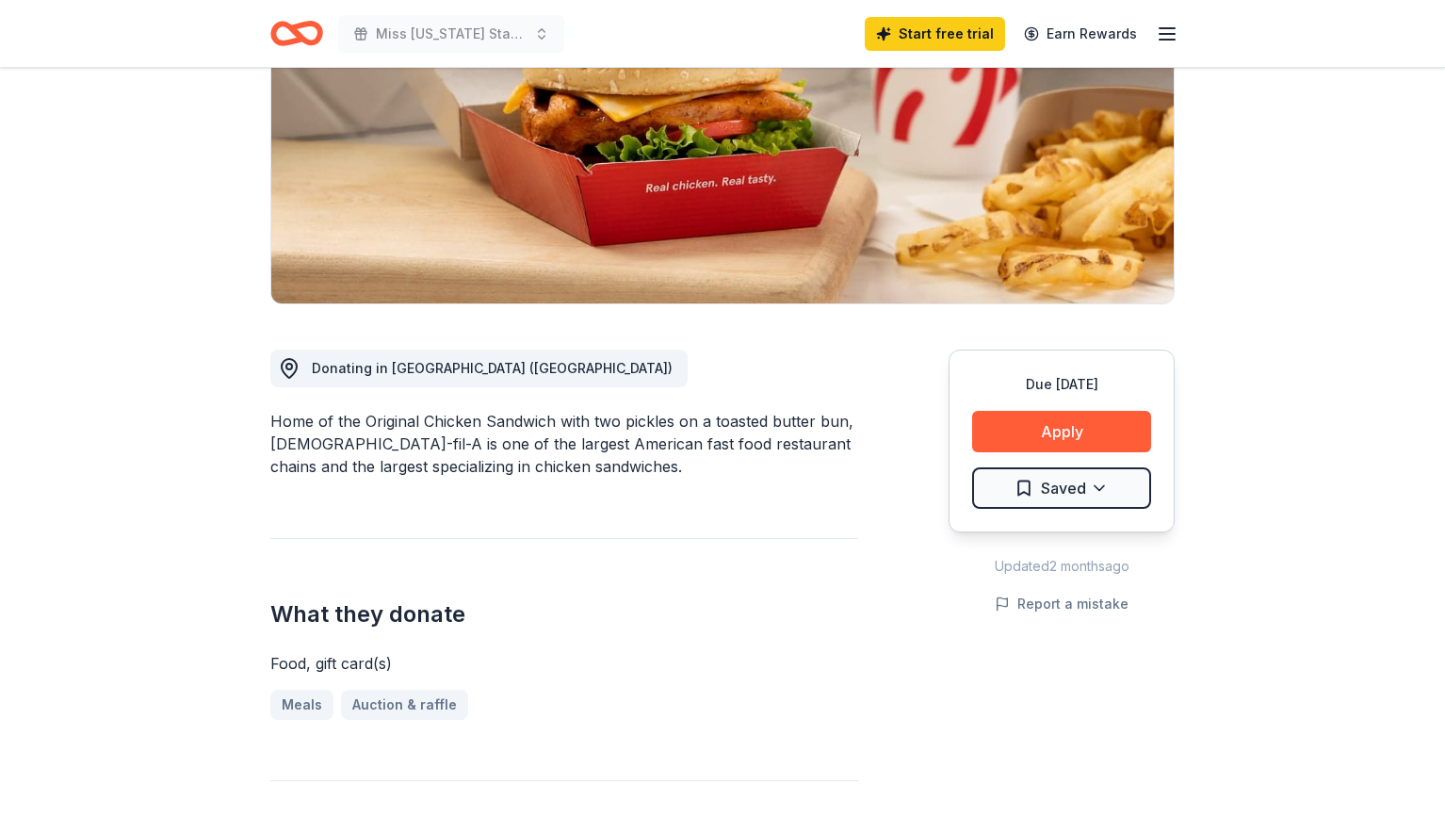
scroll to position [317, 0]
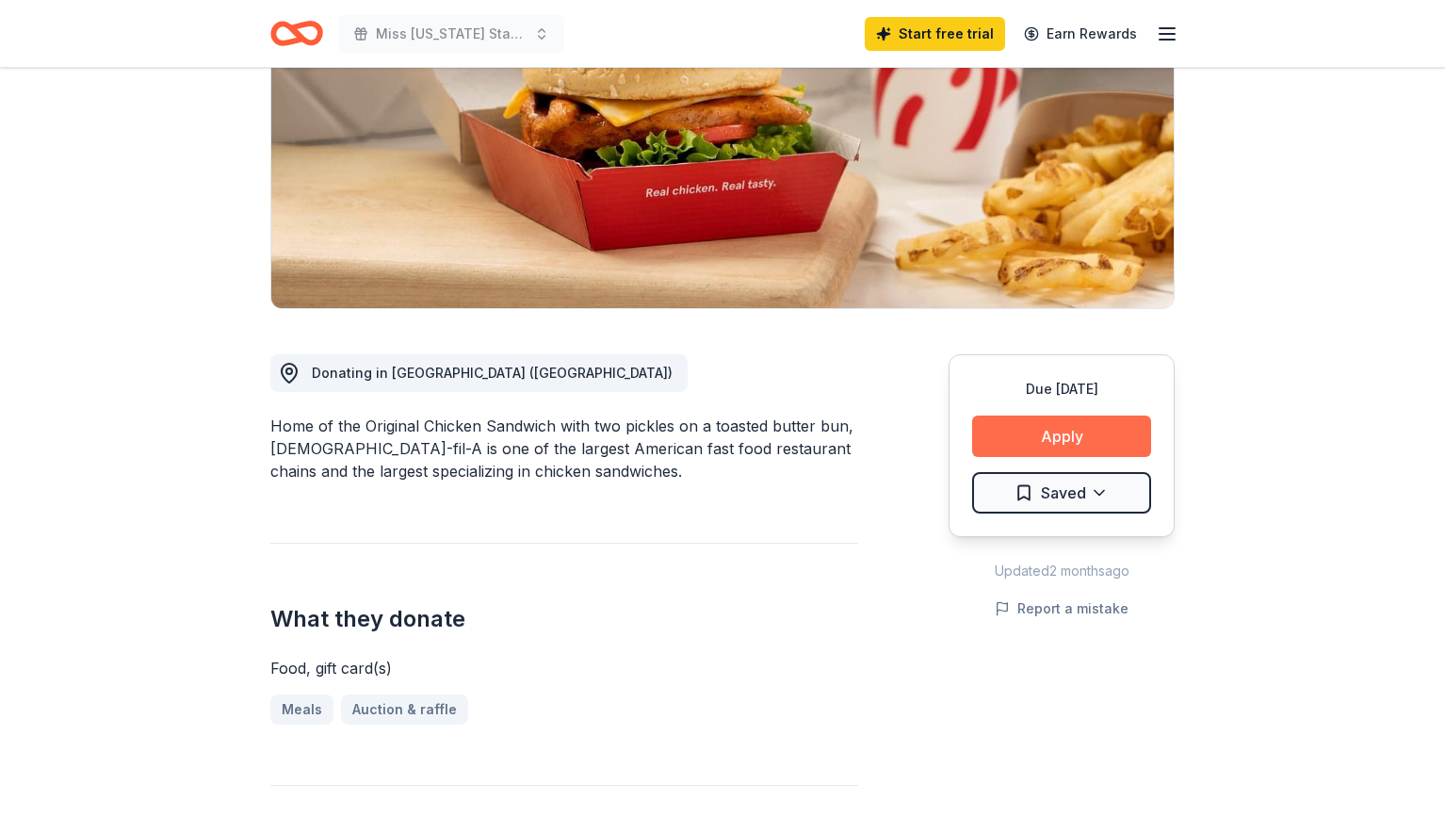
click at [1074, 415] on button "Apply" at bounding box center [1061, 435] width 179 height 41
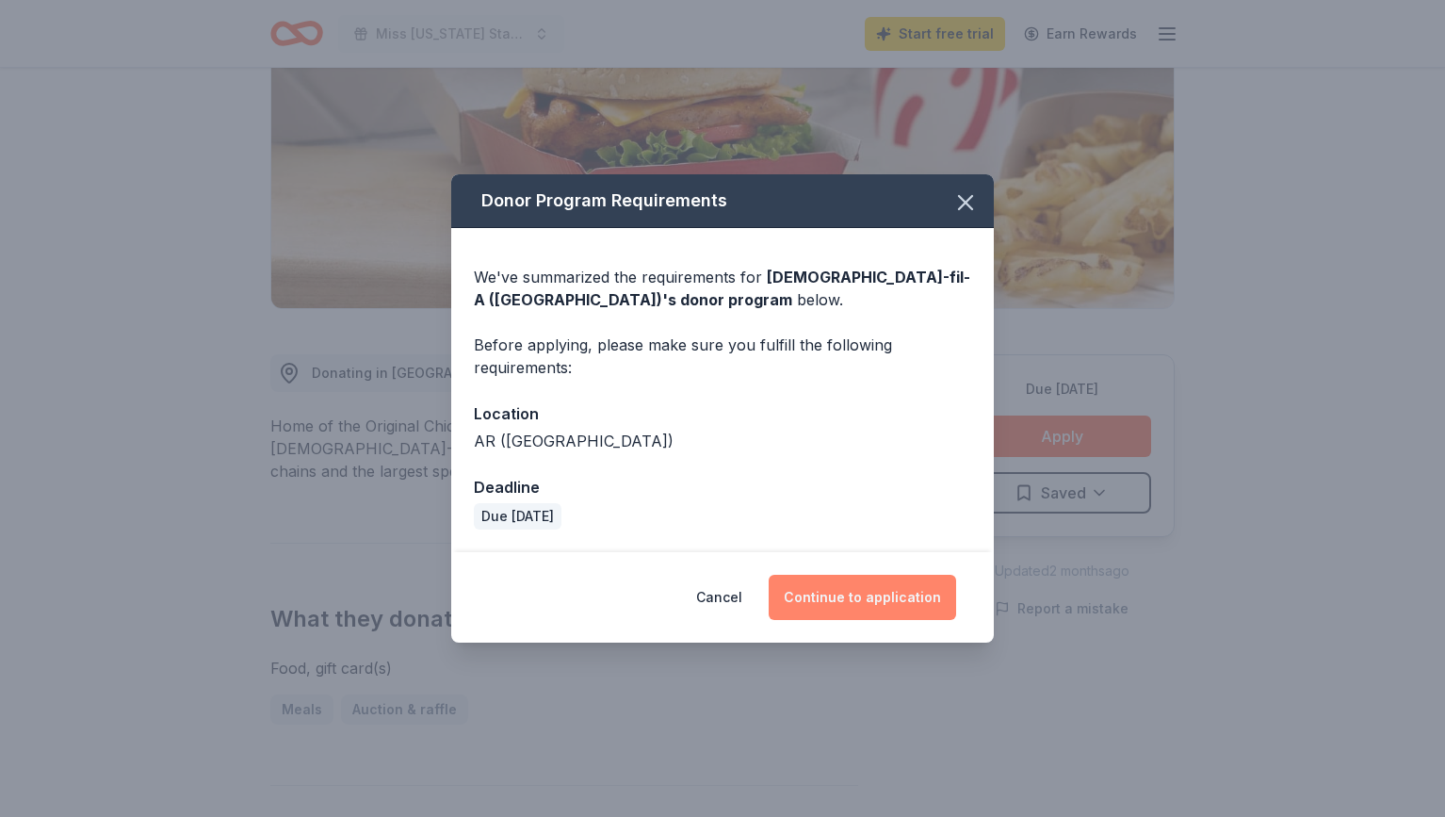
click at [846, 592] on button "Continue to application" at bounding box center [862, 597] width 187 height 45
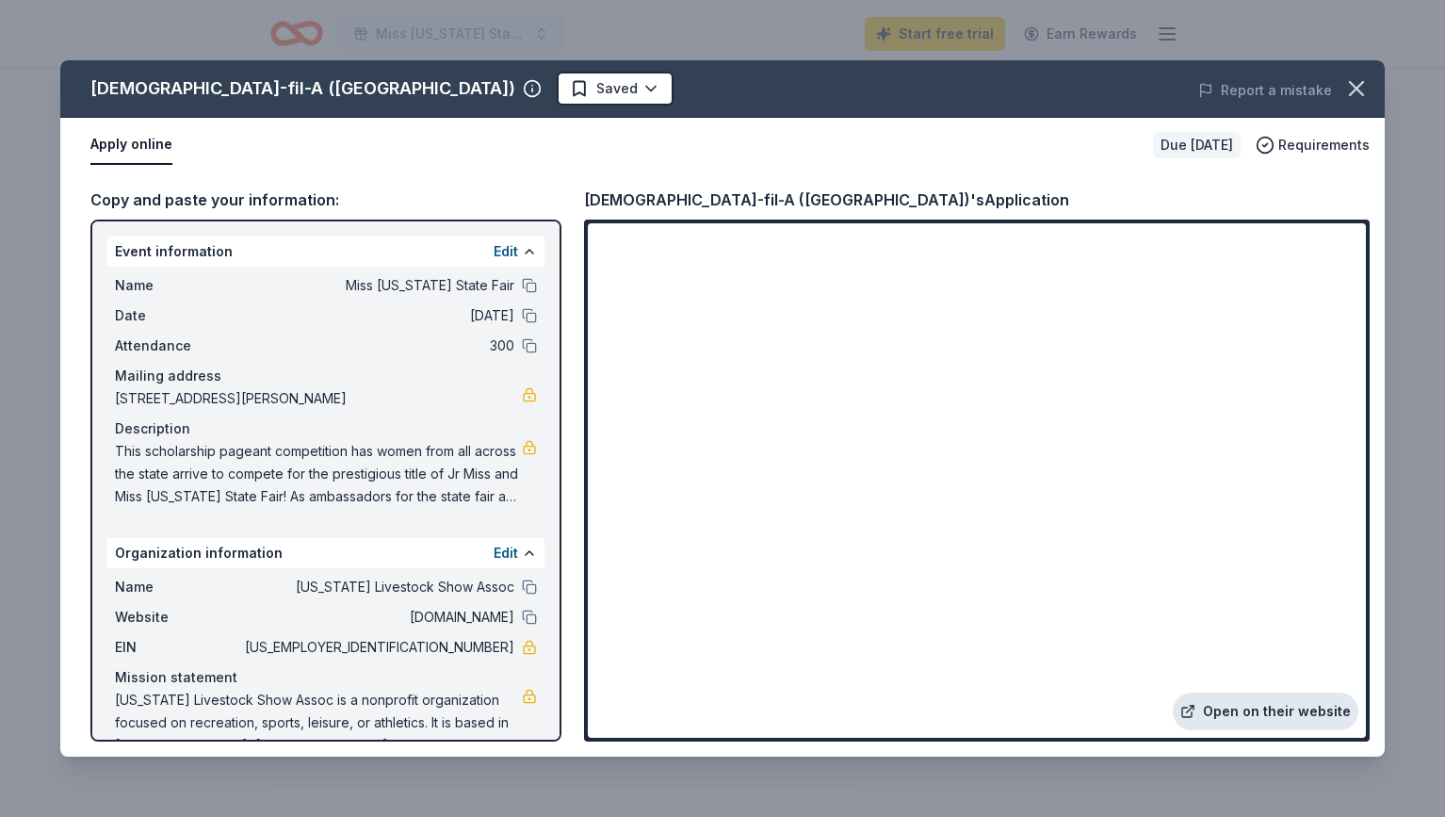
click at [1306, 720] on link "Open on their website" at bounding box center [1266, 711] width 186 height 38
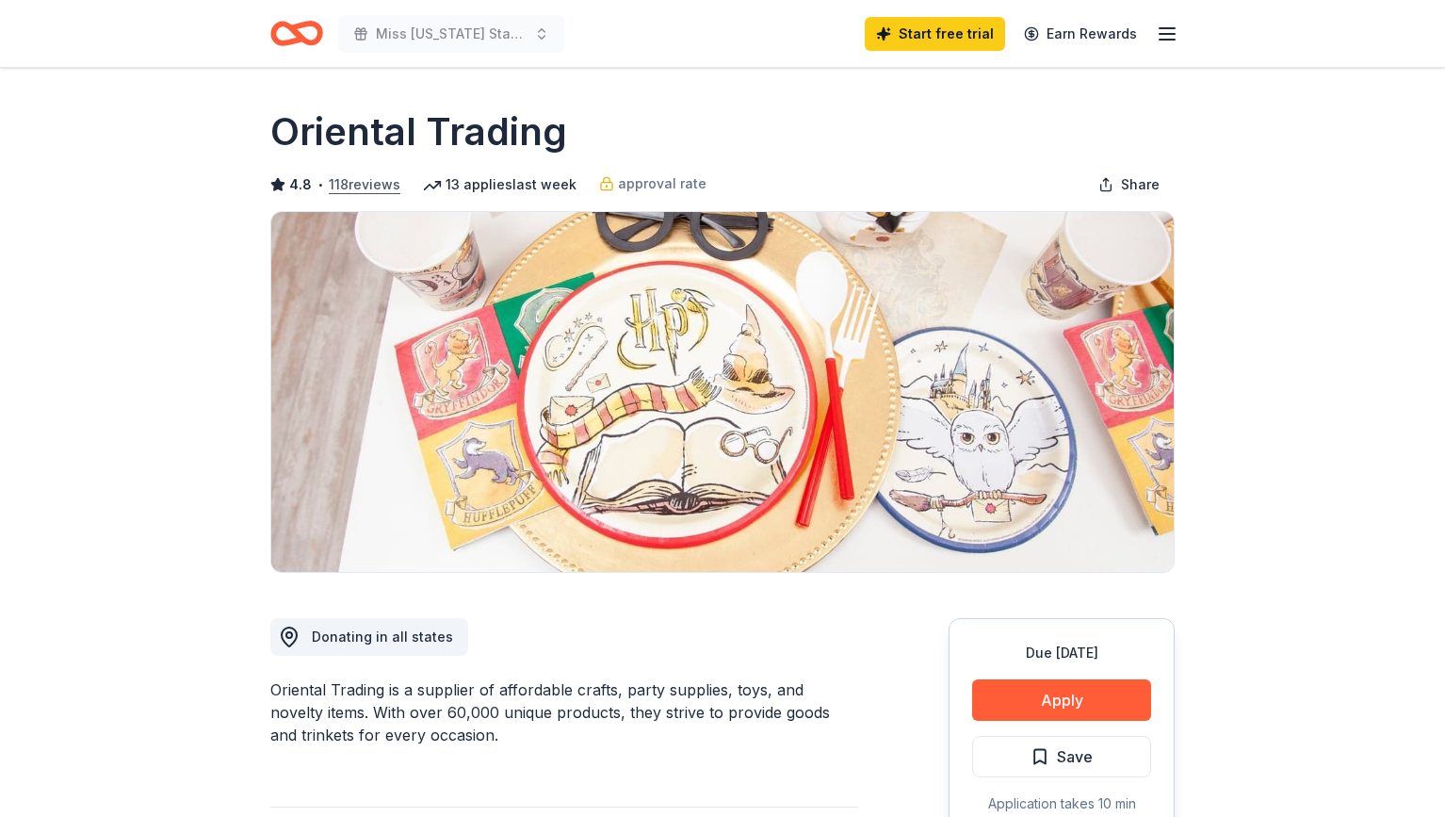
click at [386, 183] on button "118 reviews" at bounding box center [365, 184] width 72 height 23
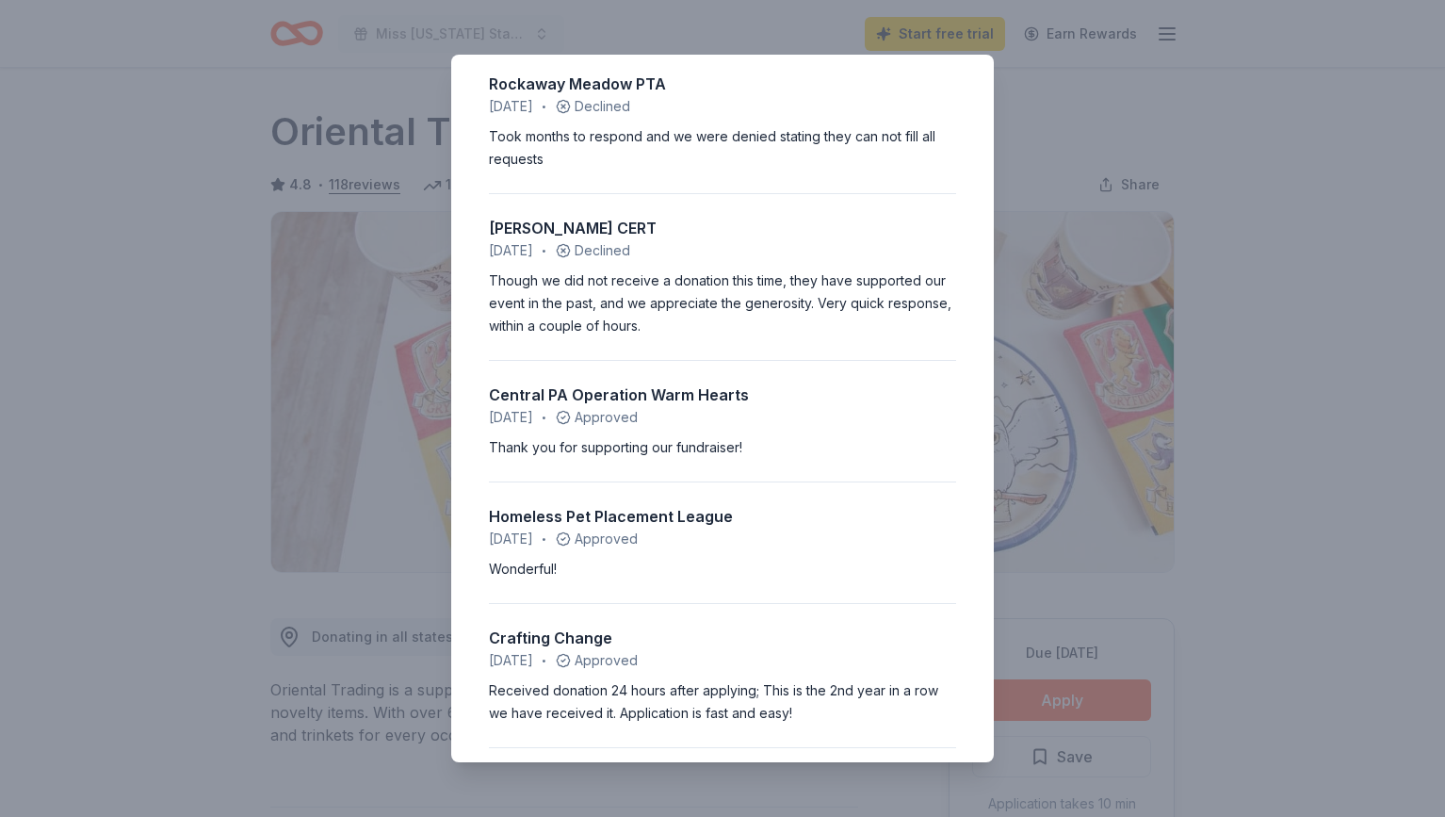
scroll to position [811, 0]
click at [1202, 253] on div "4.8 • 118 reviews Sage Pathways, Inc. [DATE] • Approved They responded quickly.…" at bounding box center [722, 408] width 1445 height 817
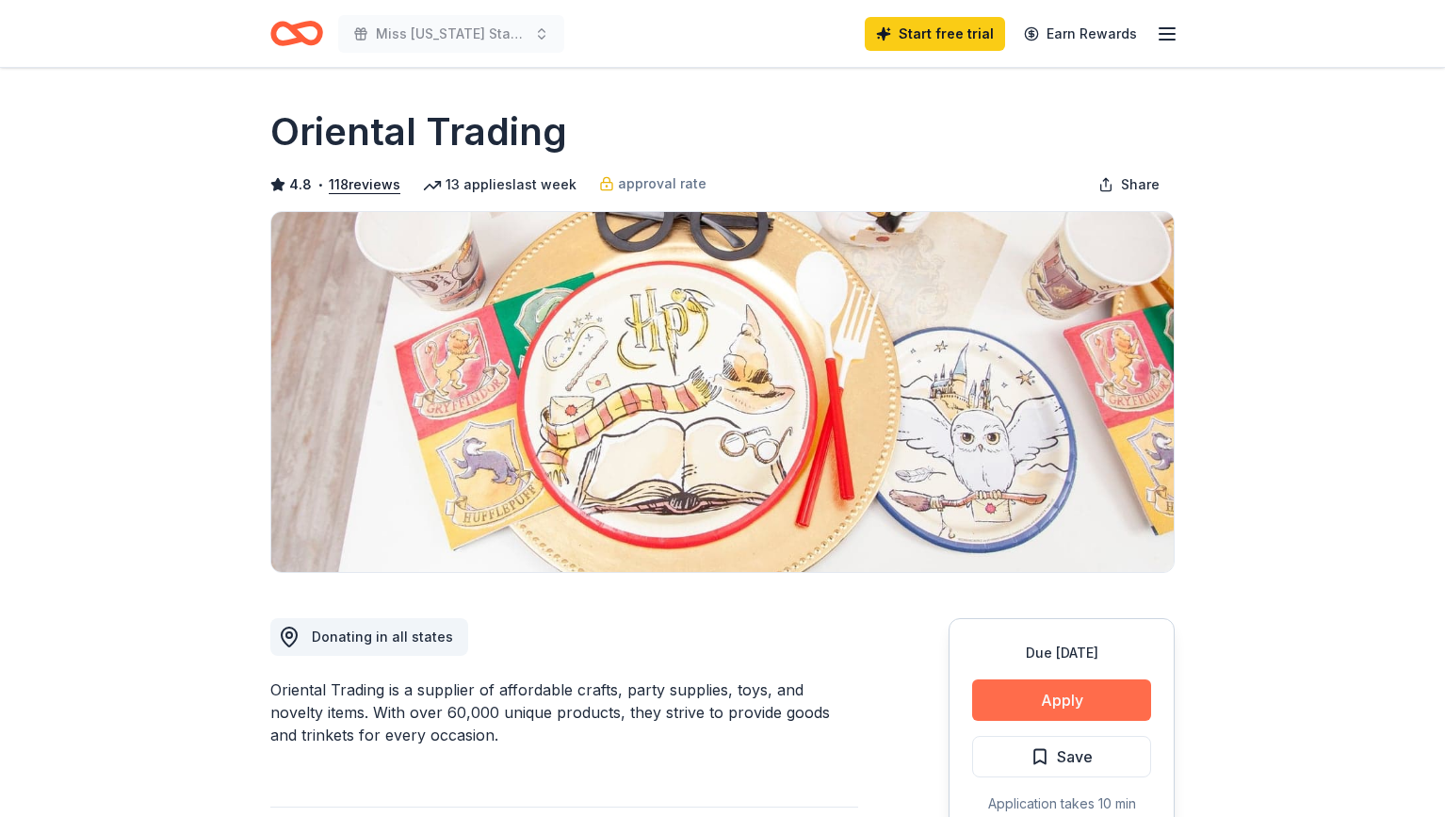
click at [1050, 704] on button "Apply" at bounding box center [1061, 699] width 179 height 41
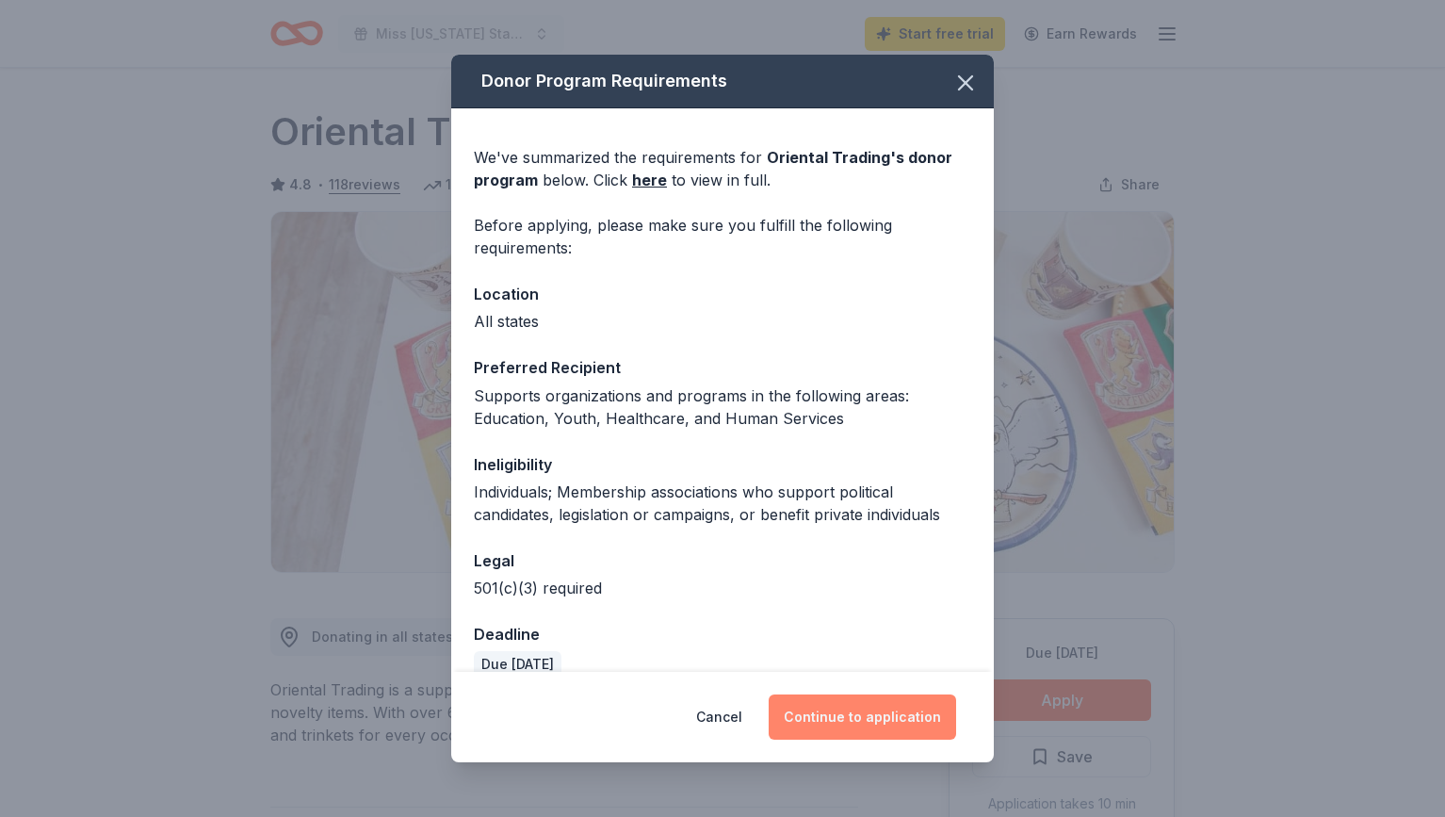
click at [934, 708] on button "Continue to application" at bounding box center [862, 716] width 187 height 45
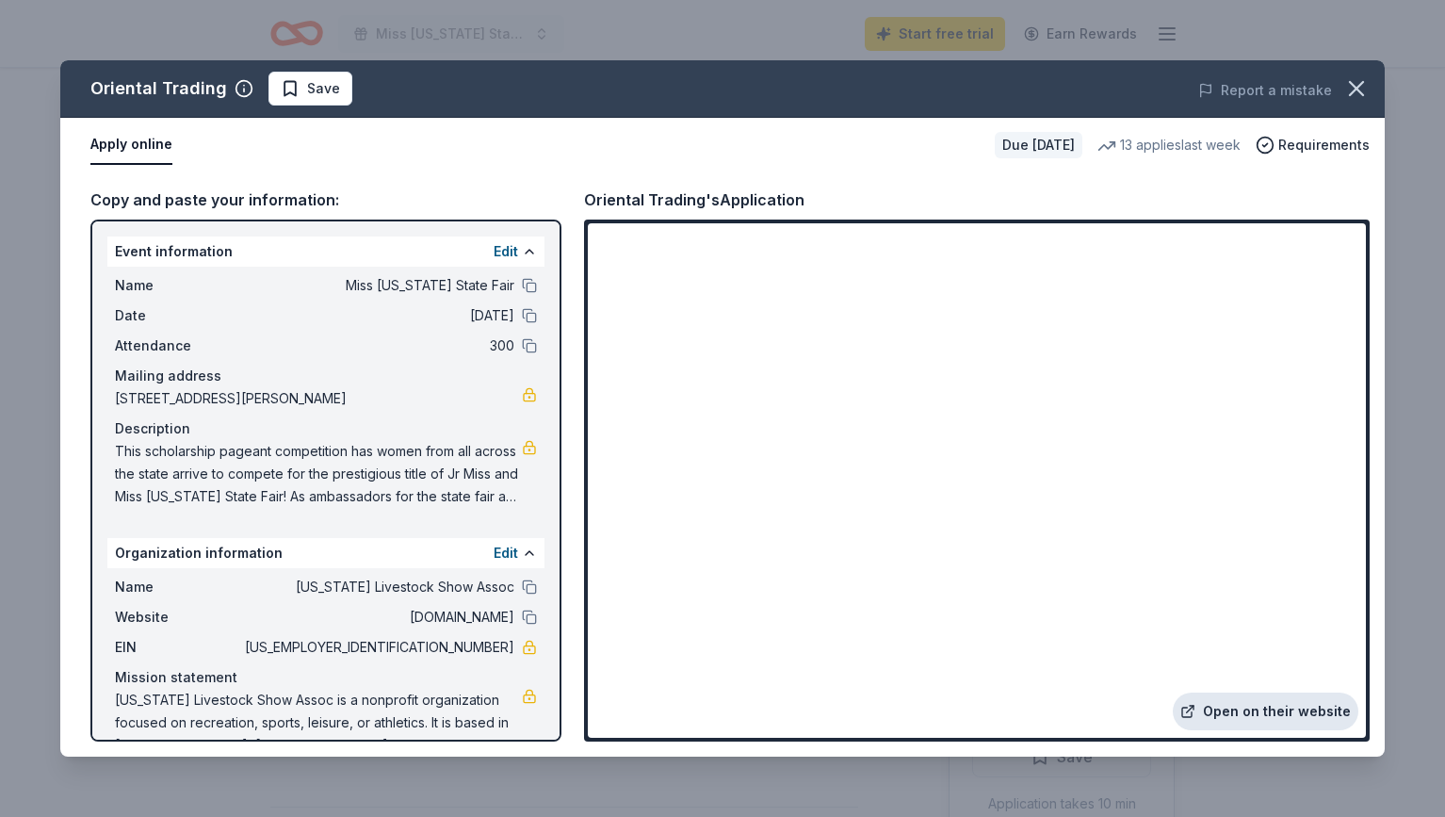
click at [1267, 708] on link "Open on their website" at bounding box center [1266, 711] width 186 height 38
click at [1367, 88] on icon "button" at bounding box center [1356, 88] width 26 height 26
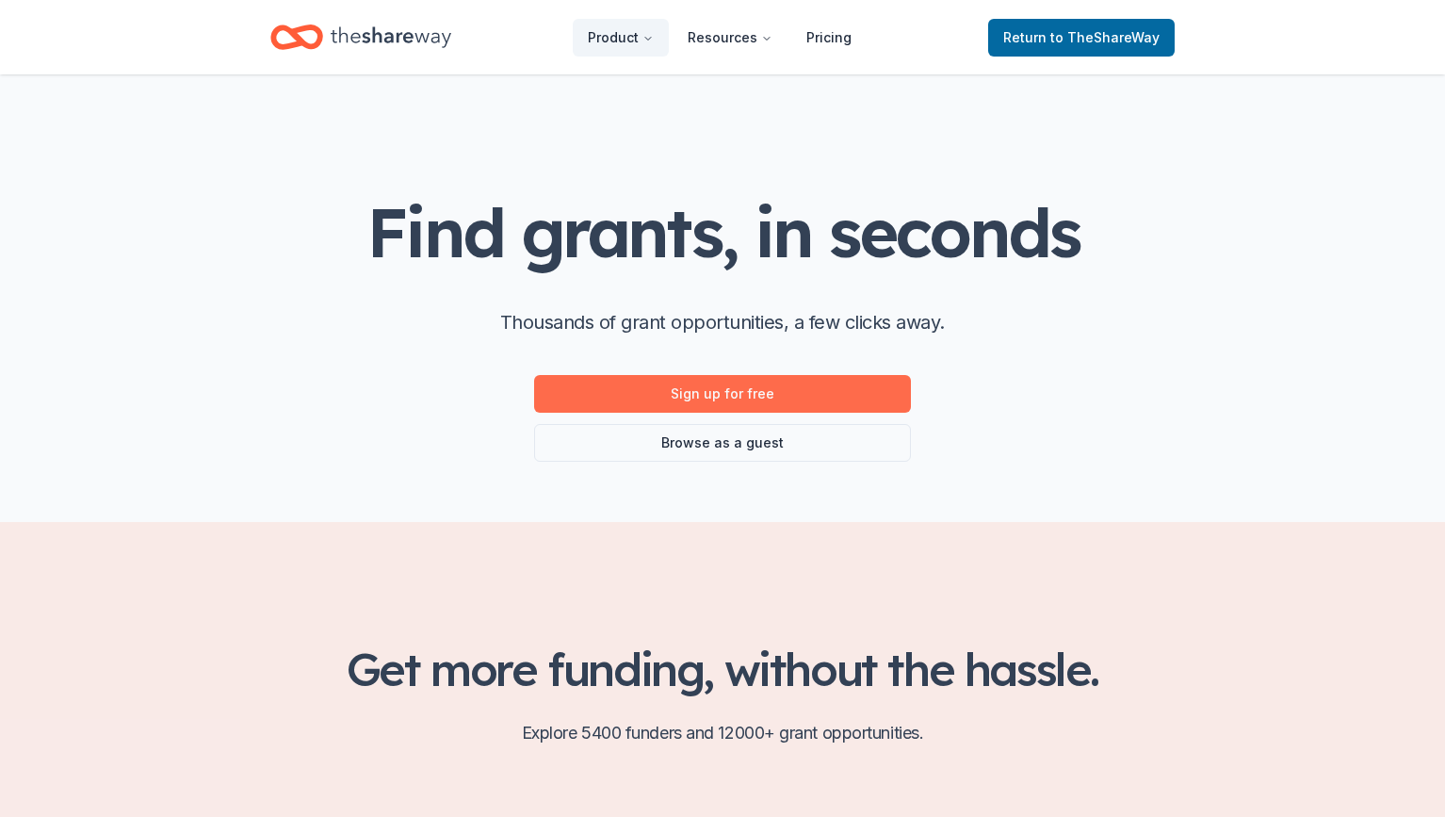
click at [629, 397] on link "Sign up for free" at bounding box center [722, 394] width 377 height 38
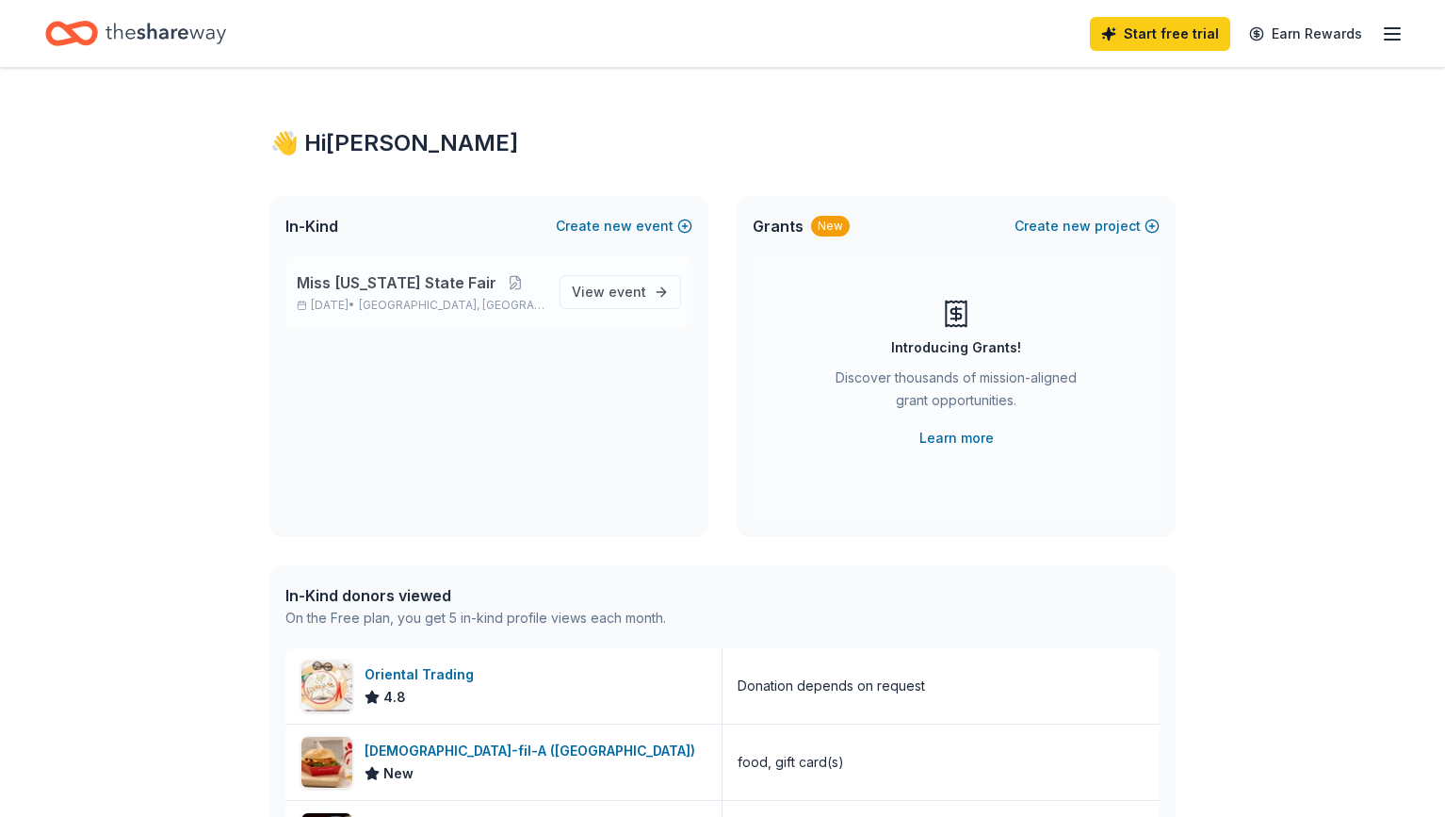
drag, startPoint x: 501, startPoint y: 304, endPoint x: 881, endPoint y: 292, distance: 379.9
click at [545, 298] on p "[DATE] • [GEOGRAPHIC_DATA], [GEOGRAPHIC_DATA]" at bounding box center [421, 305] width 248 height 15
click at [881, 292] on div "Introducing Grants! Discover thousands of mission-aligned grant opportunities. …" at bounding box center [956, 388] width 407 height 264
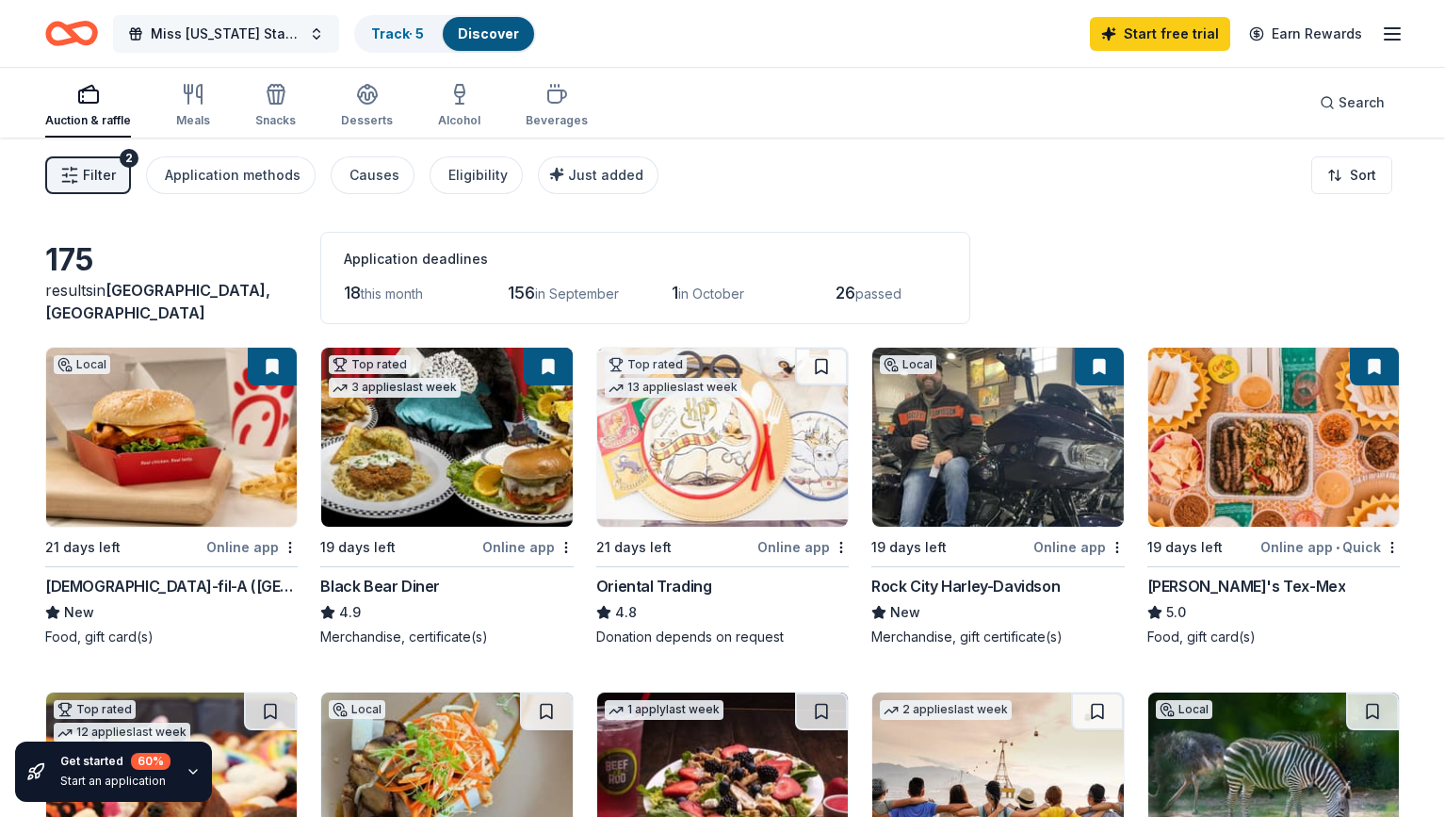
click at [302, 35] on button "Miss [US_STATE] State Fair" at bounding box center [226, 34] width 226 height 38
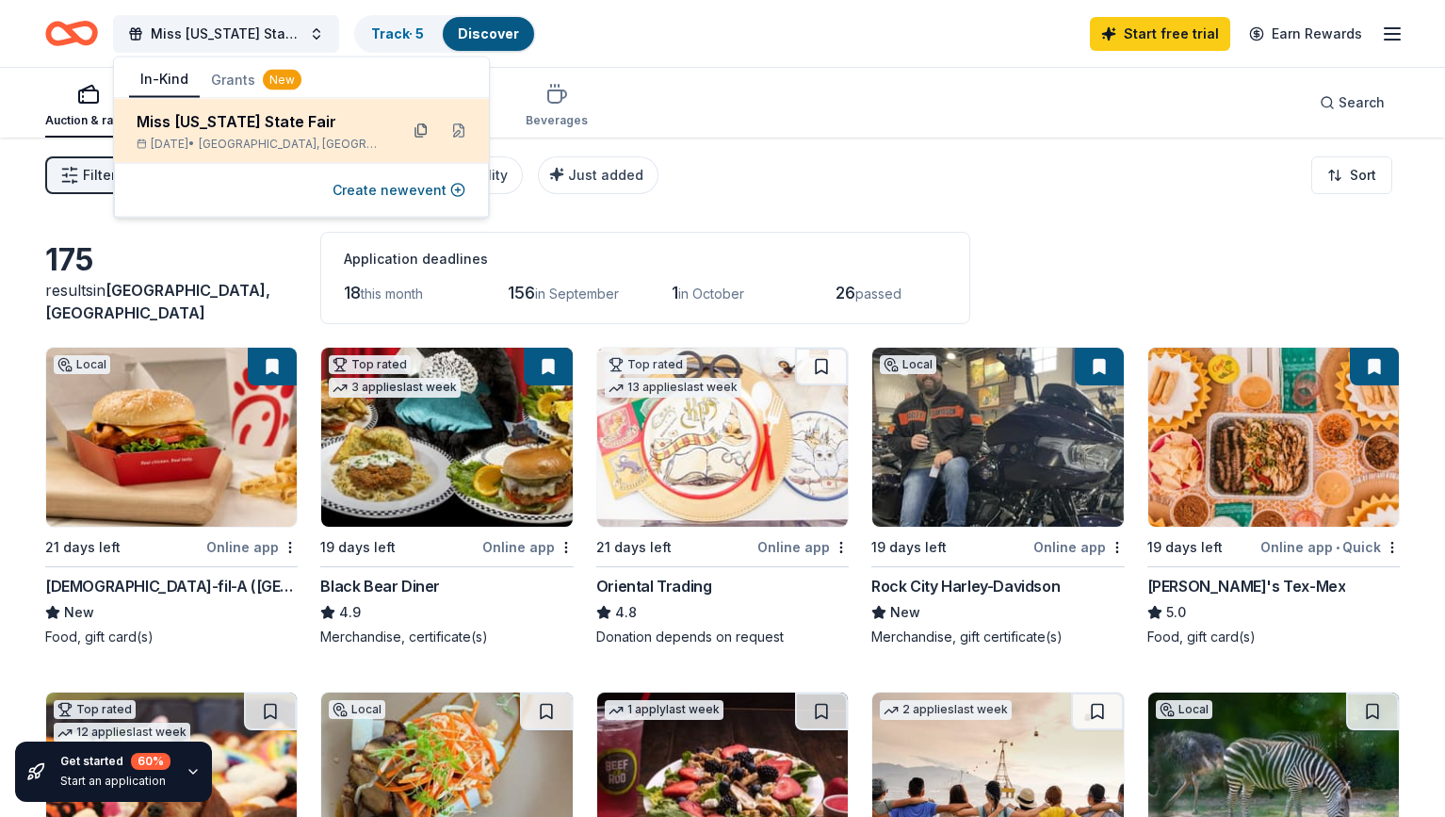
click at [425, 130] on button at bounding box center [421, 131] width 30 height 30
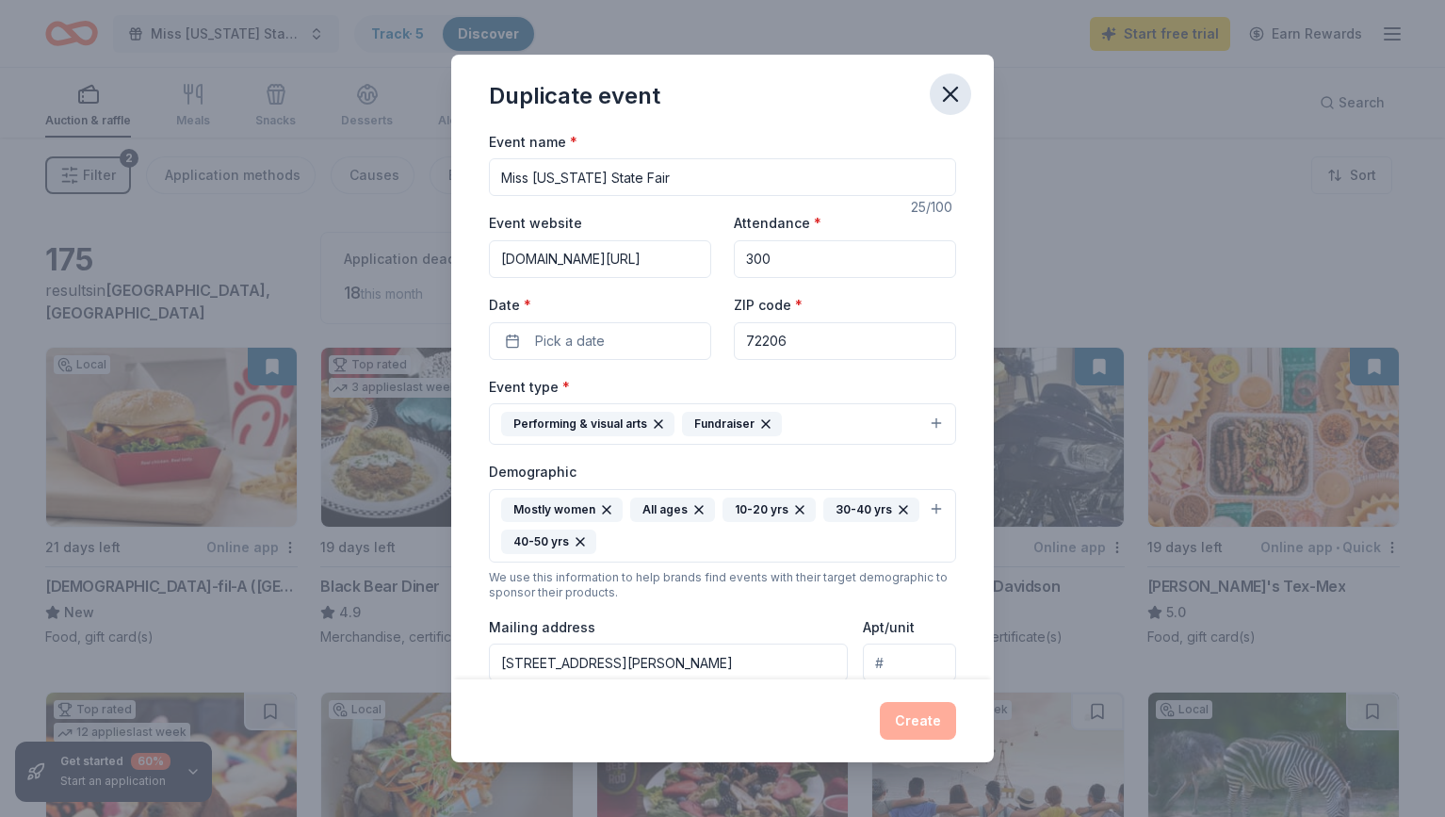
click at [949, 89] on icon "button" at bounding box center [950, 94] width 26 height 26
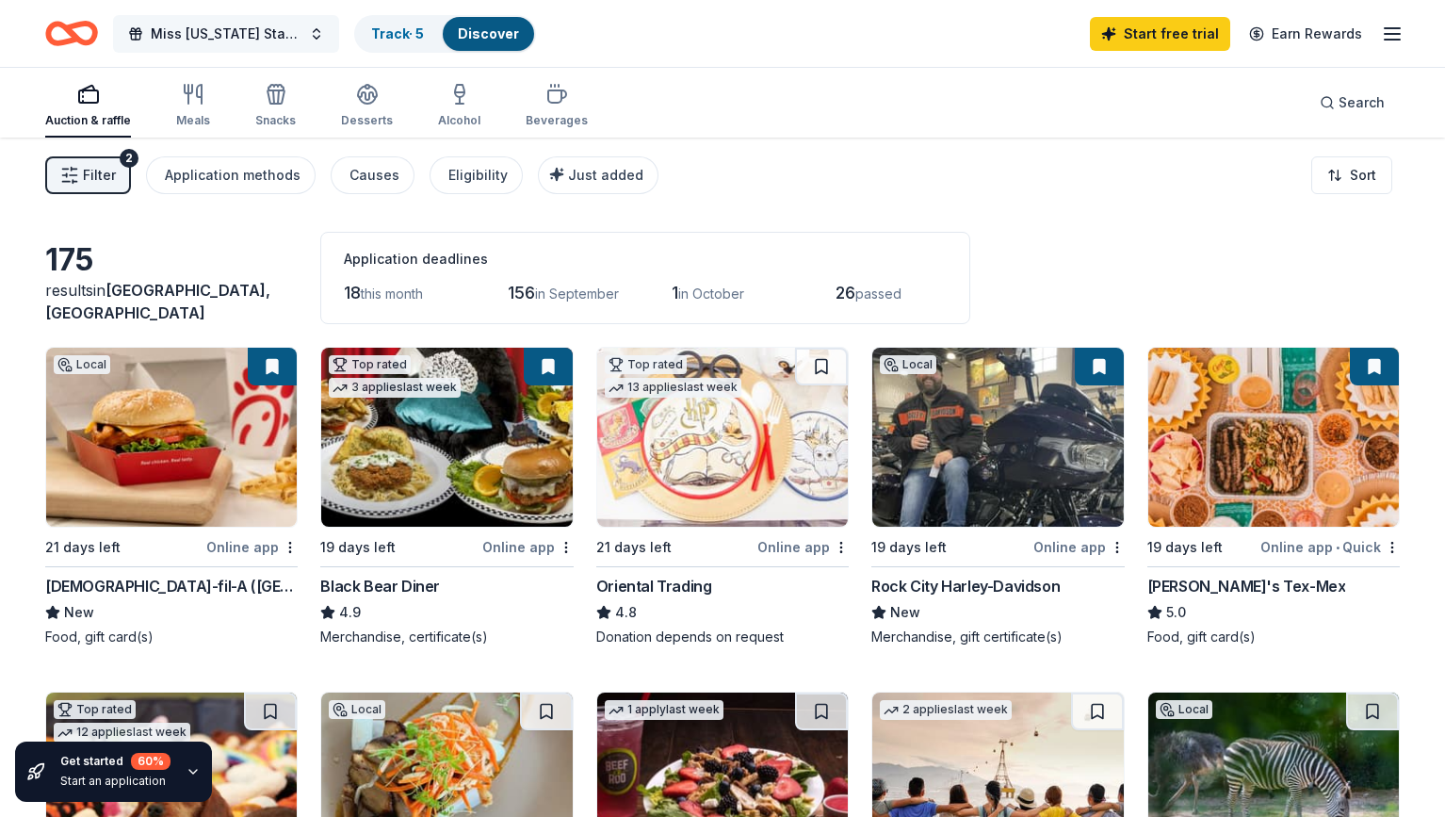
click at [301, 29] on span "Miss [US_STATE] State Fair" at bounding box center [226, 34] width 151 height 23
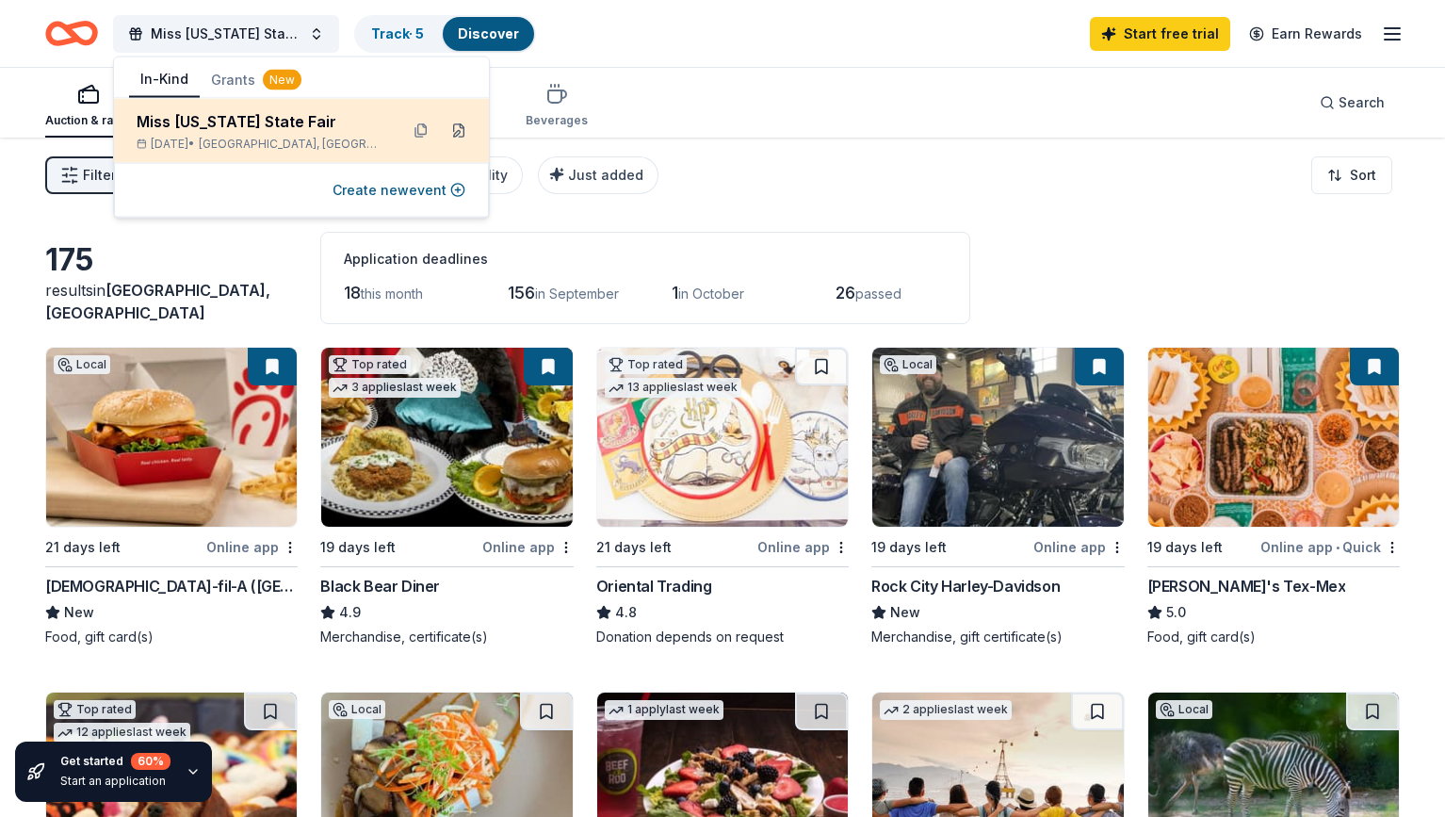
click at [464, 135] on button at bounding box center [459, 131] width 30 height 30
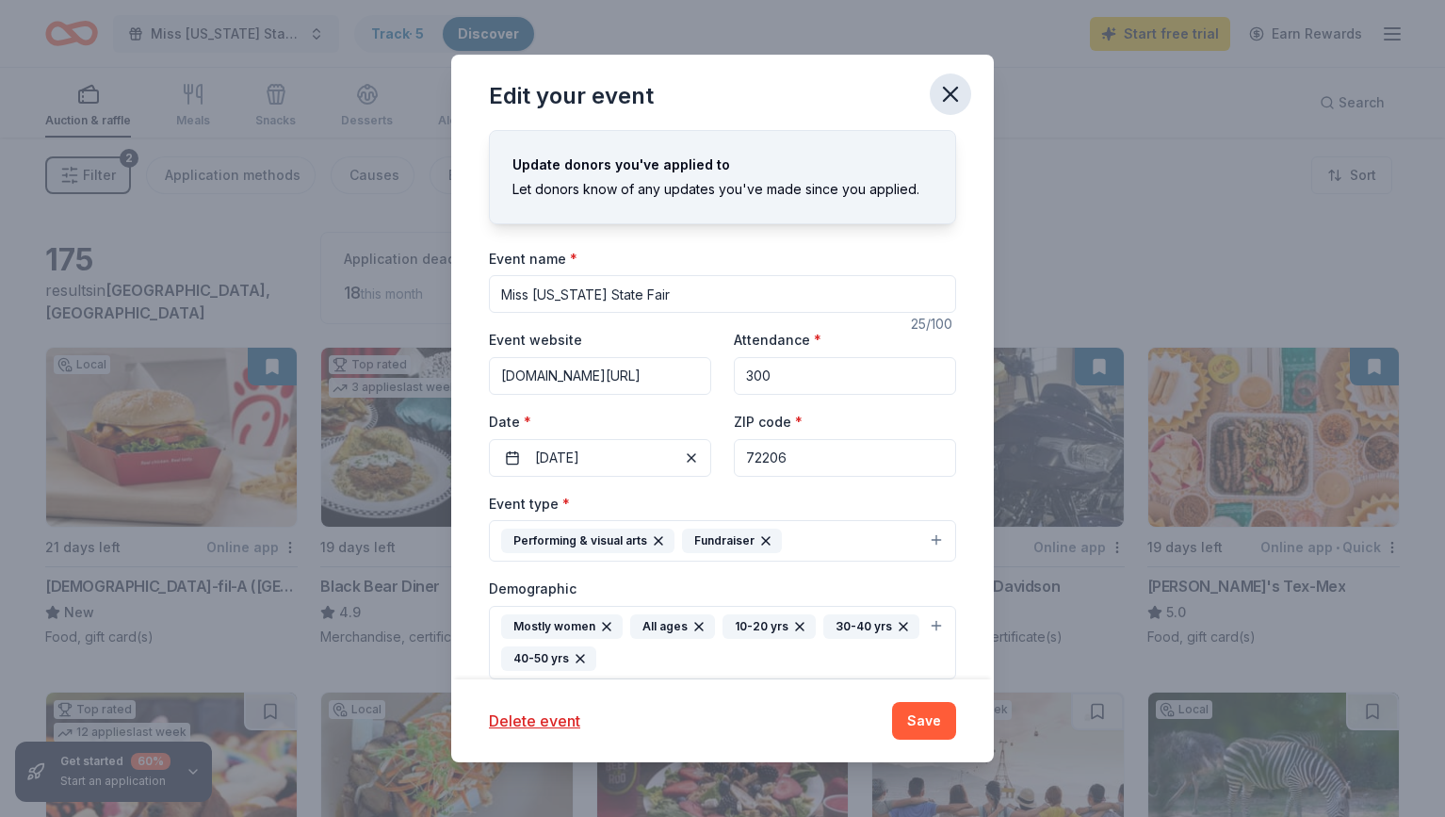
click at [949, 82] on icon "button" at bounding box center [950, 94] width 26 height 26
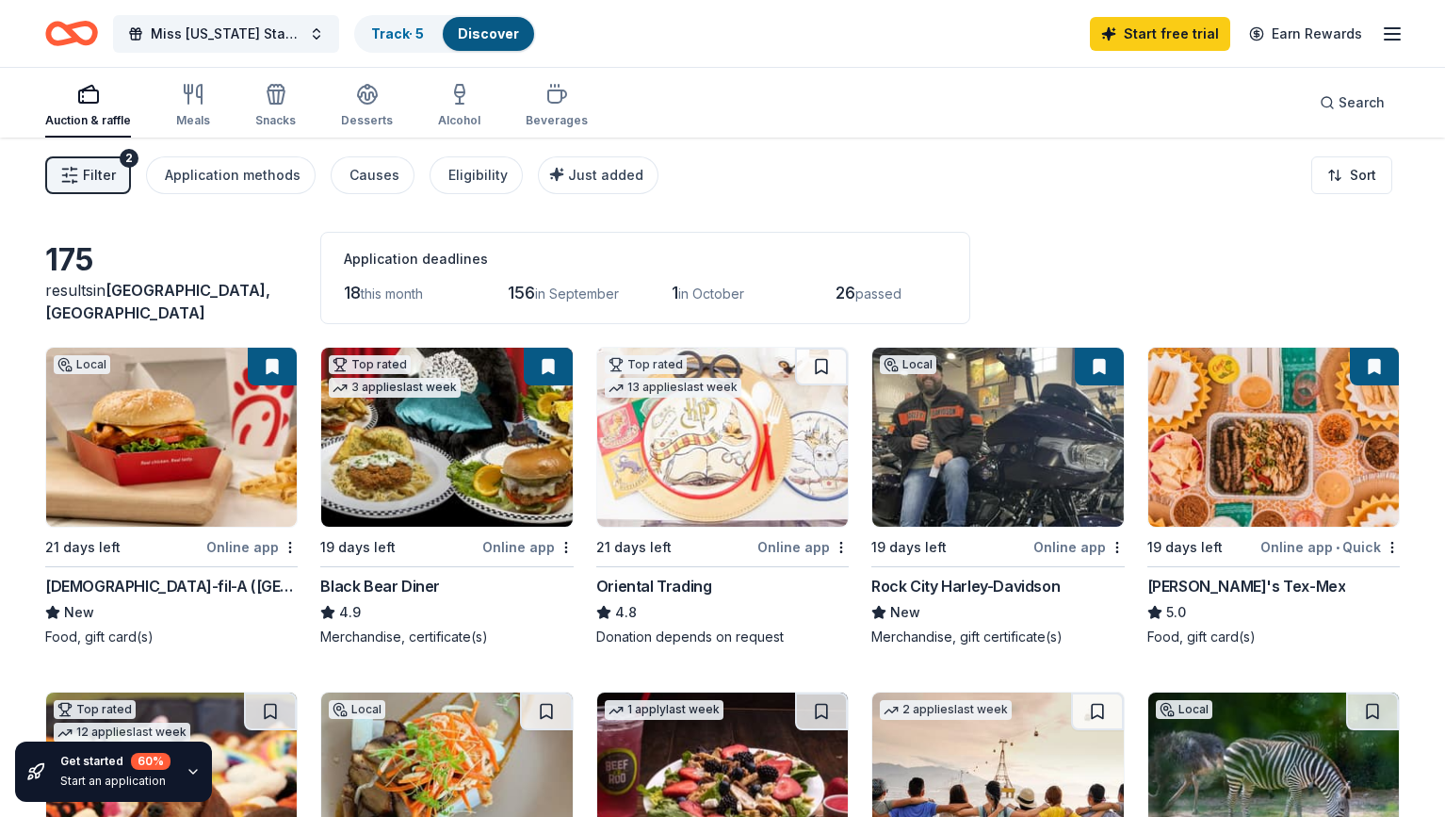
click at [61, 41] on icon "Home" at bounding box center [62, 33] width 29 height 19
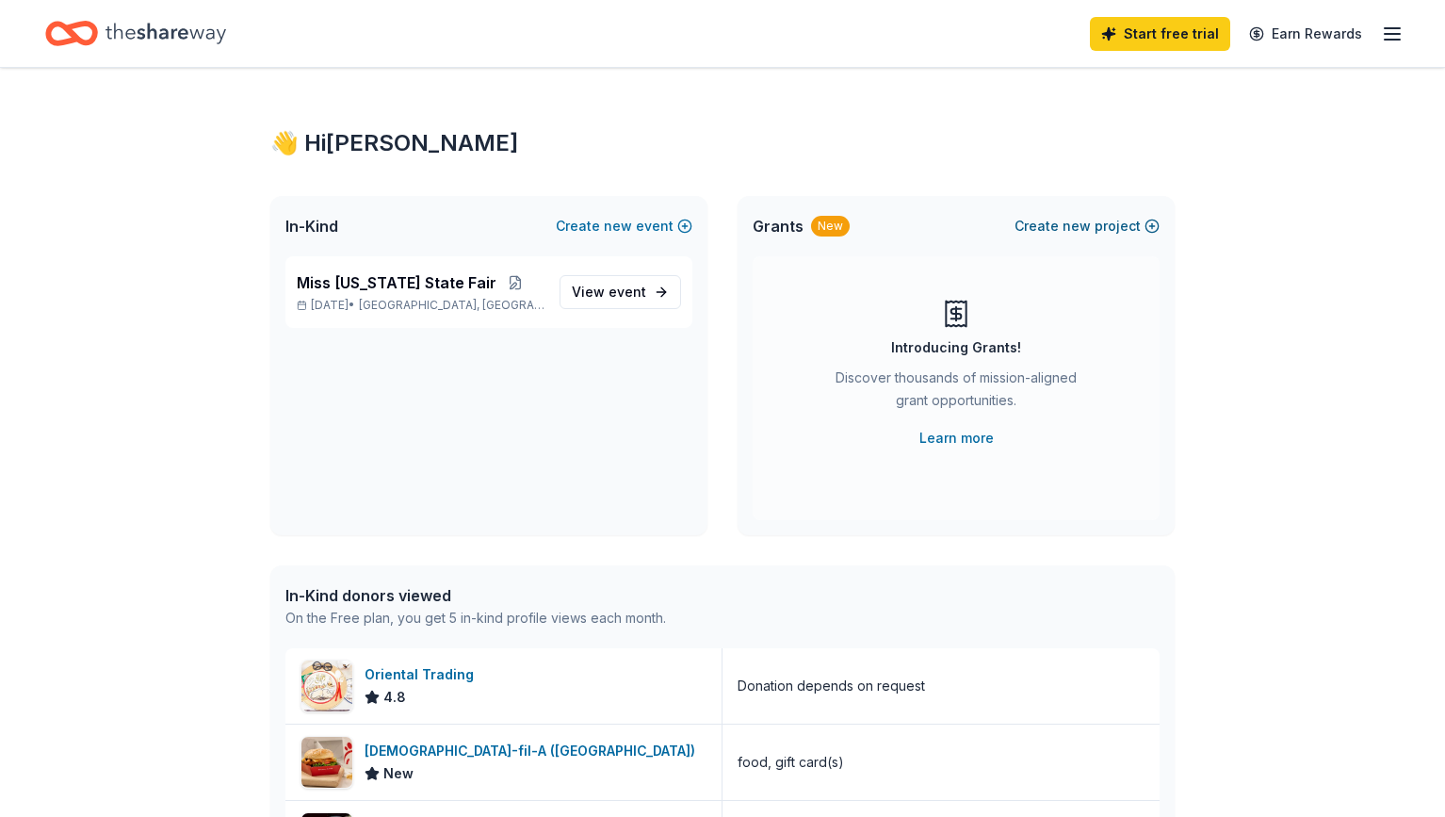
click at [1065, 229] on button "Create new project" at bounding box center [1087, 226] width 145 height 23
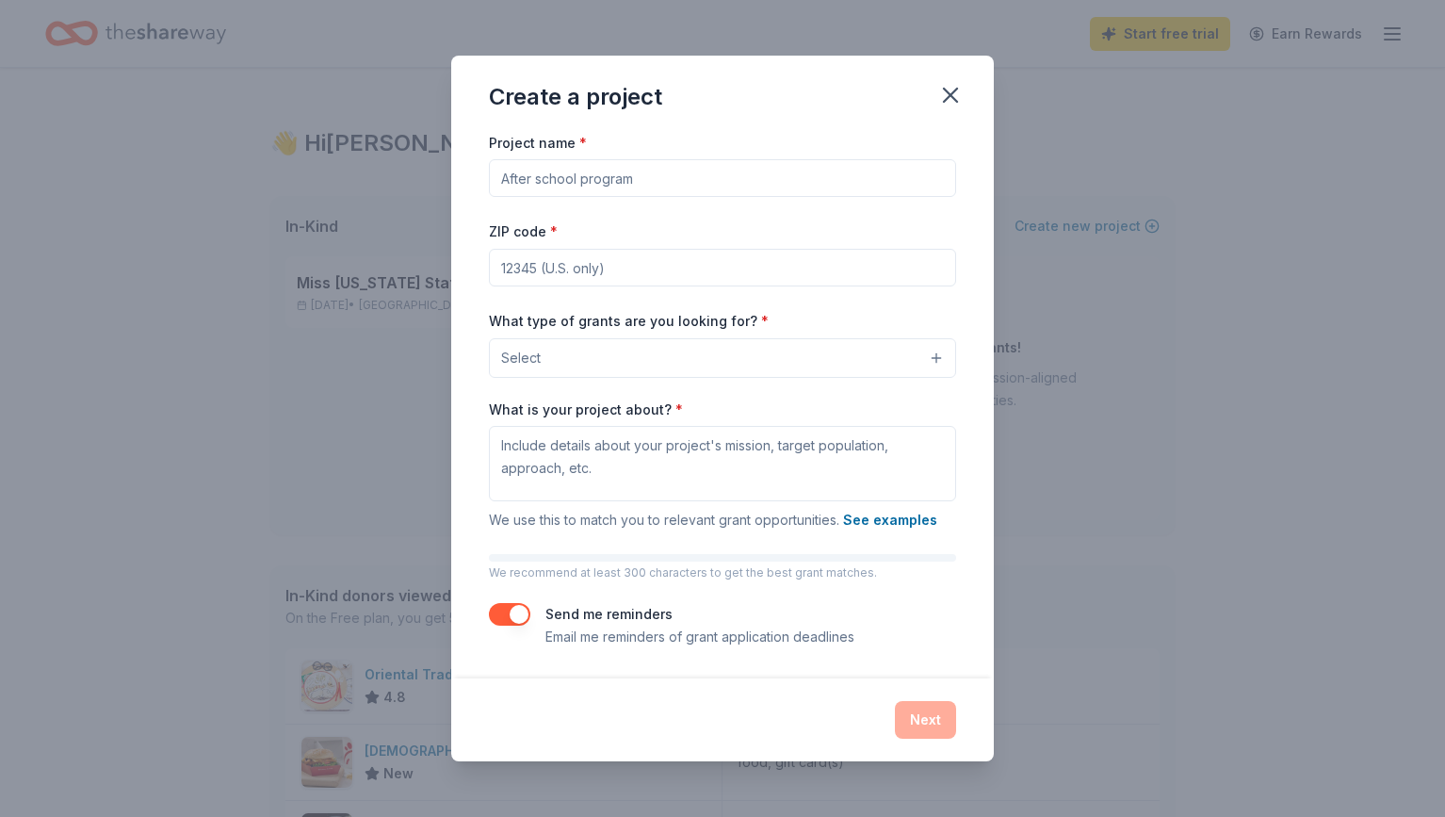
click at [634, 174] on input "Project name *" at bounding box center [722, 178] width 467 height 38
type input "Miss Arkansas State Fair"
click at [620, 262] on input "ZIP code *" at bounding box center [722, 268] width 467 height 38
type input "72206"
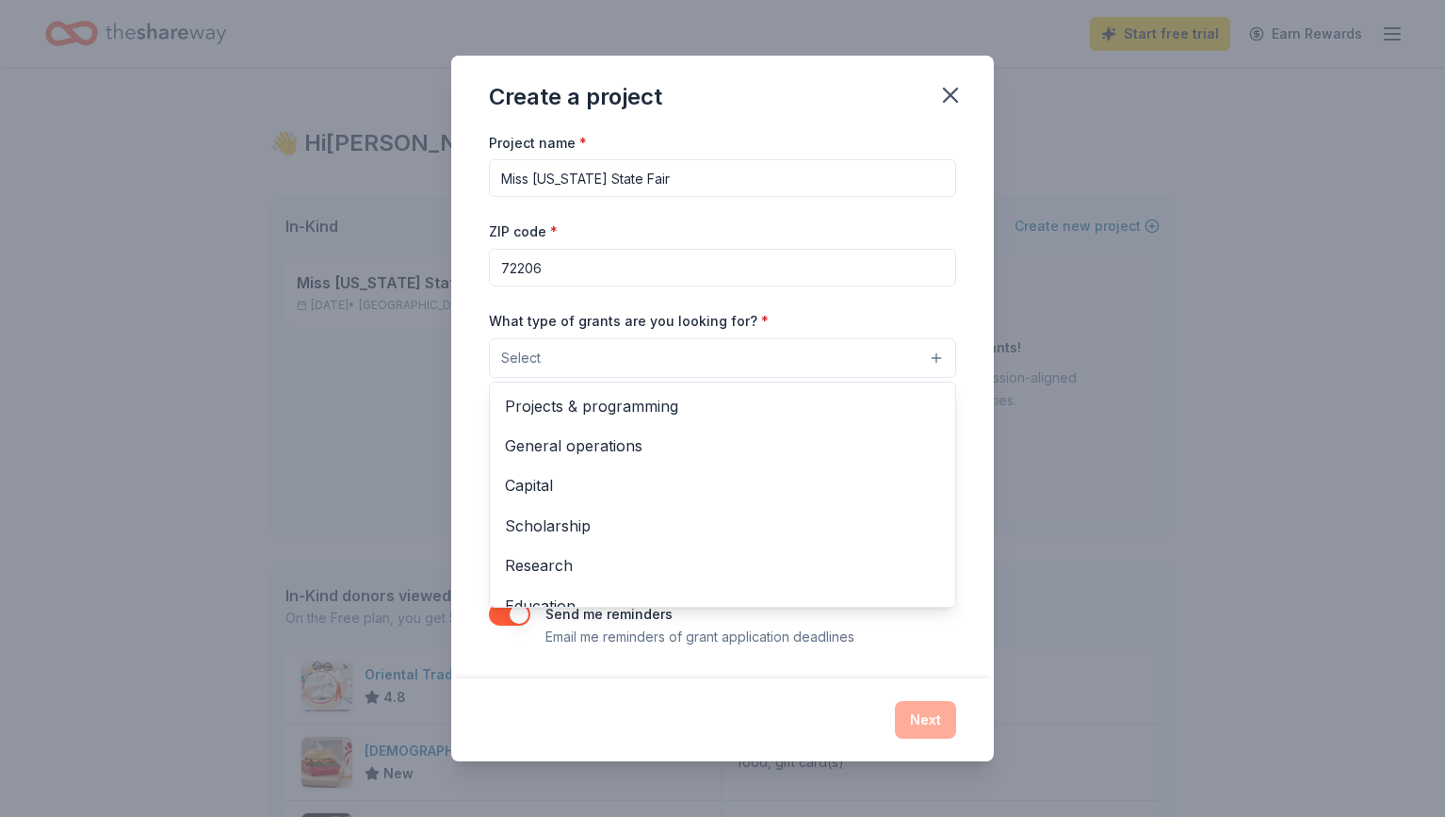
click at [548, 348] on button "Select" at bounding box center [722, 358] width 467 height 40
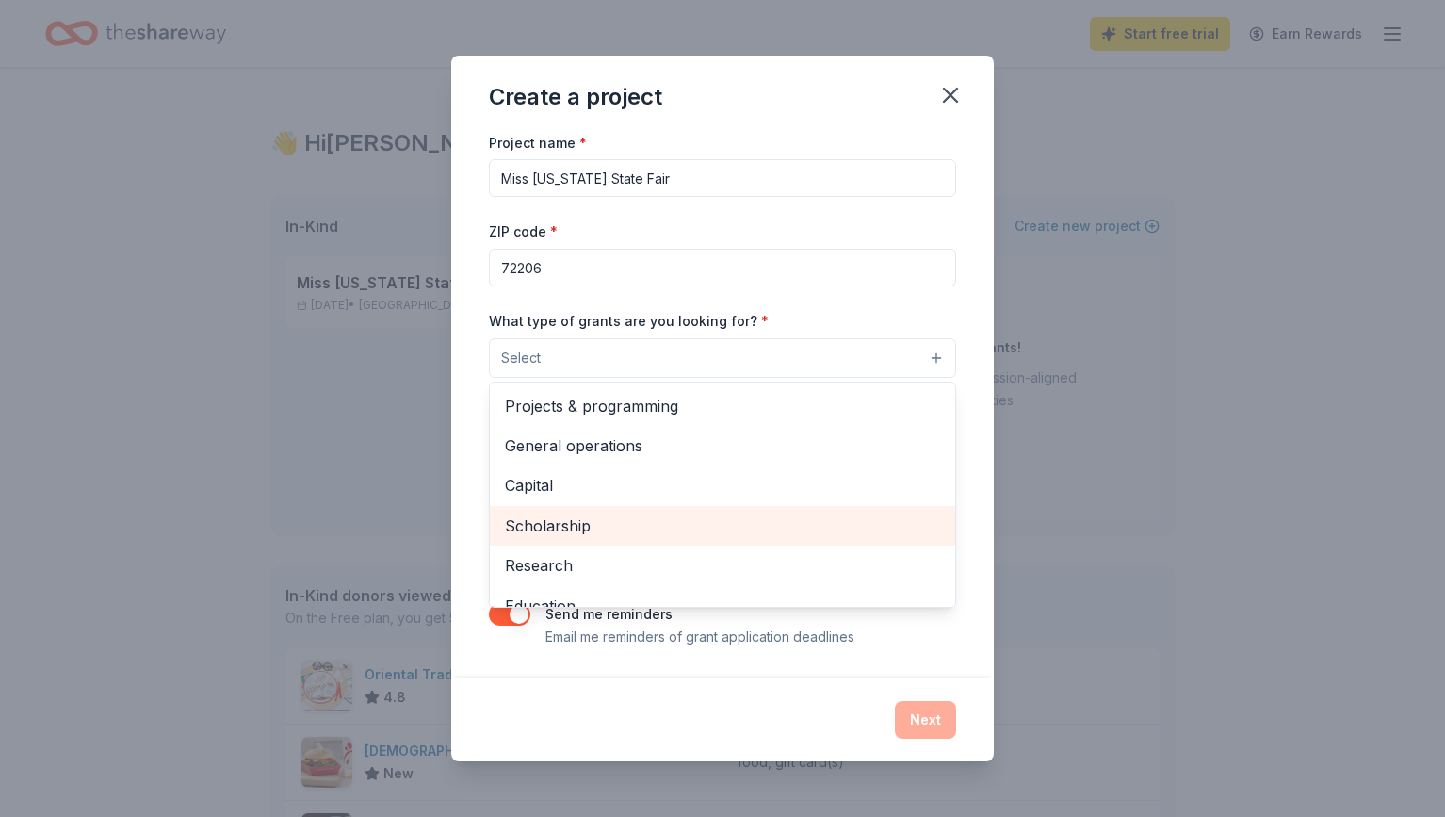
click at [557, 526] on span "Scholarship" at bounding box center [722, 525] width 435 height 24
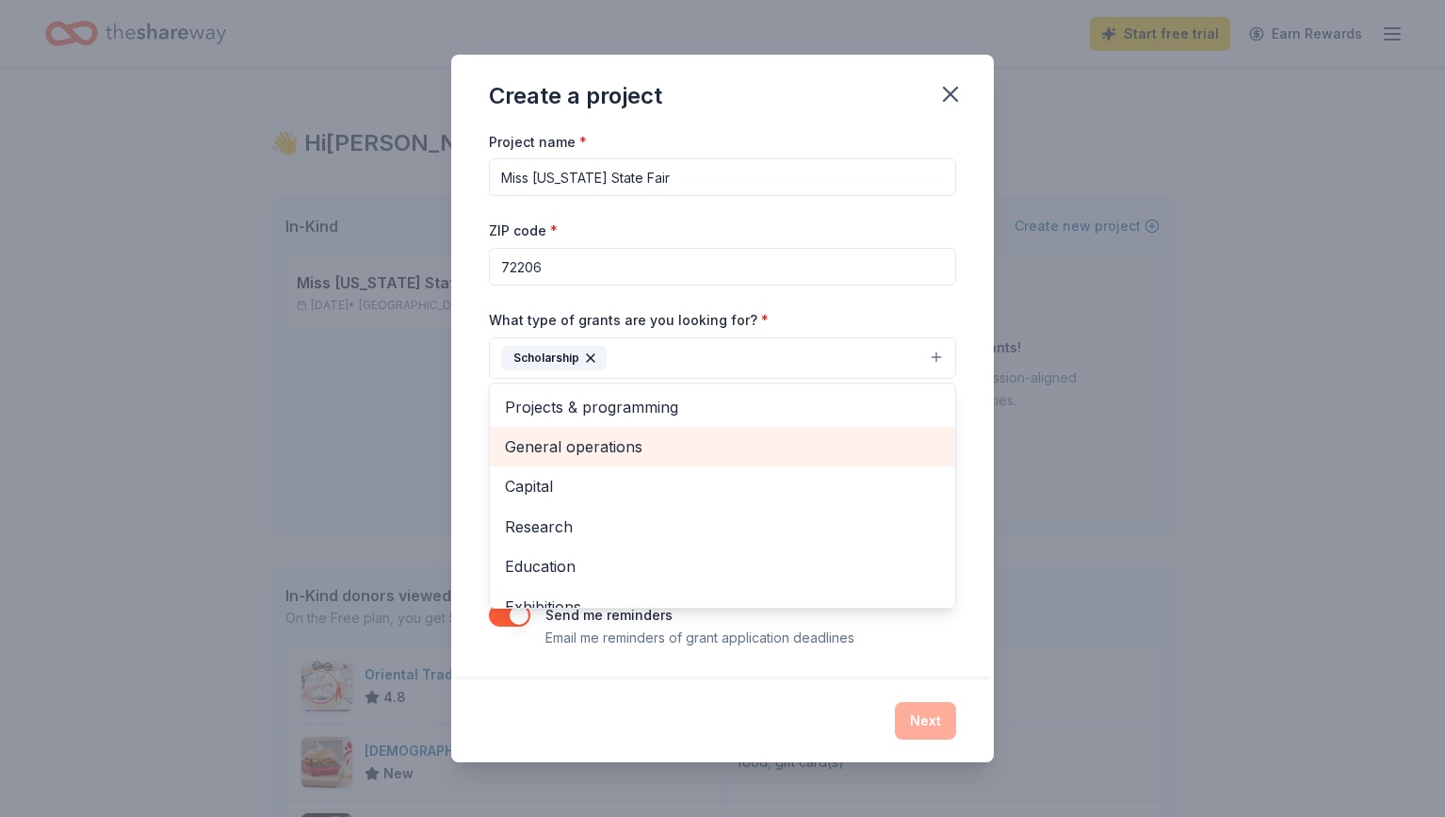
click at [590, 450] on span "General operations" at bounding box center [722, 446] width 435 height 24
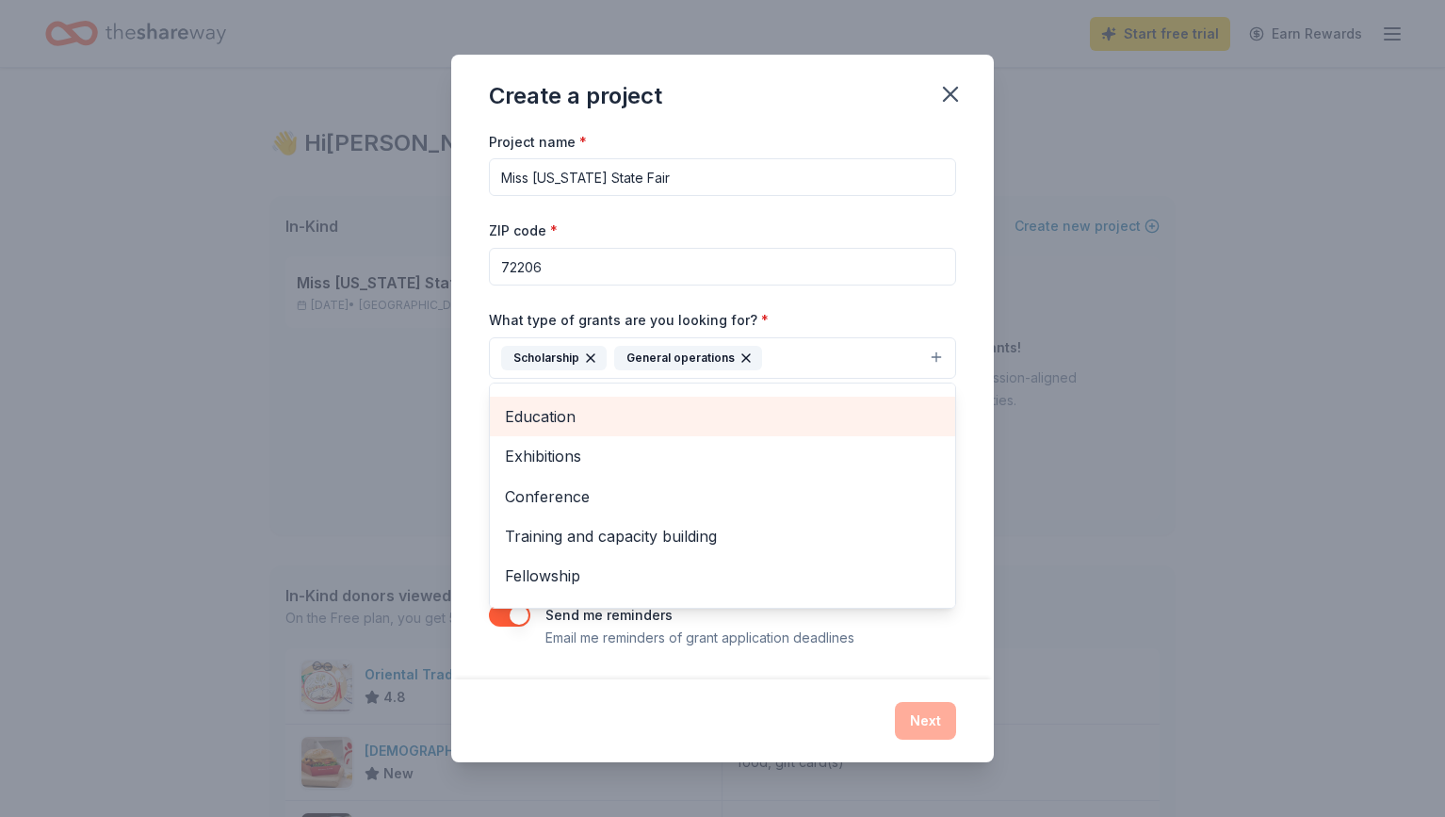
scroll to position [142, 0]
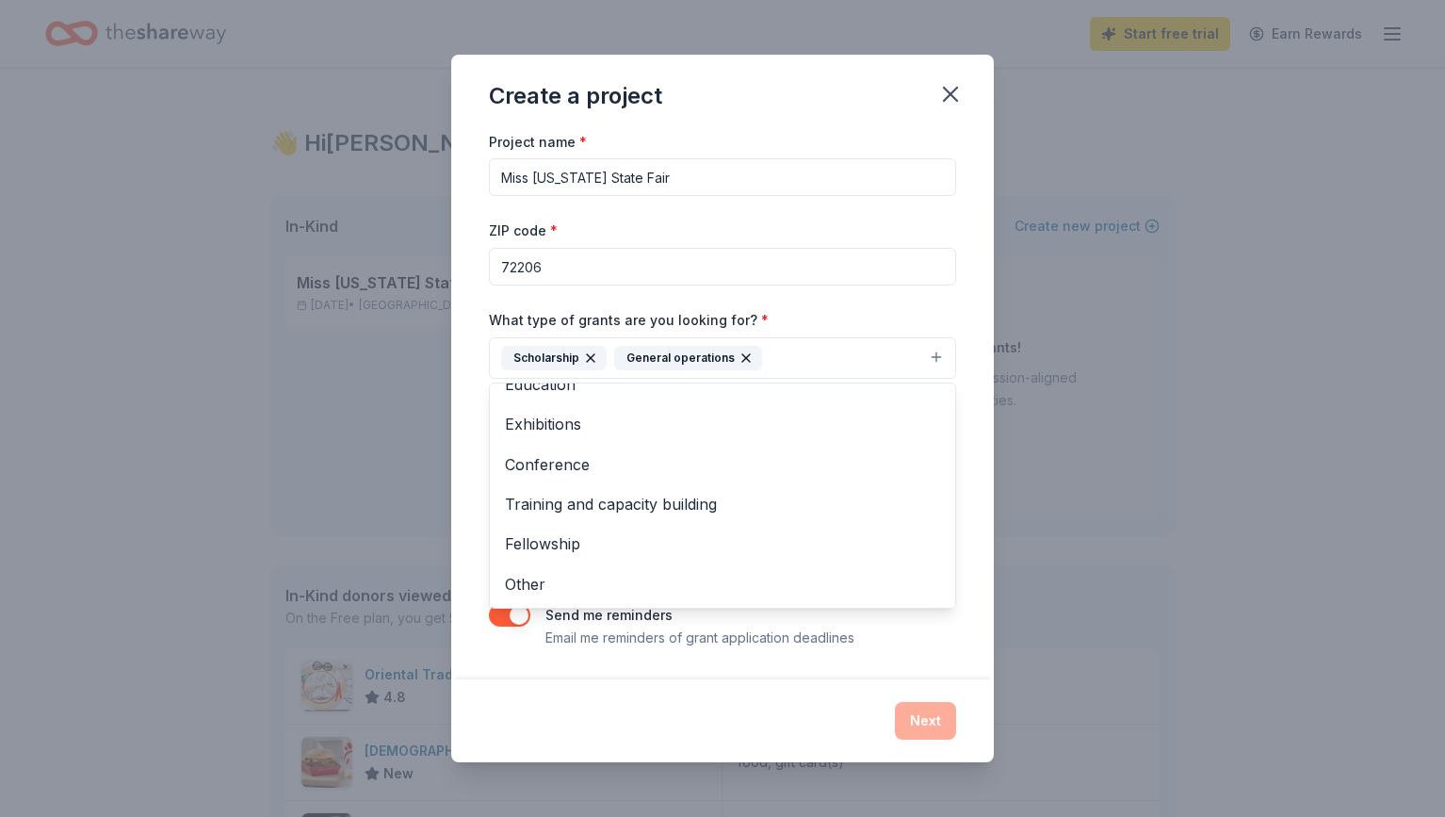
click at [481, 505] on div "Project name * Miss Arkansas State Fair ZIP code * 72206 What type of grants ar…" at bounding box center [722, 404] width 543 height 549
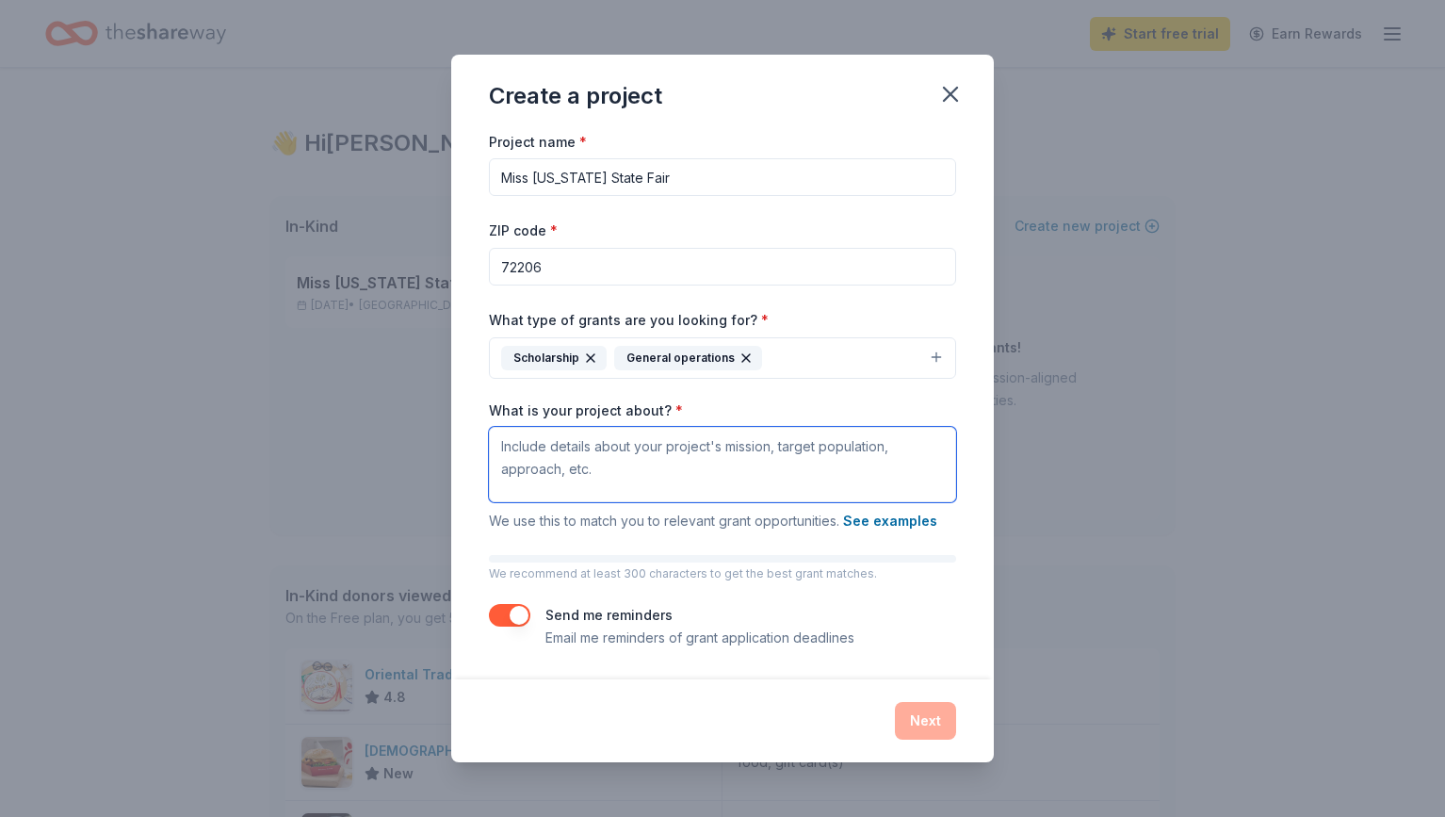
click at [612, 467] on textarea "What is your project about? *" at bounding box center [722, 464] width 467 height 75
paste textarea "As ambassadors for the state fair and county fairs across the state, our Arkans…"
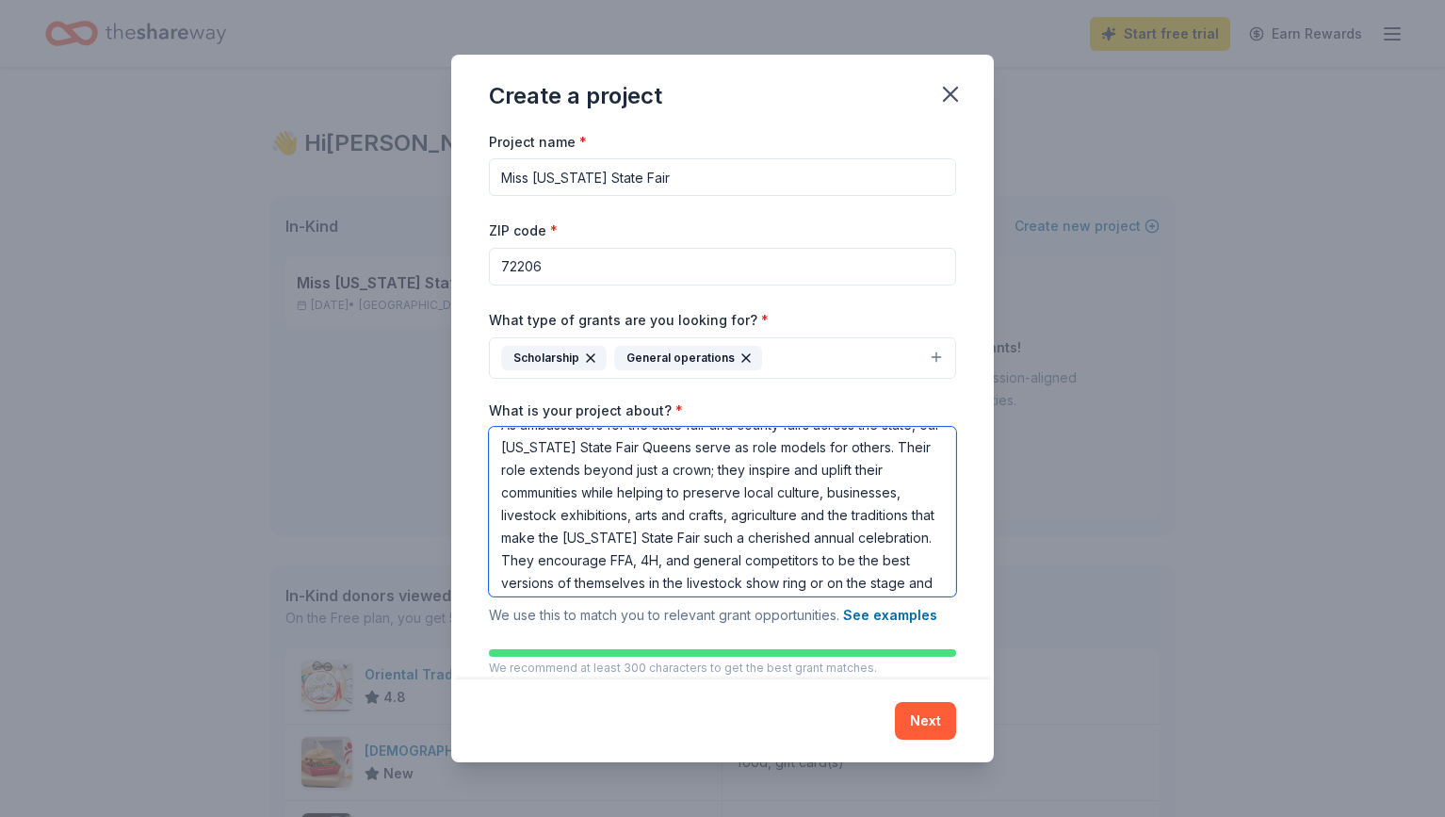
scroll to position [51, 0]
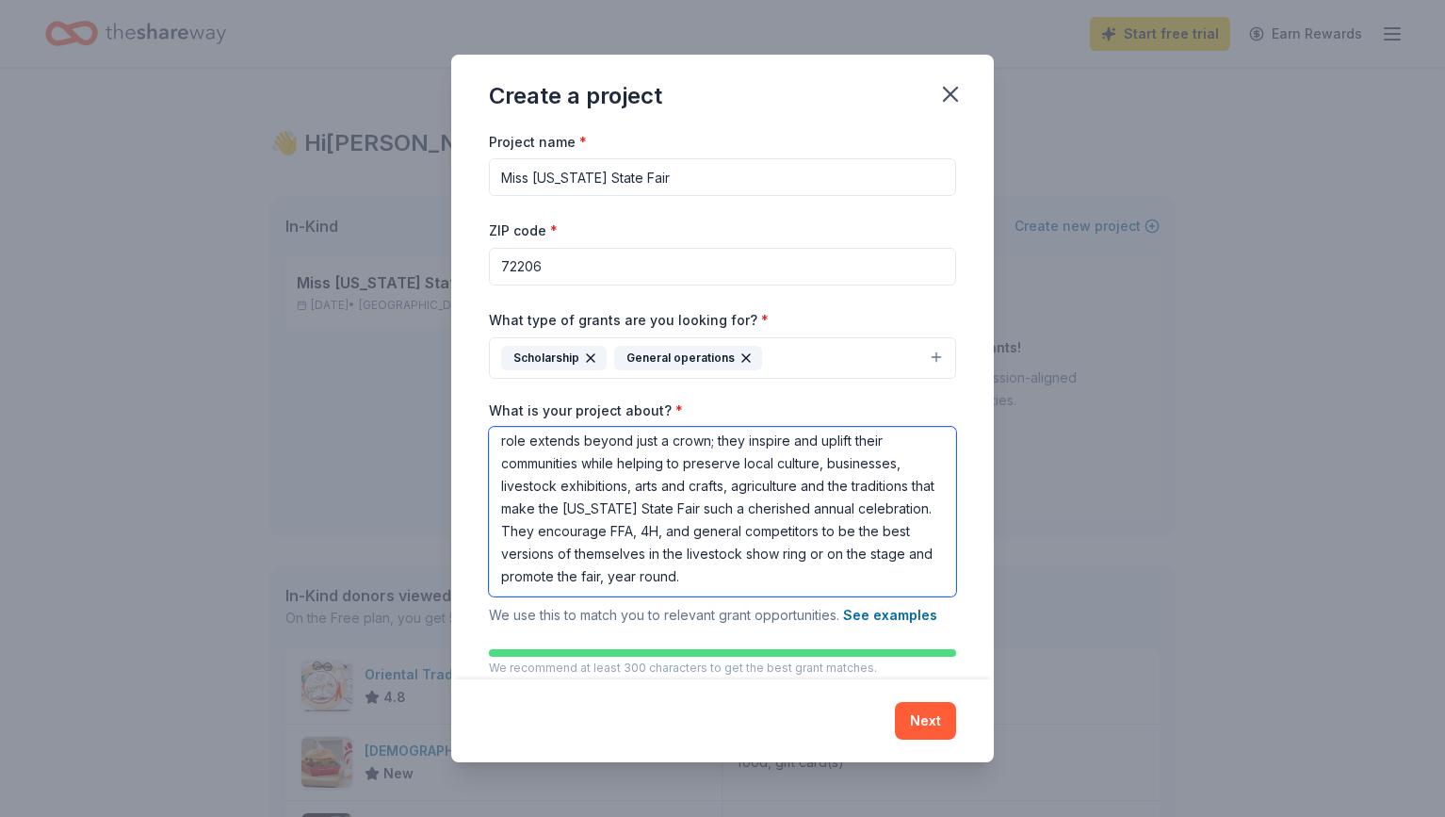
paste textarea "Each year, in October our pageants and talent competitions bring together over …"
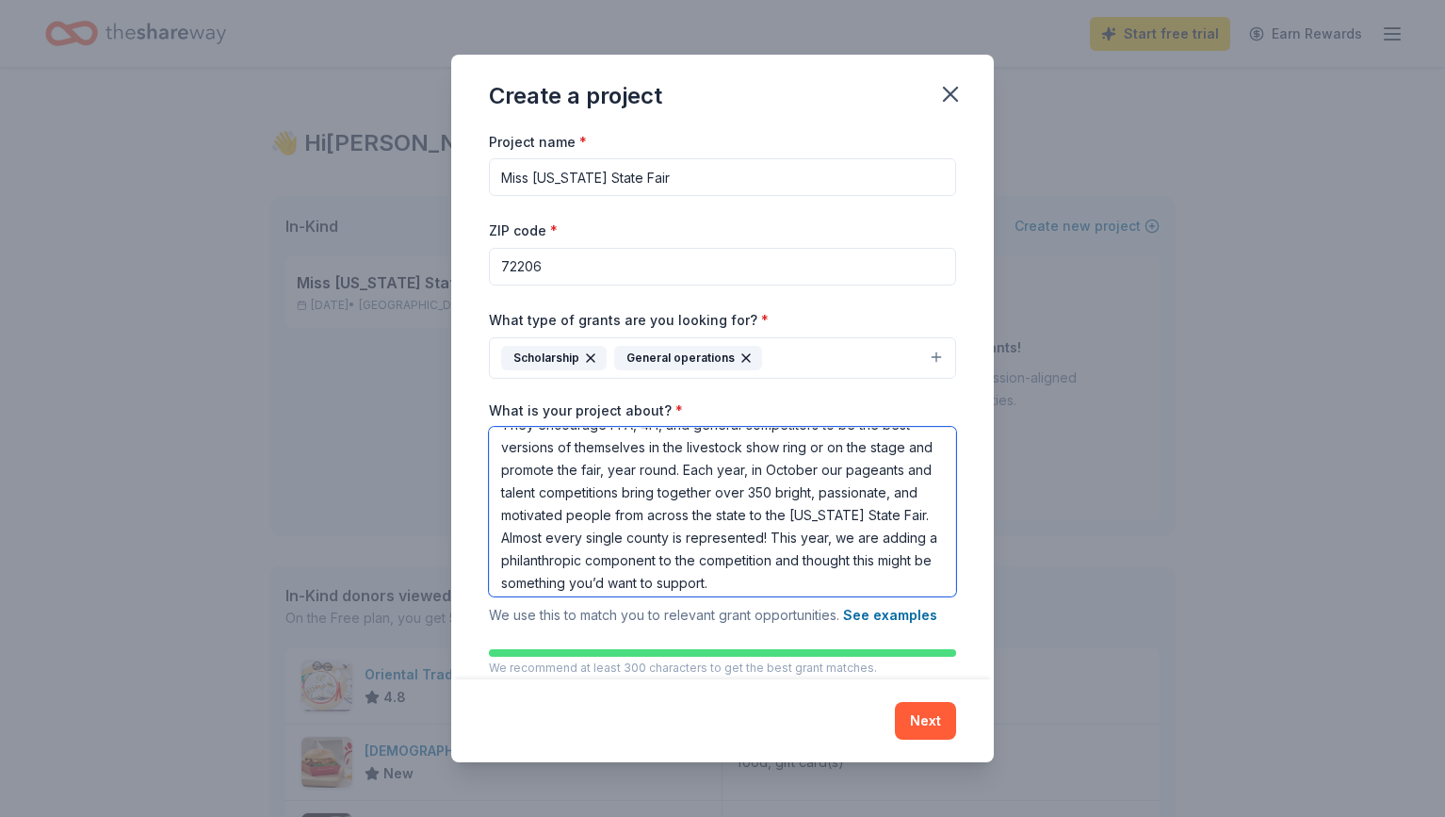
scroll to position [164, 0]
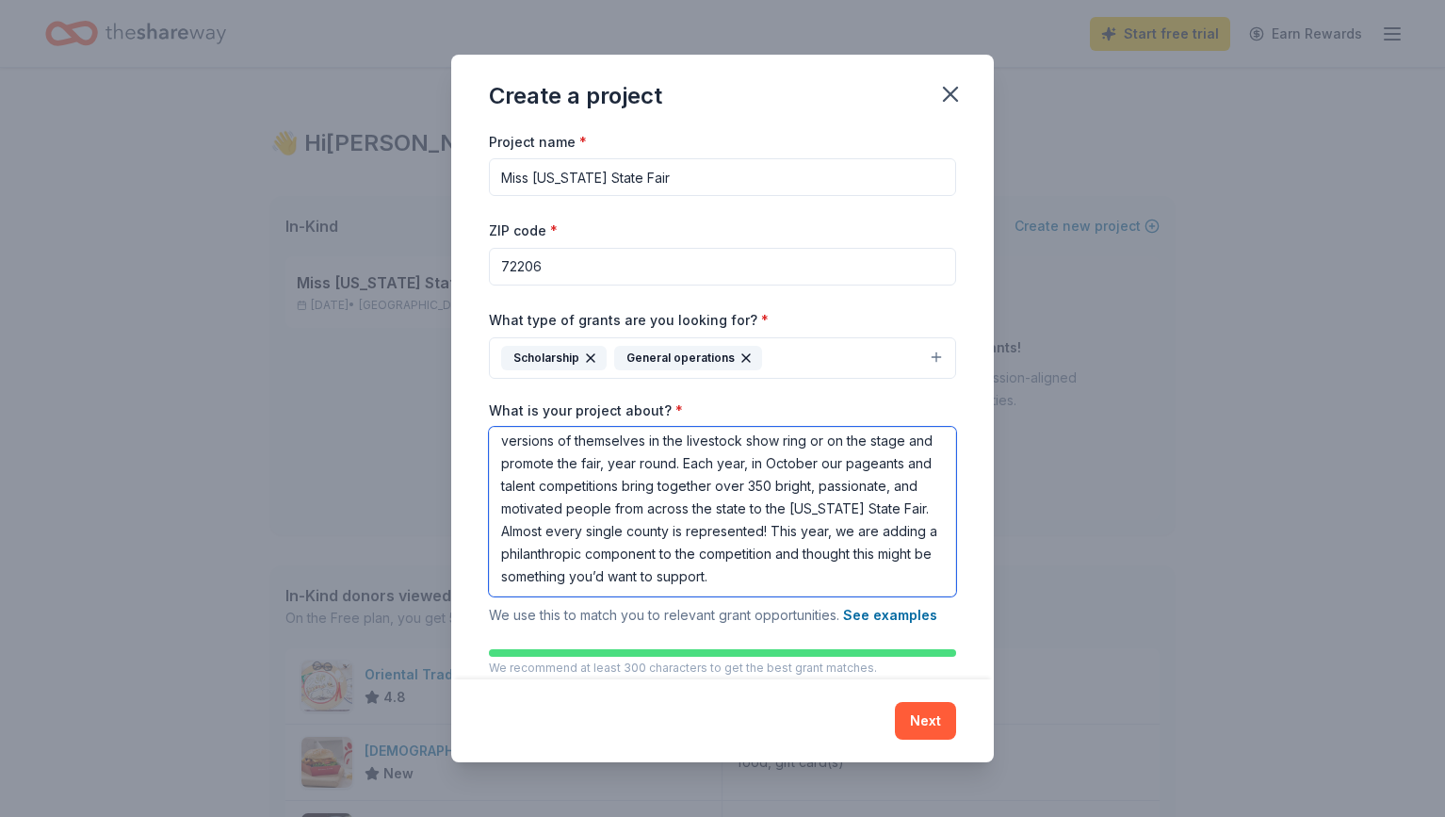
drag, startPoint x: 776, startPoint y: 553, endPoint x: 779, endPoint y: 597, distance: 44.4
click at [779, 596] on textarea "As ambassadors for the state fair and county fairs across the state, our Arkans…" at bounding box center [722, 512] width 467 height 170
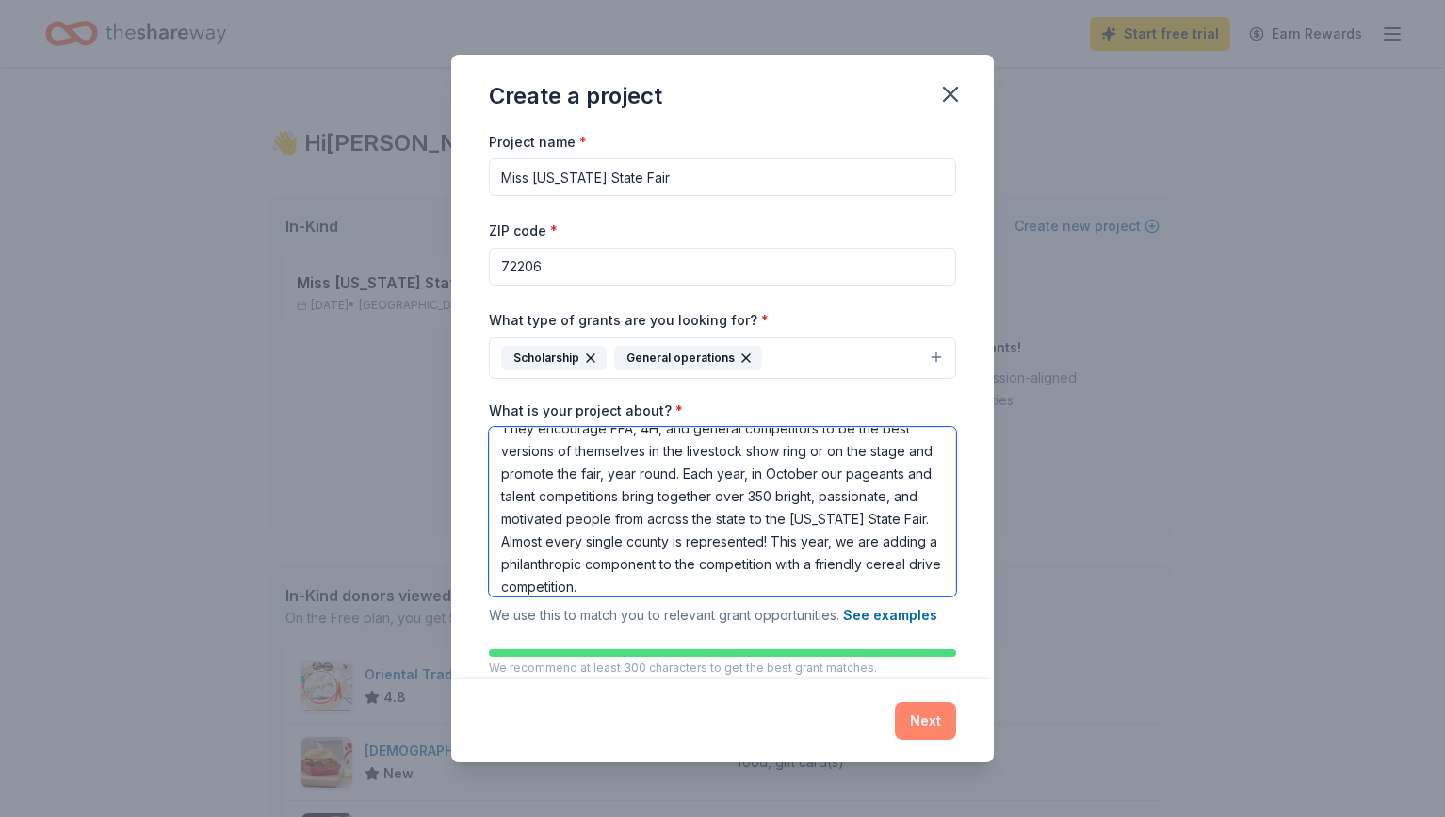
type textarea "As ambassadors for the state fair and county fairs across the state, our Arkans…"
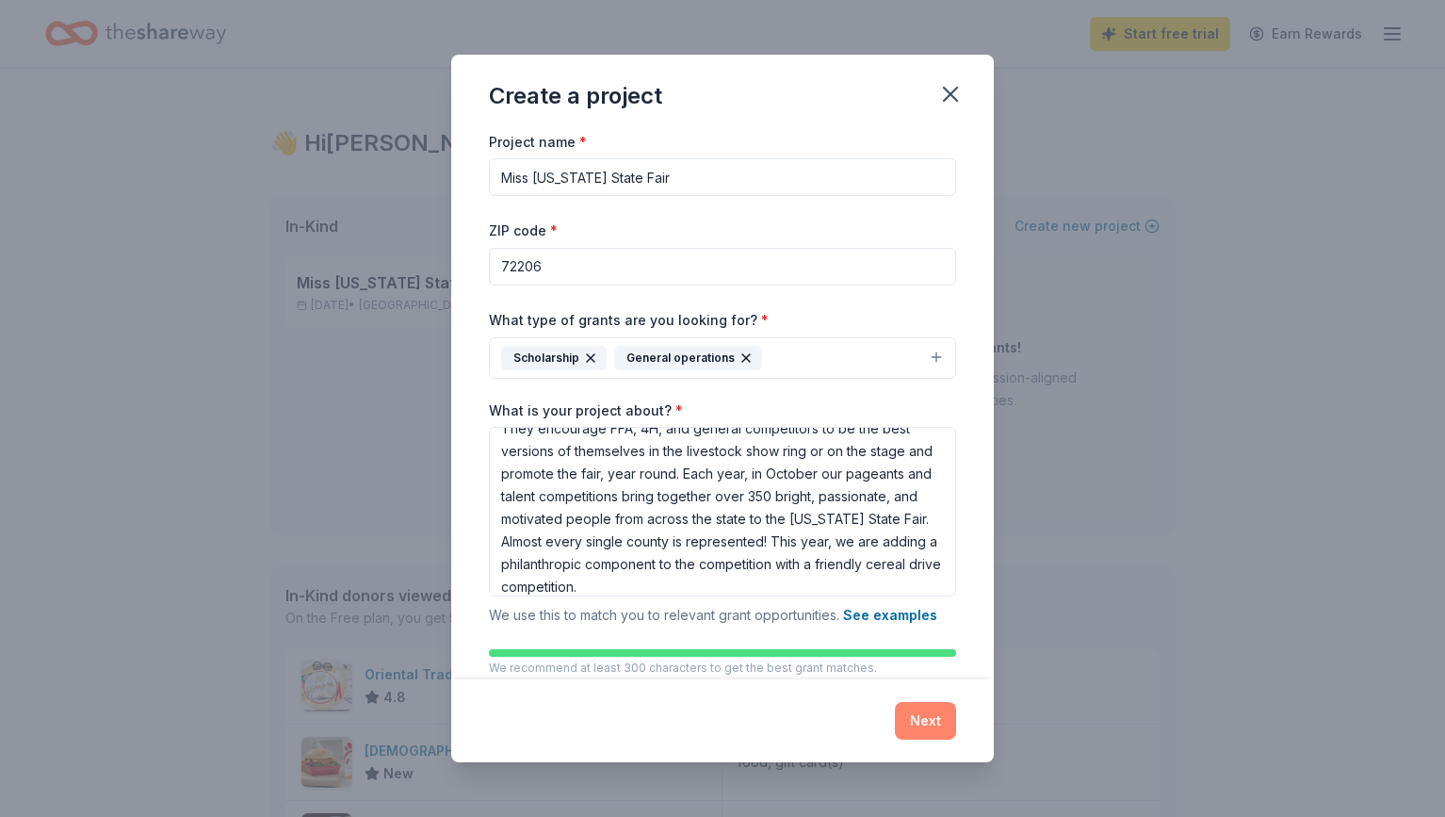
click at [943, 716] on button "Next" at bounding box center [925, 721] width 61 height 38
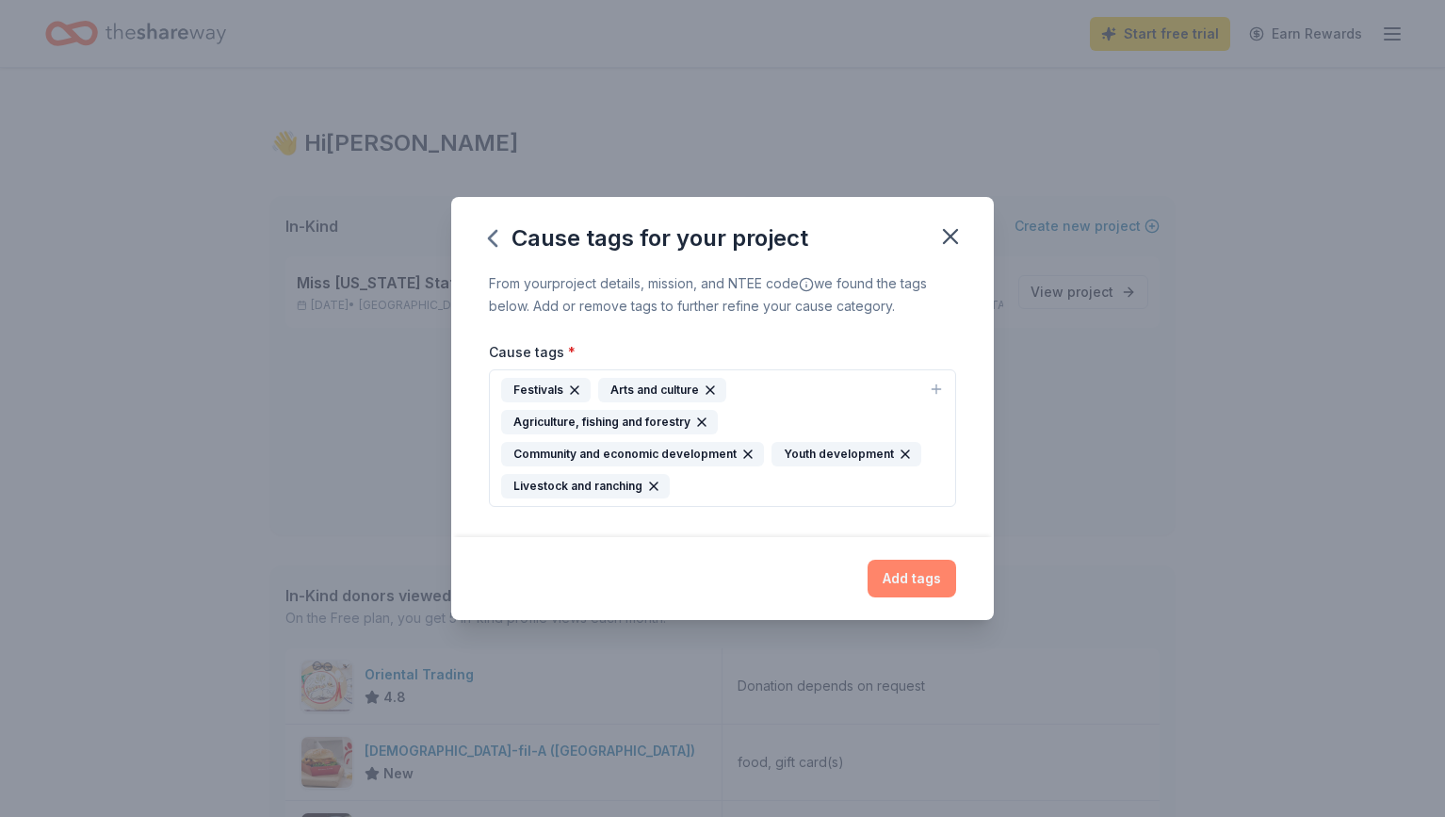
click at [916, 590] on button "Add tags" at bounding box center [912, 579] width 89 height 38
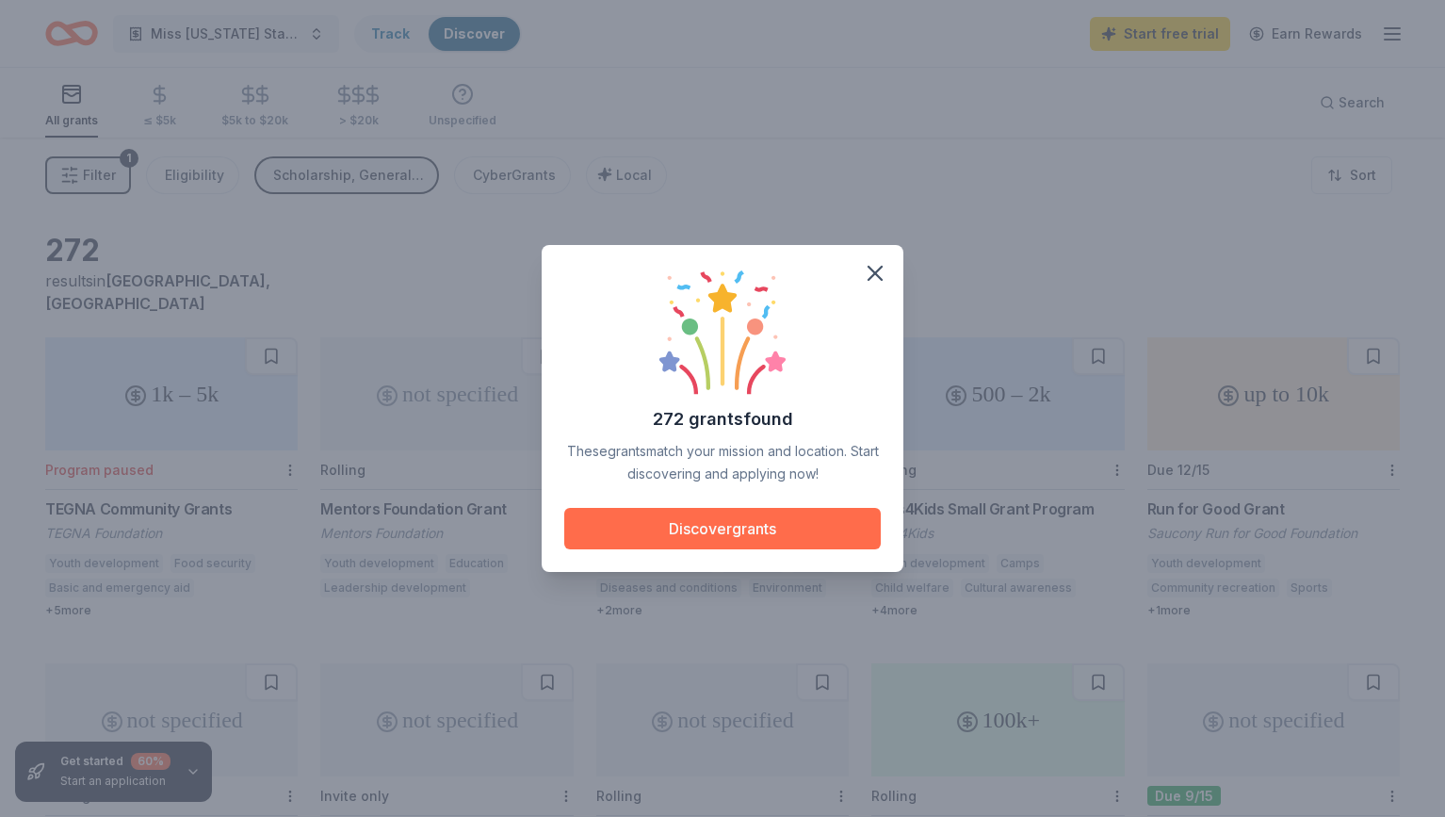
click at [856, 524] on button "Discover grants" at bounding box center [722, 528] width 317 height 41
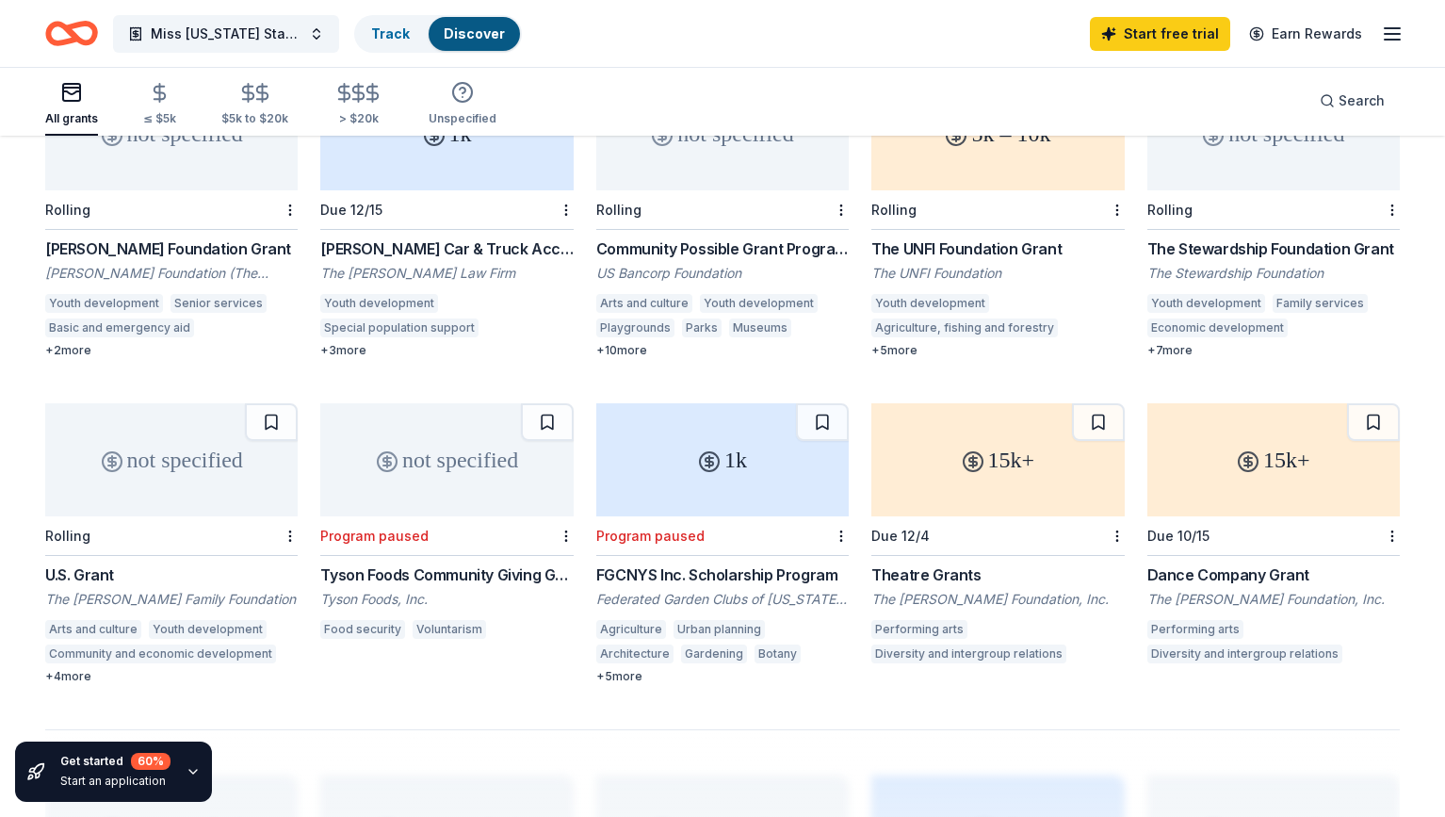
scroll to position [954, 0]
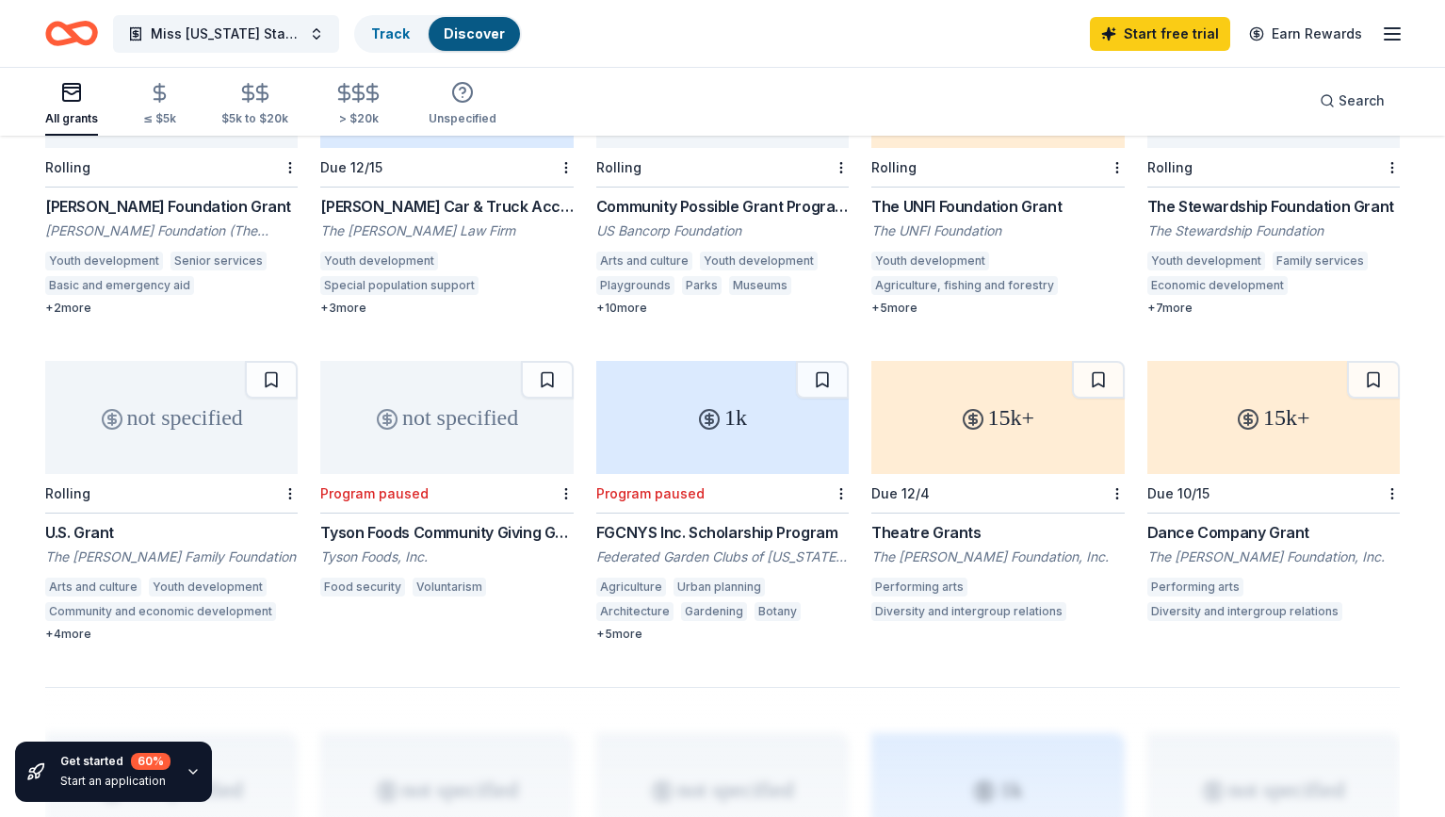
click at [440, 417] on div "not specified" at bounding box center [446, 417] width 252 height 113
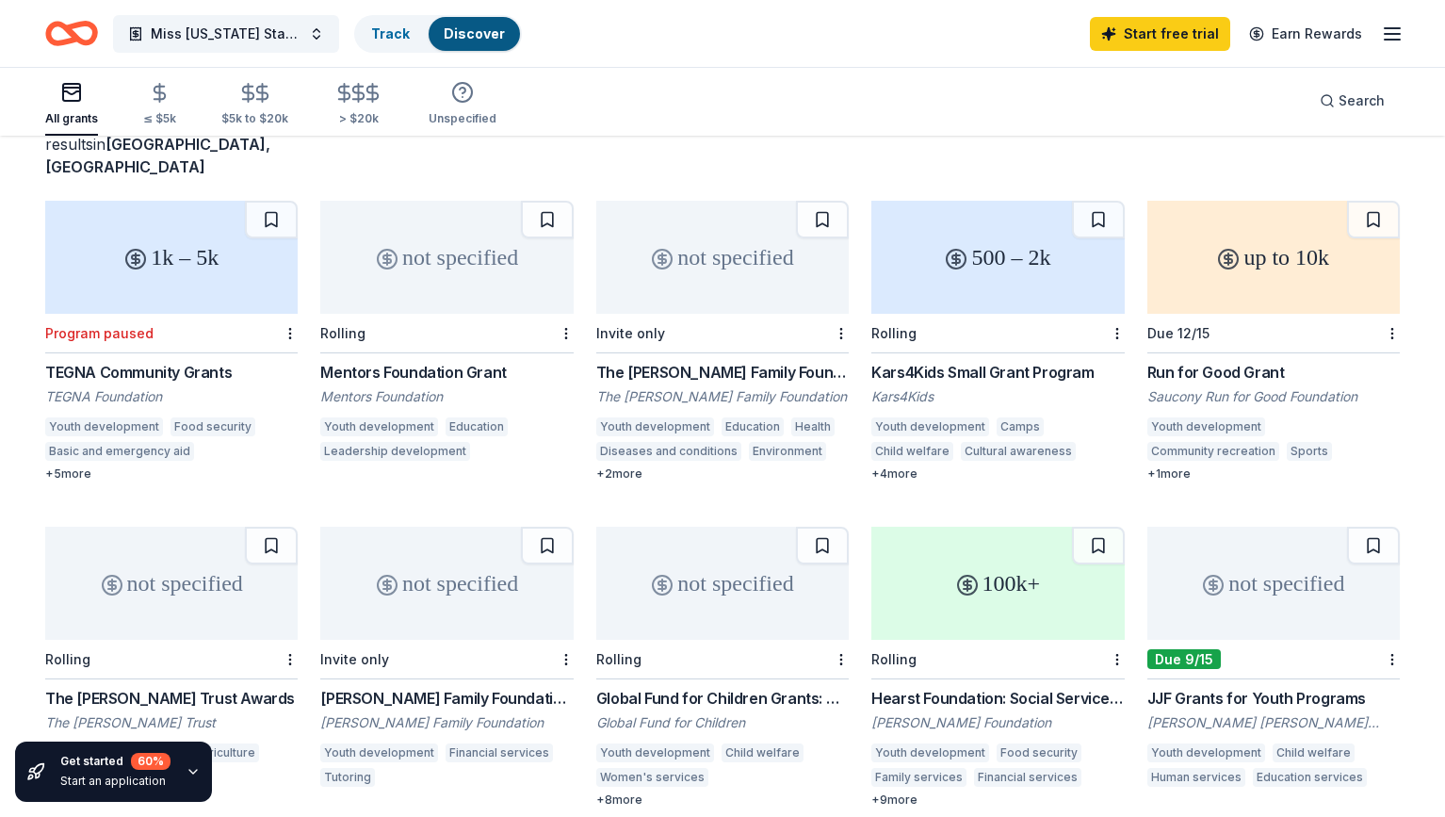
scroll to position [0, 0]
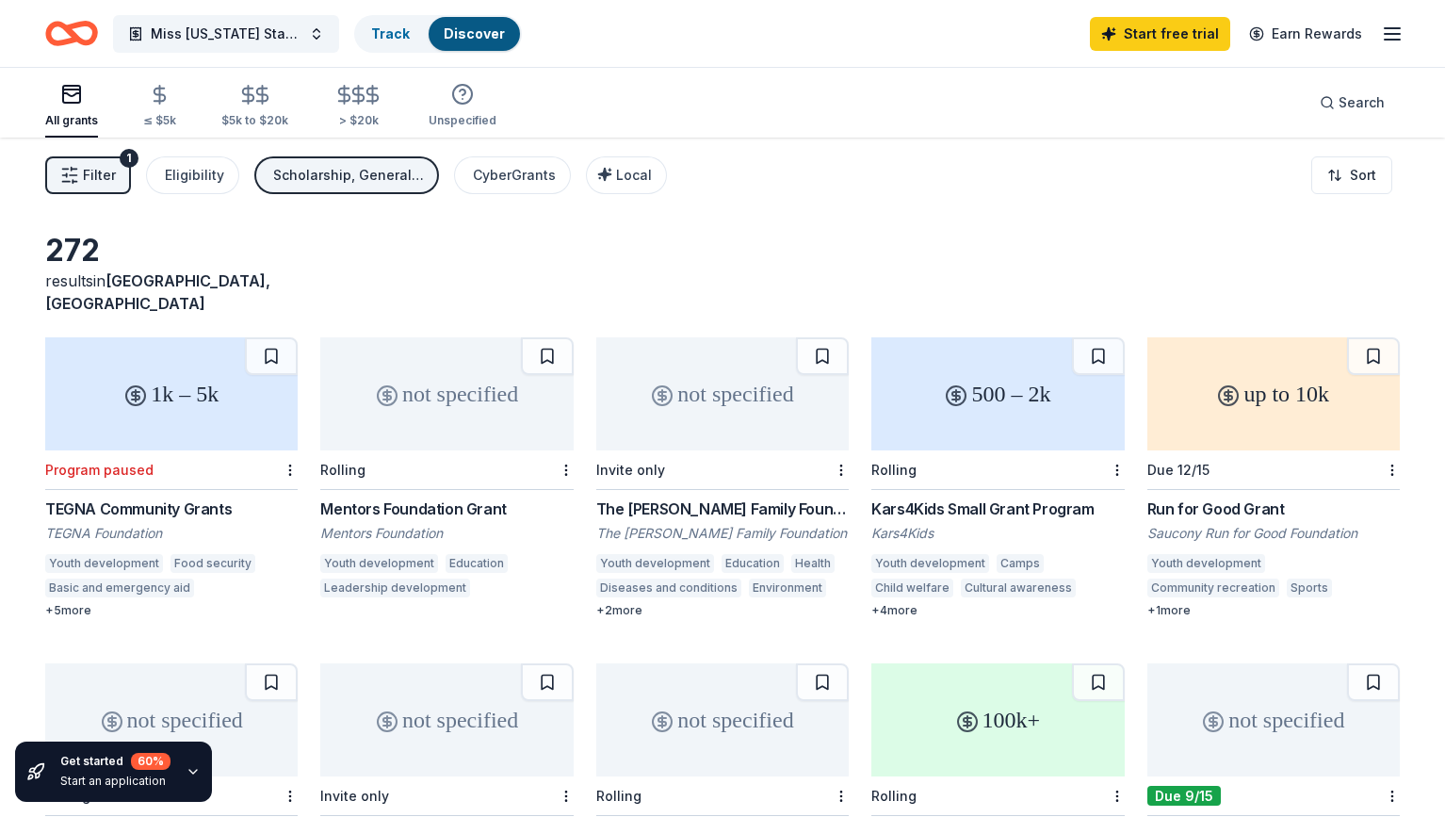
click at [93, 180] on span "Filter" at bounding box center [99, 175] width 33 height 23
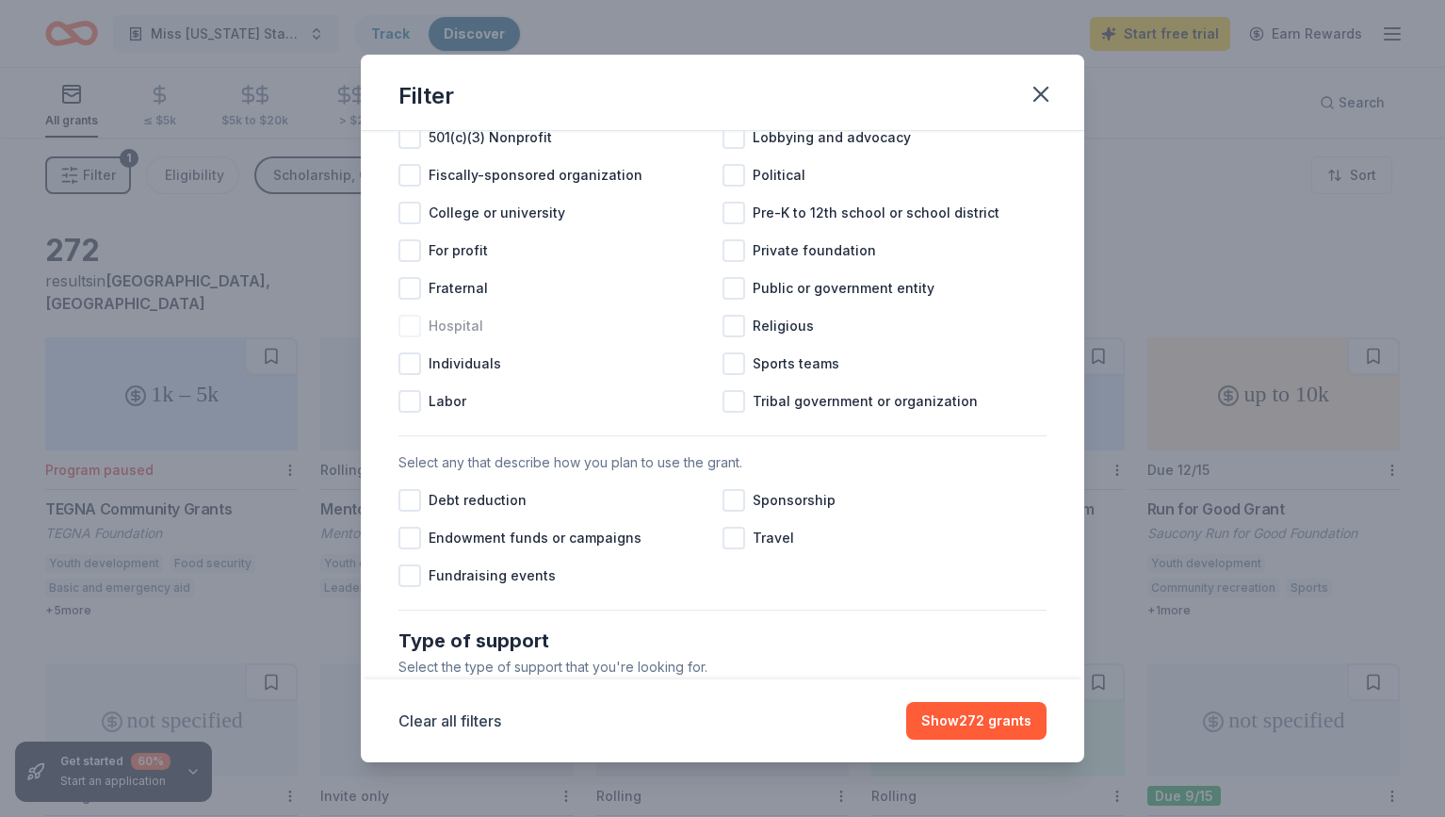
scroll to position [269, 0]
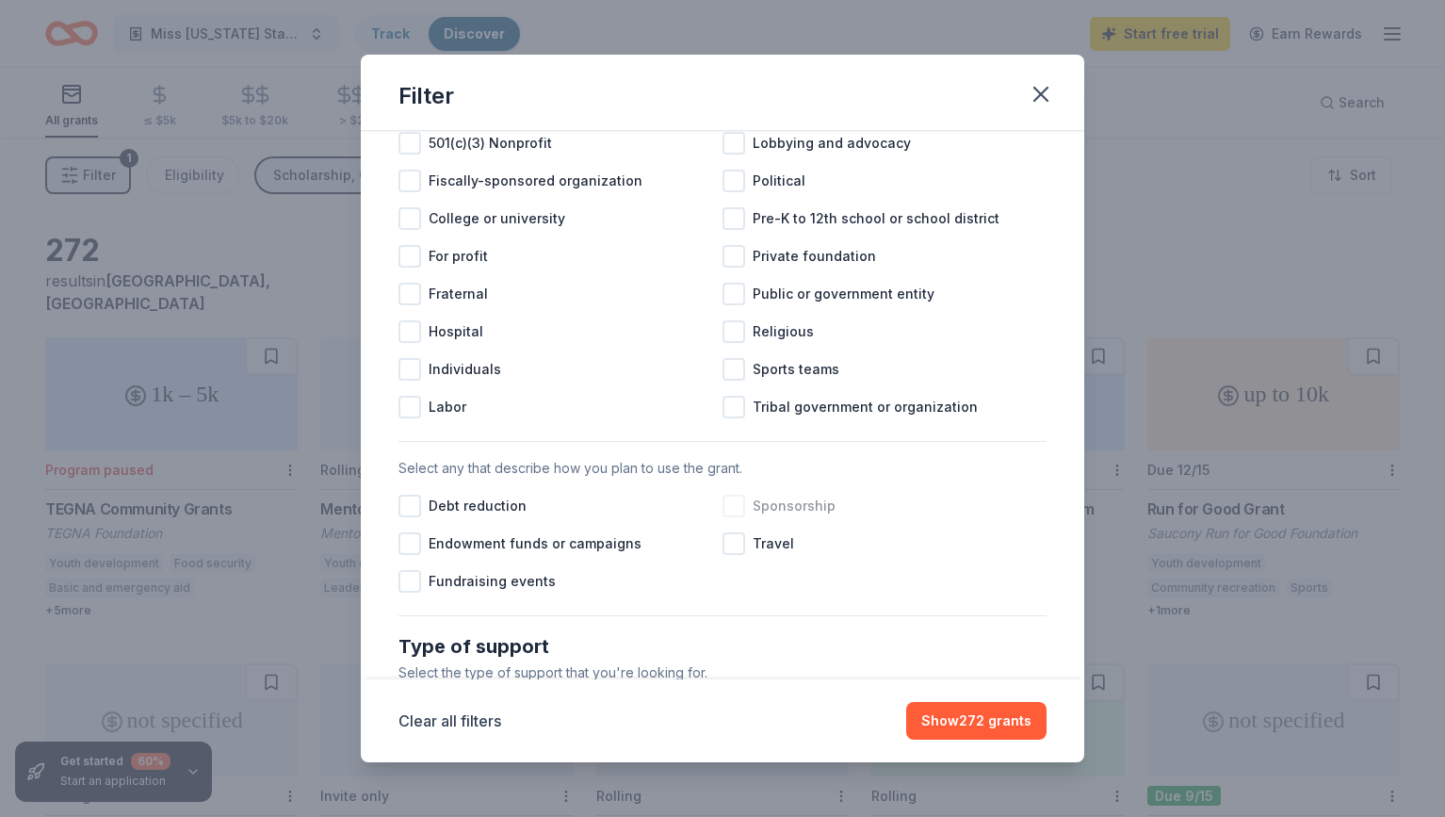
click at [730, 513] on div at bounding box center [734, 506] width 23 height 23
click at [1040, 91] on icon "button" at bounding box center [1040, 94] width 13 height 13
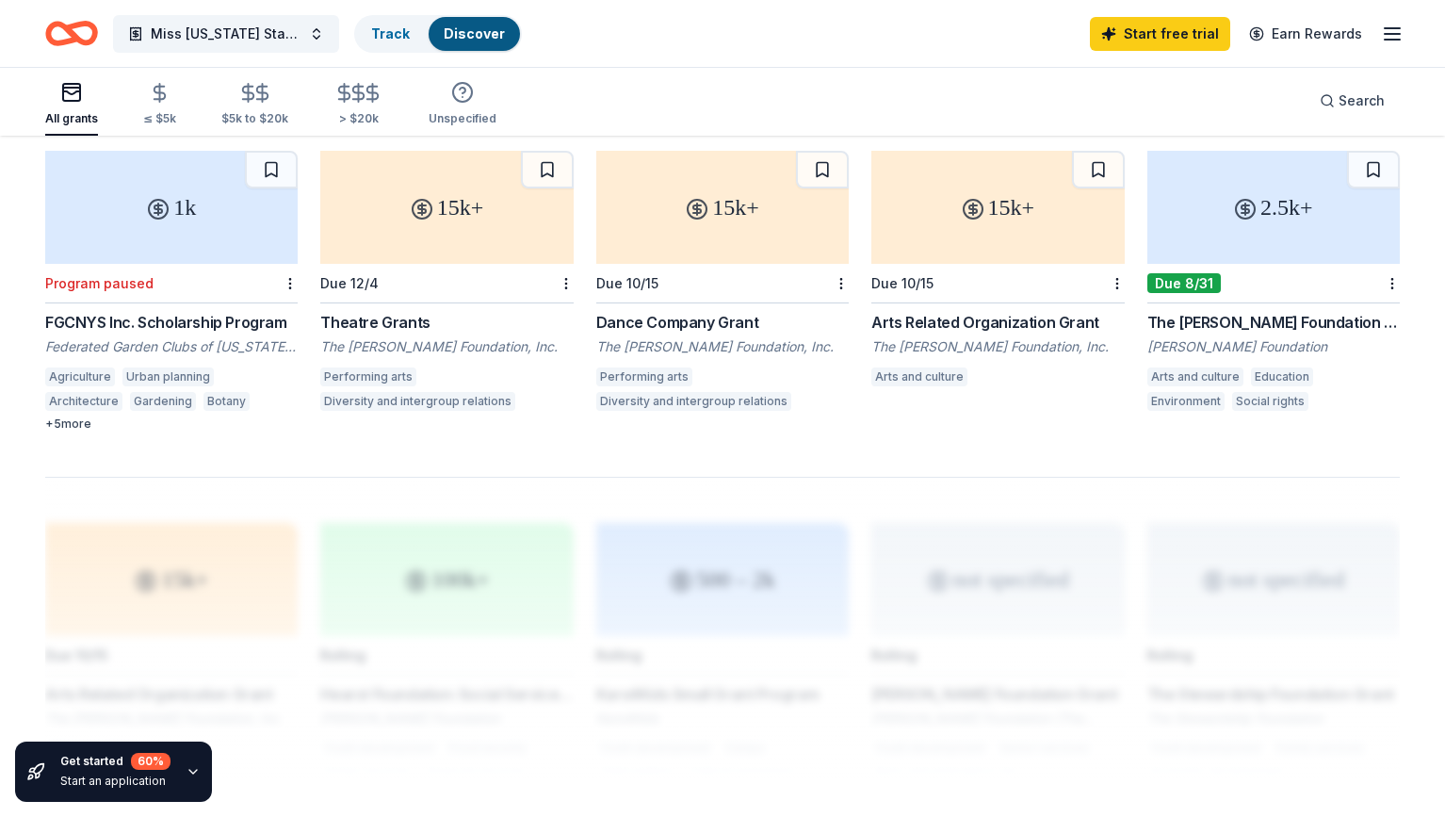
scroll to position [1165, 0]
click at [1241, 209] on div "2.5k+" at bounding box center [1273, 206] width 252 height 113
click at [757, 184] on div "15k+" at bounding box center [722, 206] width 252 height 113
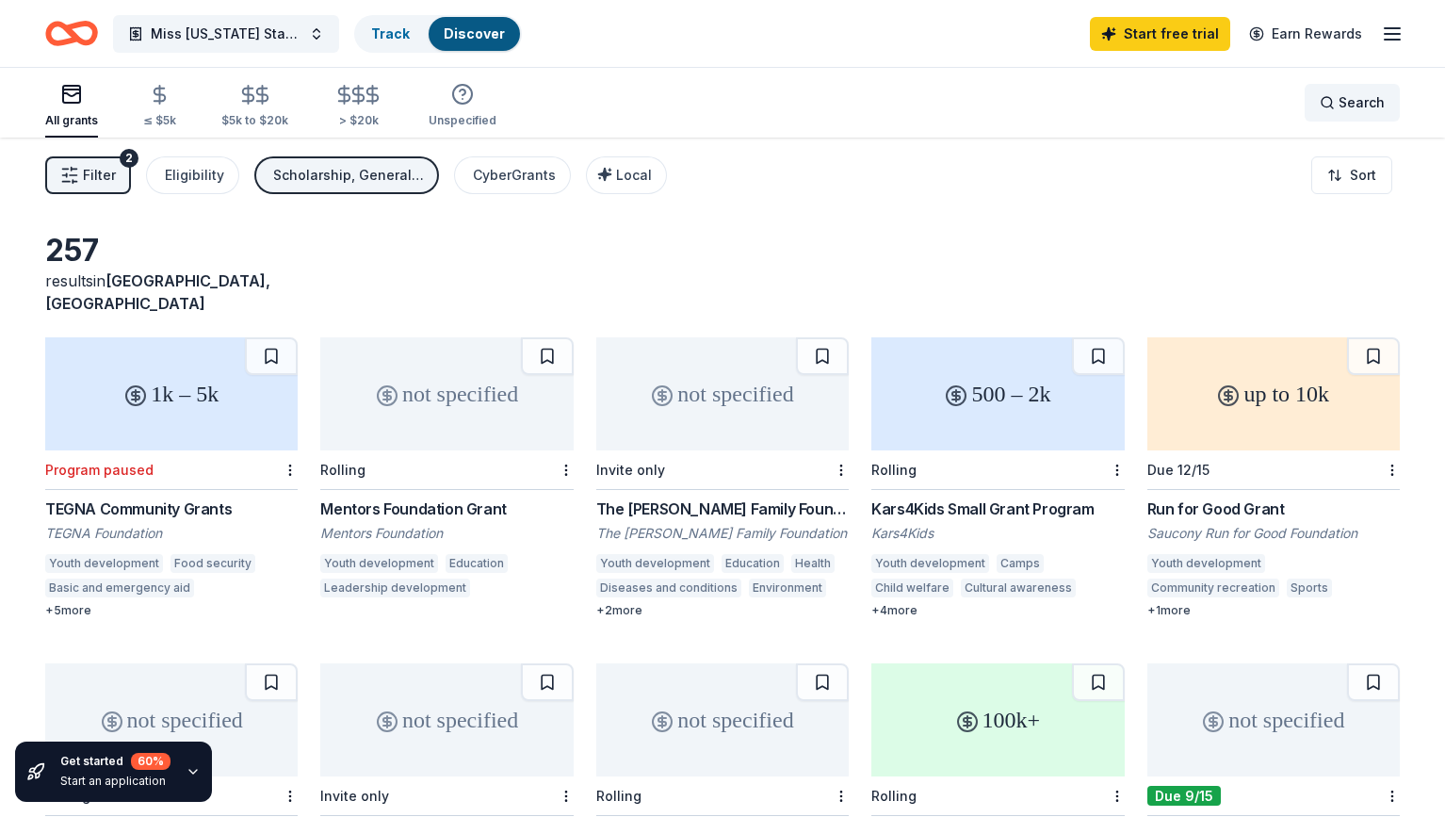
click at [1334, 106] on div "Search" at bounding box center [1352, 102] width 65 height 23
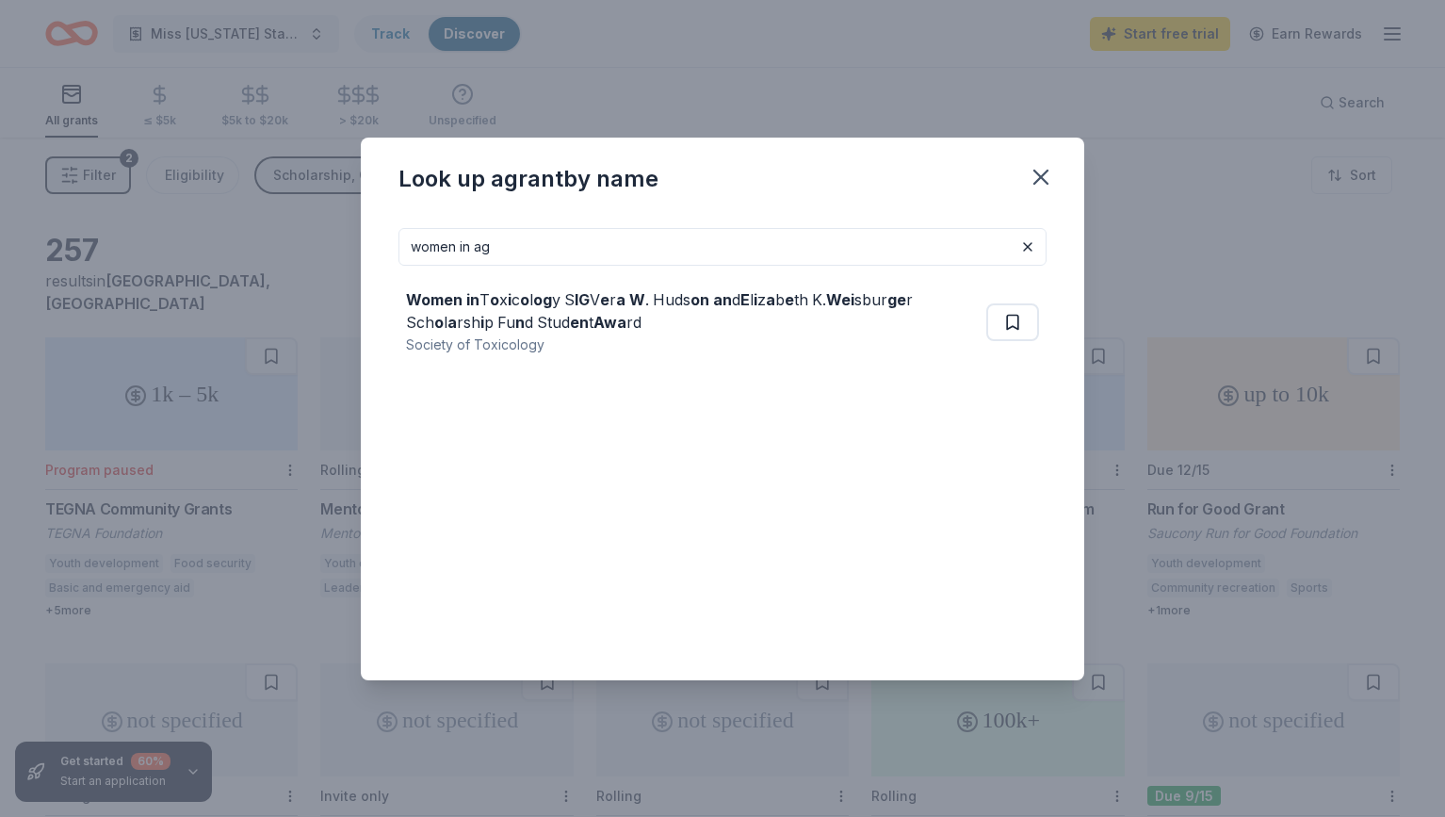
drag, startPoint x: 544, startPoint y: 236, endPoint x: 373, endPoint y: 233, distance: 170.5
click at [399, 233] on input "women in ag" at bounding box center [723, 247] width 648 height 38
drag, startPoint x: 412, startPoint y: 244, endPoint x: 537, endPoint y: 246, distance: 125.3
click at [537, 246] on input "women in ag" at bounding box center [723, 247] width 648 height 38
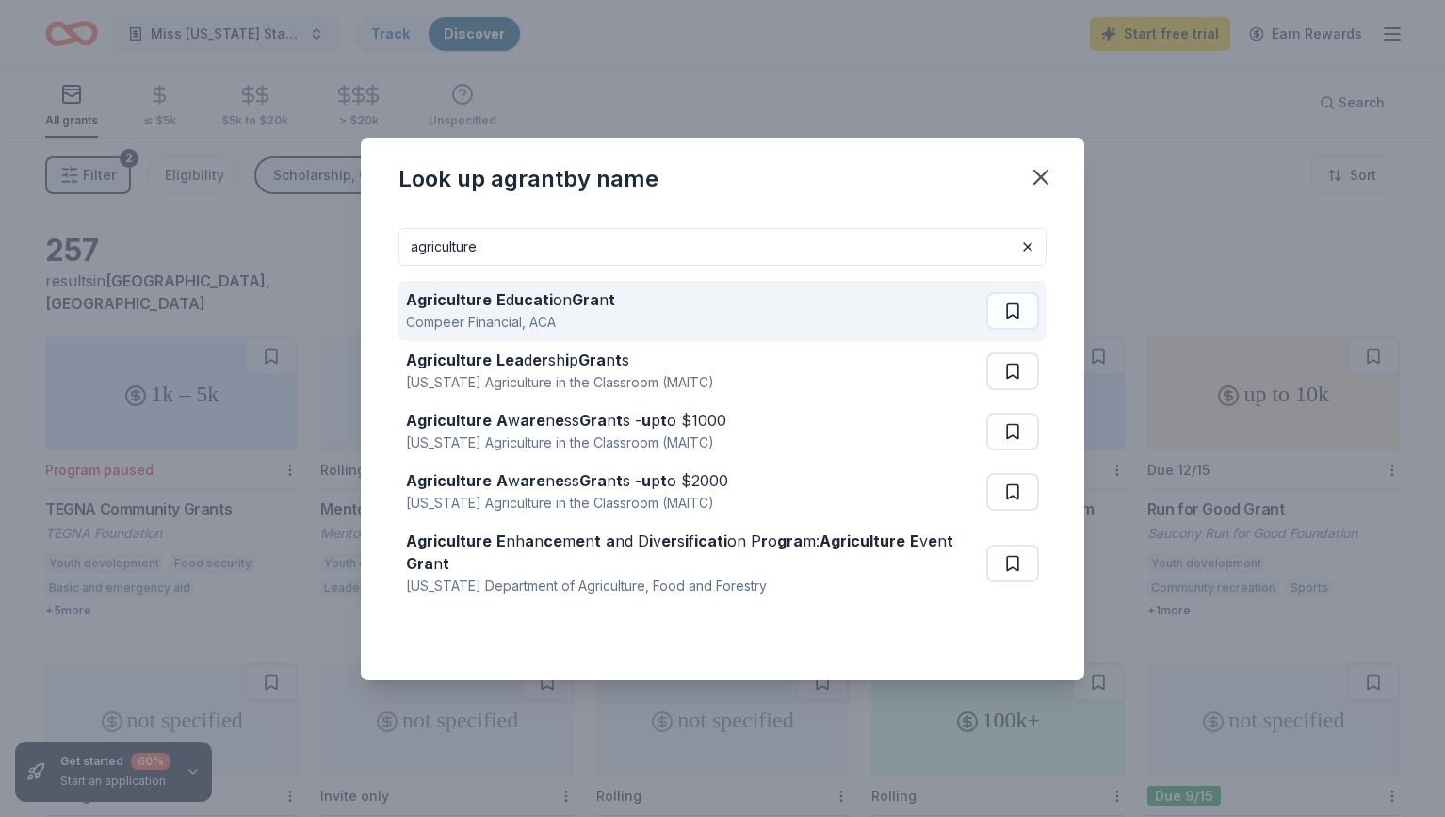
click at [571, 307] on div "Agriculture E d ucati on Gra n t" at bounding box center [510, 299] width 209 height 23
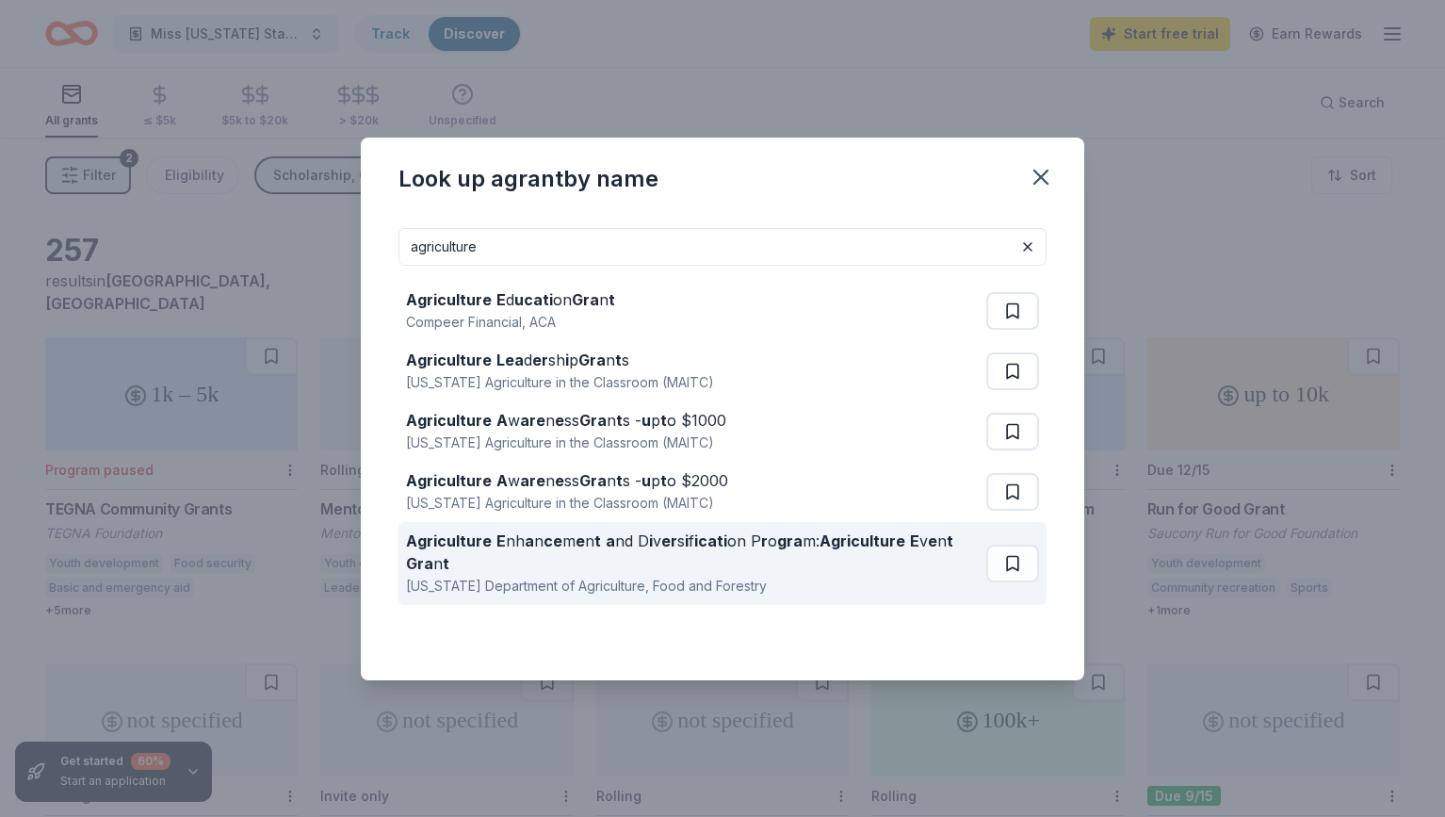
click at [587, 574] on div "Agriculture E nh a n ce m e n t a nd D i v er s i f icati on P r o gra m: Agric…" at bounding box center [692, 551] width 573 height 45
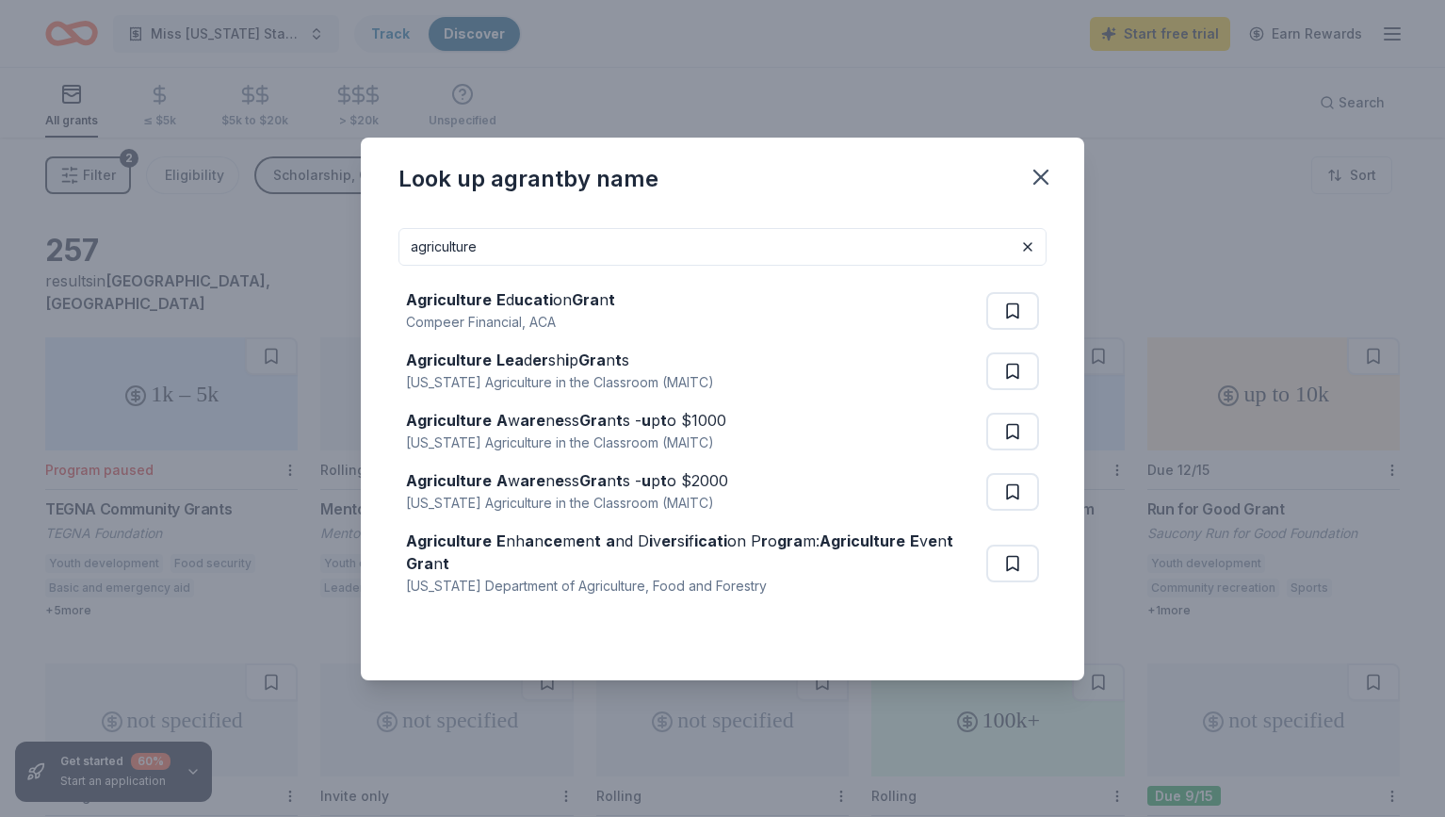
click at [531, 237] on input "agriculture" at bounding box center [723, 247] width 648 height 38
drag, startPoint x: 531, startPoint y: 245, endPoint x: 356, endPoint y: 220, distance: 177.1
click at [399, 228] on input "agriculture" at bounding box center [723, 247] width 648 height 38
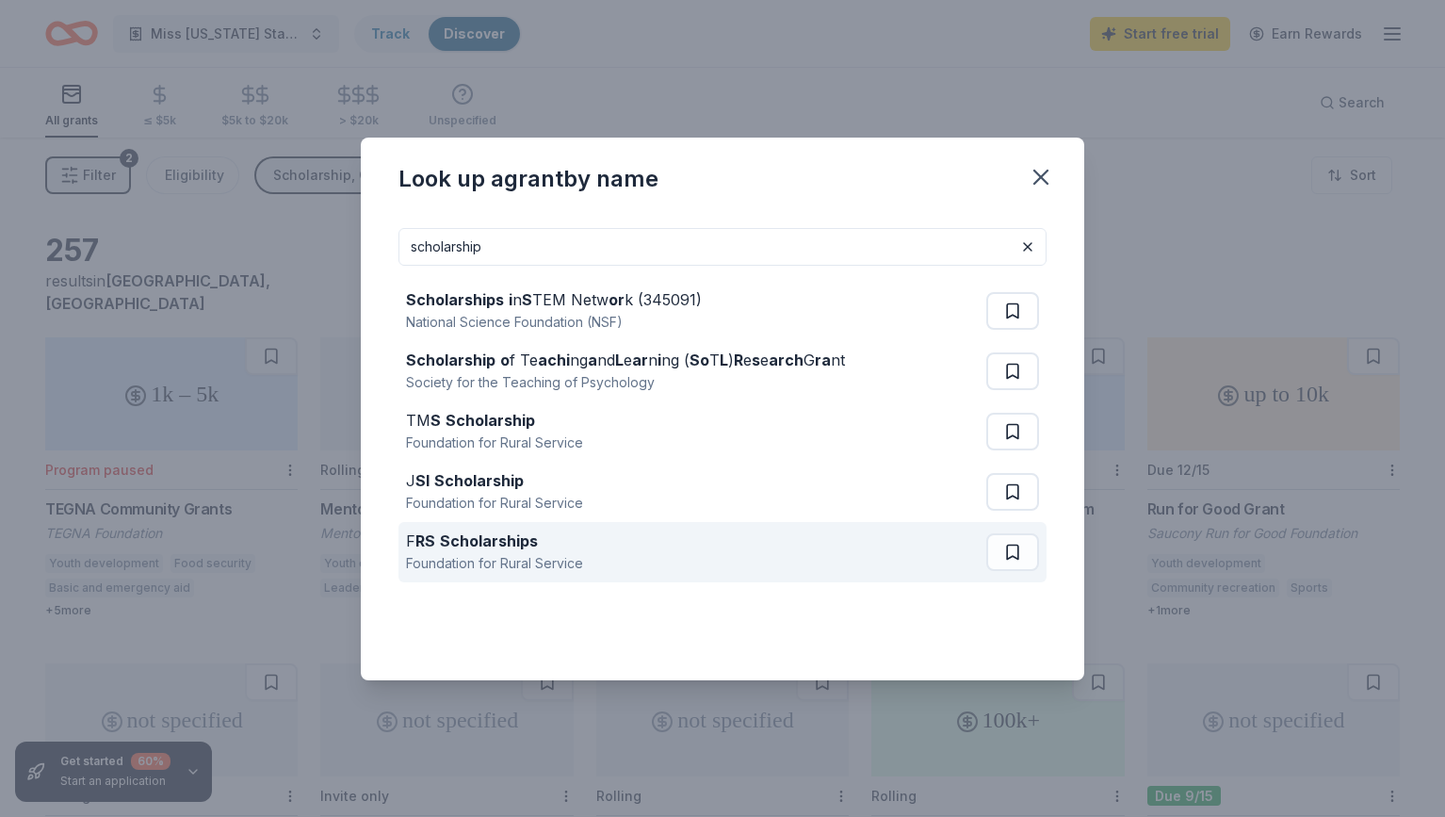
type input "scholarship"
click at [448, 537] on strong "Scholarships" at bounding box center [489, 540] width 98 height 19
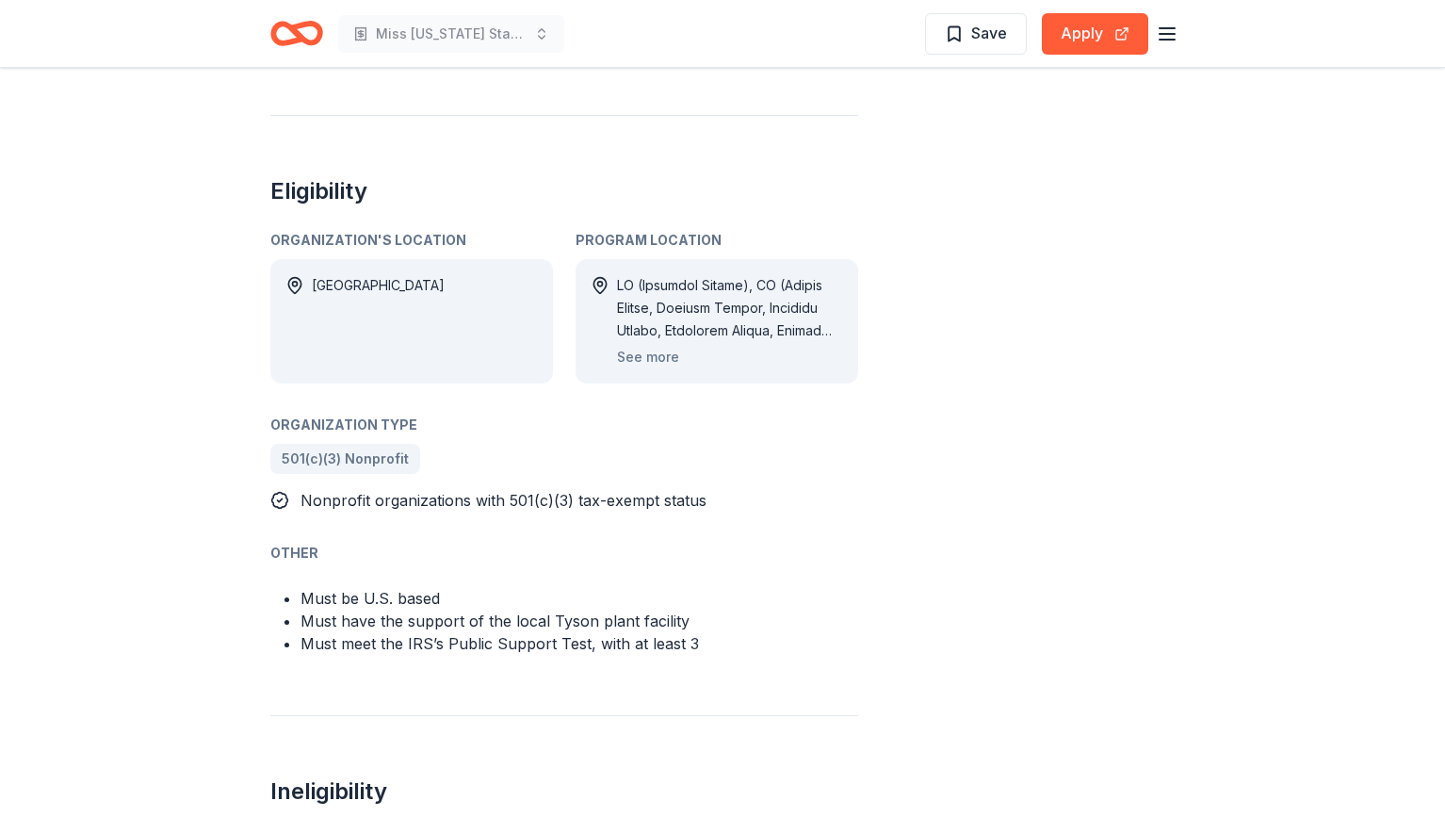
scroll to position [1050, 0]
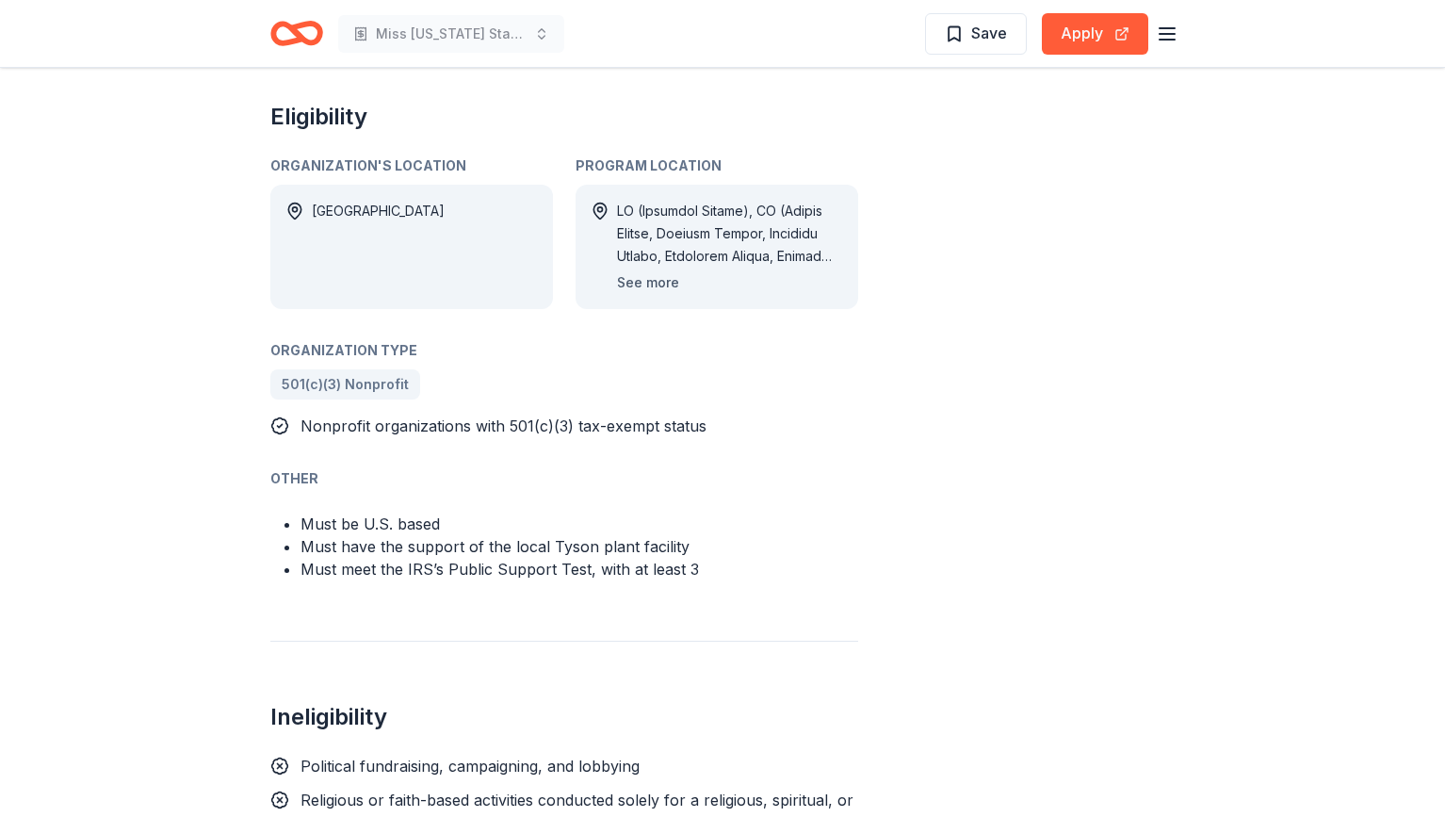
click at [635, 286] on button "See more" at bounding box center [648, 282] width 62 height 23
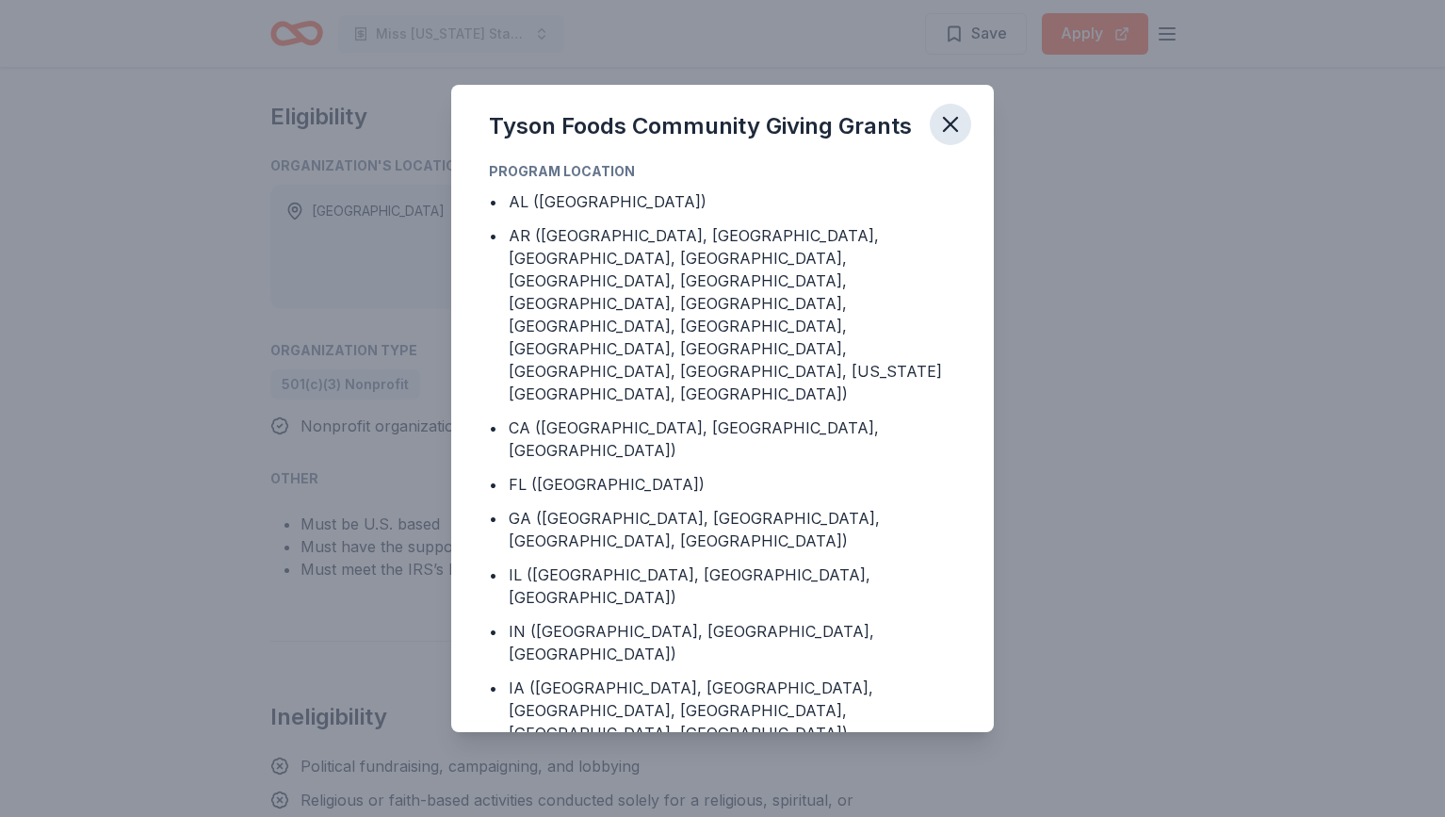
click at [950, 125] on icon "button" at bounding box center [950, 124] width 13 height 13
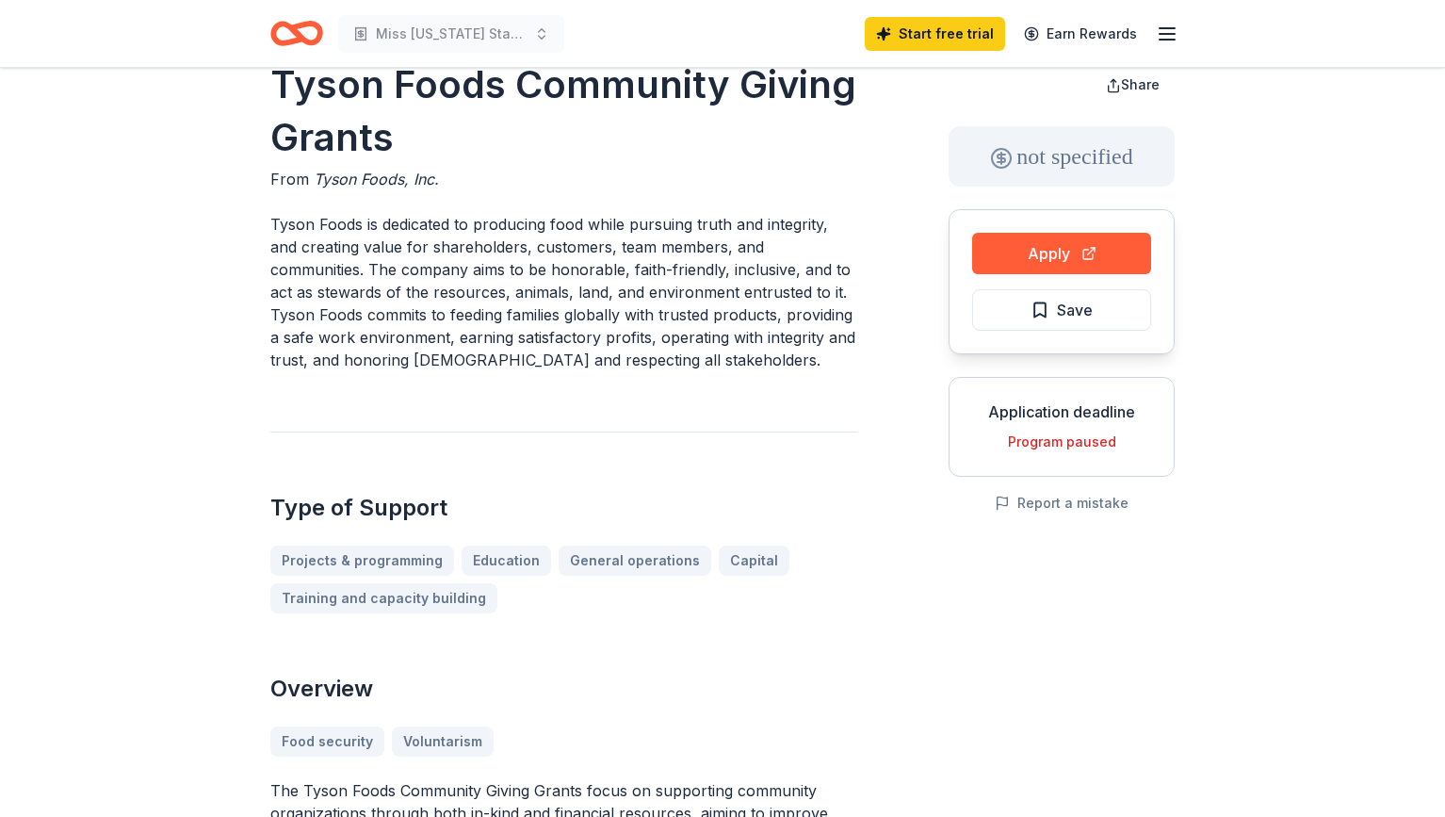
scroll to position [0, 0]
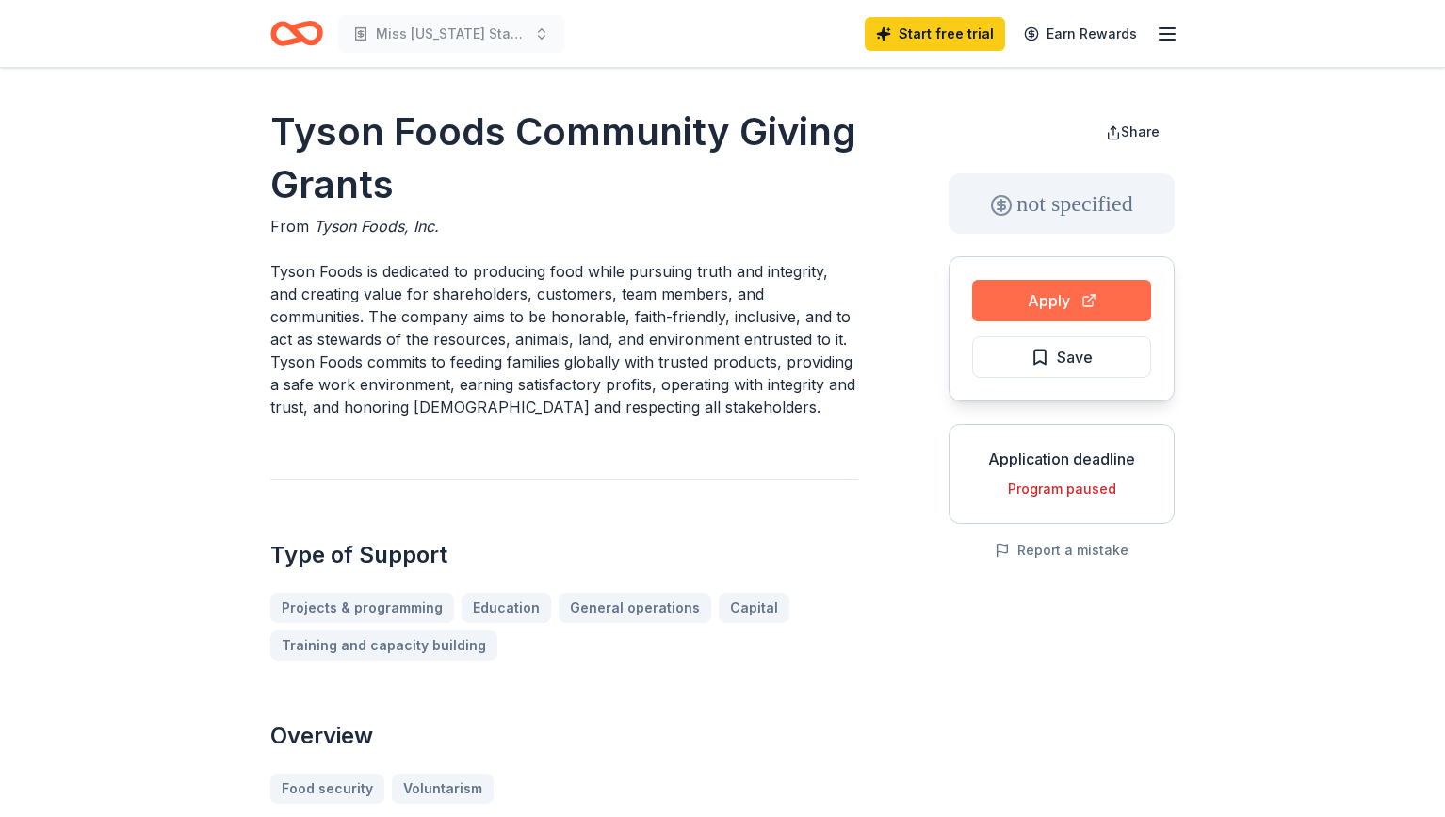
click at [1066, 316] on button "Apply" at bounding box center [1061, 300] width 179 height 41
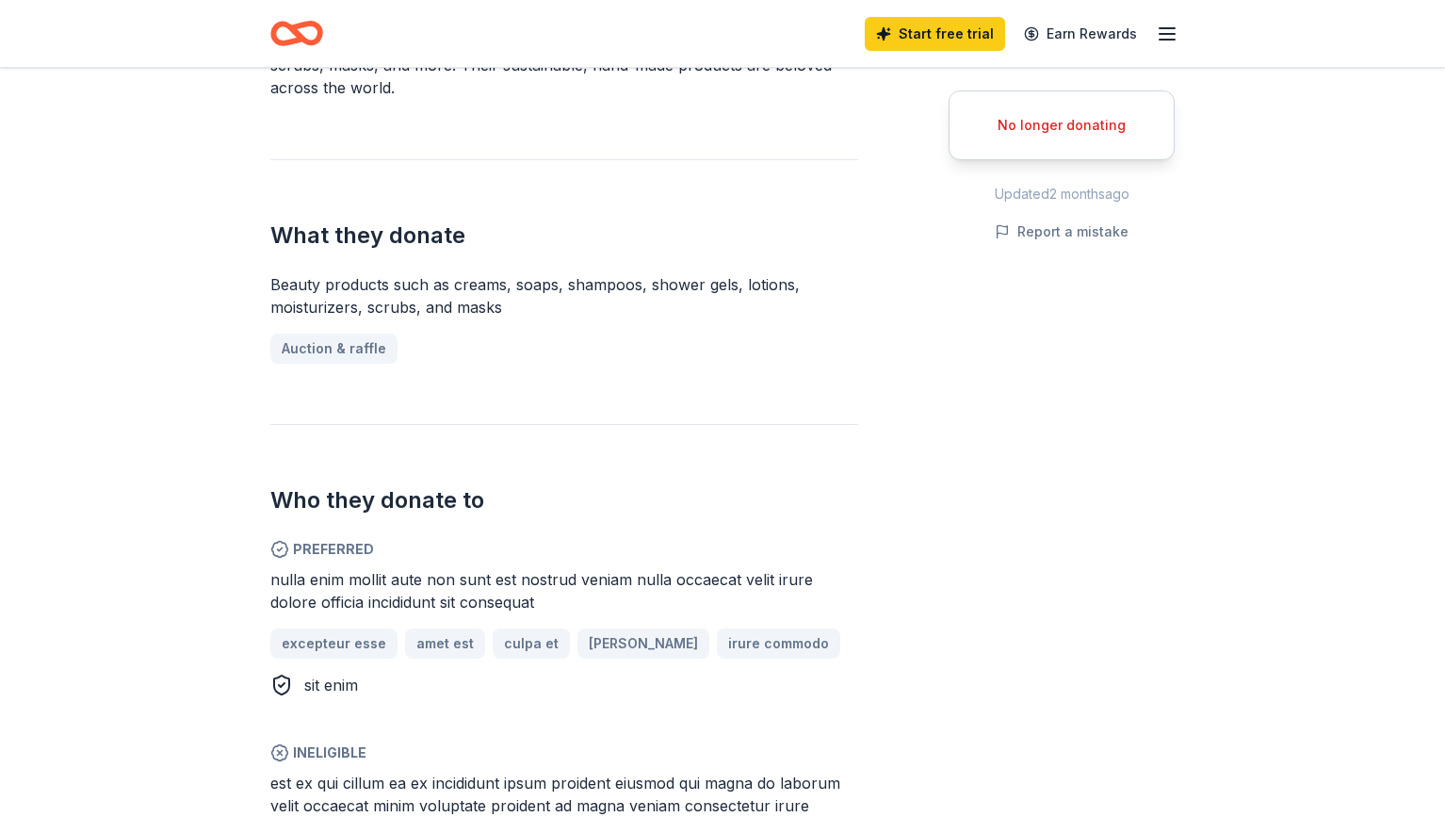
scroll to position [621, 0]
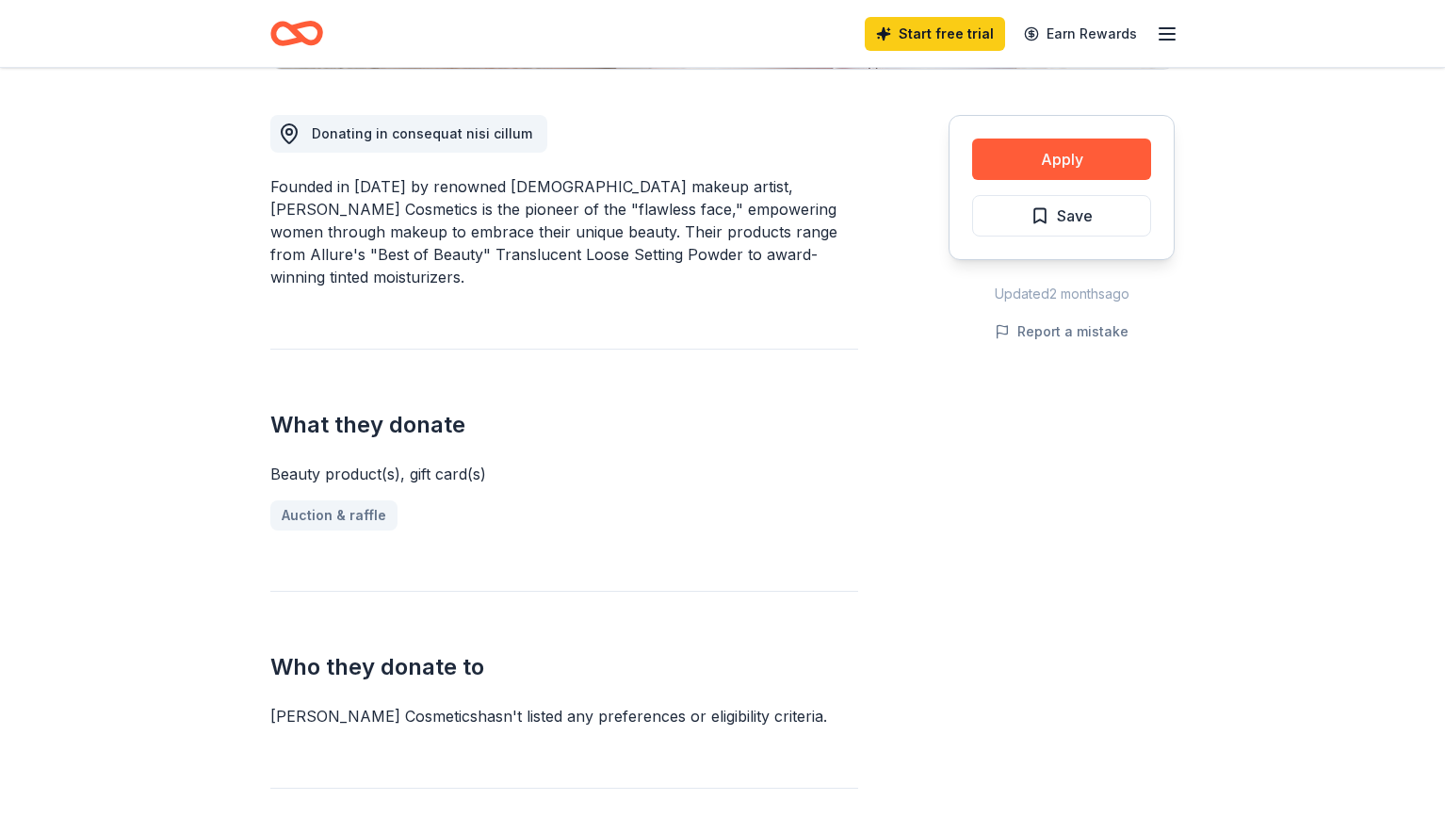
scroll to position [504, 0]
